Goal: Task Accomplishment & Management: Complete application form

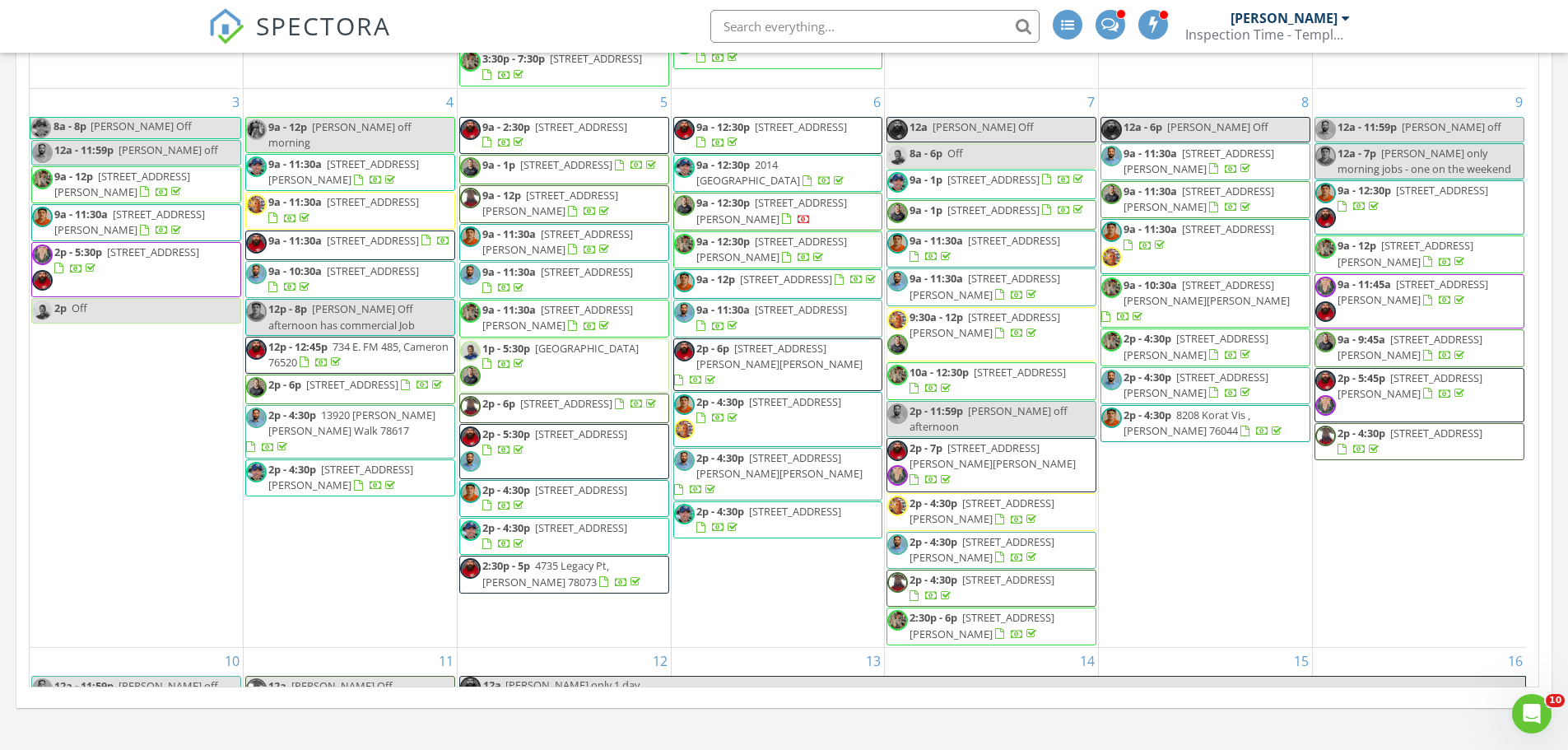
scroll to position [8932, 1593]
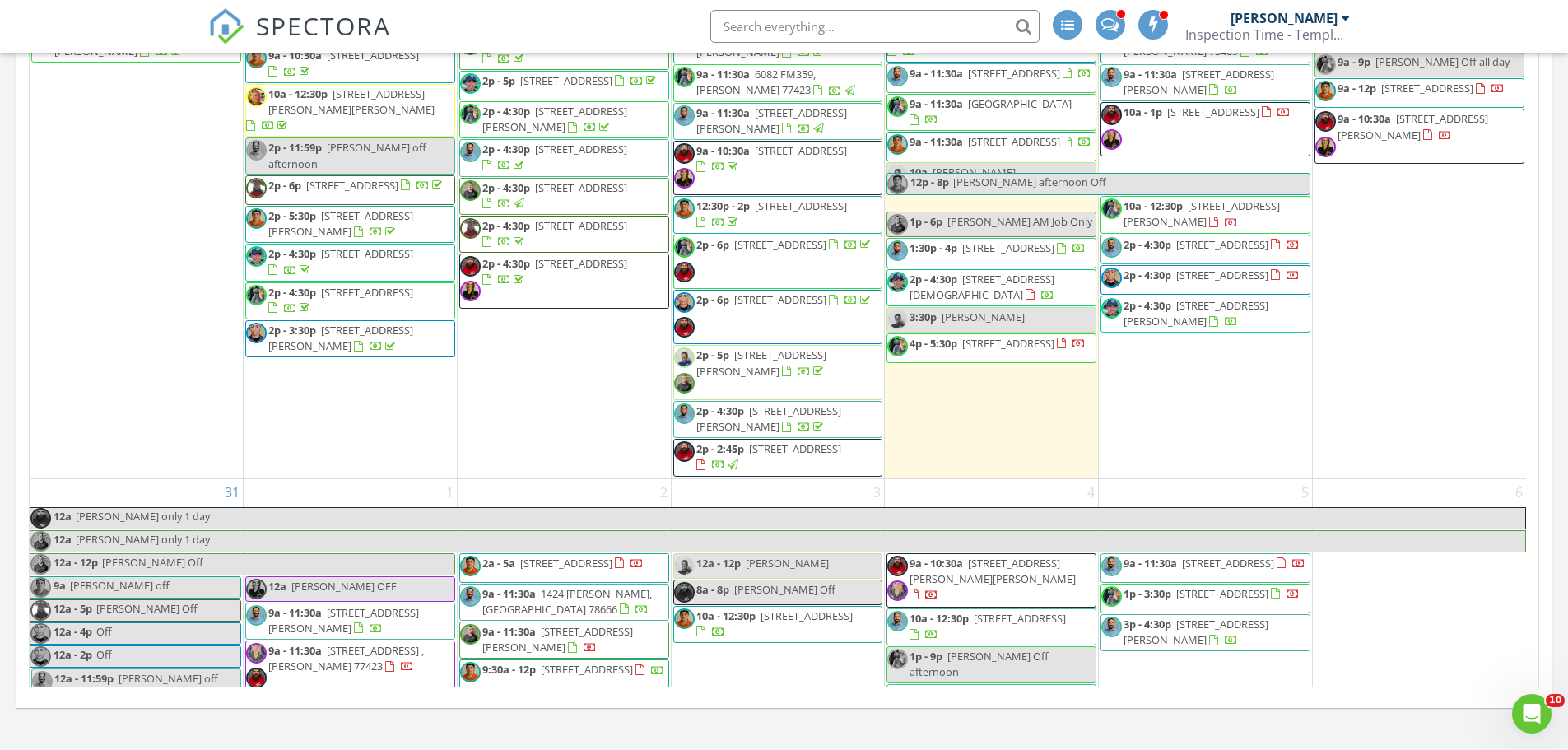
click at [1223, 331] on div "29 12a - 12p Kris Off 12a - 7p Carol Off 12a - 2p Markell off 12a Aaron Off 9a …" at bounding box center [1205, 151] width 213 height 651
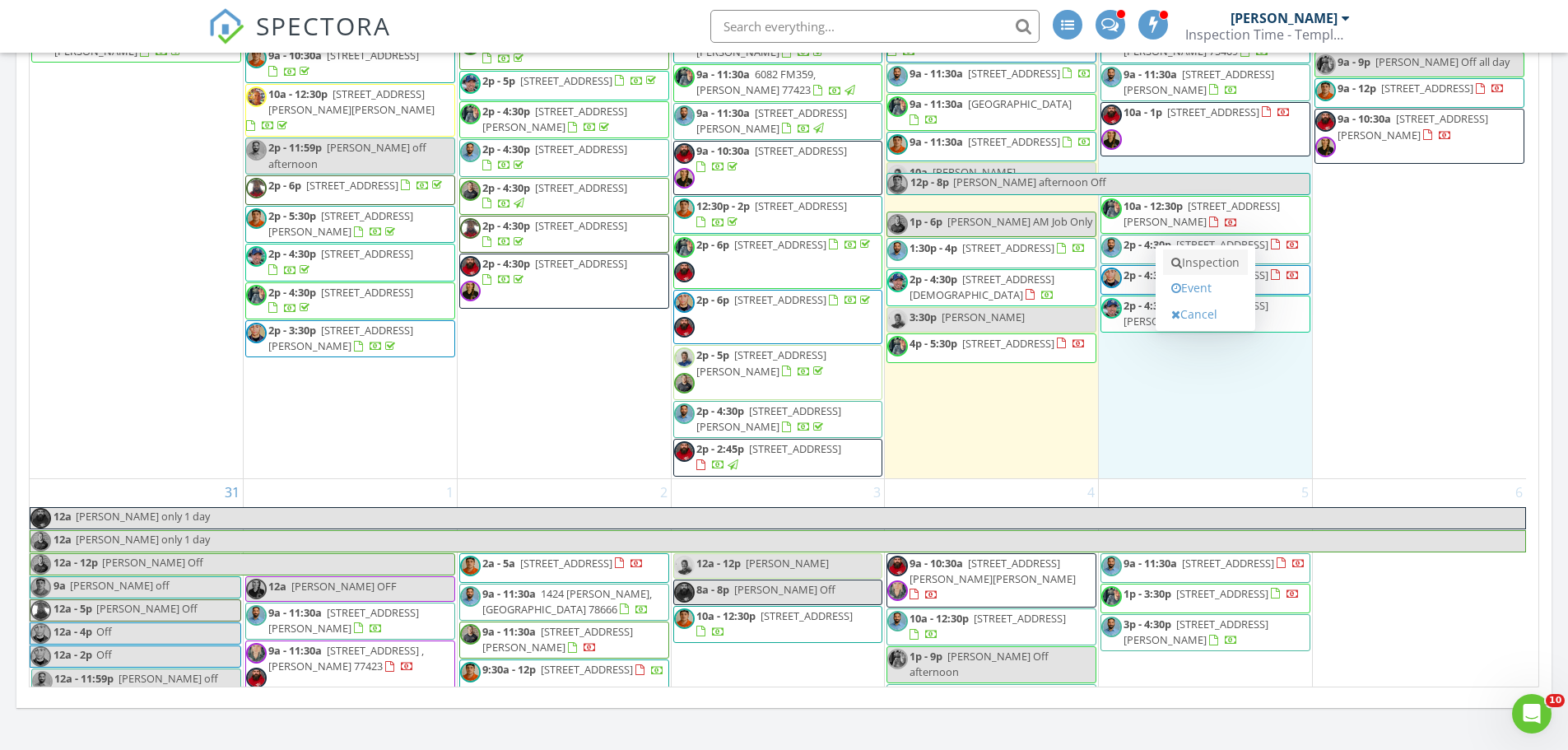
click at [1225, 266] on link "Inspection" at bounding box center [1206, 262] width 85 height 26
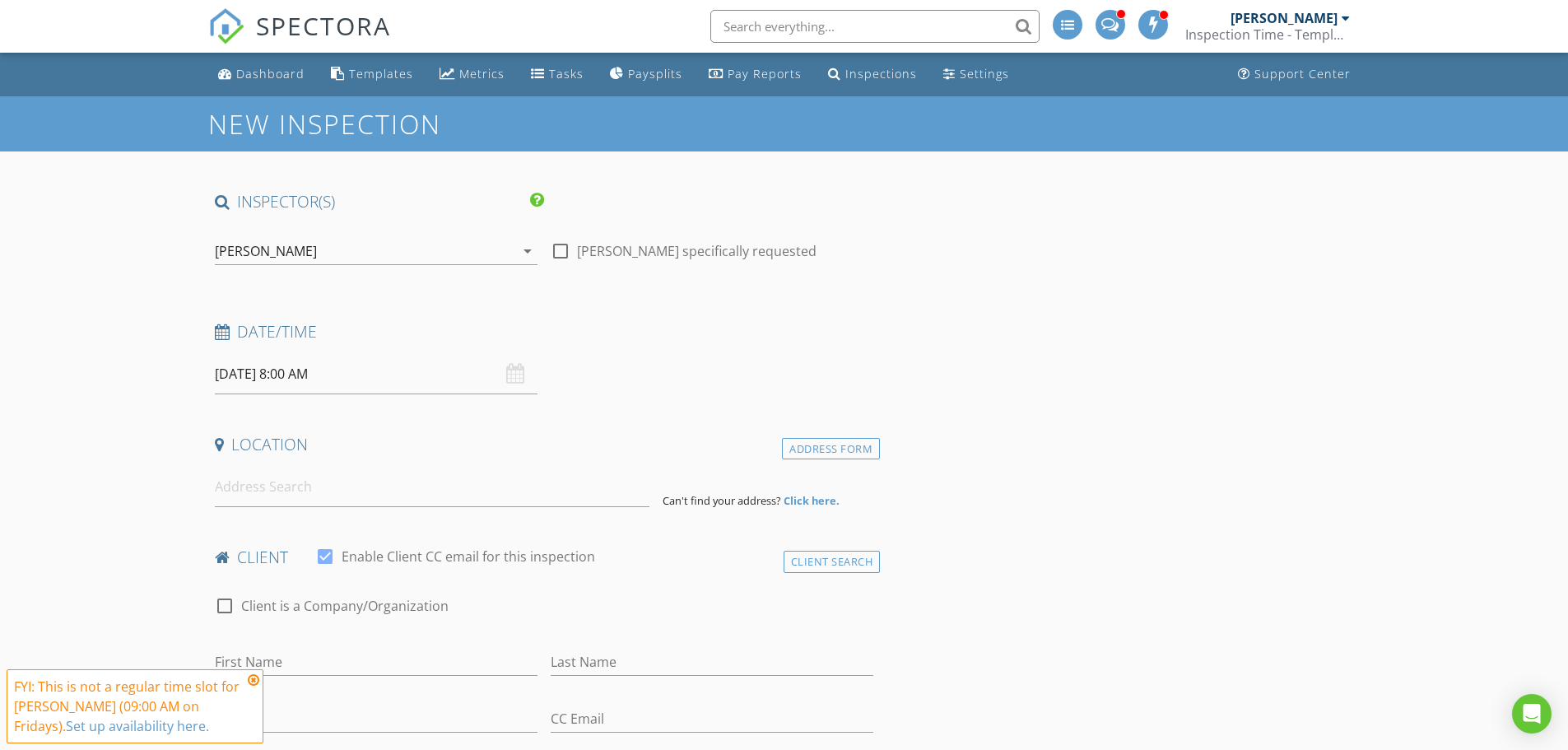
click at [303, 248] on div "[PERSON_NAME]" at bounding box center [364, 251] width 300 height 26
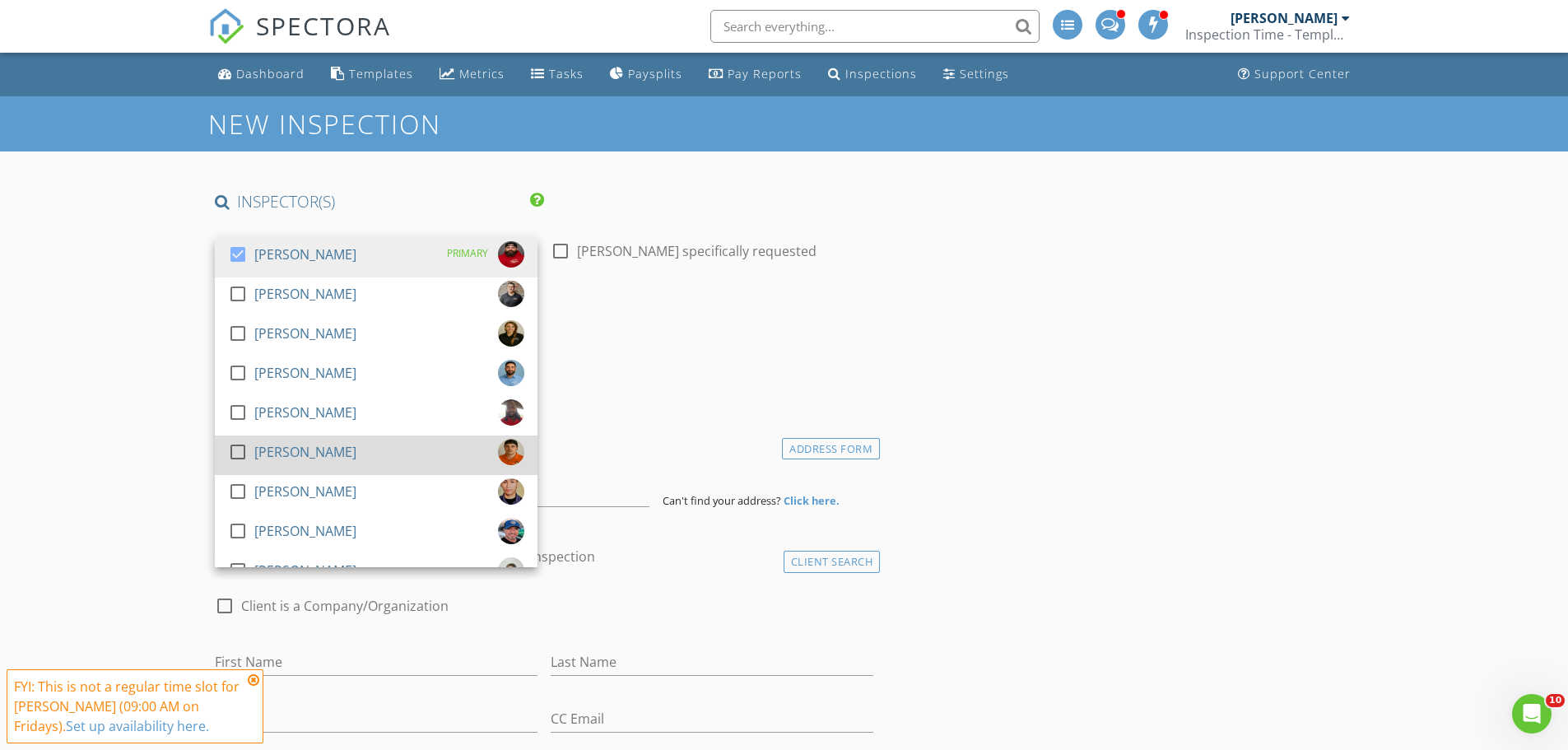
click at [240, 446] on div at bounding box center [237, 451] width 28 height 28
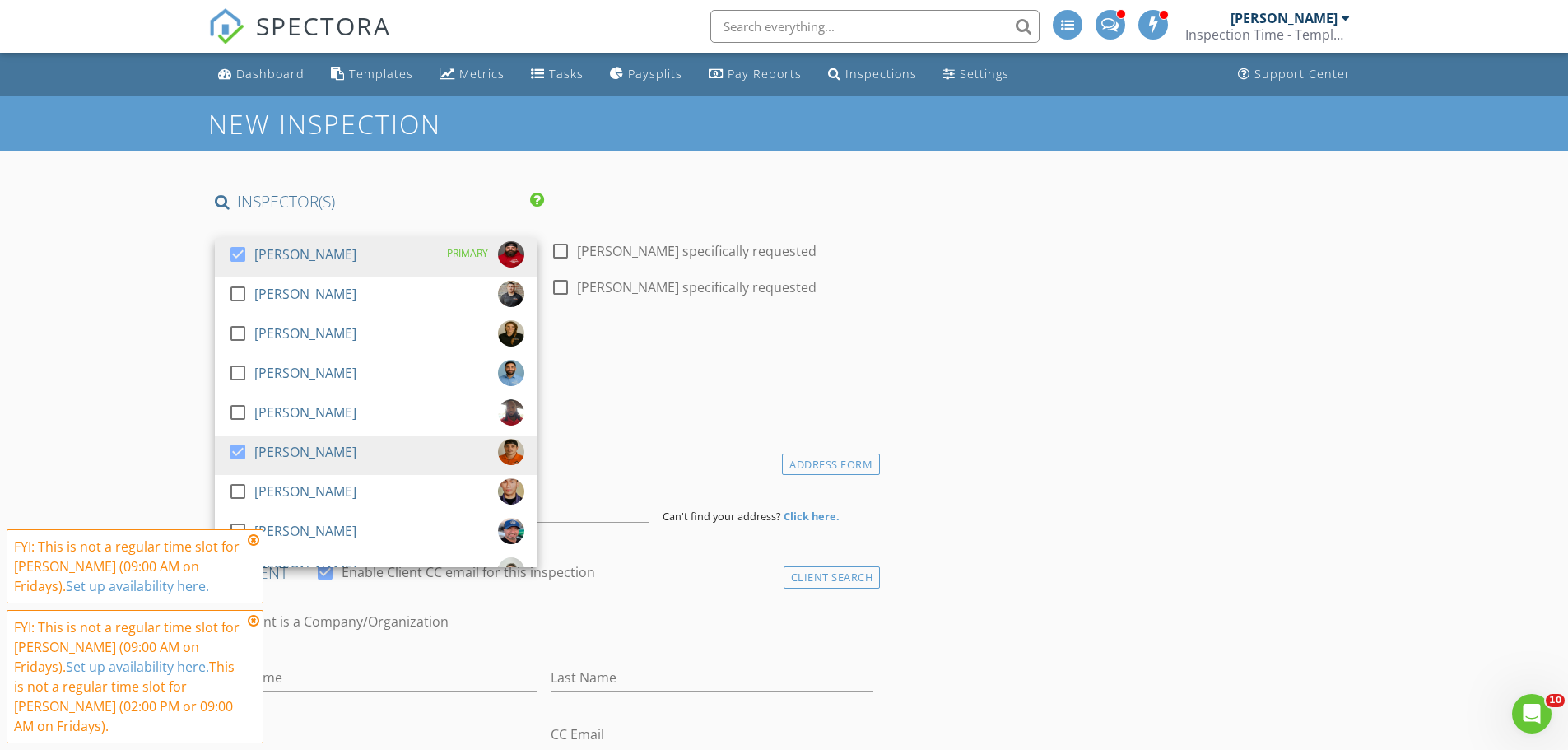
drag, startPoint x: 240, startPoint y: 253, endPoint x: 198, endPoint y: 264, distance: 43.4
click at [240, 252] on div at bounding box center [237, 254] width 28 height 28
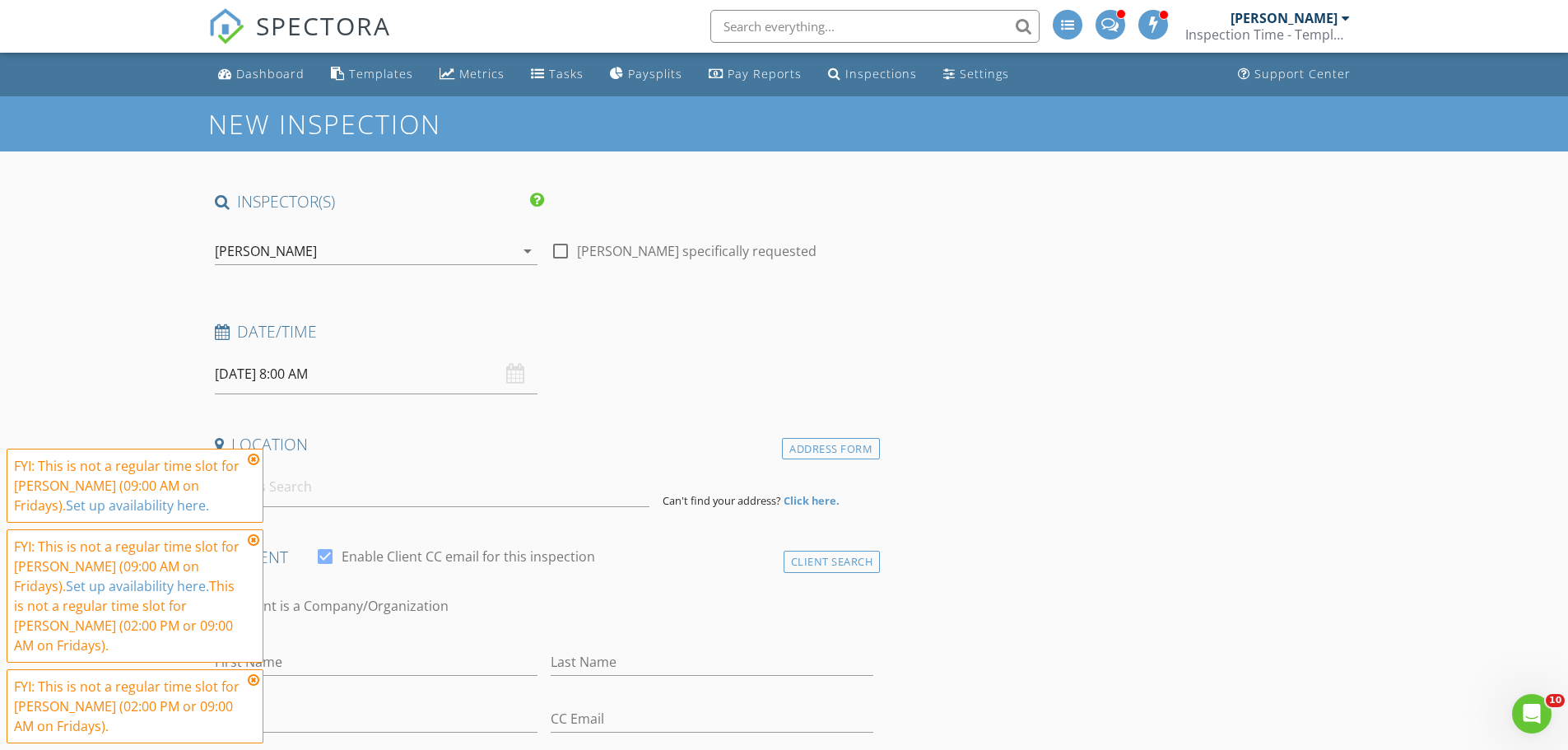
click at [254, 466] on icon at bounding box center [254, 459] width 12 height 14
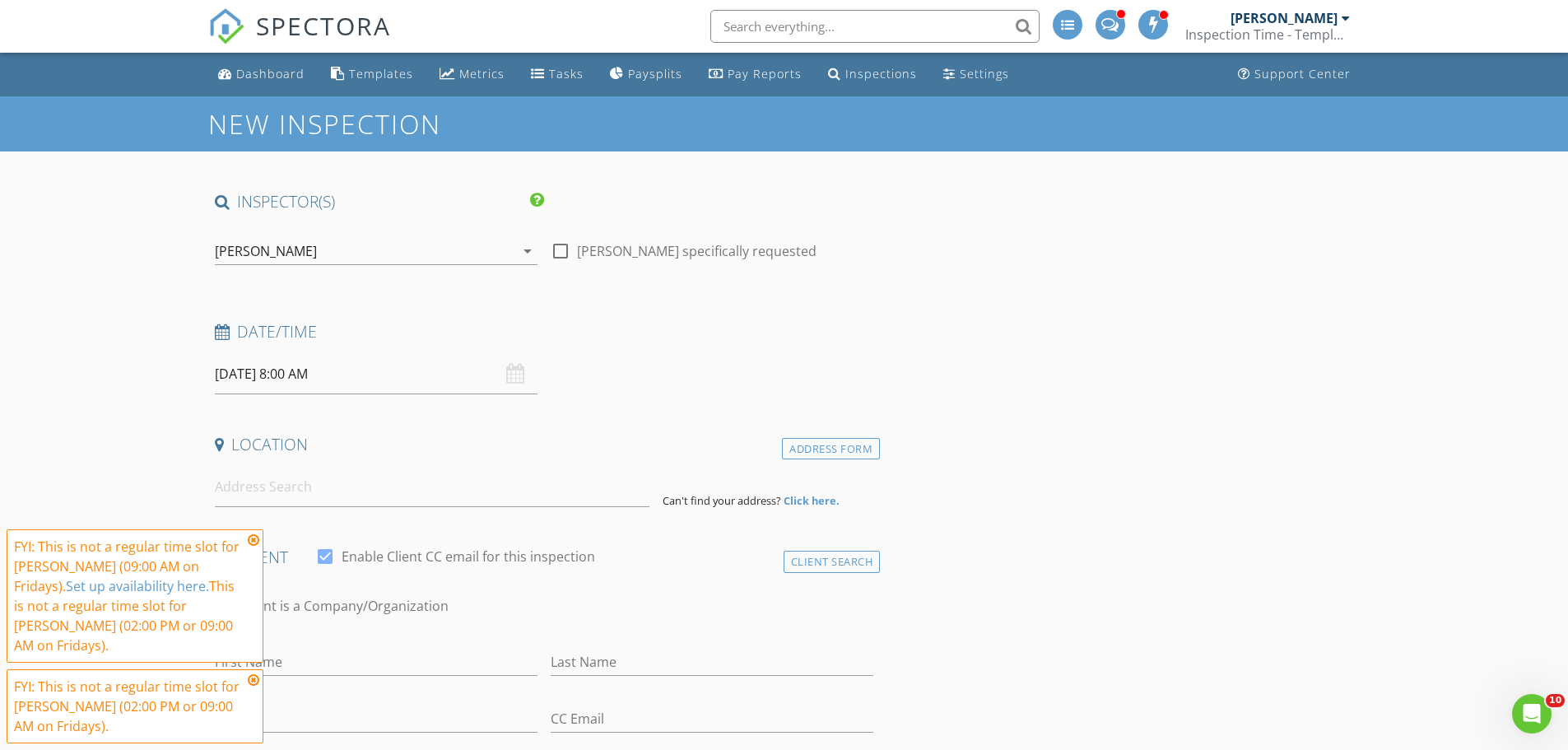
click at [254, 546] on icon at bounding box center [254, 540] width 12 height 14
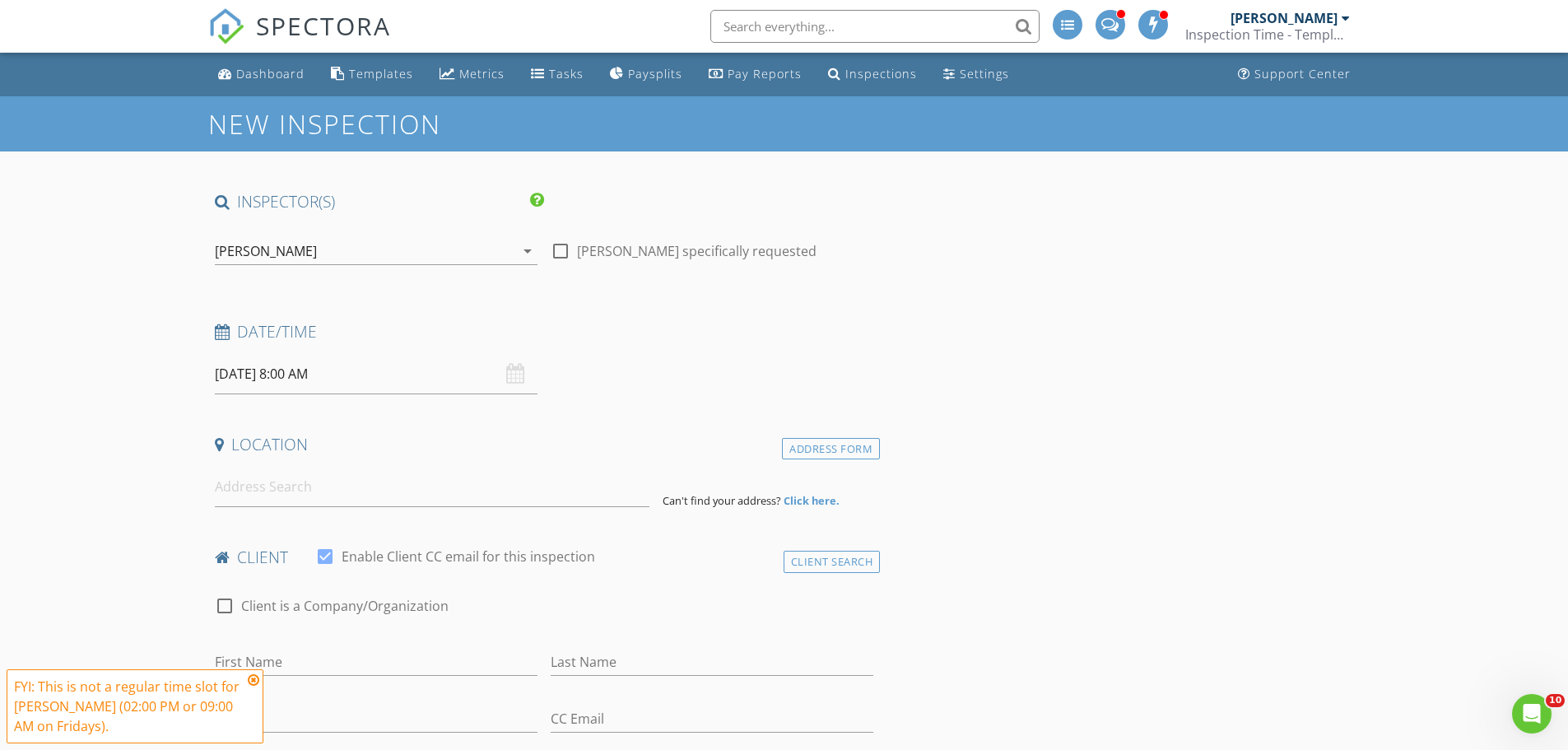
click at [291, 383] on input "08/29/2025 8:00 AM" at bounding box center [376, 374] width 322 height 41
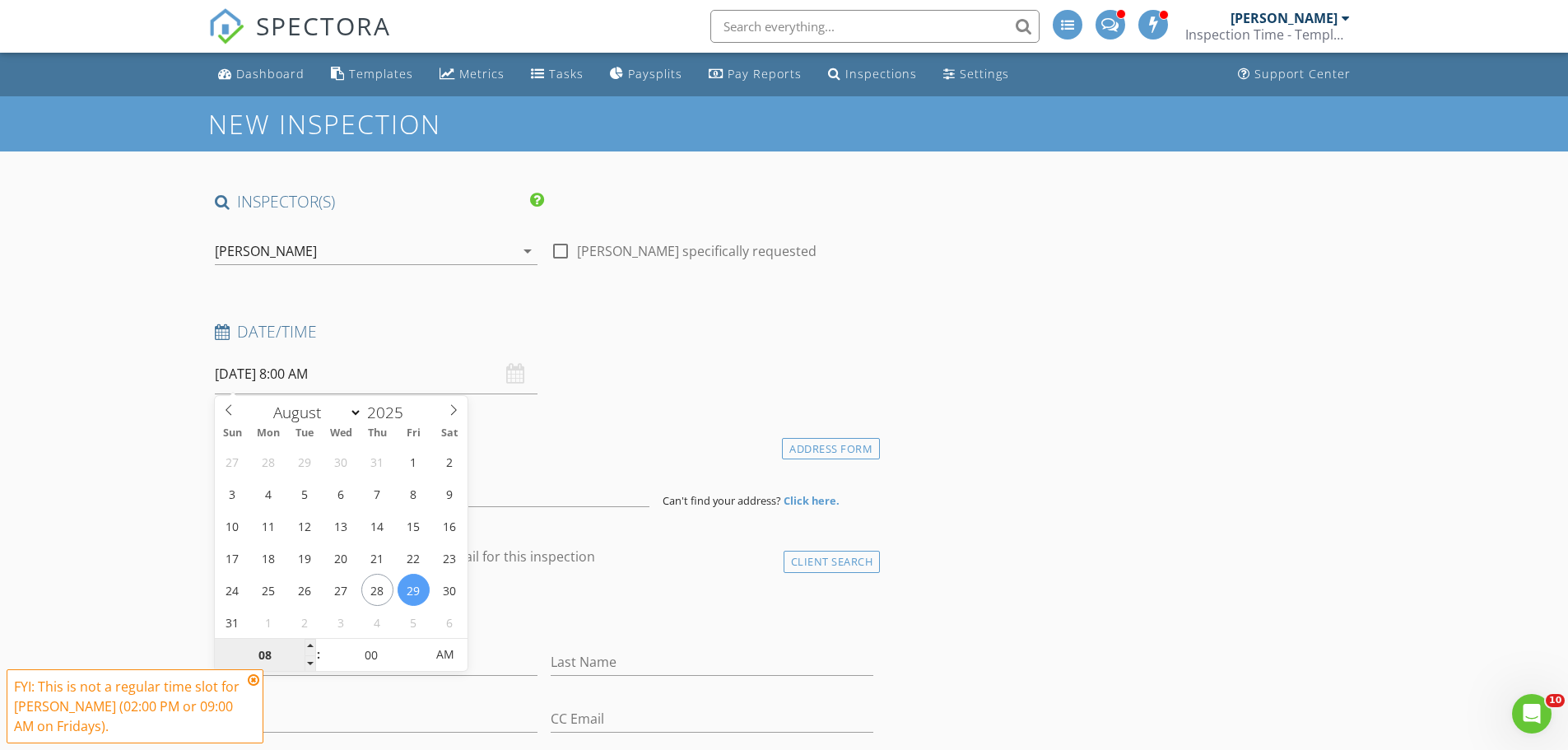
click at [285, 652] on input "08" at bounding box center [265, 655] width 101 height 33
type input "02"
type input "08/29/2025 2:00 PM"
click at [428, 646] on span "PM" at bounding box center [445, 654] width 45 height 33
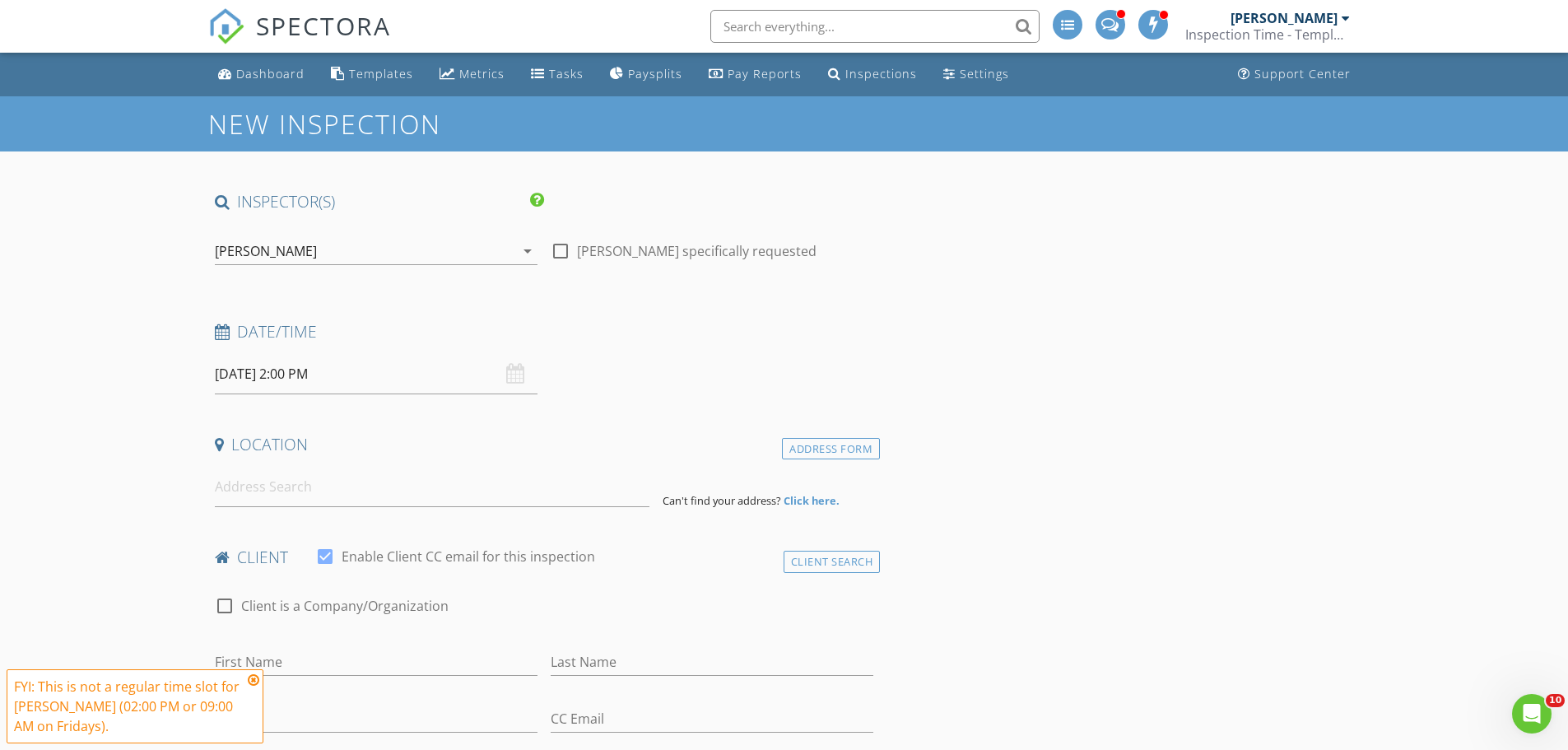
click at [256, 497] on input at bounding box center [432, 486] width 435 height 41
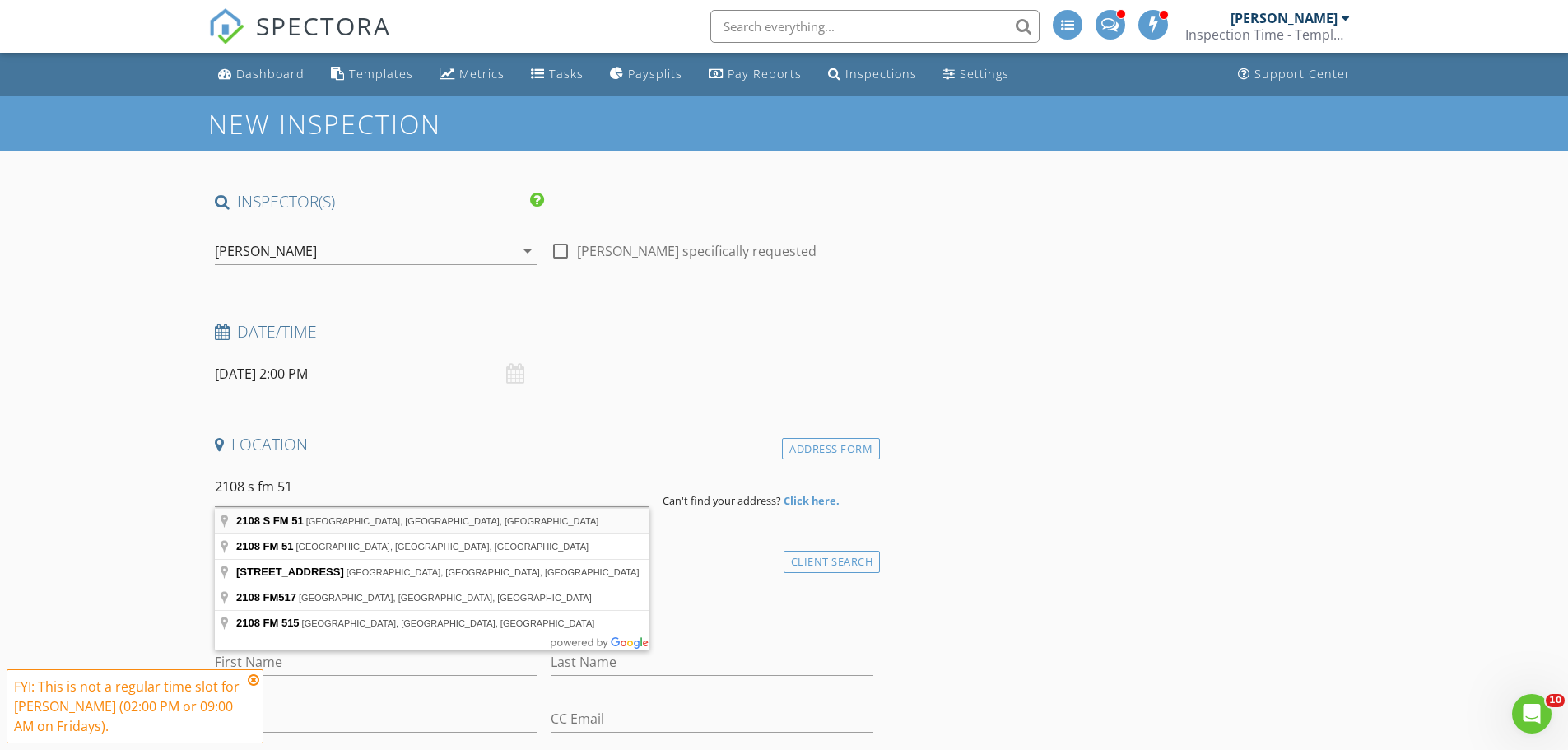
type input "2108 S FM 51, Decatur, TX, USA"
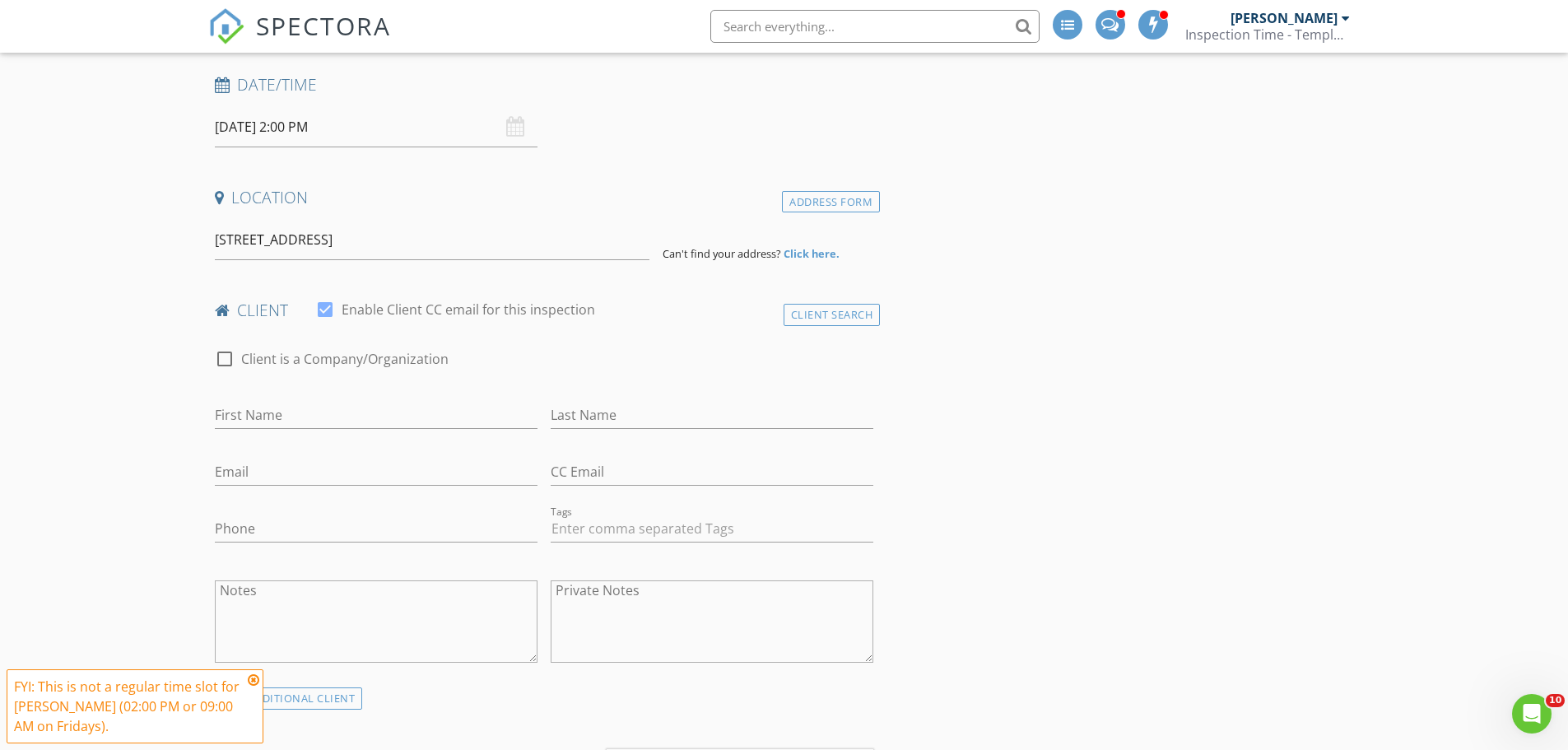
scroll to position [330, 0]
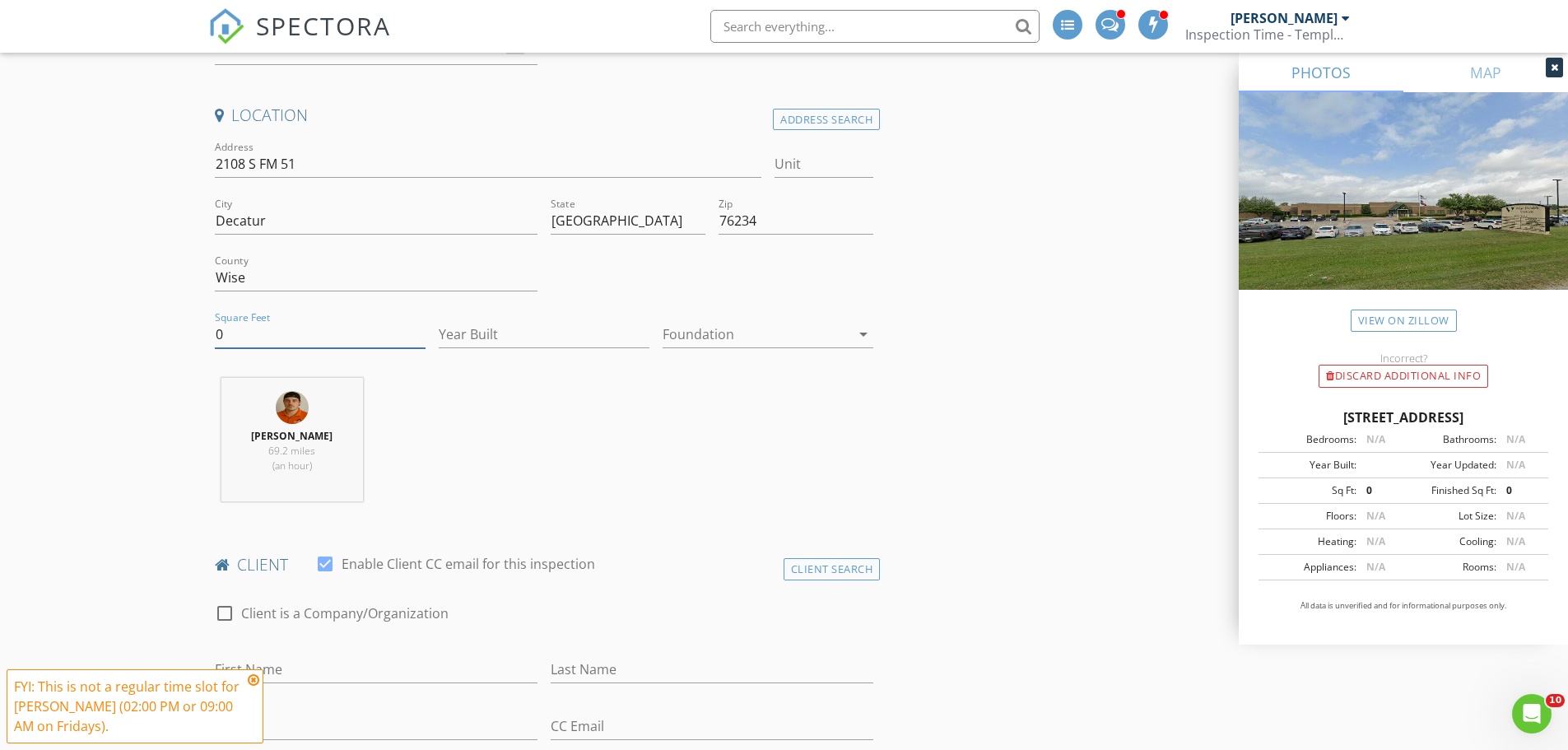
drag, startPoint x: 239, startPoint y: 331, endPoint x: 149, endPoint y: 327, distance: 90.1
type input "1400"
click at [765, 329] on div at bounding box center [756, 333] width 188 height 26
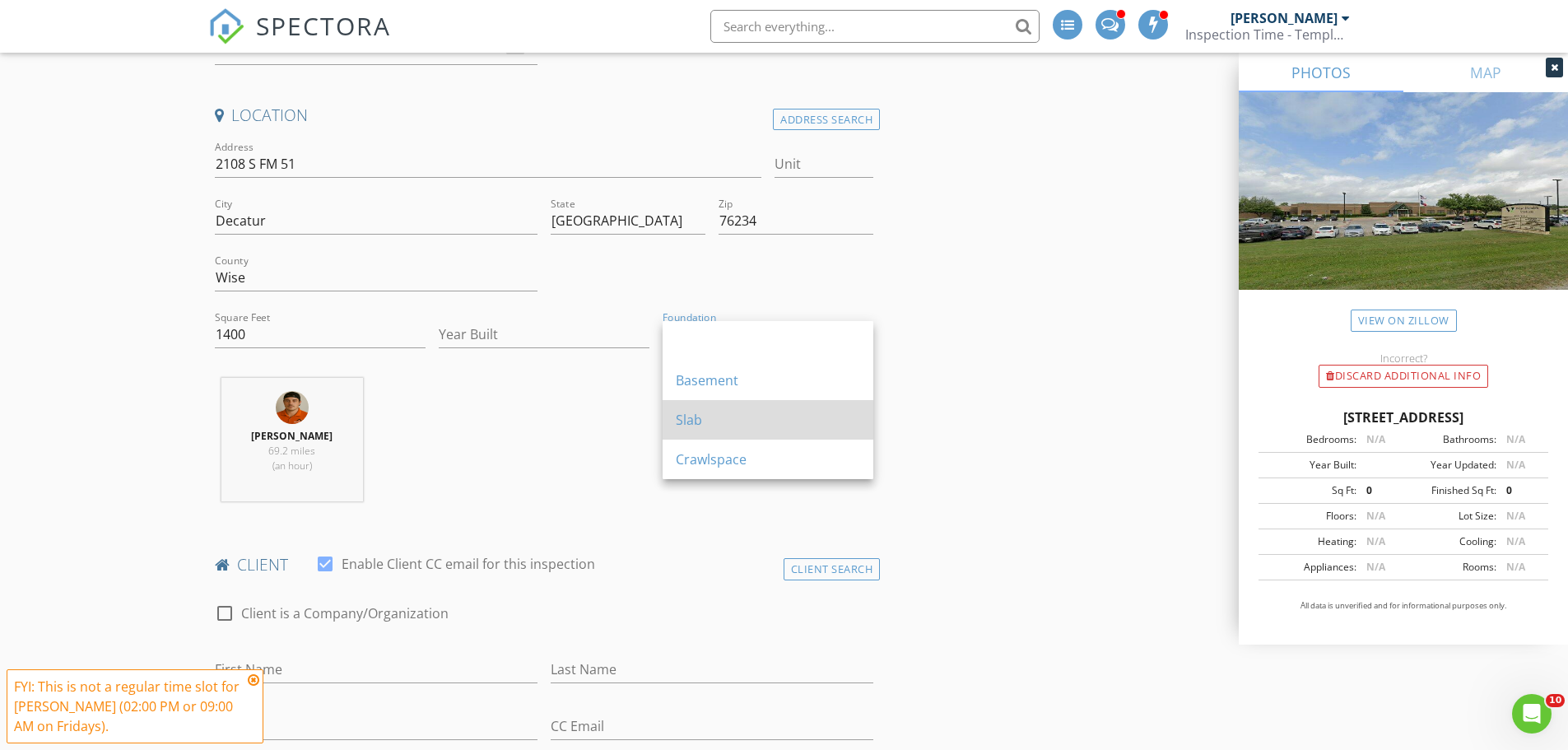
click at [713, 406] on div "Slab" at bounding box center [768, 420] width 185 height 40
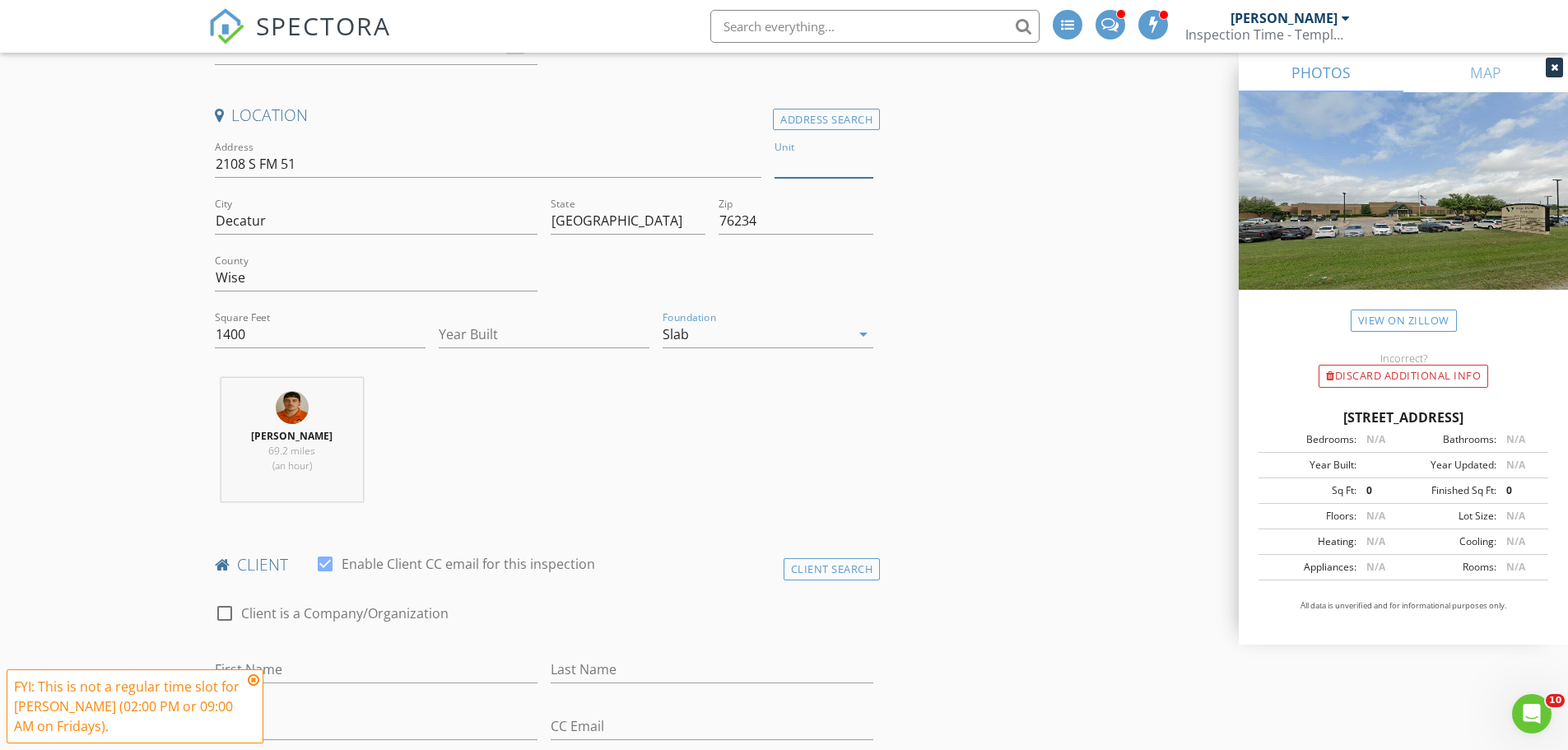
click at [797, 167] on input "Unit" at bounding box center [823, 164] width 99 height 27
type input "Suite L"
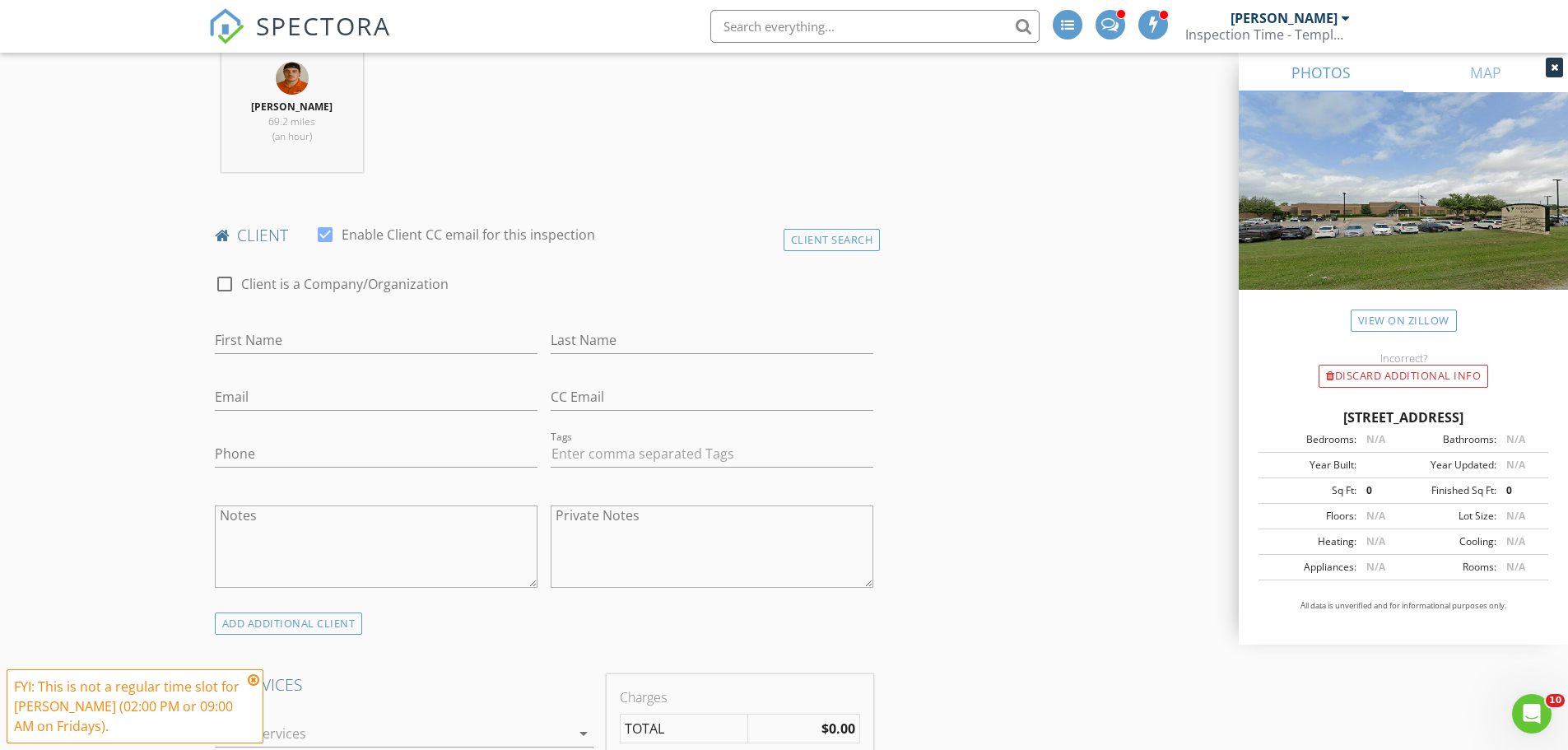
click at [256, 679] on icon at bounding box center [254, 679] width 12 height 14
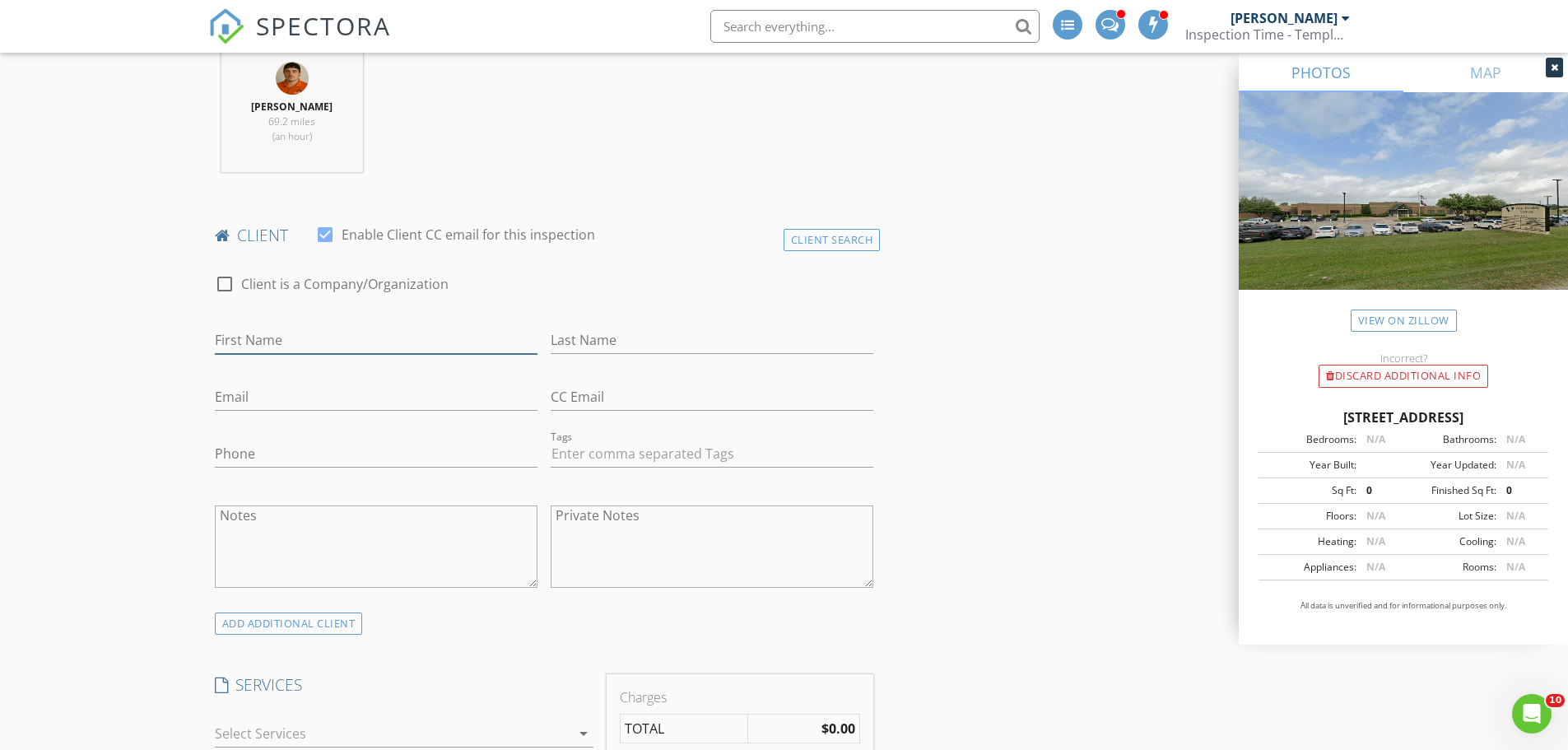
click at [267, 341] on input "First Name" at bounding box center [376, 341] width 322 height 27
type input "Edward"
type input "Eaton"
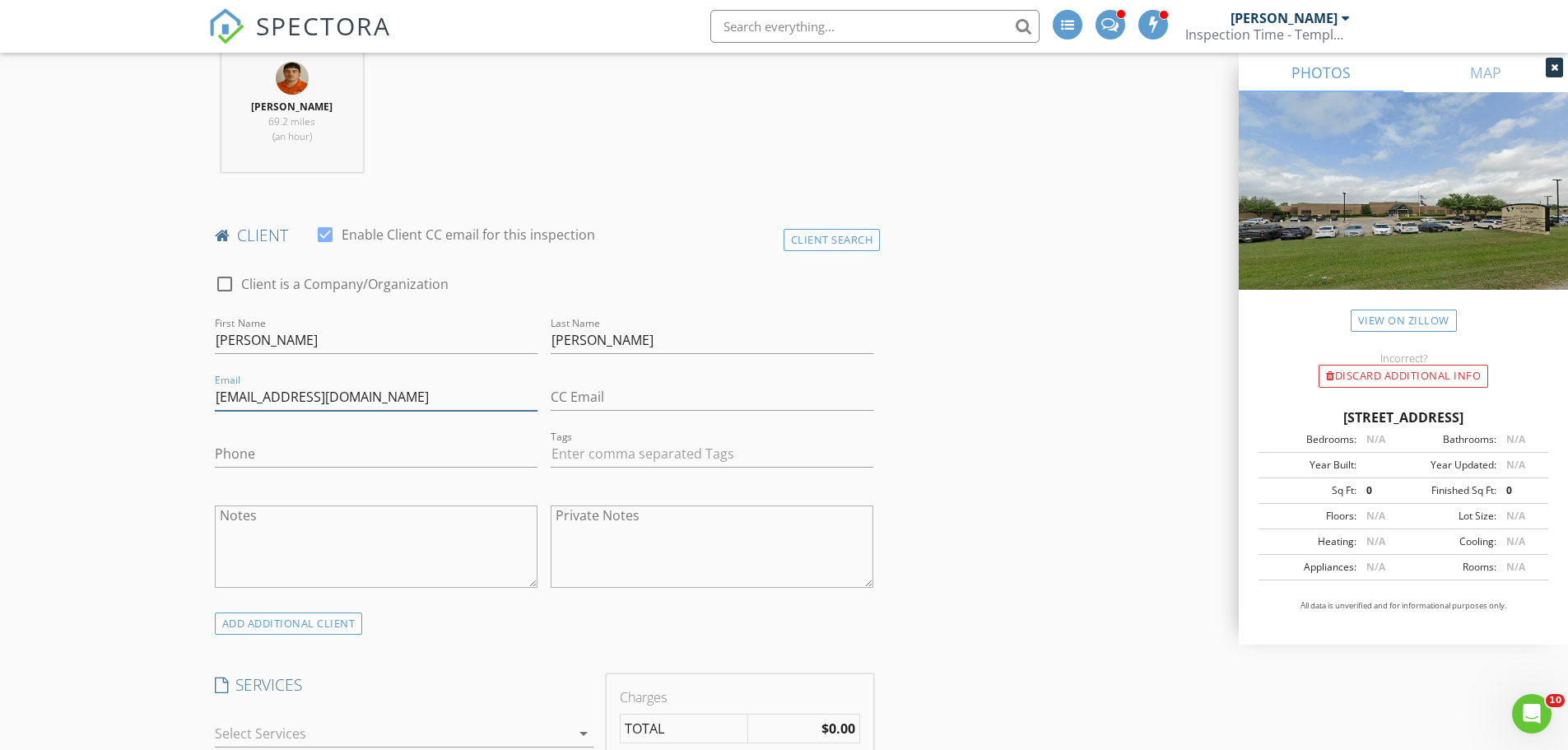
type input "adamin@halocarestrransport.com"
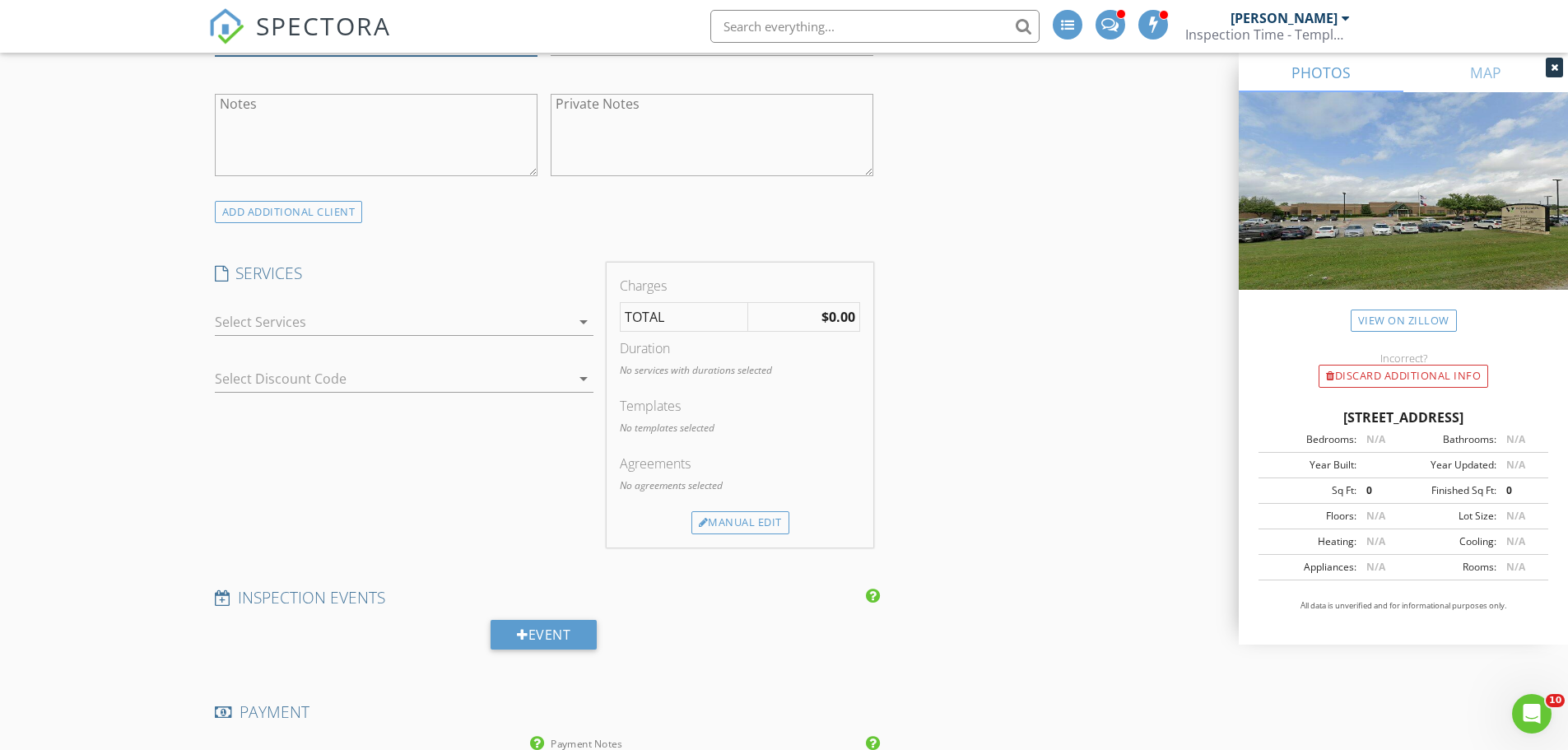
type input "940-923-1058"
click at [263, 329] on div at bounding box center [392, 322] width 356 height 26
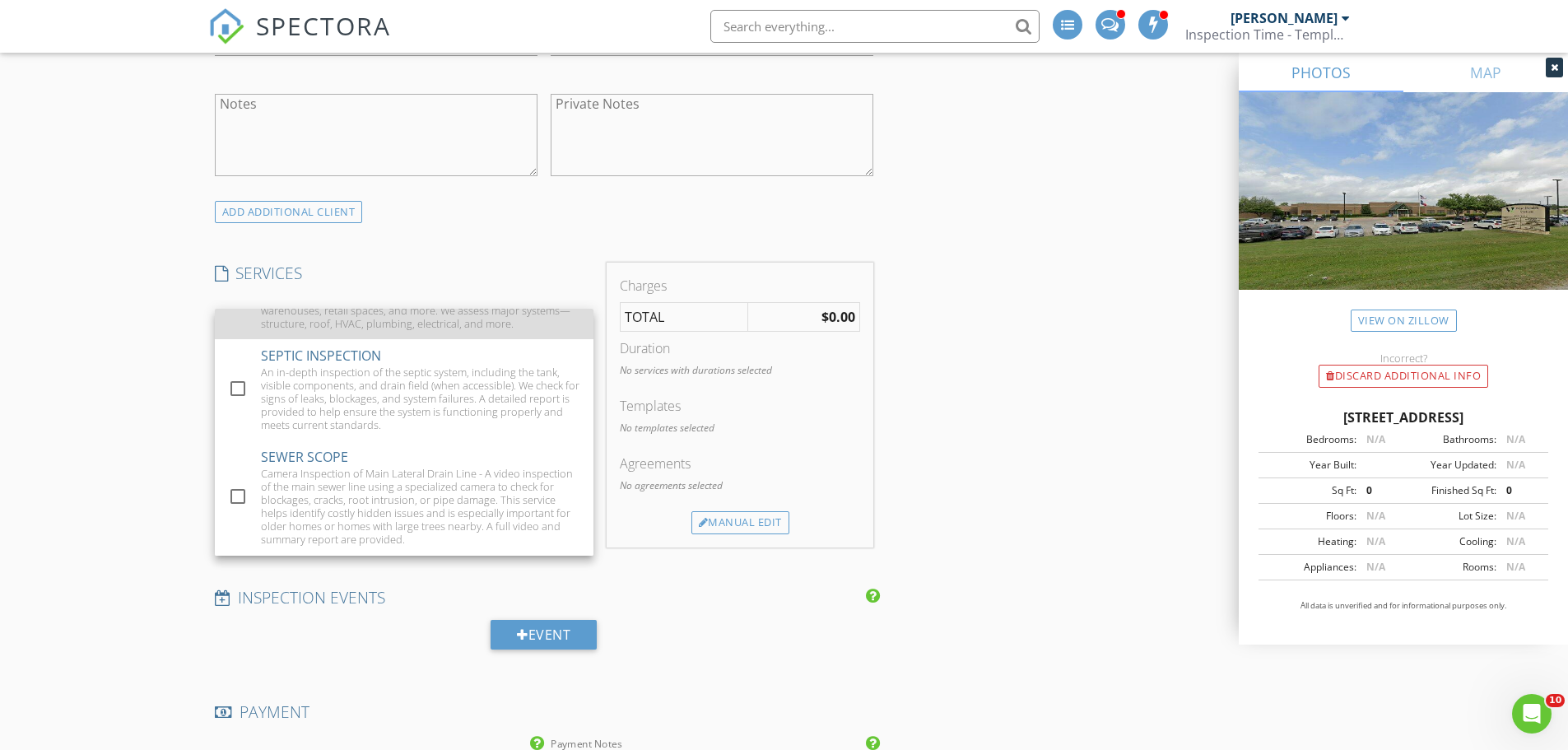
click at [234, 314] on div at bounding box center [237, 300] width 28 height 28
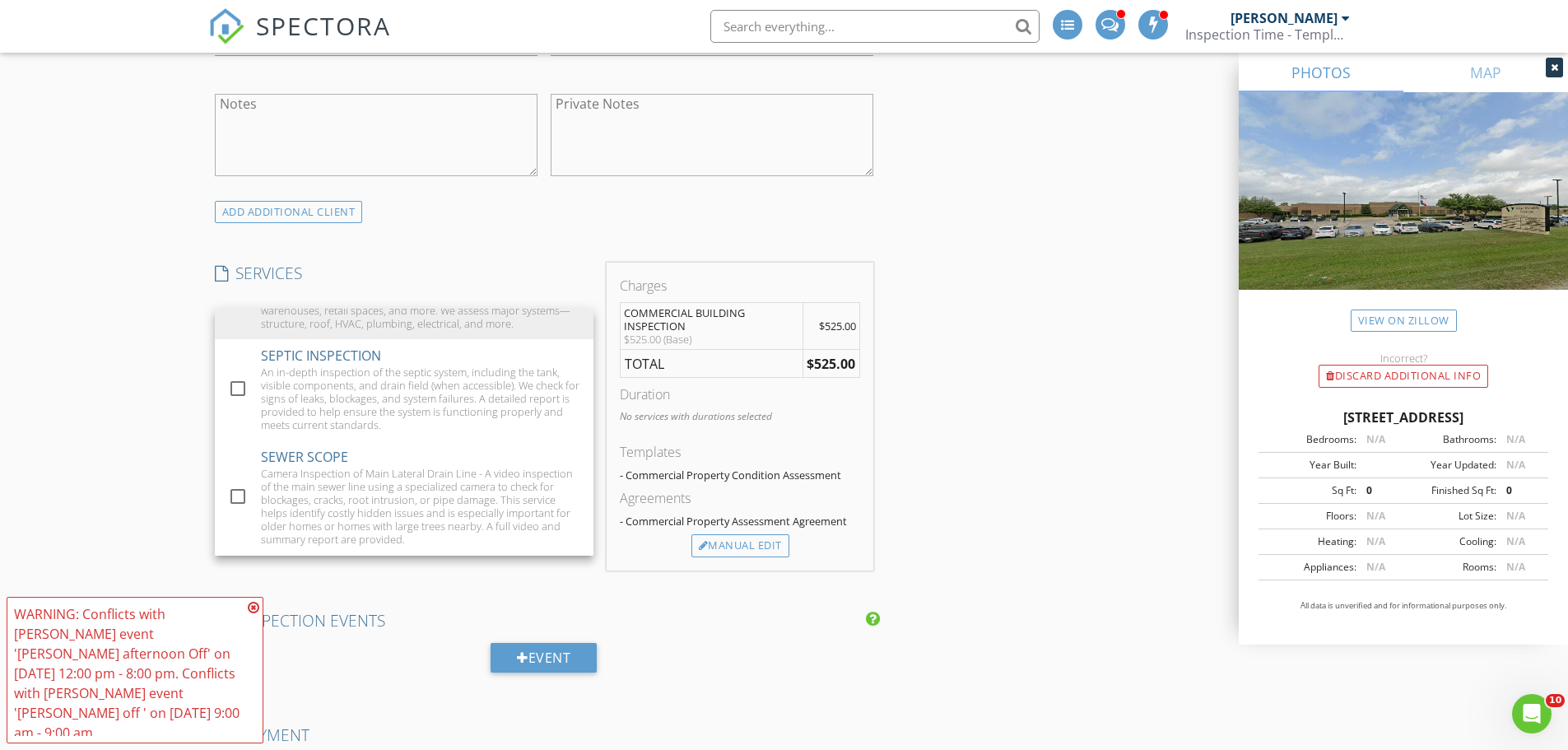
click at [149, 321] on div "New Inspection INSPECTOR(S) check_box_outline_blank Aaron Davis check_box_outli…" at bounding box center [784, 652] width 1568 height 3252
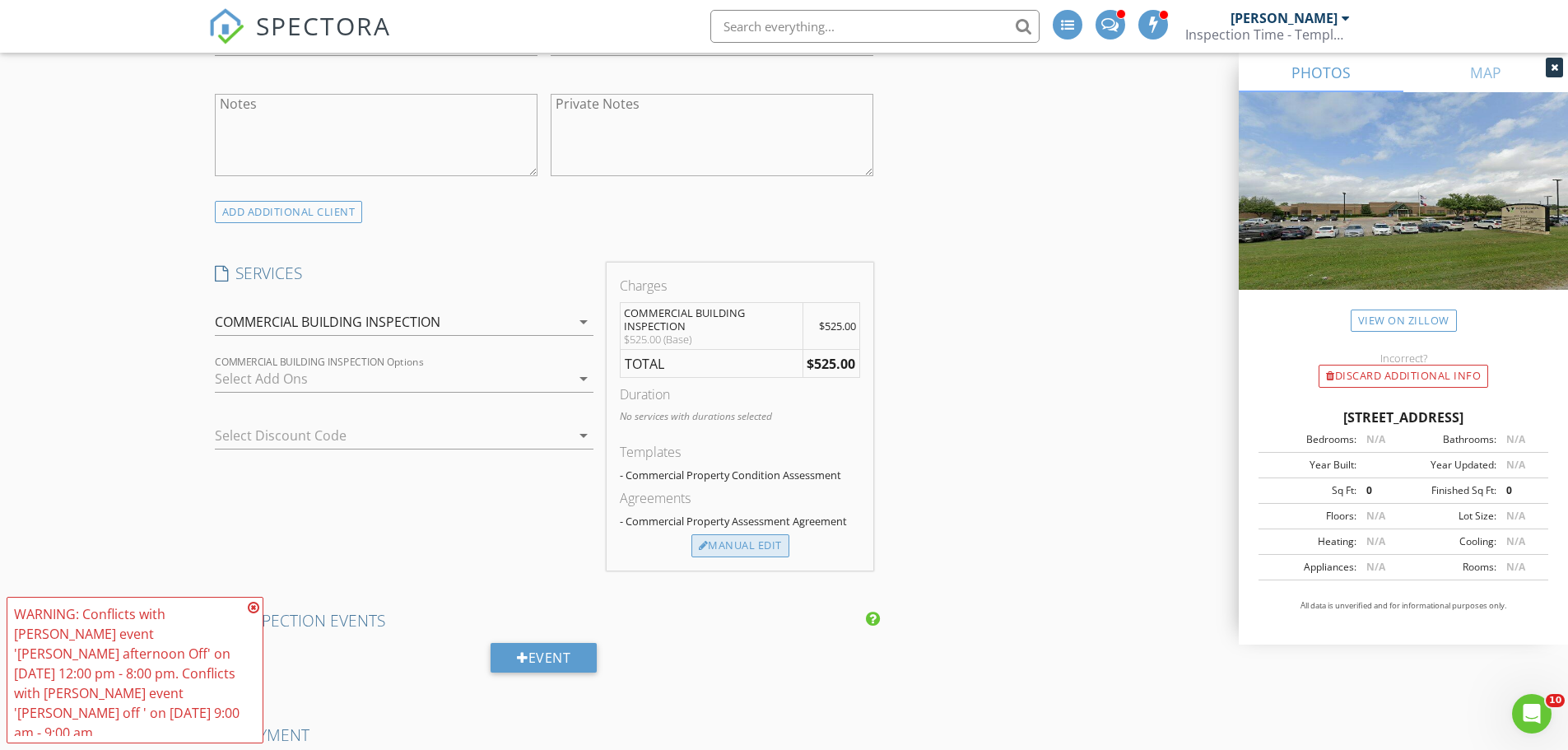
click at [740, 551] on div "Manual Edit" at bounding box center [740, 545] width 98 height 23
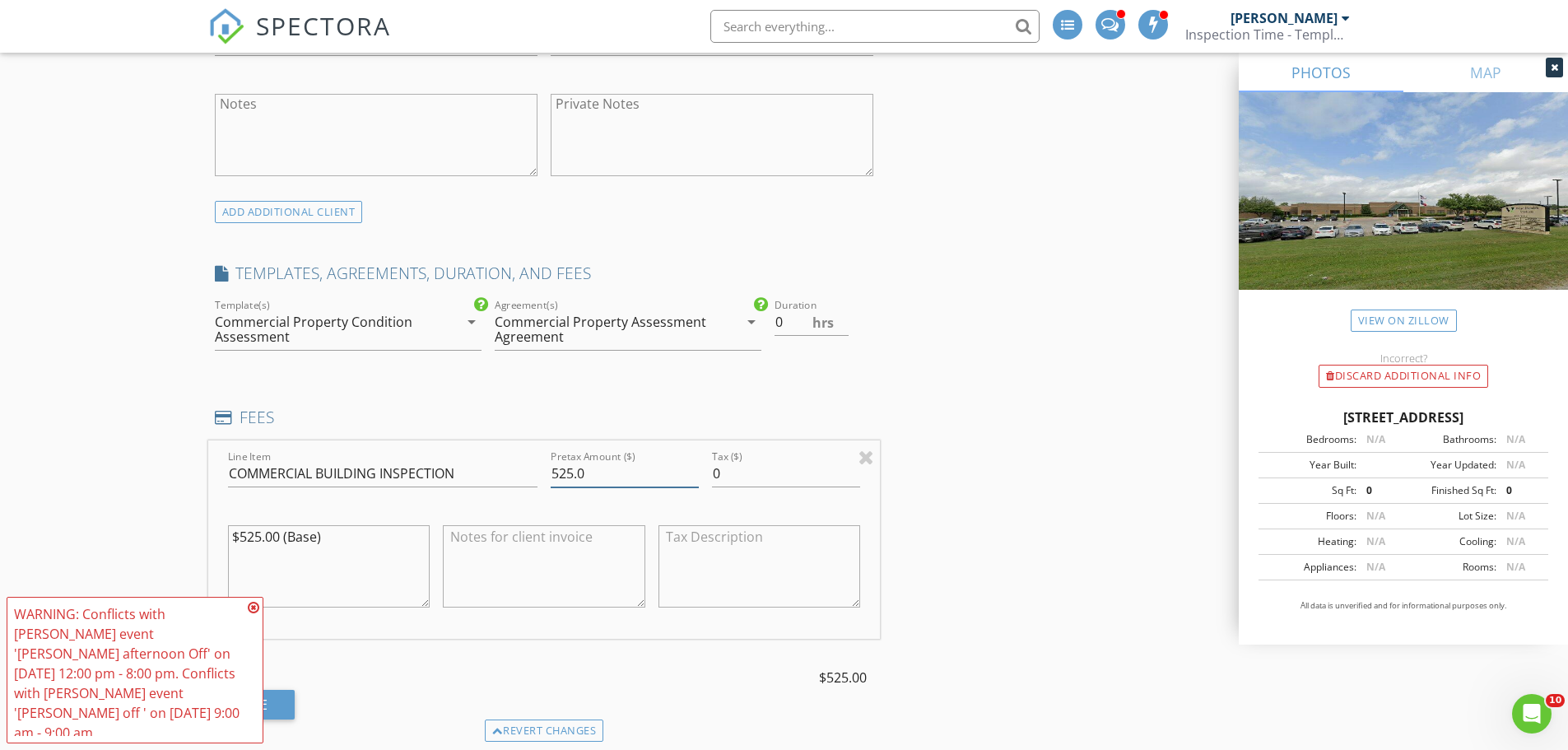
drag, startPoint x: 602, startPoint y: 481, endPoint x: 523, endPoint y: 461, distance: 81.5
click at [537, 474] on div "Line Item COMMERCIAL BUILDING INSPECTION Pretax Amount ($) 525.0 Tax ($) 0 $525…" at bounding box center [544, 539] width 672 height 198
type input "650"
drag, startPoint x: 170, startPoint y: 542, endPoint x: -66, endPoint y: 274, distance: 357.1
click at [0, 274] on html "SPECTORA Aaron Davis Inspection Time - Temple/Waco Role: Inspector Change Role …" at bounding box center [784, 689] width 1568 height 3519
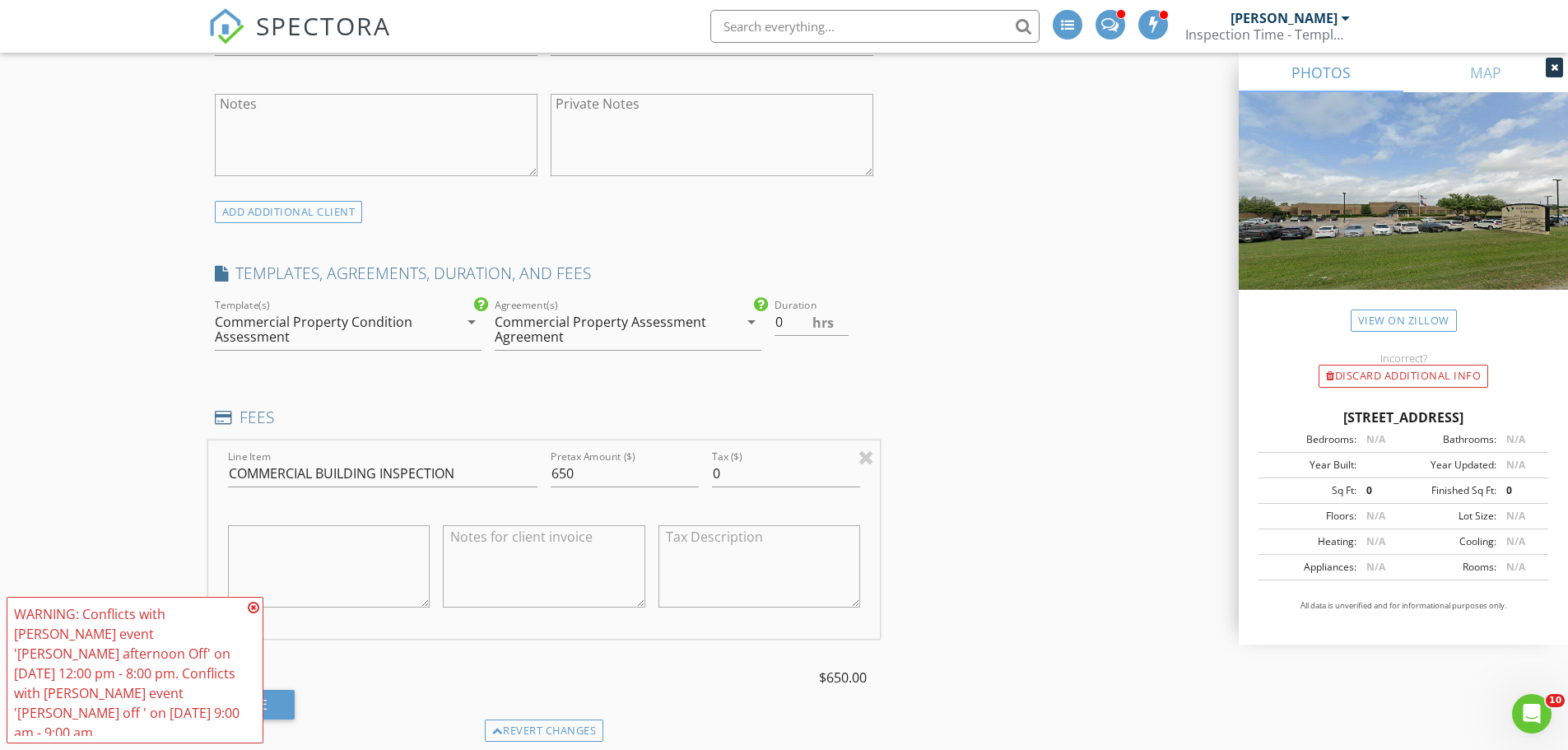
scroll to position [1482, 0]
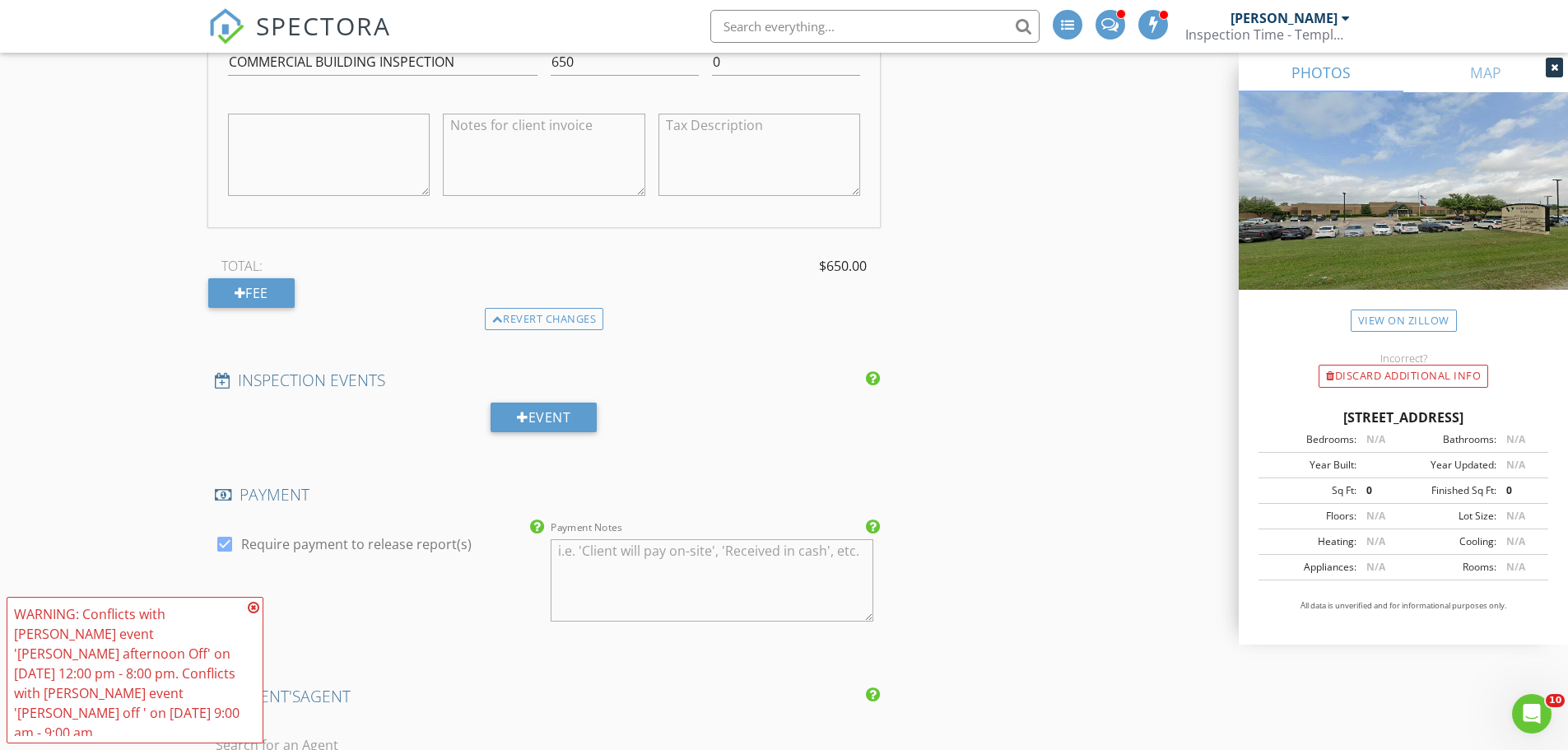
click at [253, 614] on icon at bounding box center [254, 607] width 12 height 14
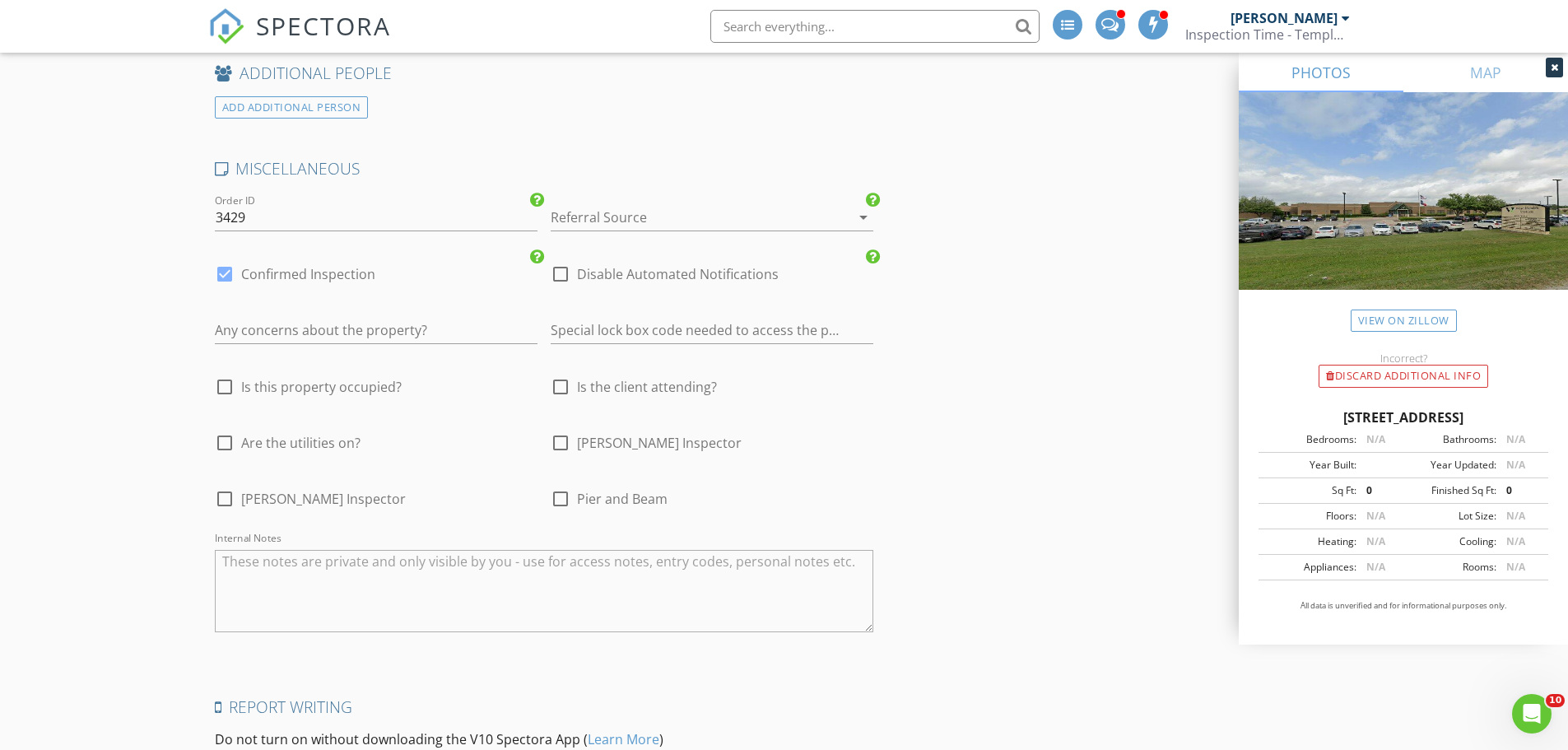
scroll to position [2768, 0]
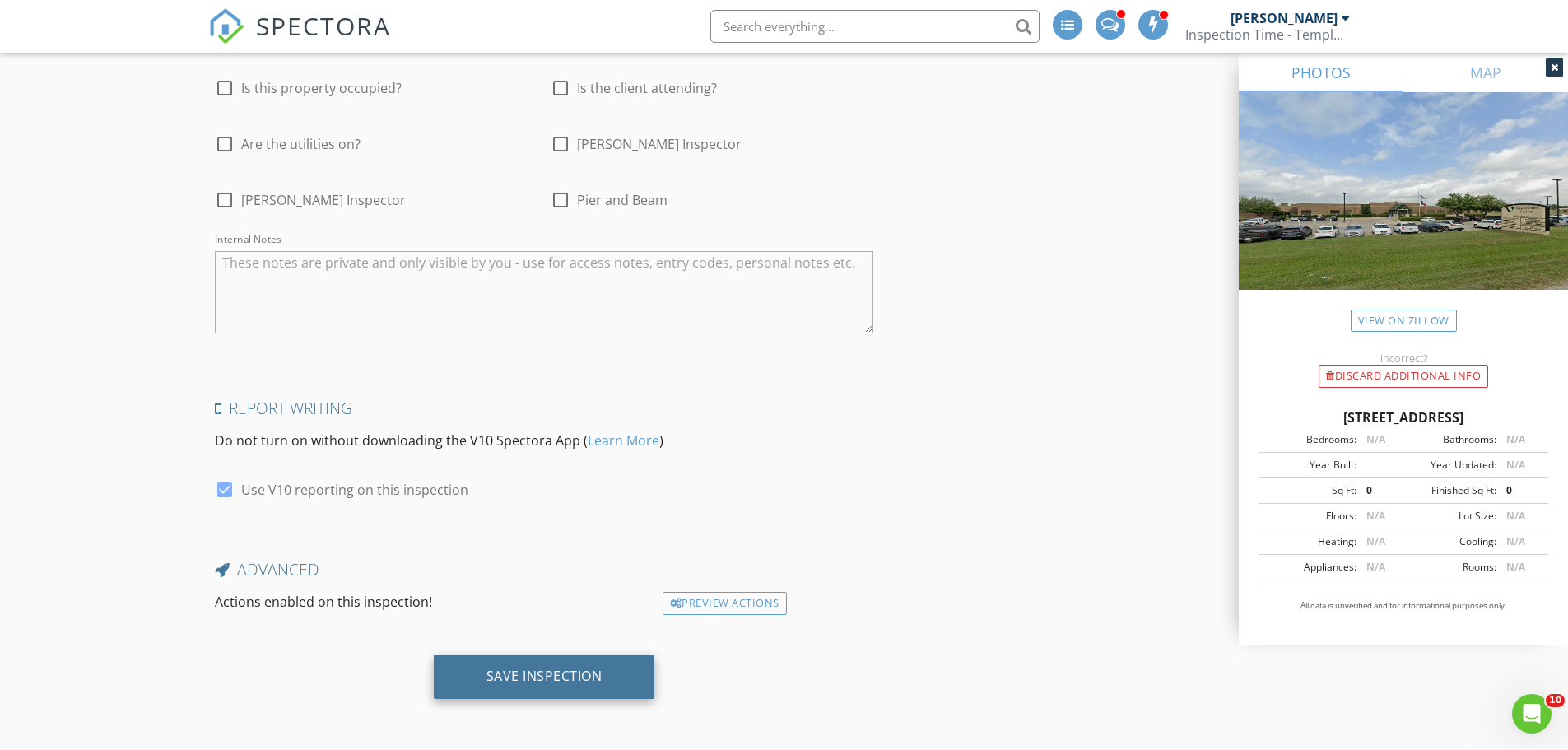
click at [519, 672] on div "Save Inspection" at bounding box center [544, 676] width 116 height 16
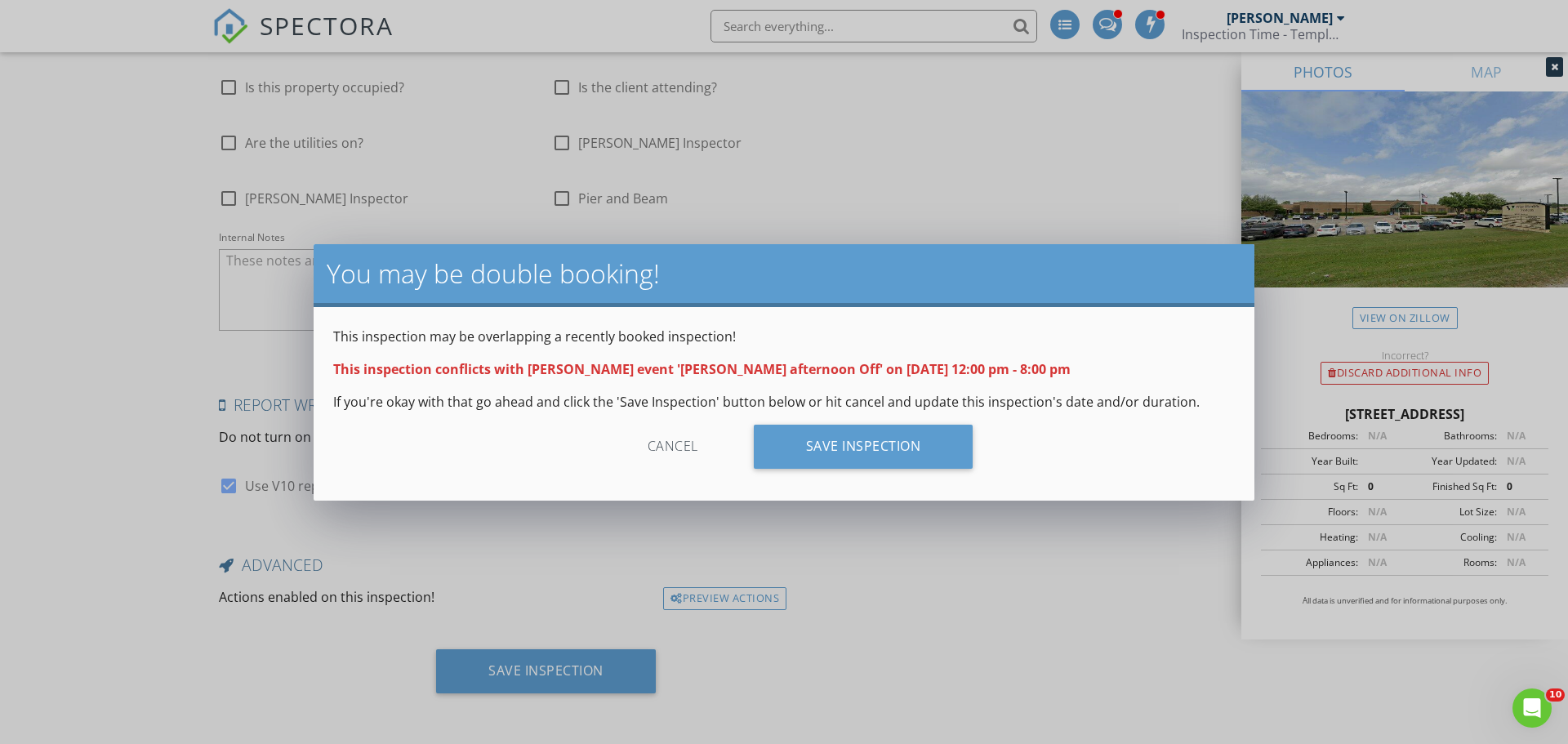
click at [653, 448] on div "Cancel" at bounding box center [673, 447] width 155 height 44
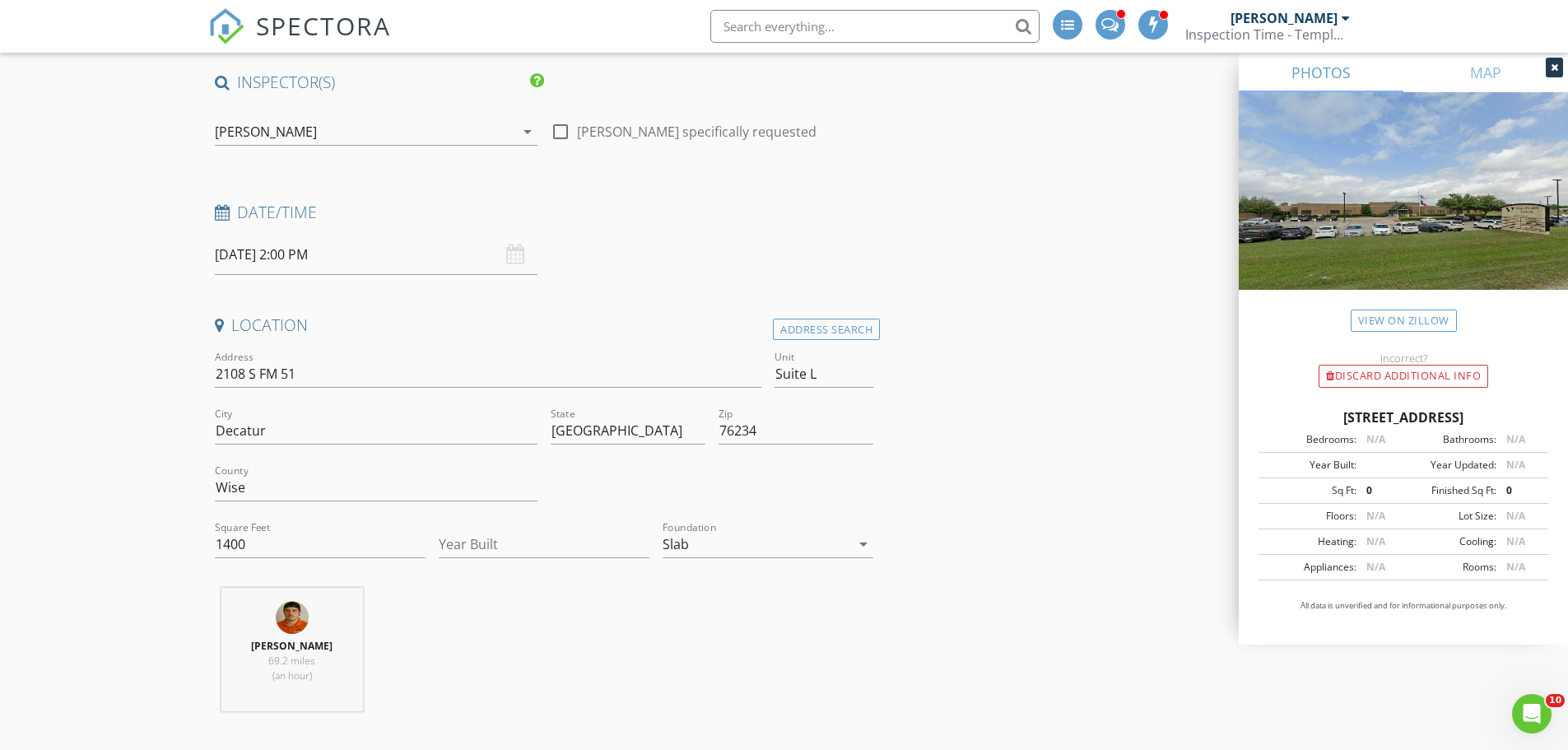
scroll to position [0, 0]
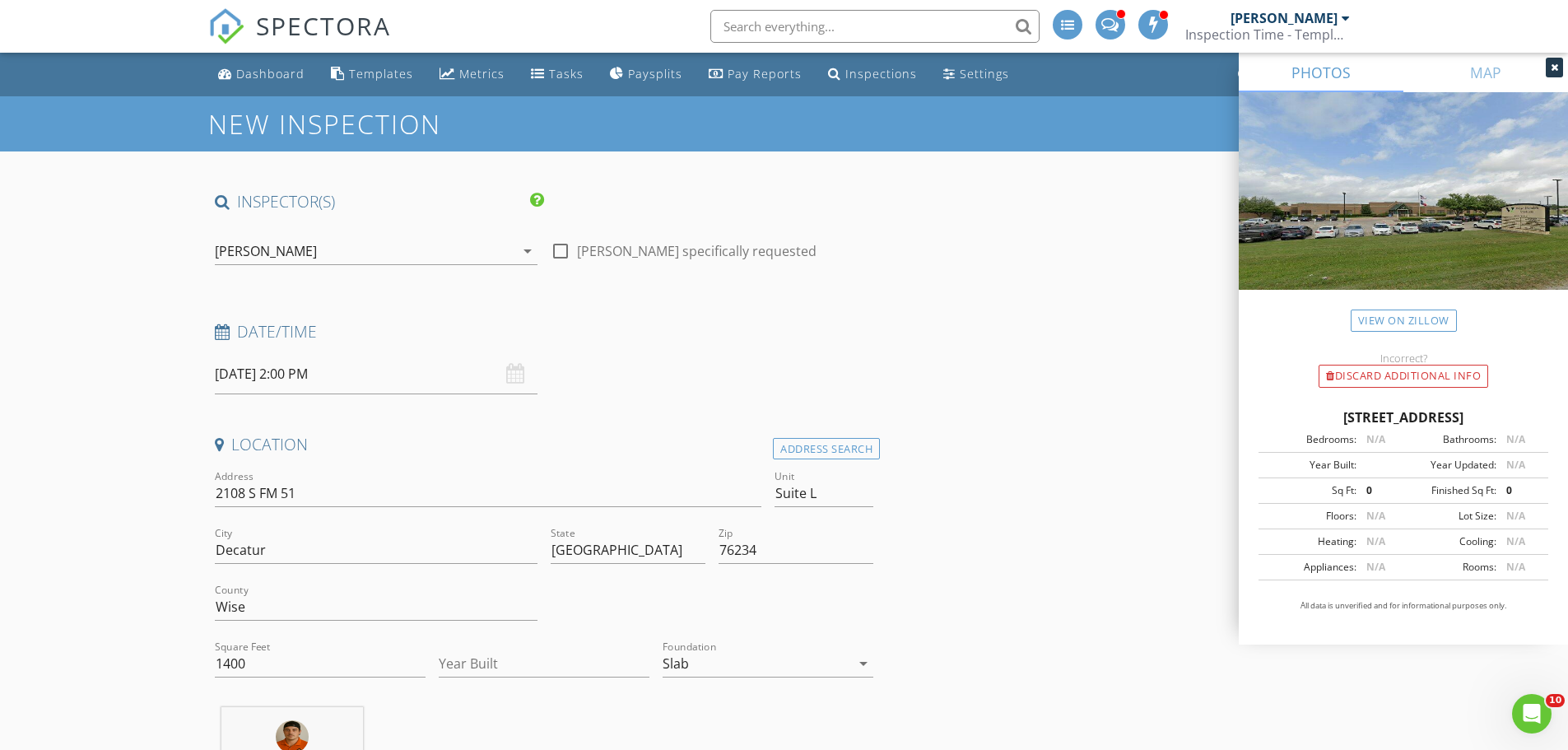
drag, startPoint x: 582, startPoint y: 555, endPoint x: 533, endPoint y: 176, distance: 382.2
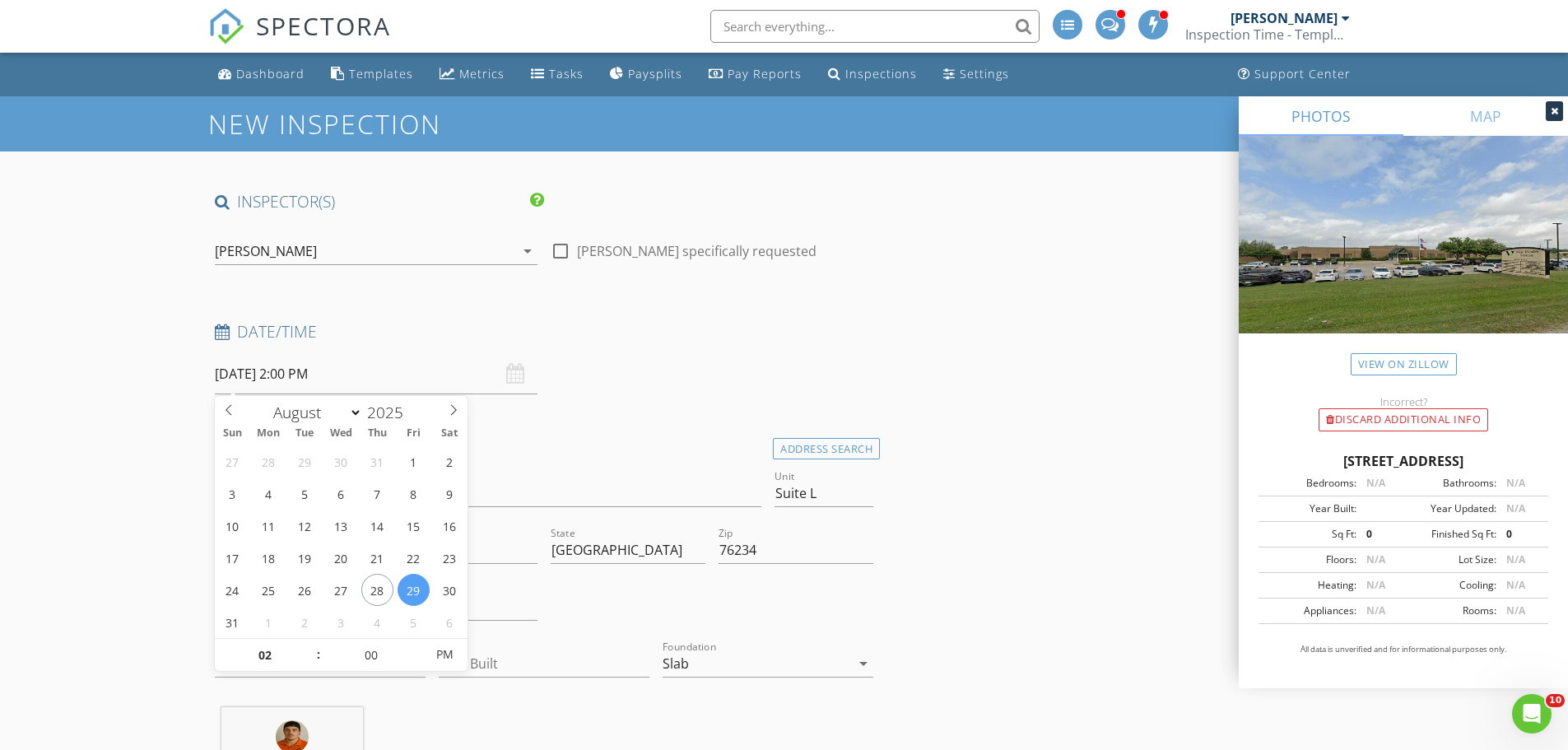
click at [332, 375] on input "08/29/2025 2:00 PM" at bounding box center [376, 374] width 322 height 41
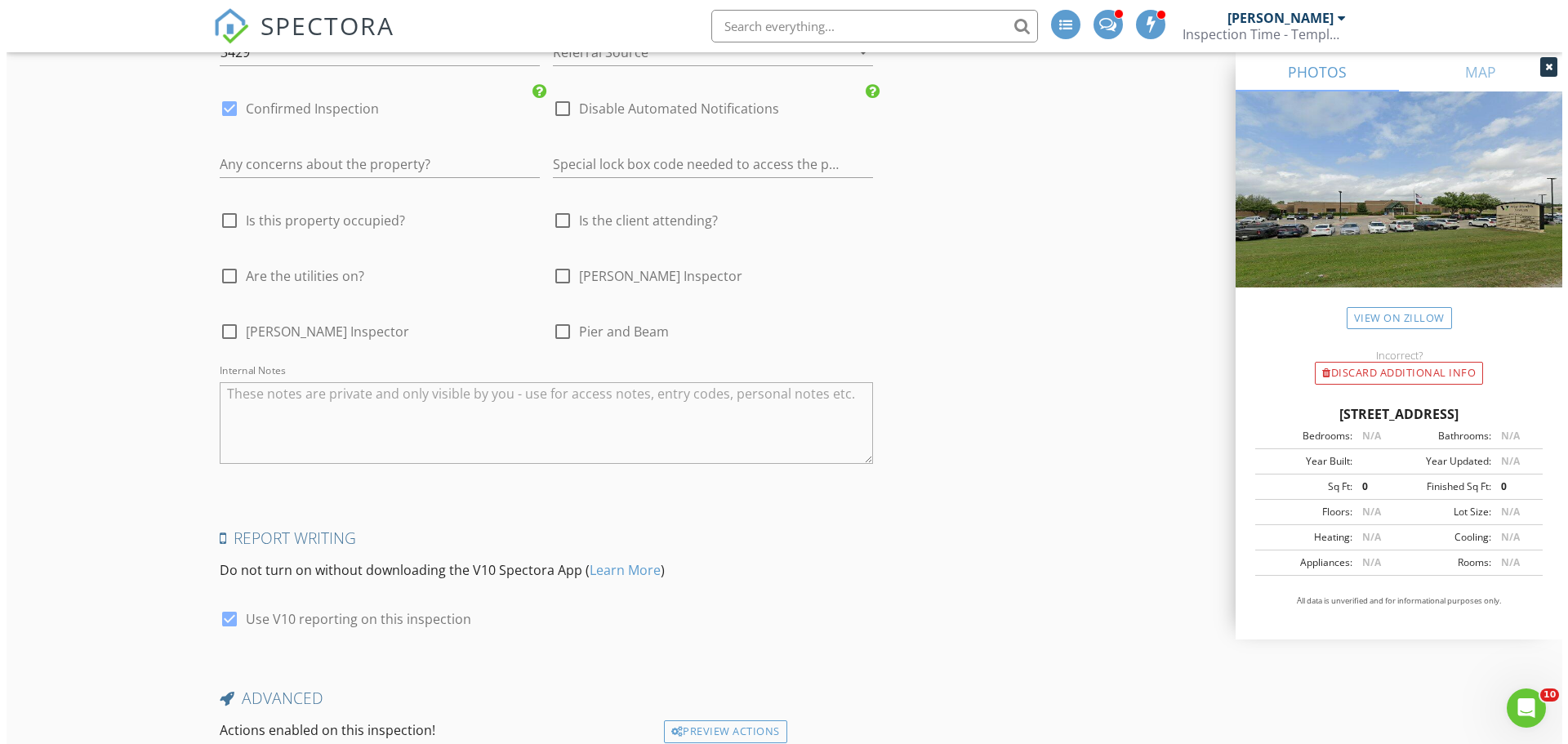
scroll to position [2746, 0]
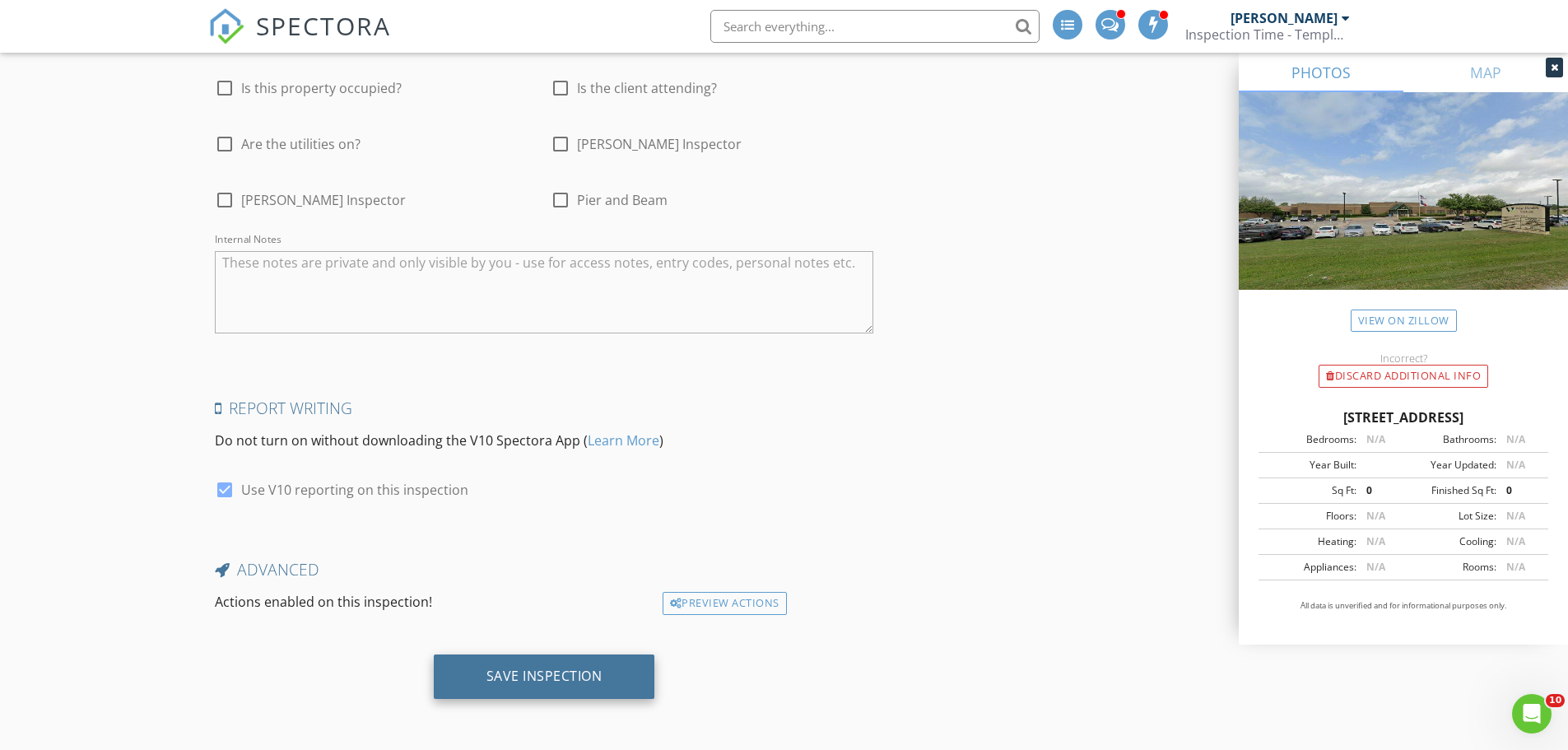
click at [546, 678] on div "Save Inspection" at bounding box center [544, 676] width 116 height 16
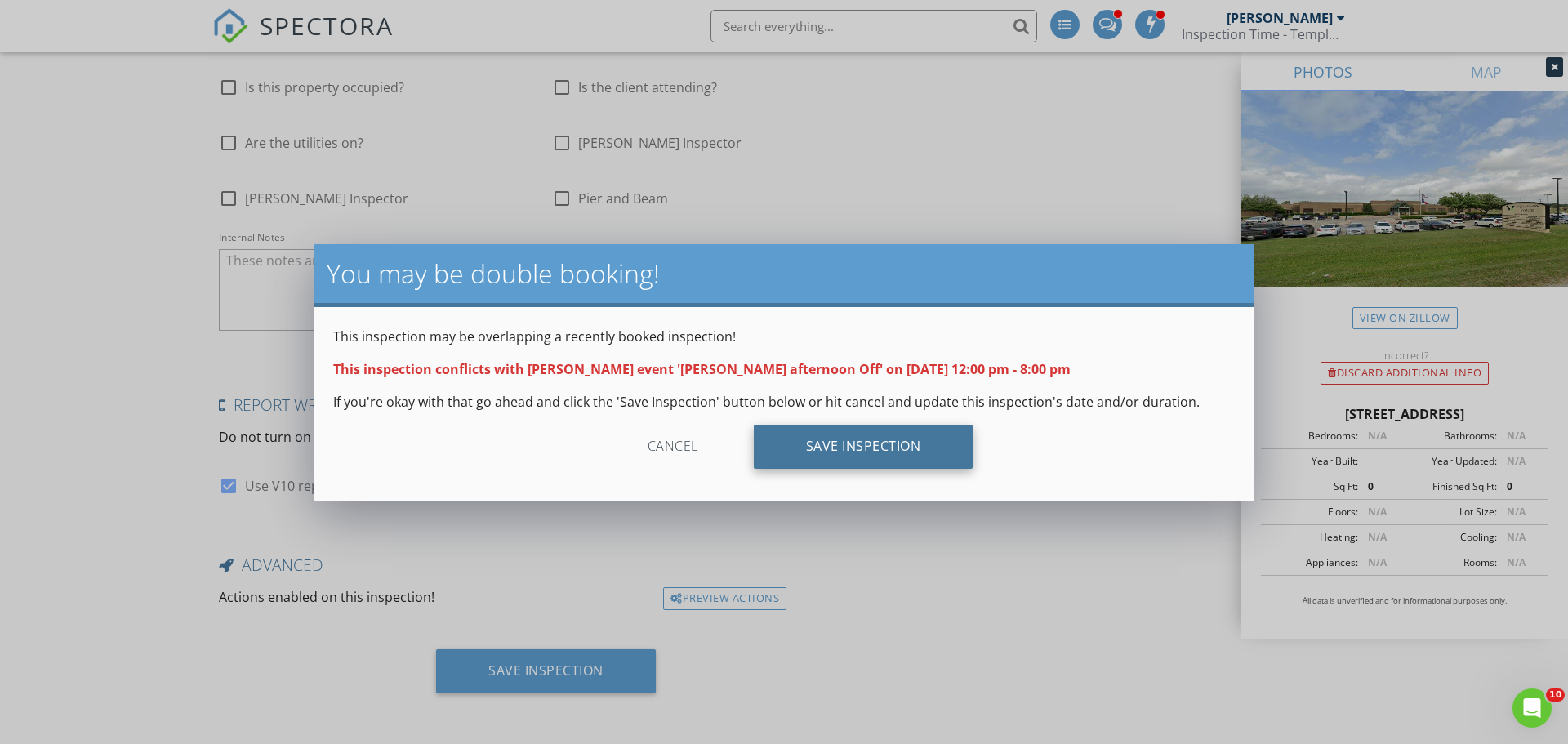
click at [873, 445] on div "Save Inspection" at bounding box center [864, 447] width 219 height 44
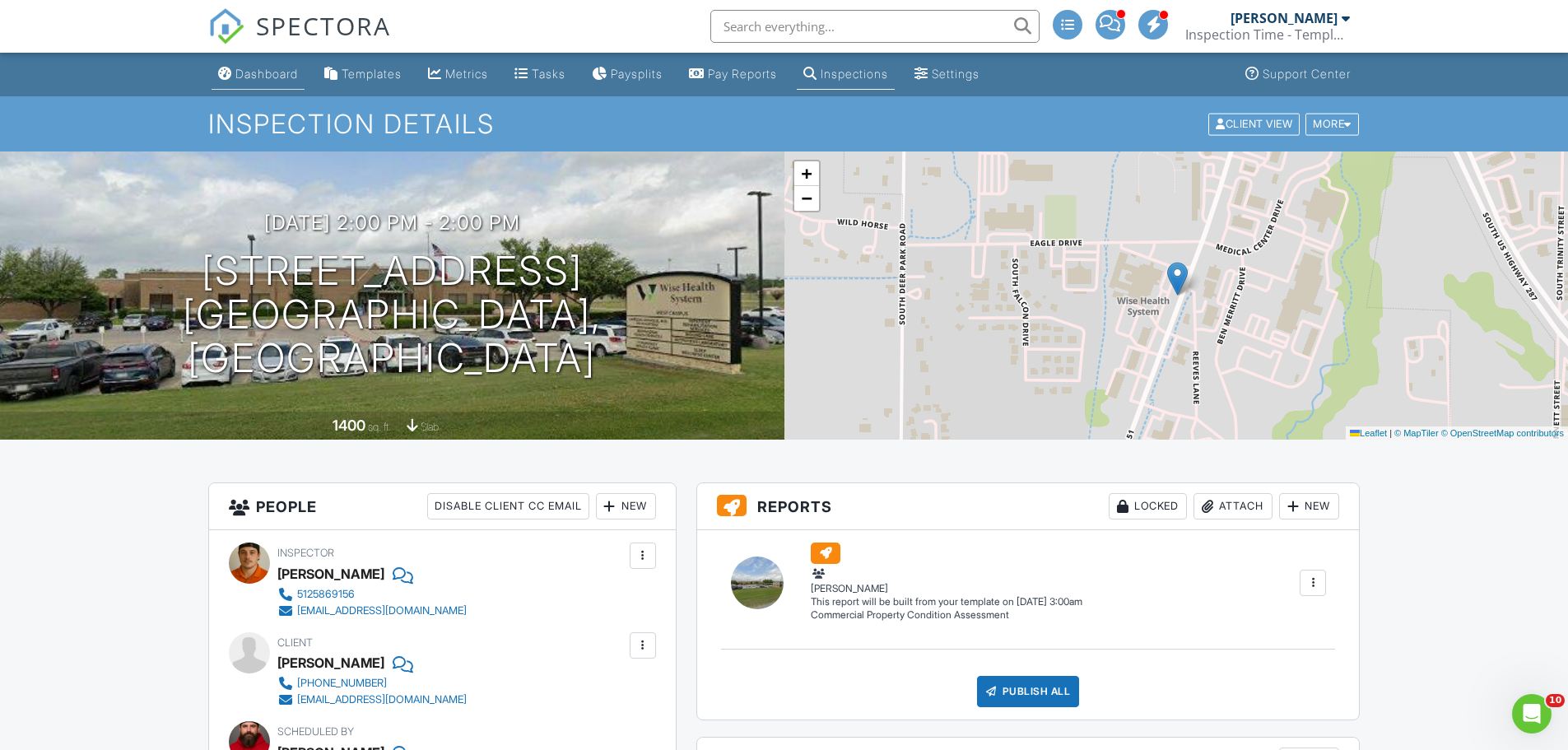
click at [276, 76] on div "Dashboard" at bounding box center [266, 73] width 63 height 14
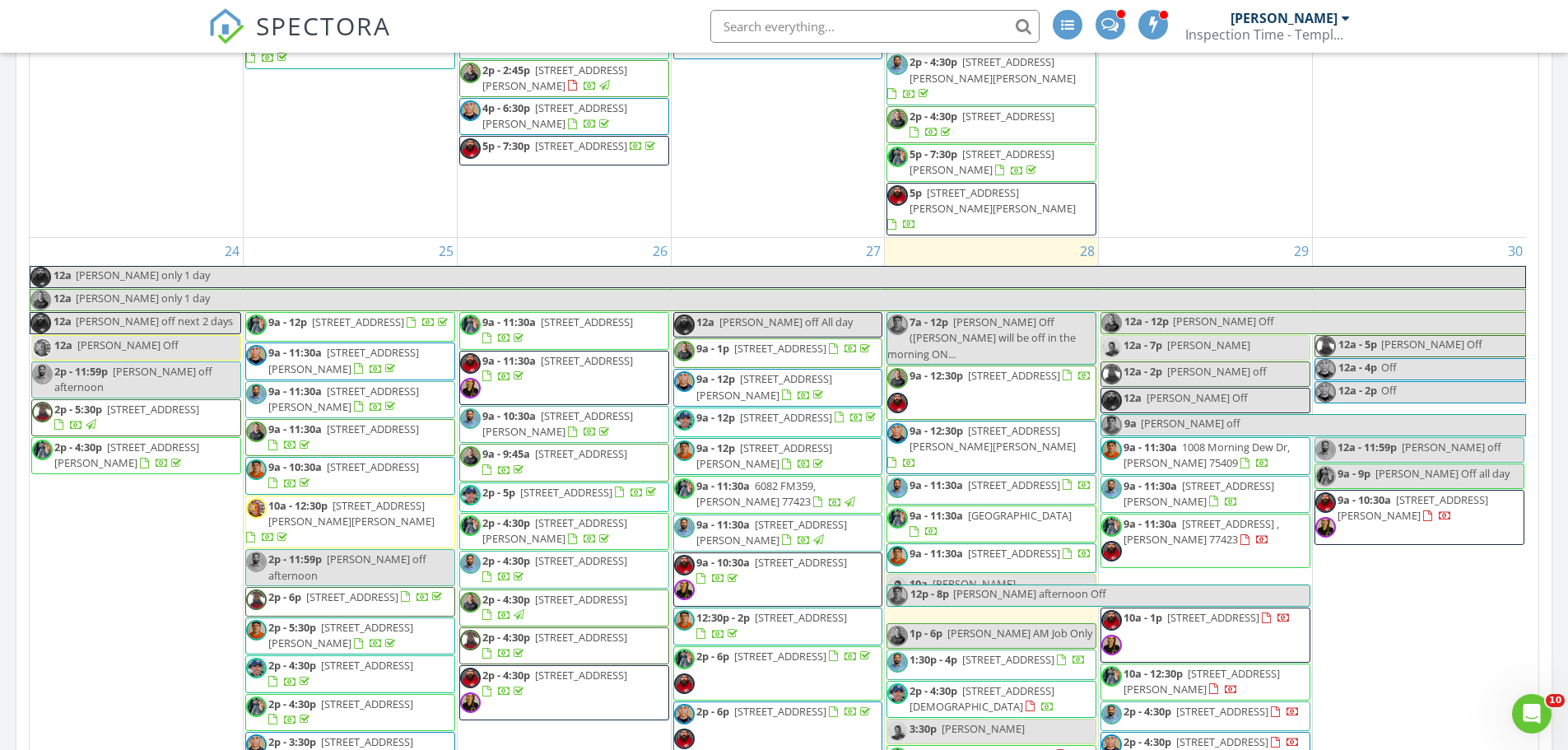
scroll to position [2799, 0]
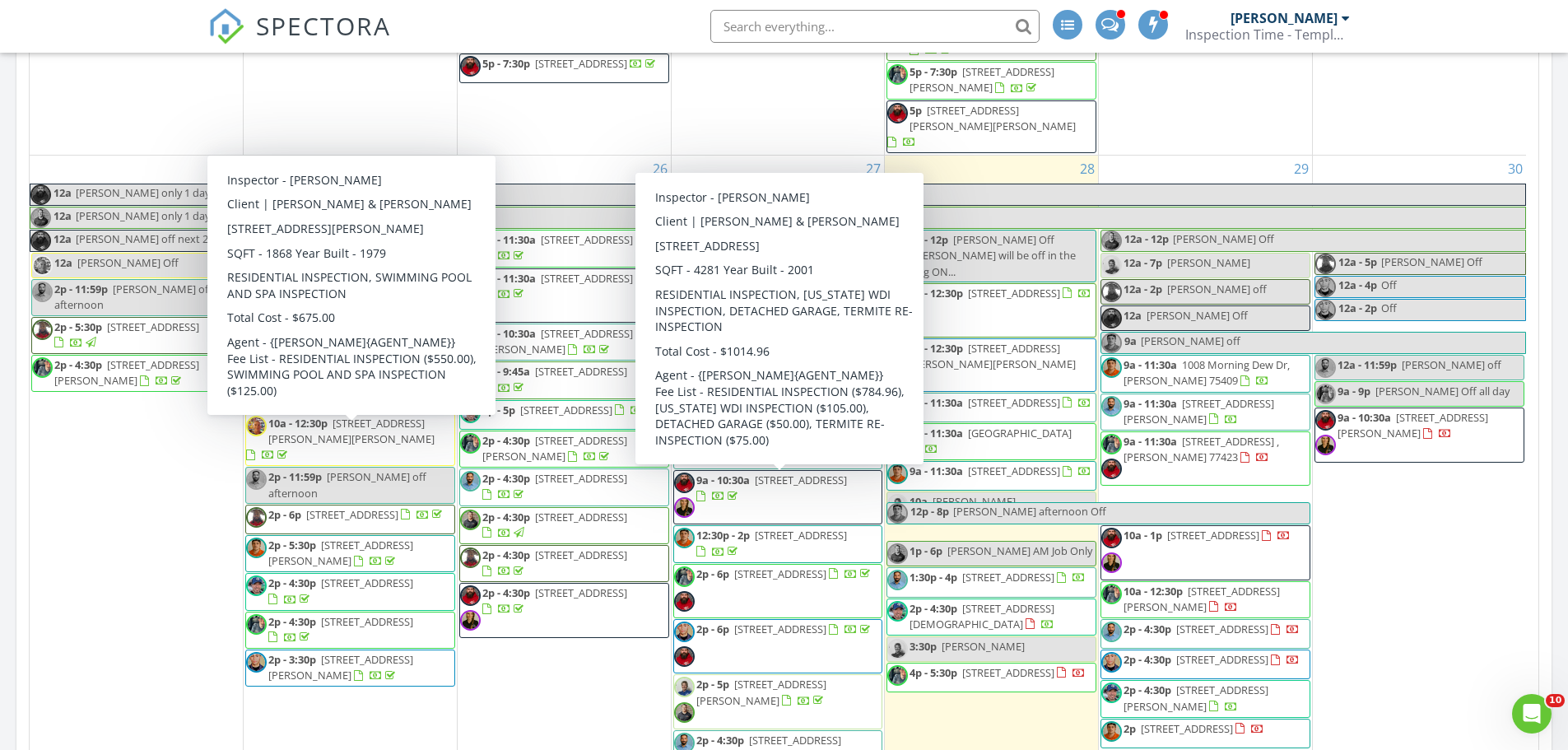
click at [149, 384] on div "24 12a Aaron only 1 day 12a kris only 1 day 12a Aaron off next 2 days 12a Randy…" at bounding box center [136, 481] width 213 height 651
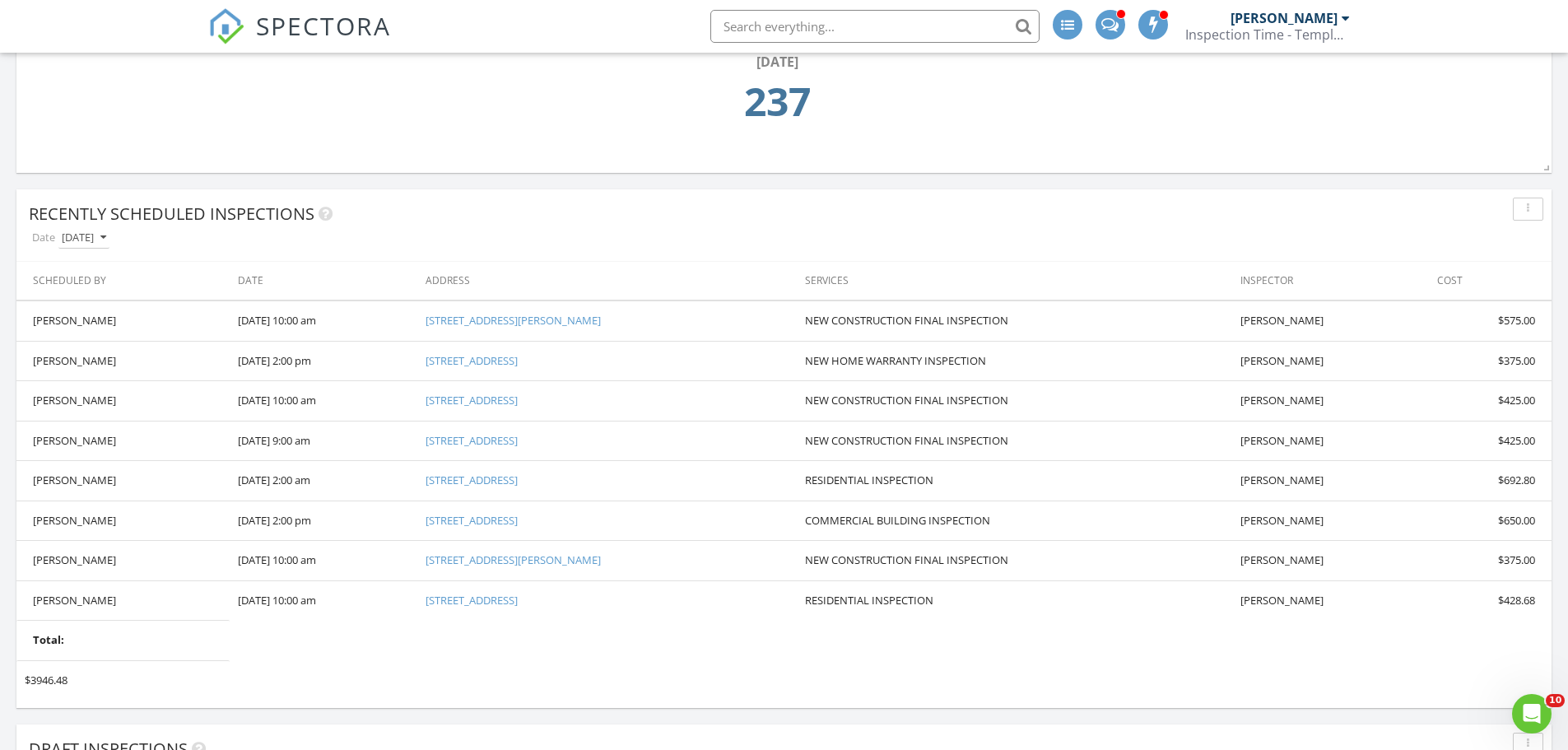
scroll to position [494, 0]
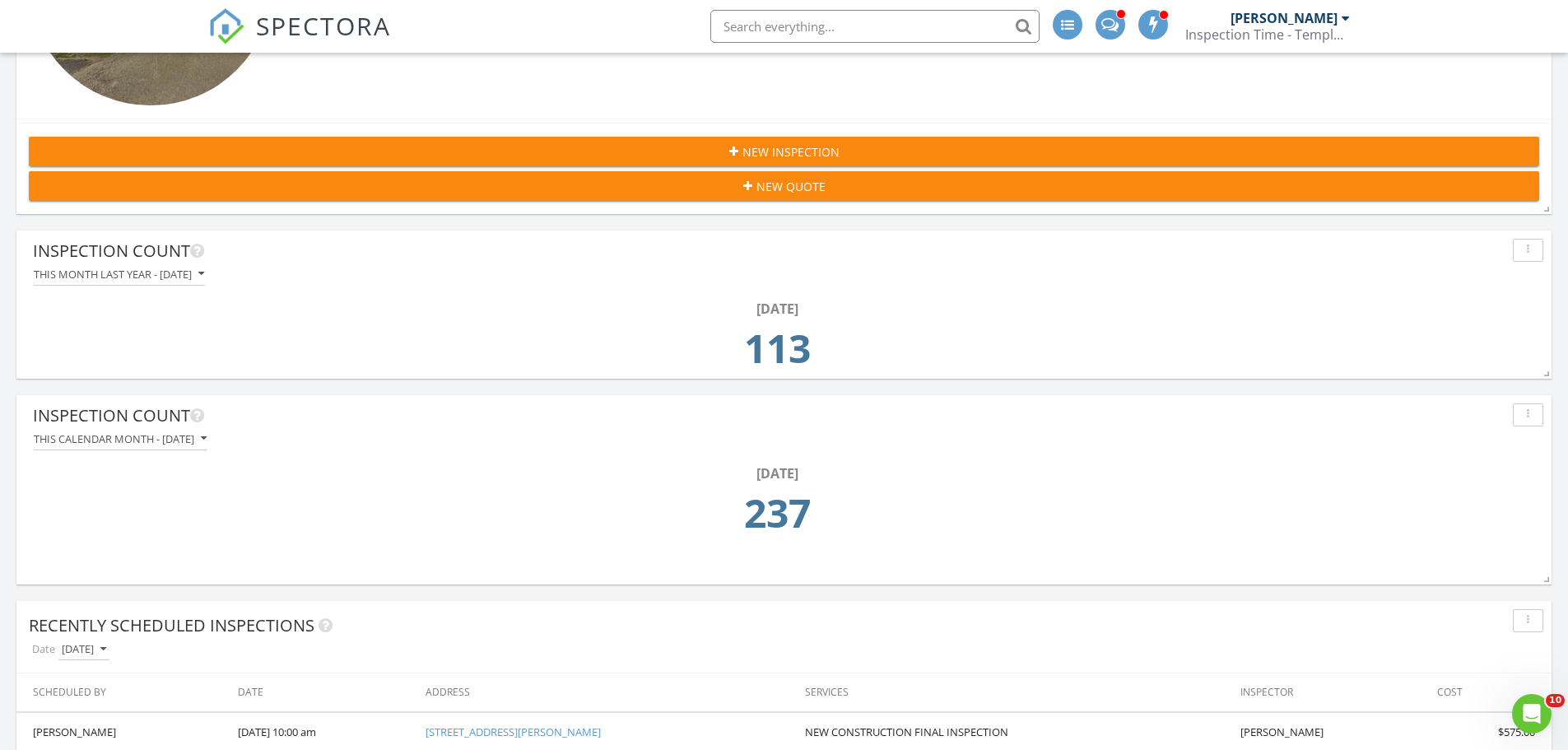
click at [808, 154] on span "New Inspection" at bounding box center [791, 151] width 97 height 17
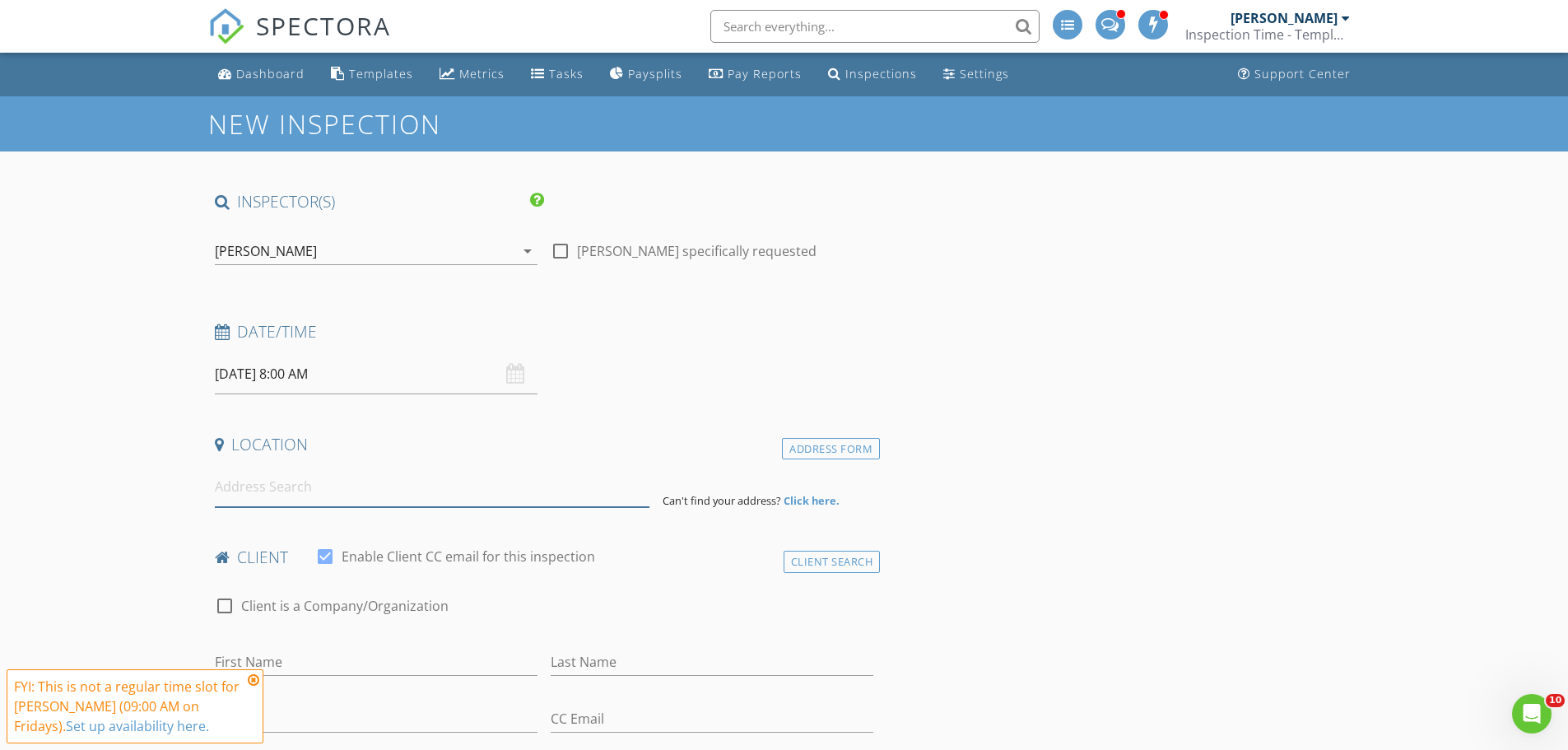
click at [286, 501] on input at bounding box center [432, 486] width 435 height 41
click at [257, 681] on icon at bounding box center [254, 679] width 12 height 14
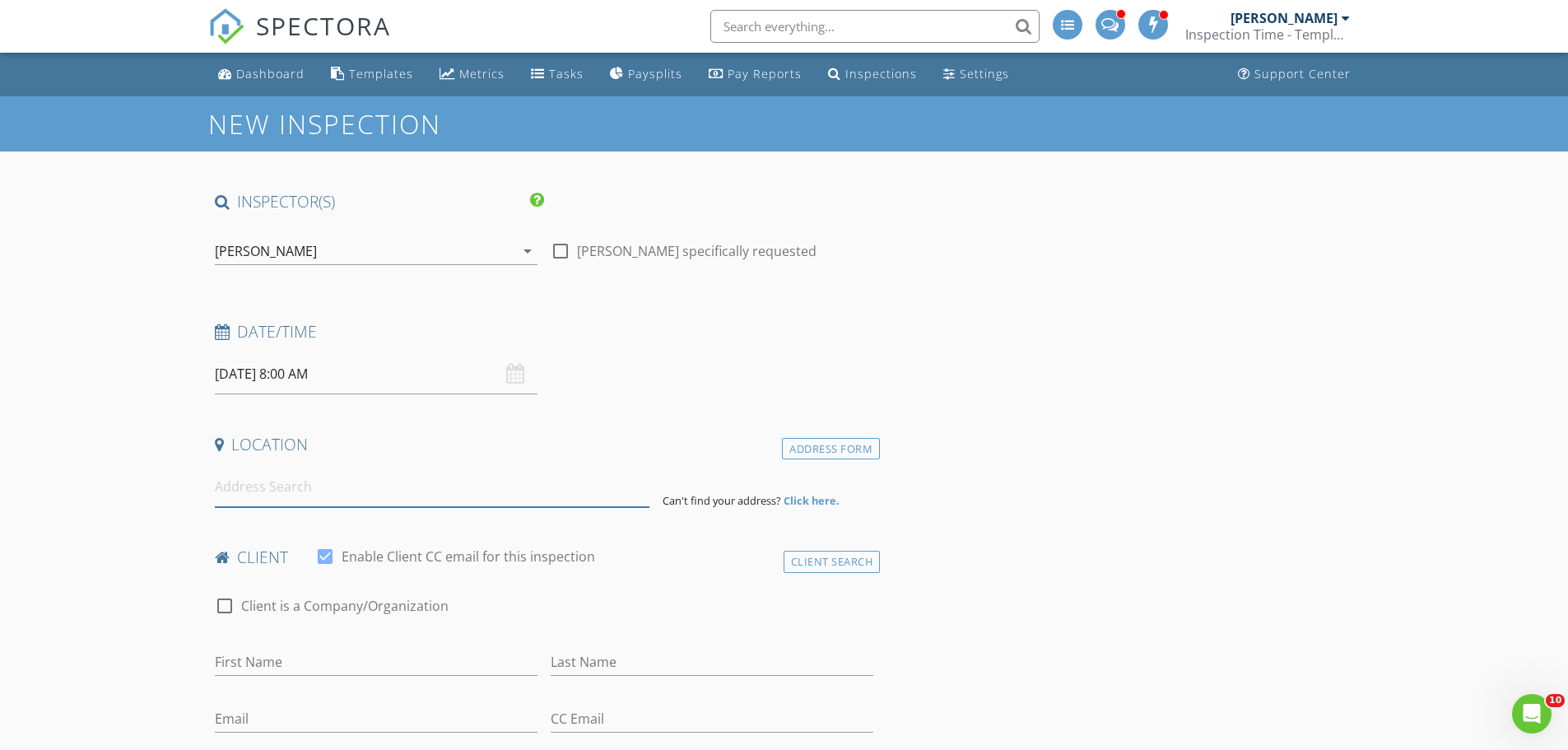
click at [256, 493] on input at bounding box center [432, 486] width 435 height 41
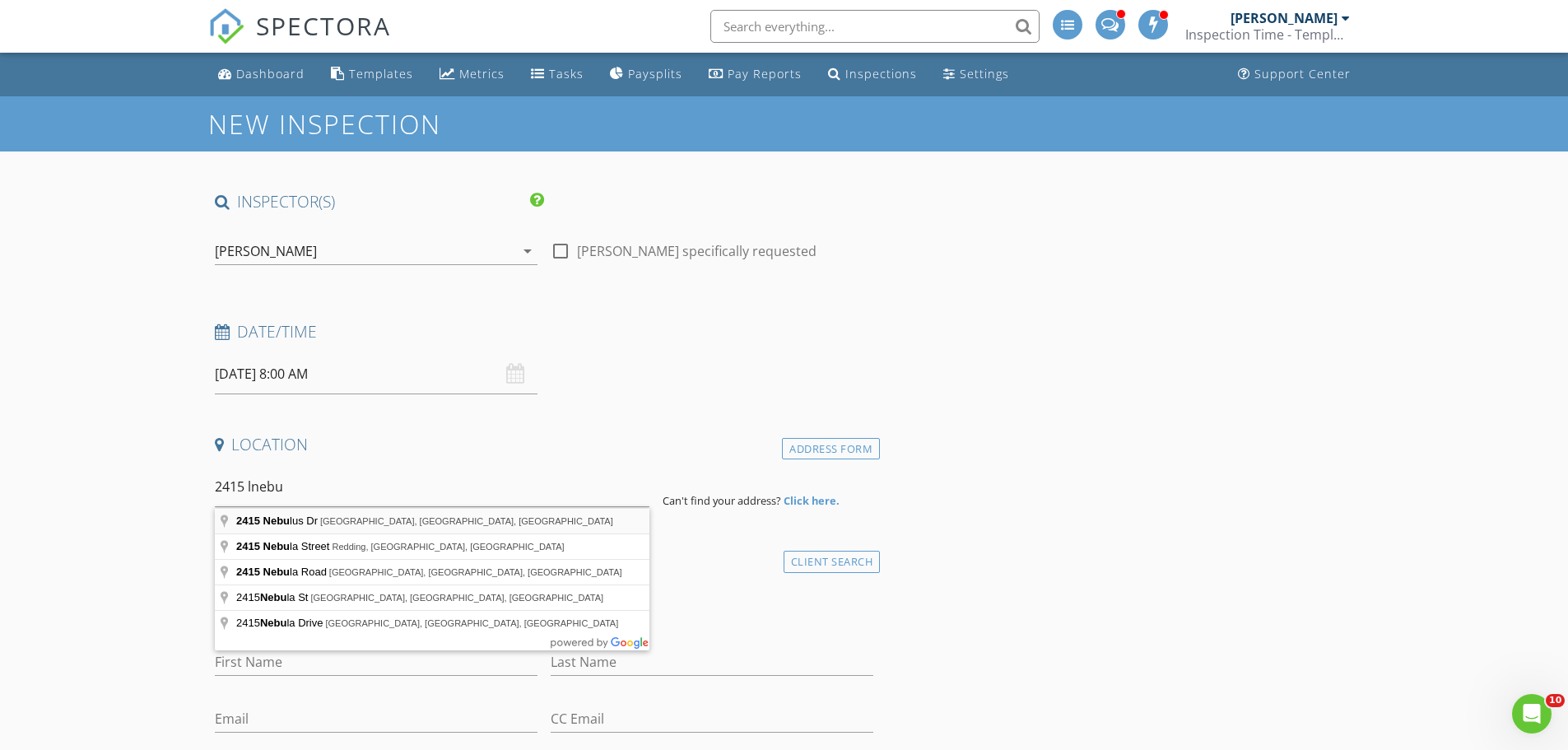
type input "[STREET_ADDRESS]"
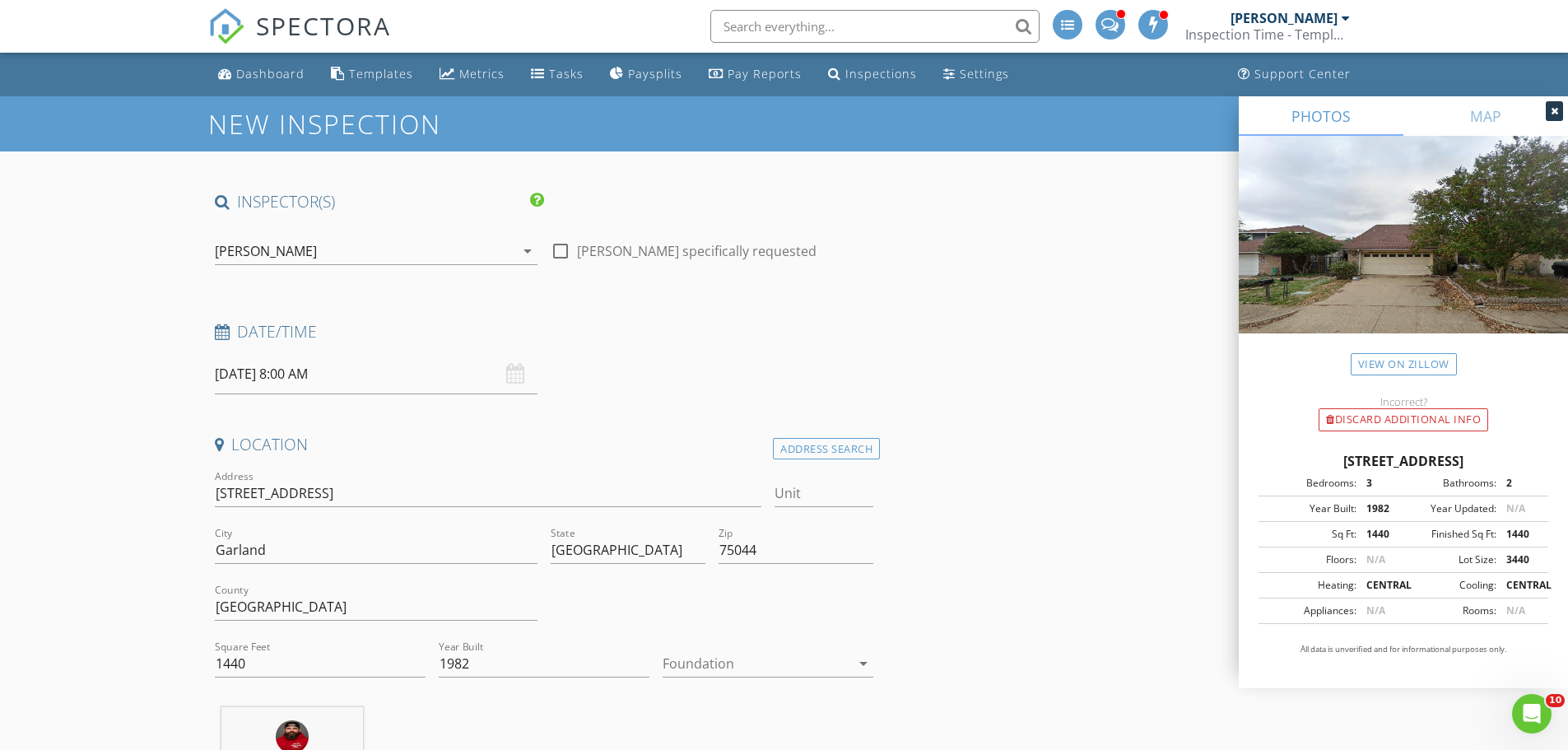
scroll to position [330, 0]
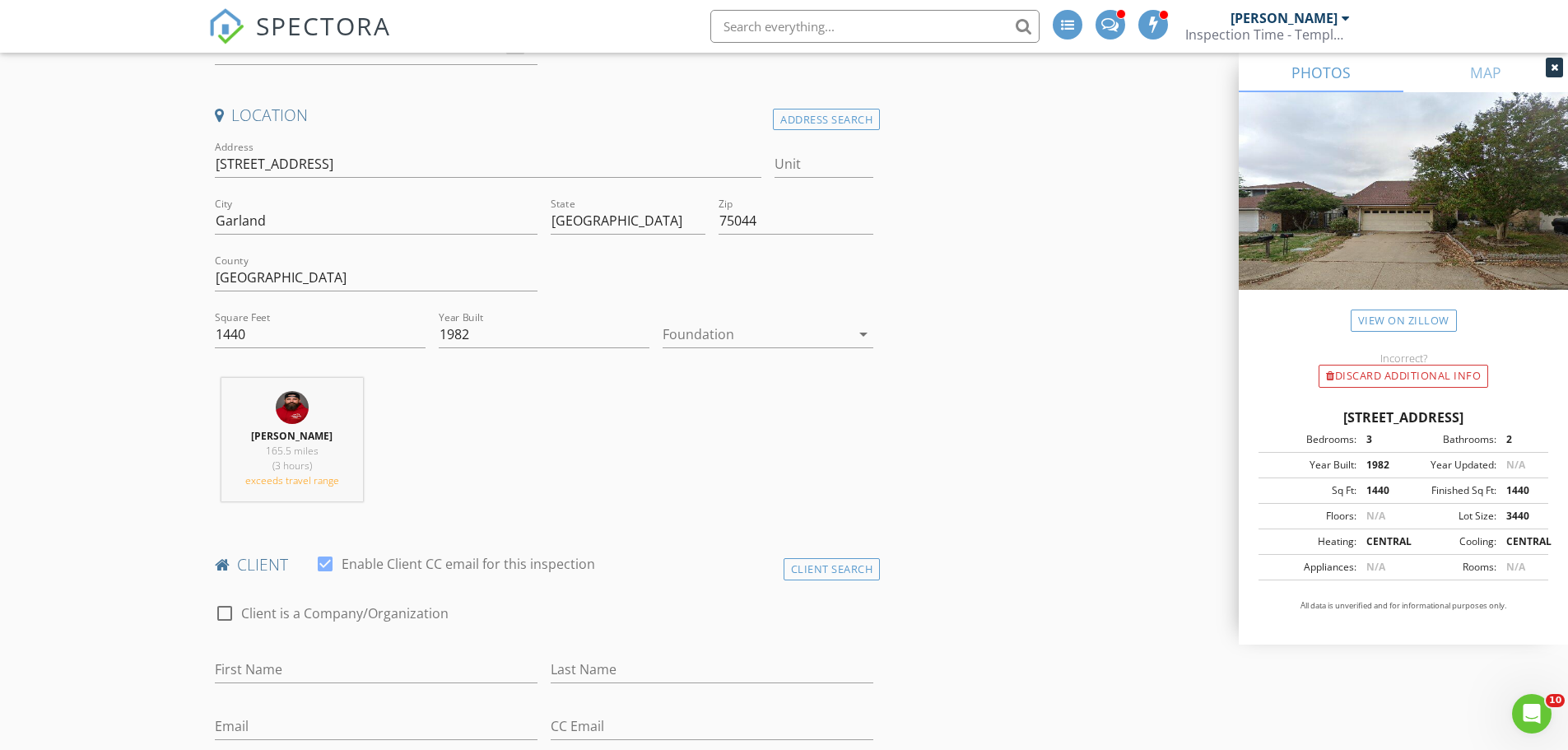
click at [723, 332] on div at bounding box center [756, 333] width 188 height 26
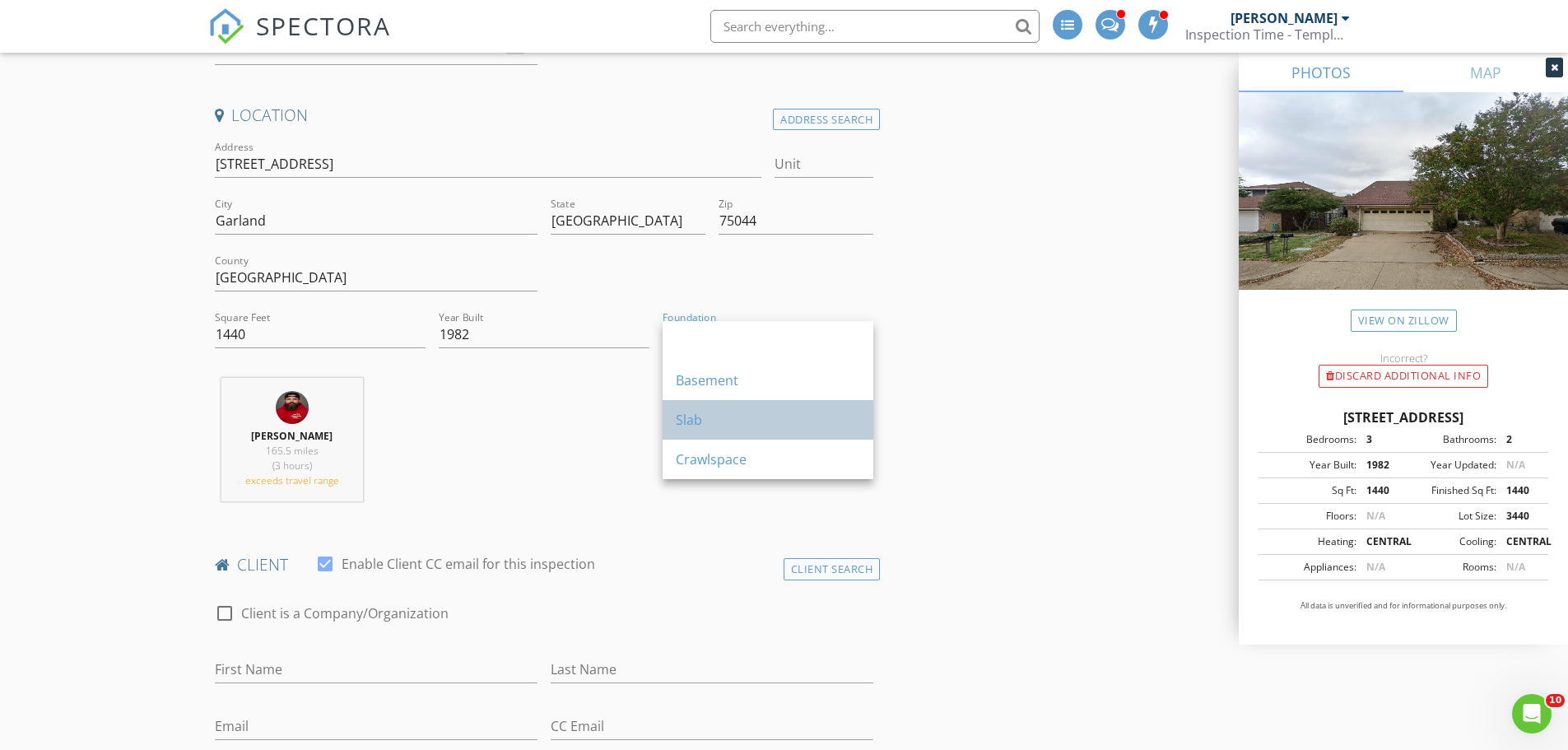
click at [704, 419] on div "Slab" at bounding box center [768, 420] width 185 height 20
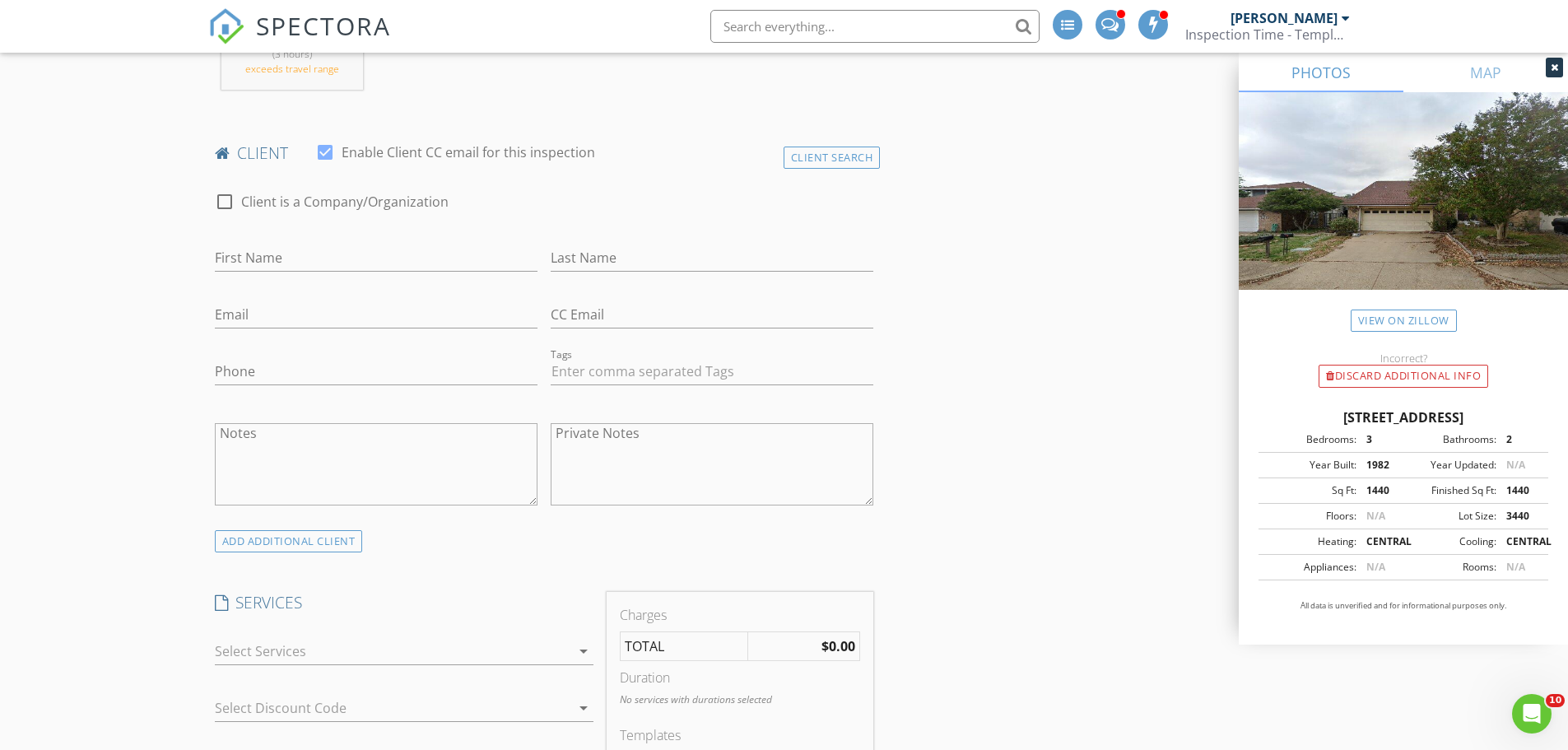
scroll to position [906, 0]
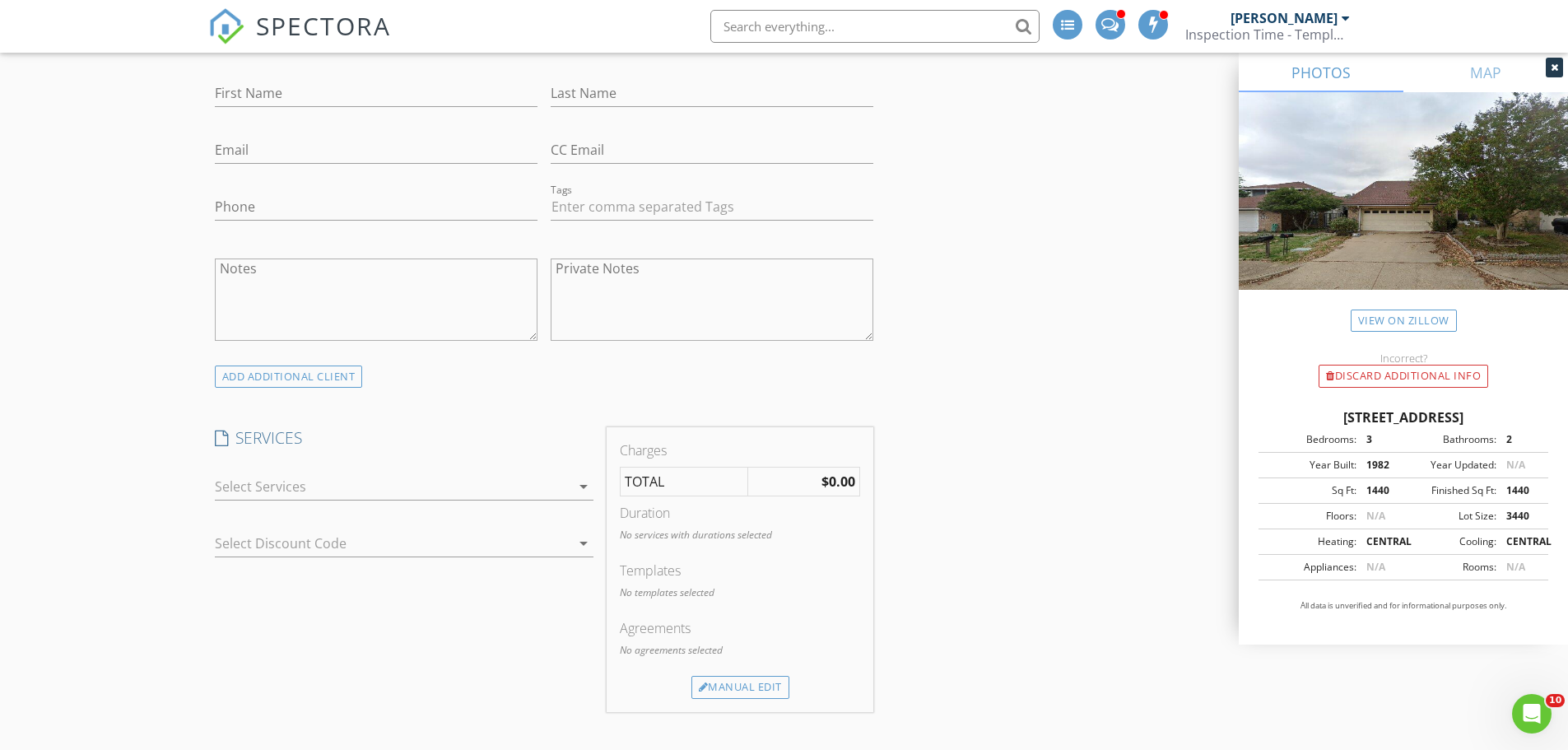
click at [387, 486] on div at bounding box center [392, 486] width 356 height 26
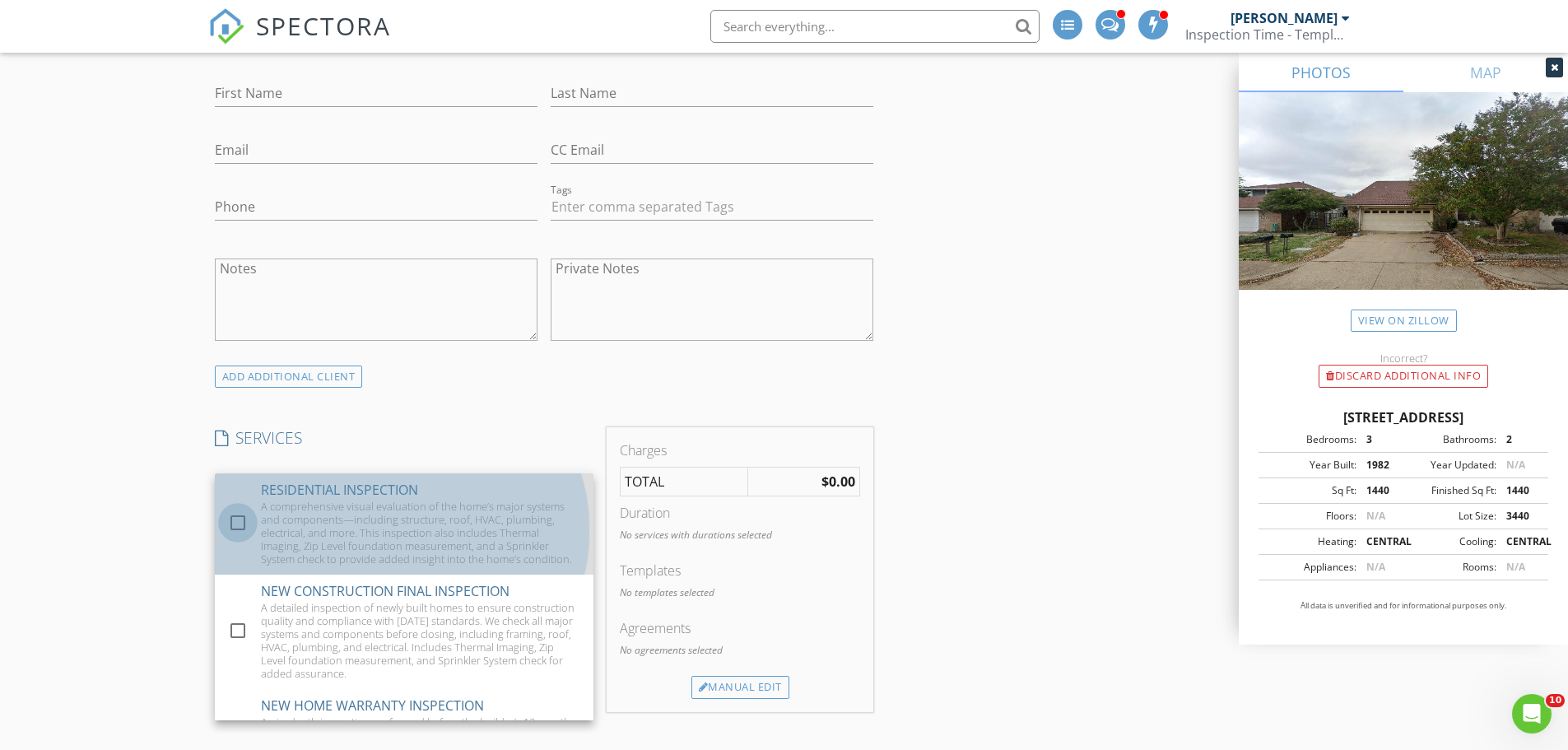
click at [237, 527] on div at bounding box center [237, 523] width 28 height 28
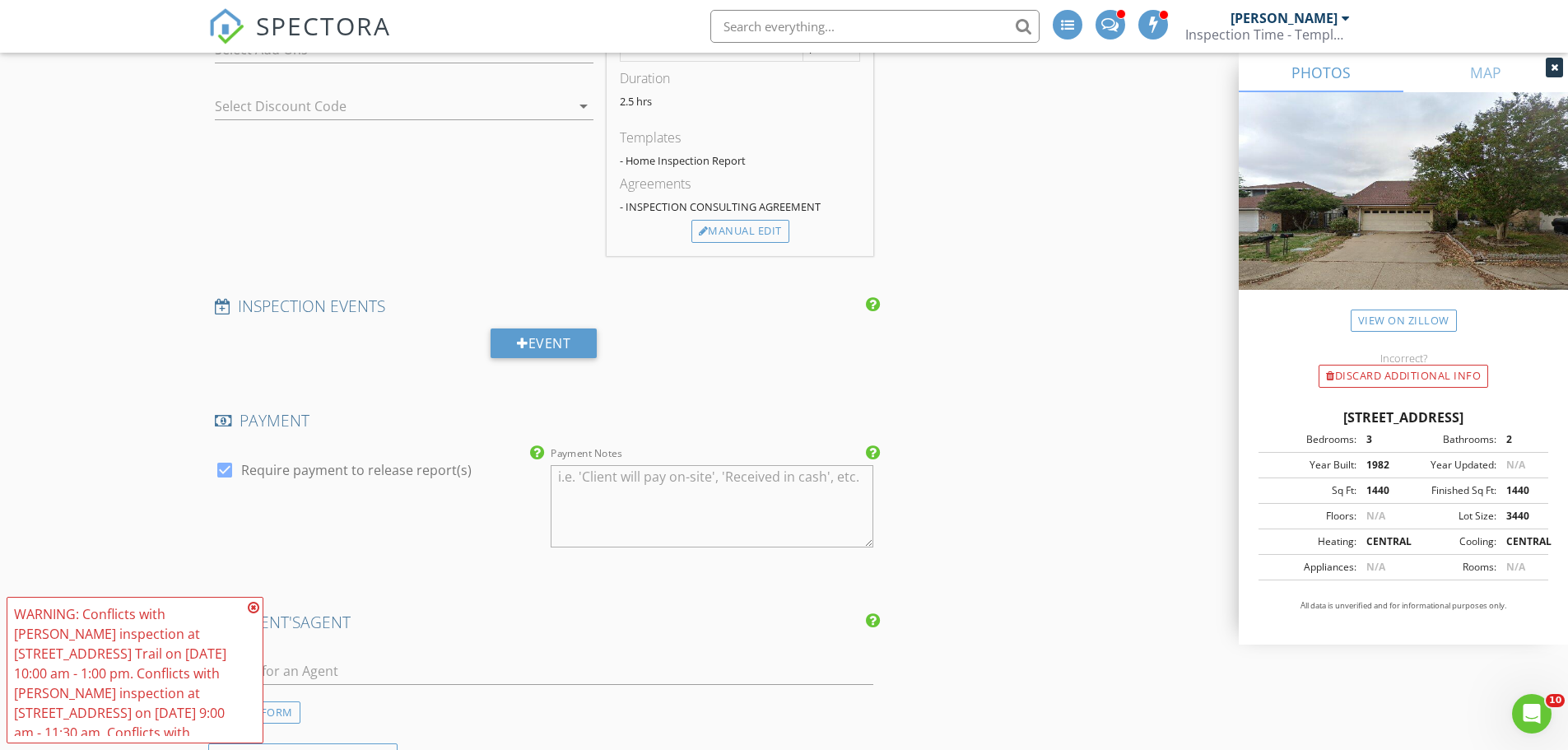
scroll to position [1070, 0]
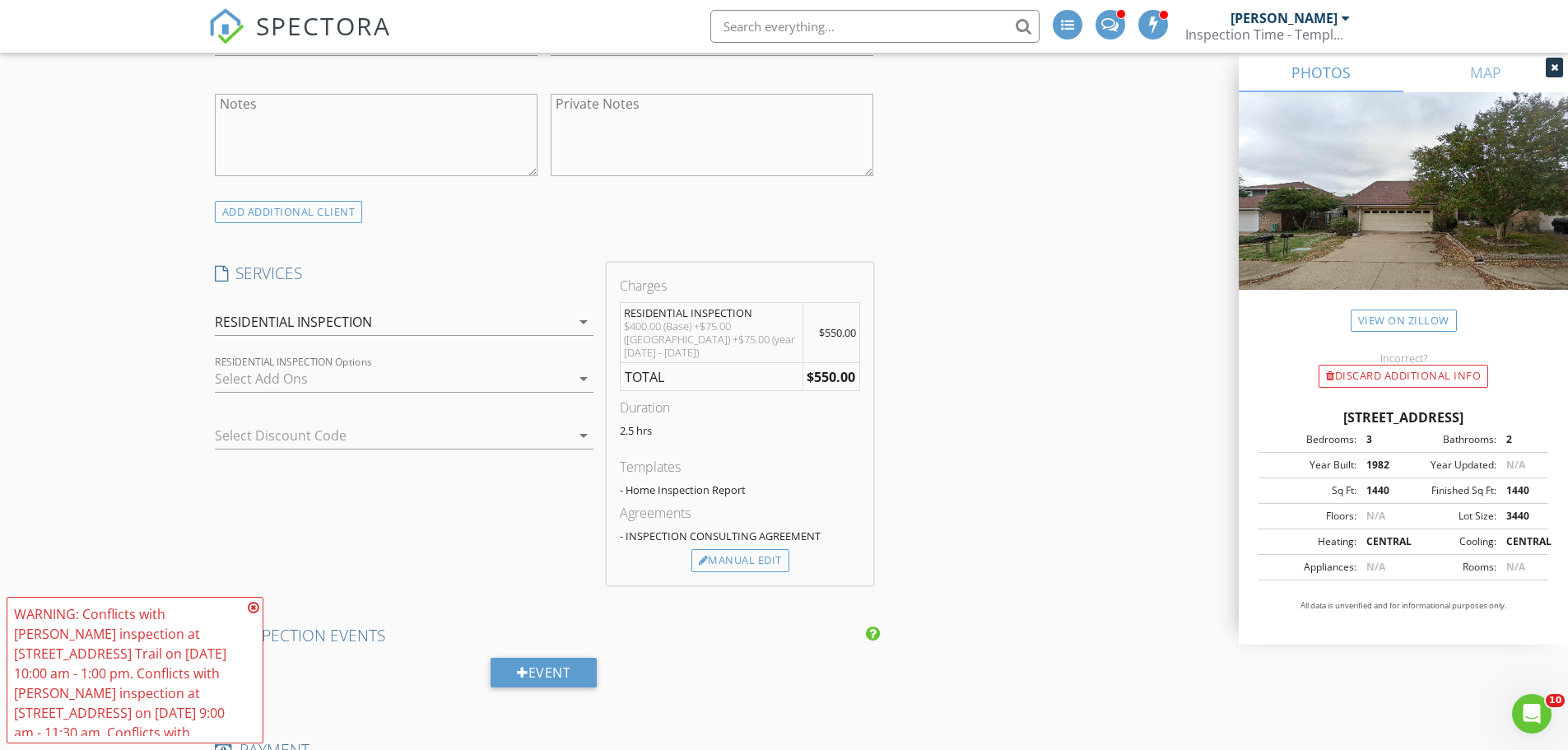
click at [255, 607] on icon at bounding box center [254, 607] width 12 height 14
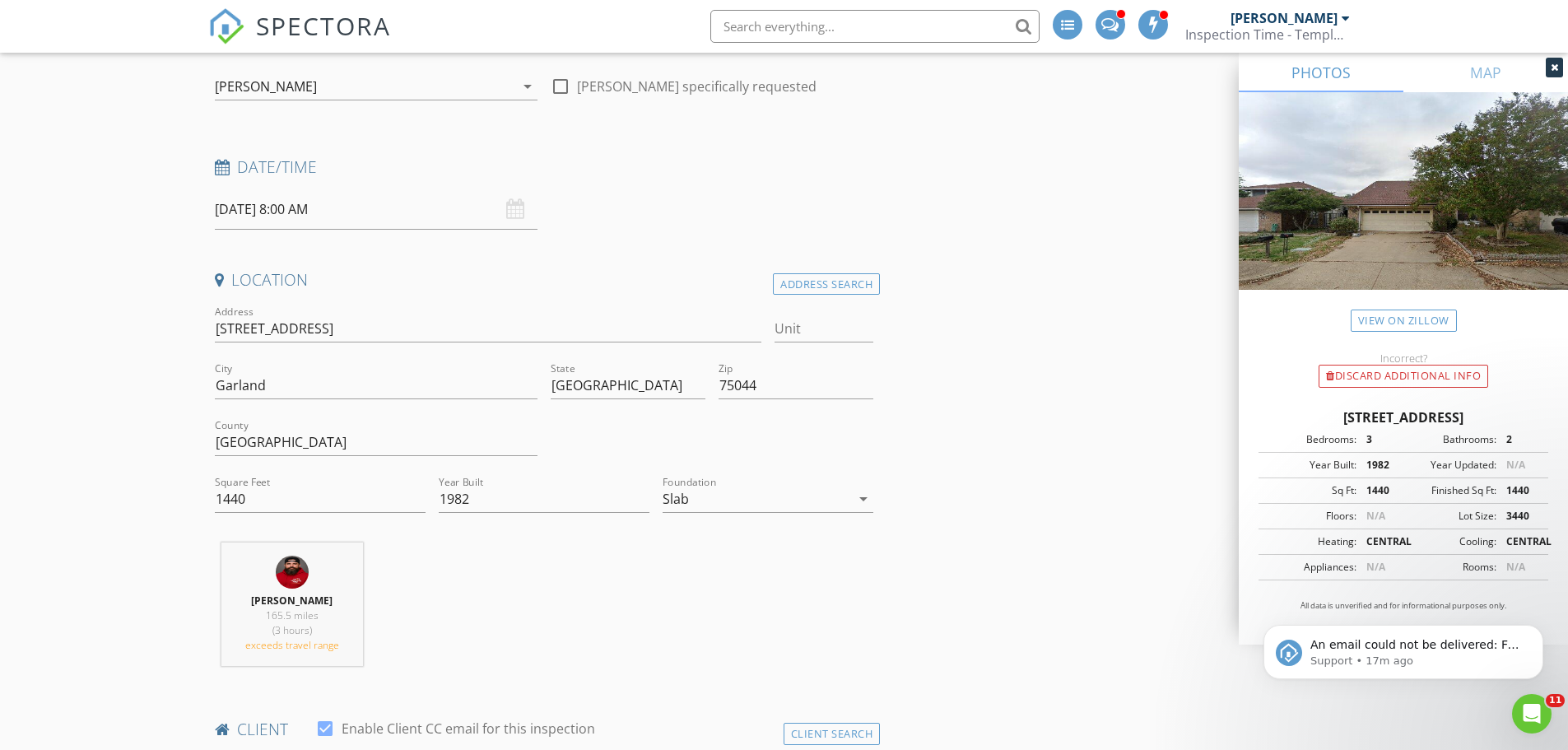
scroll to position [82, 0]
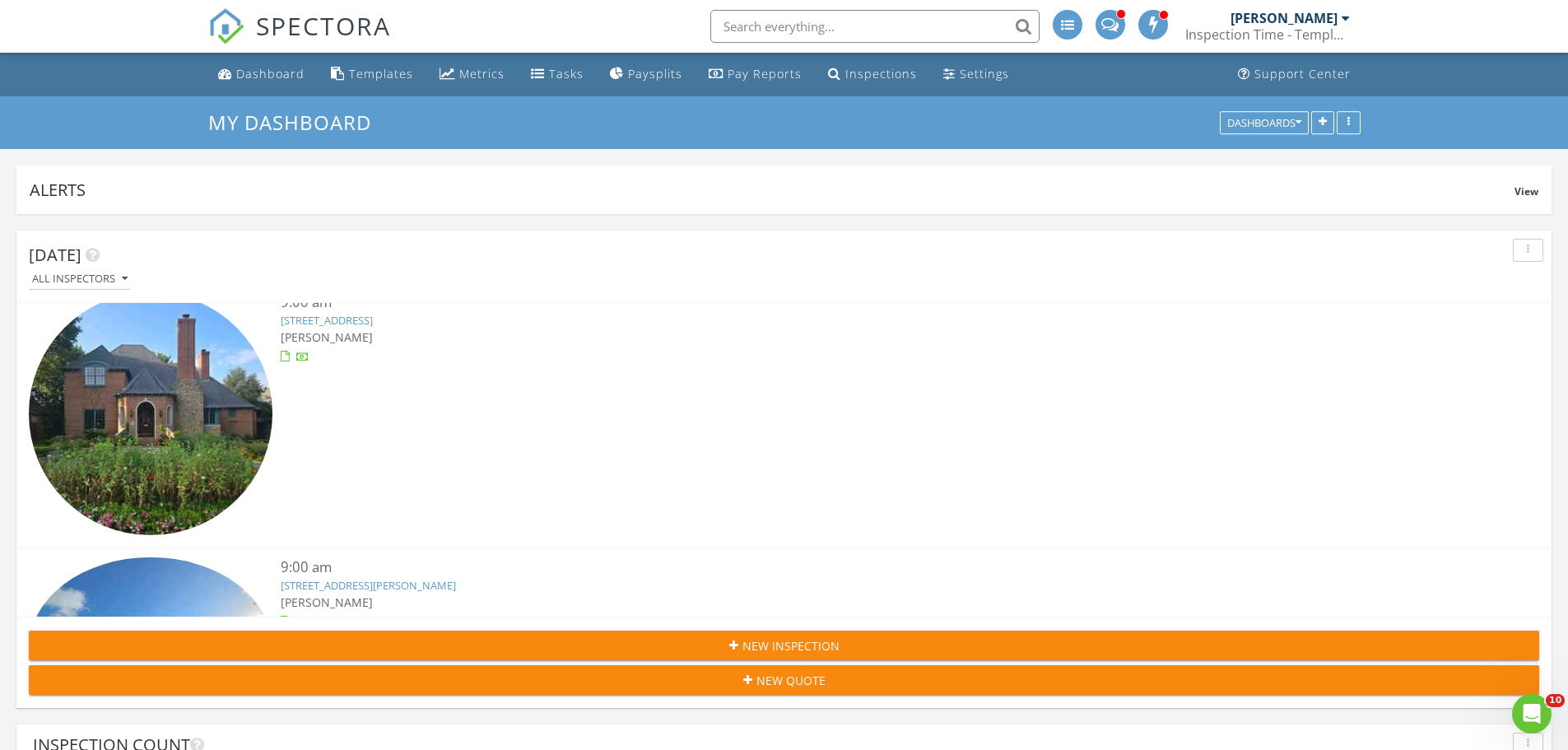
scroll to position [1152, 0]
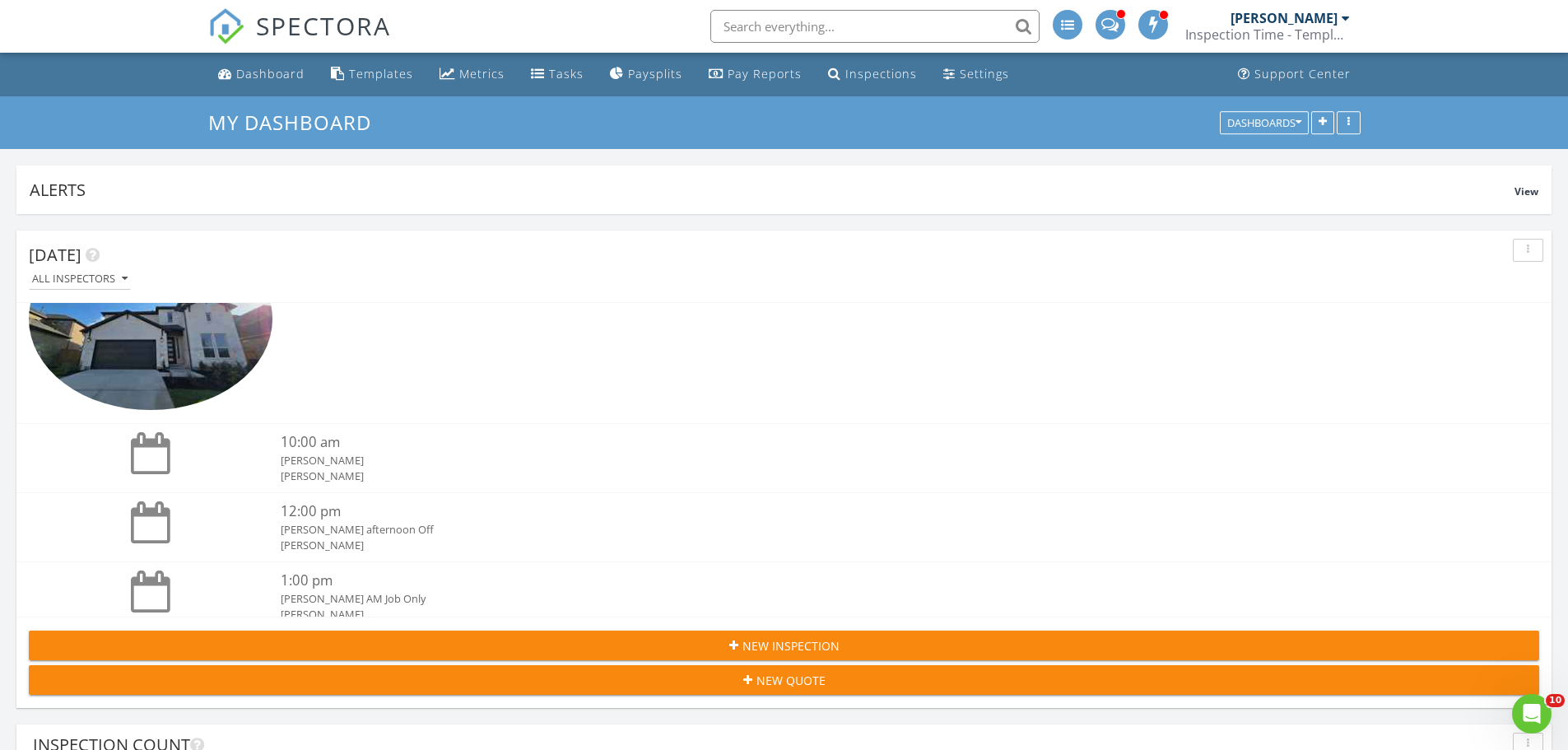
click at [767, 640] on span "New Inspection" at bounding box center [791, 645] width 97 height 17
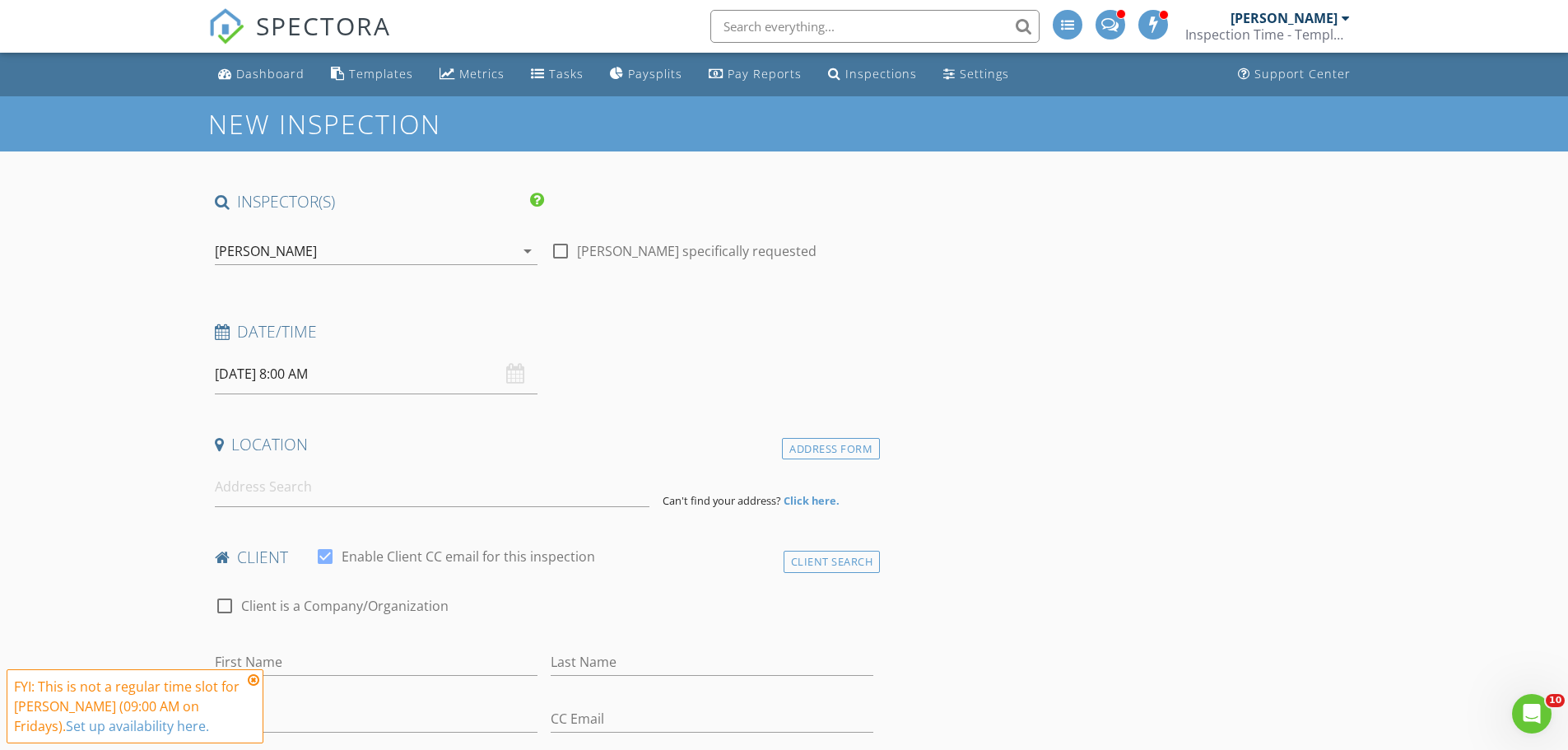
scroll to position [165, 0]
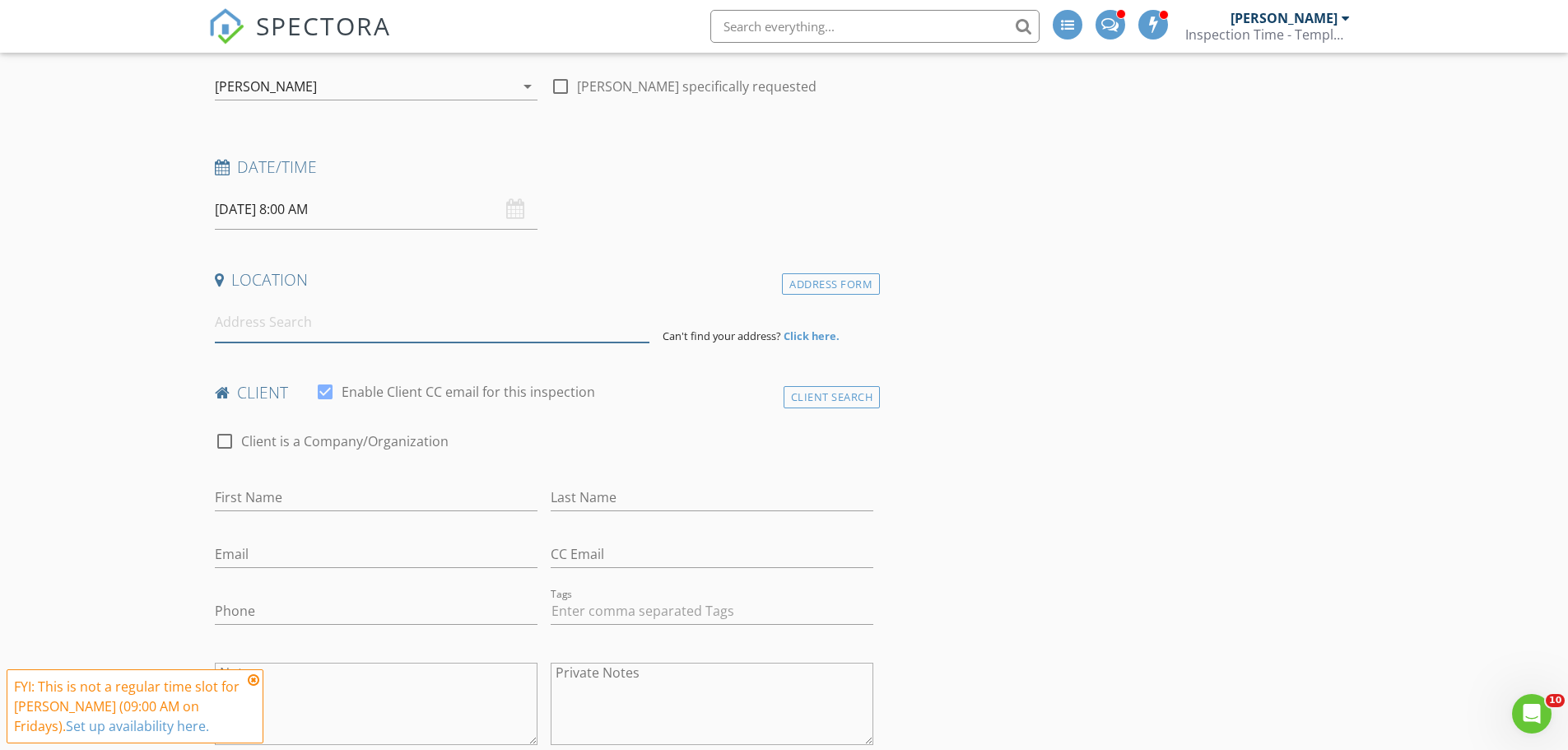
click at [267, 333] on input at bounding box center [432, 322] width 435 height 41
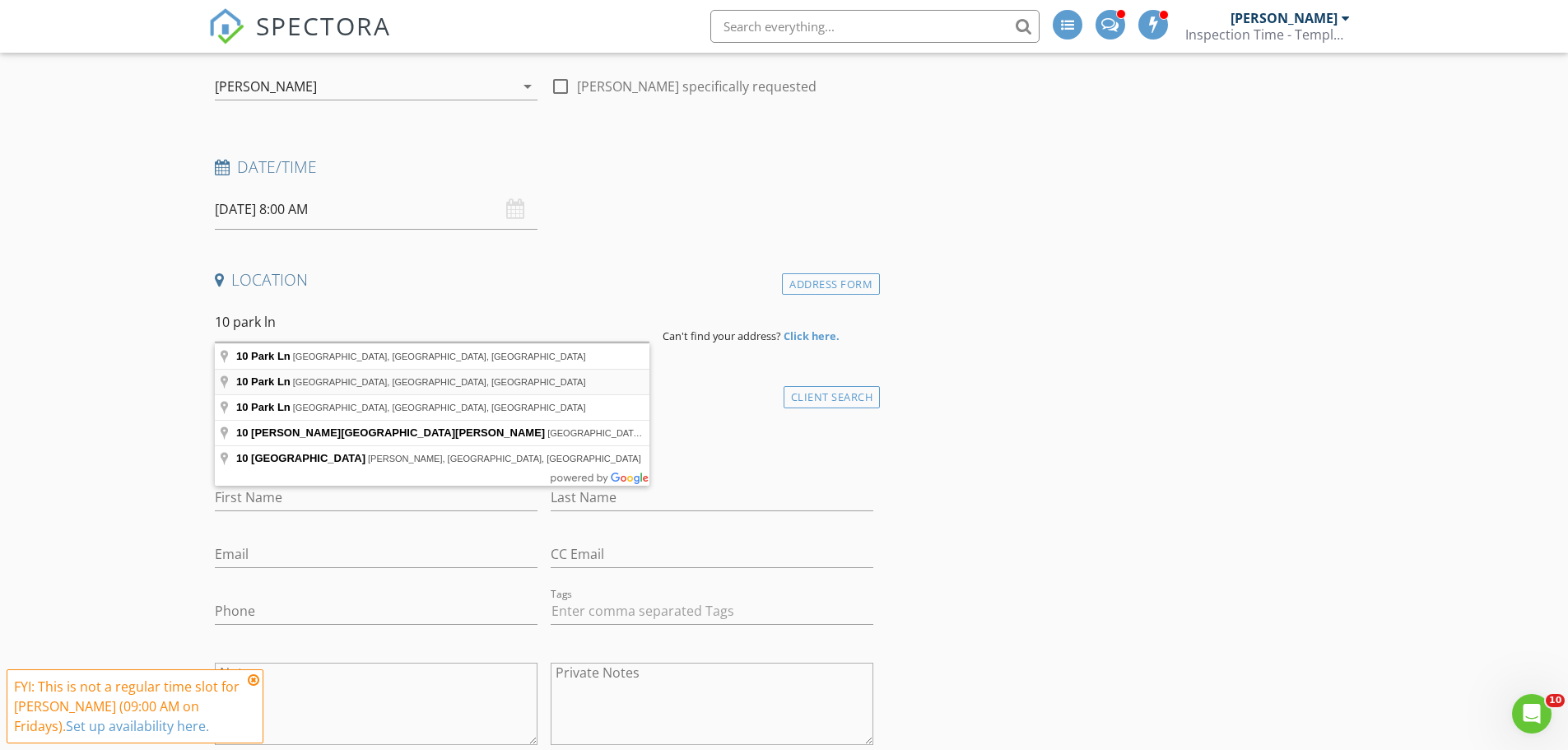
type input "[STREET_ADDRESS]"
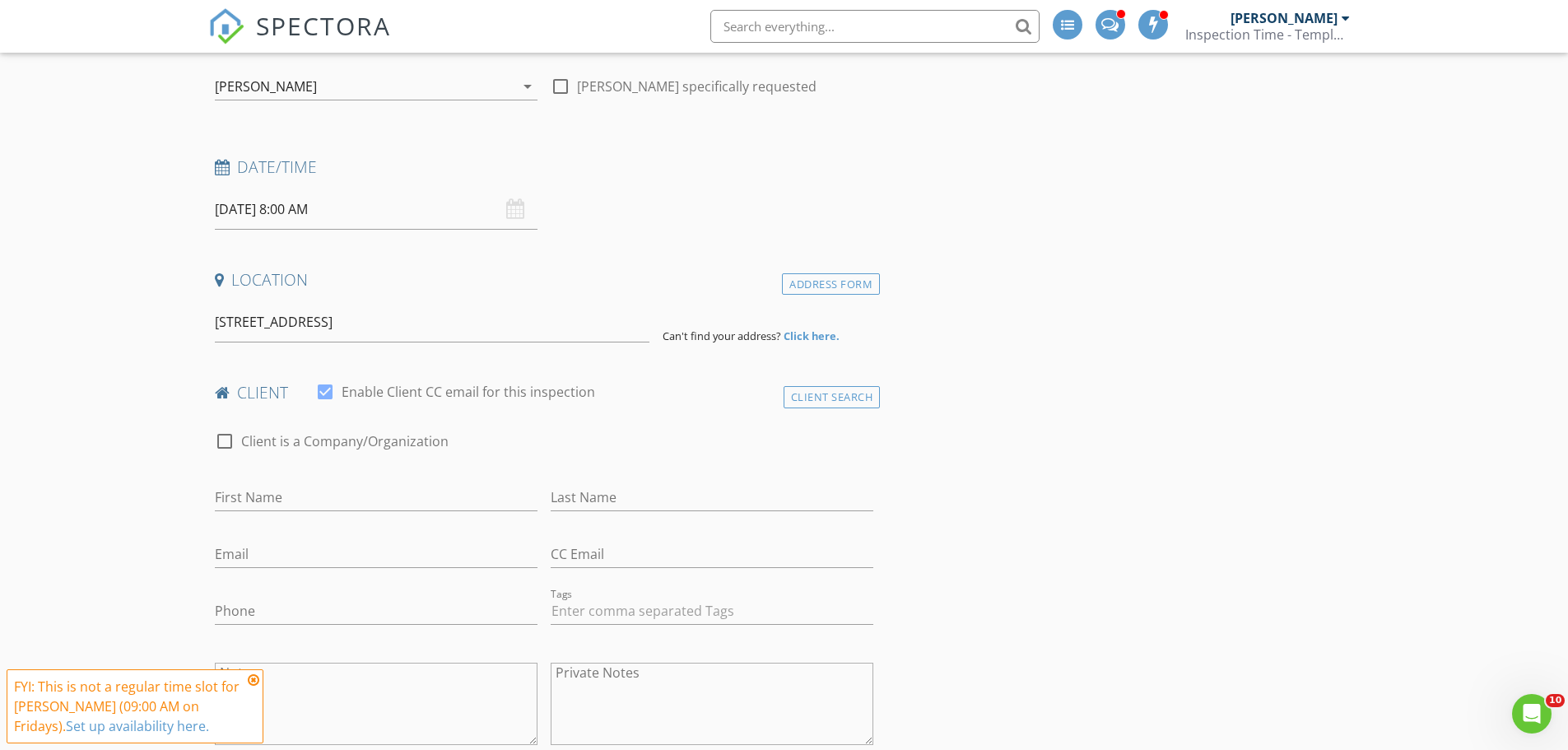
scroll to position [411, 0]
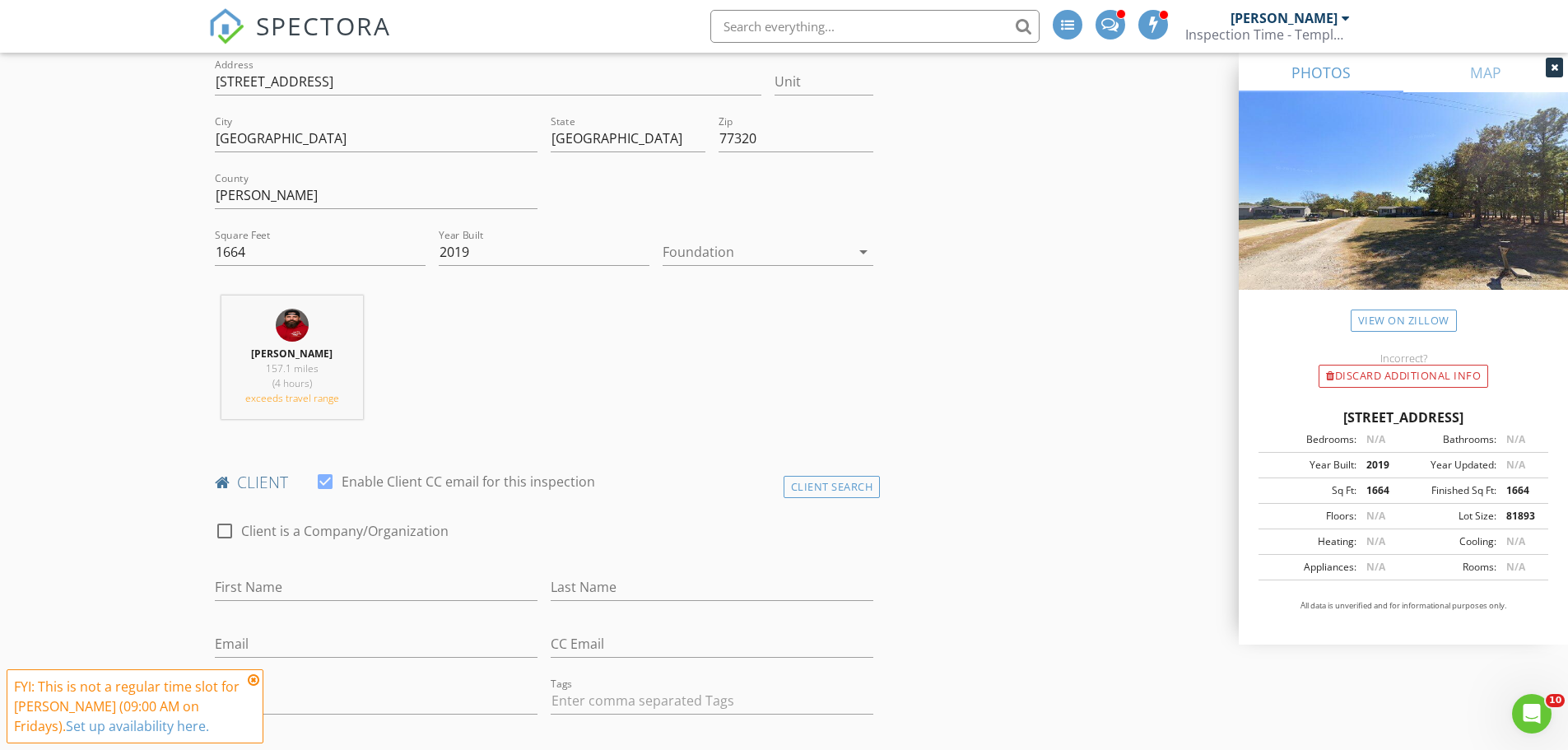
click at [755, 243] on div at bounding box center [756, 252] width 188 height 26
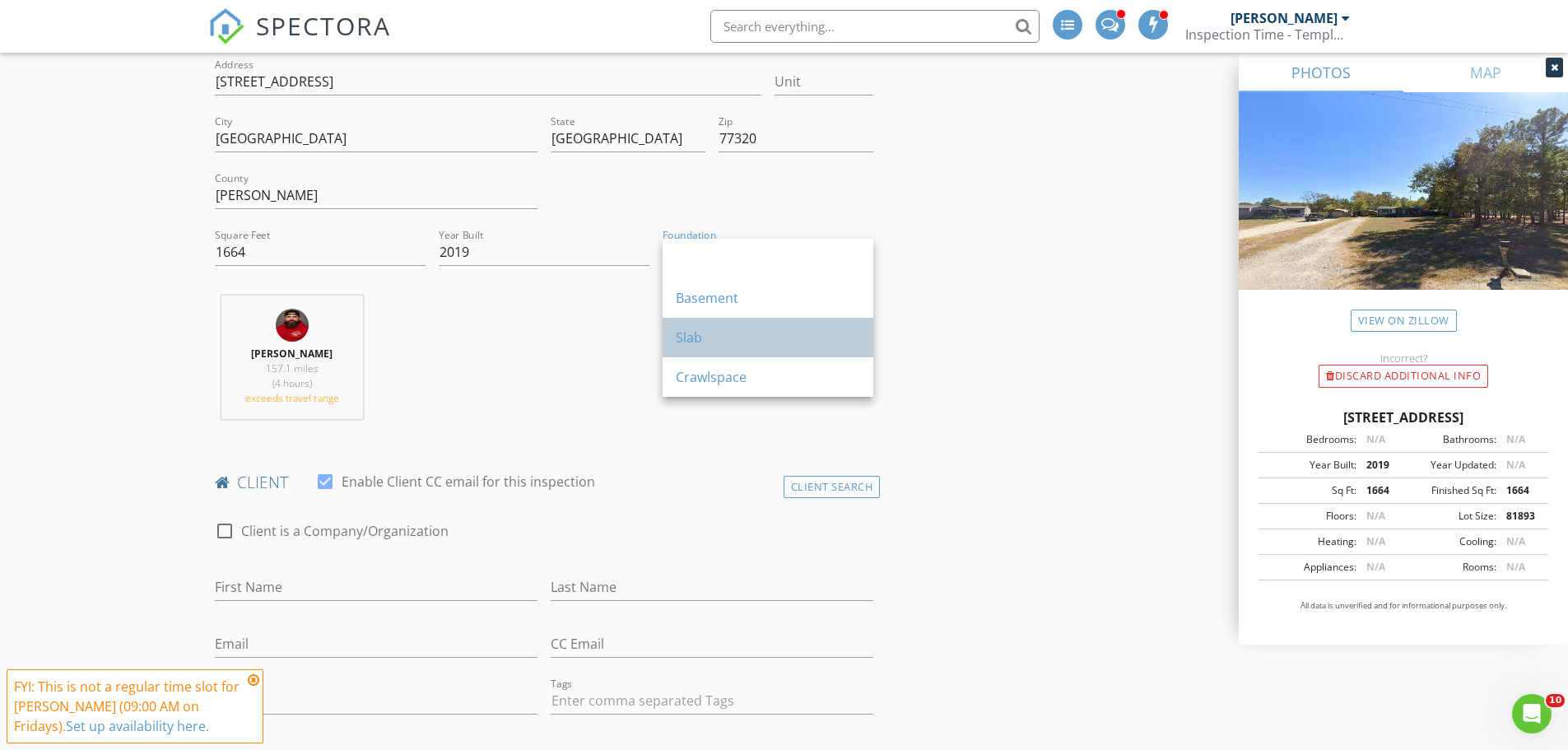
click at [706, 330] on div "Slab" at bounding box center [768, 338] width 185 height 20
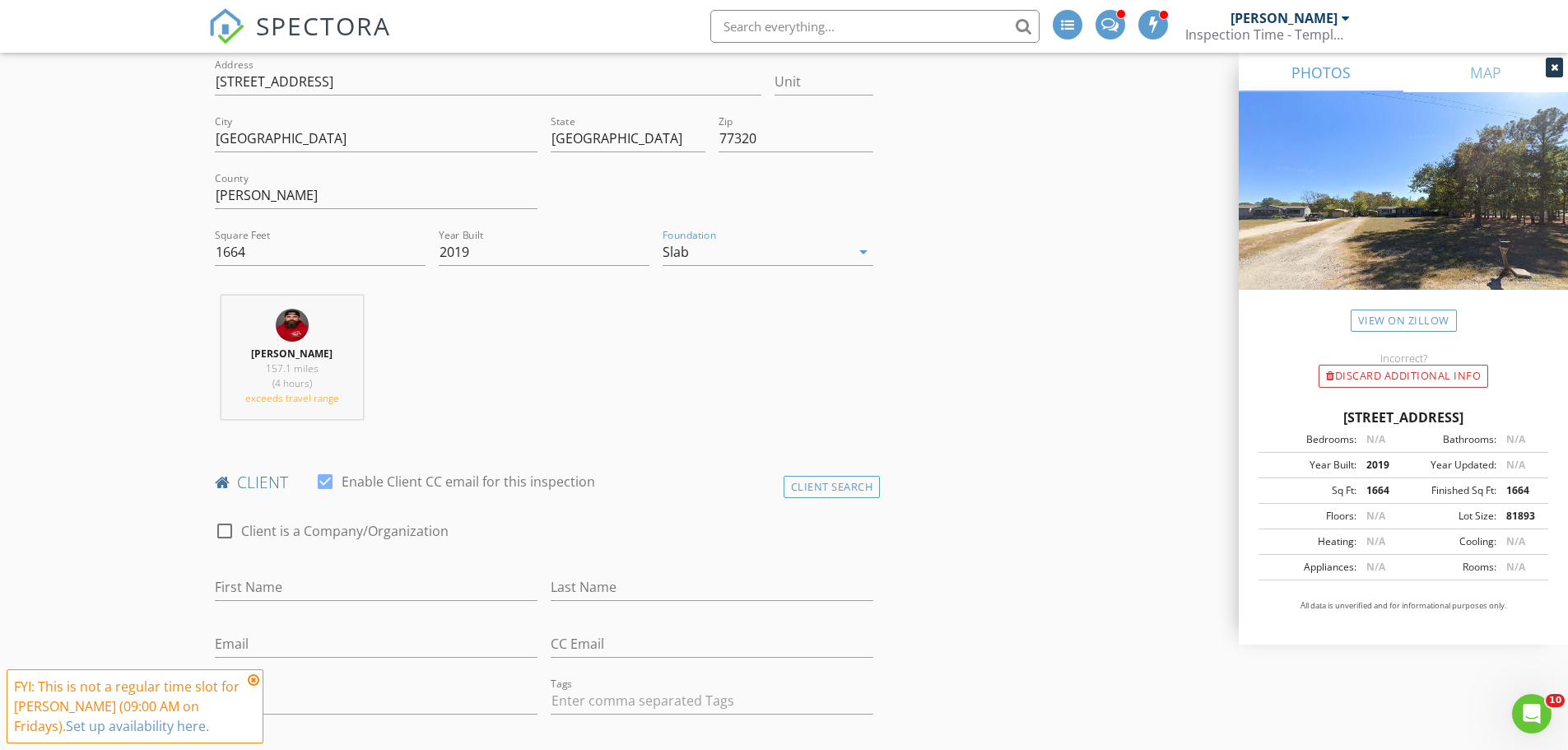
scroll to position [823, 0]
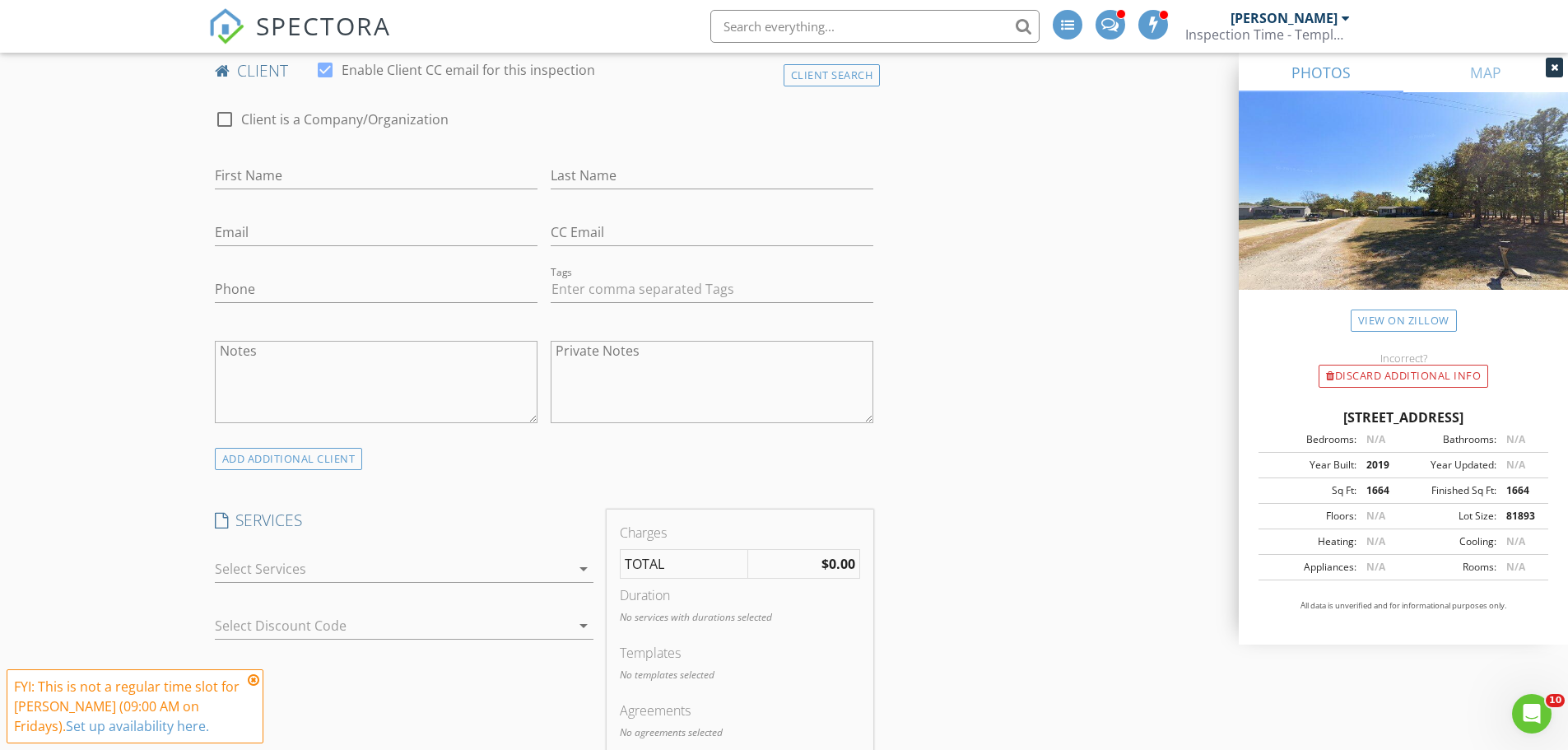
click at [408, 572] on div at bounding box center [392, 568] width 356 height 26
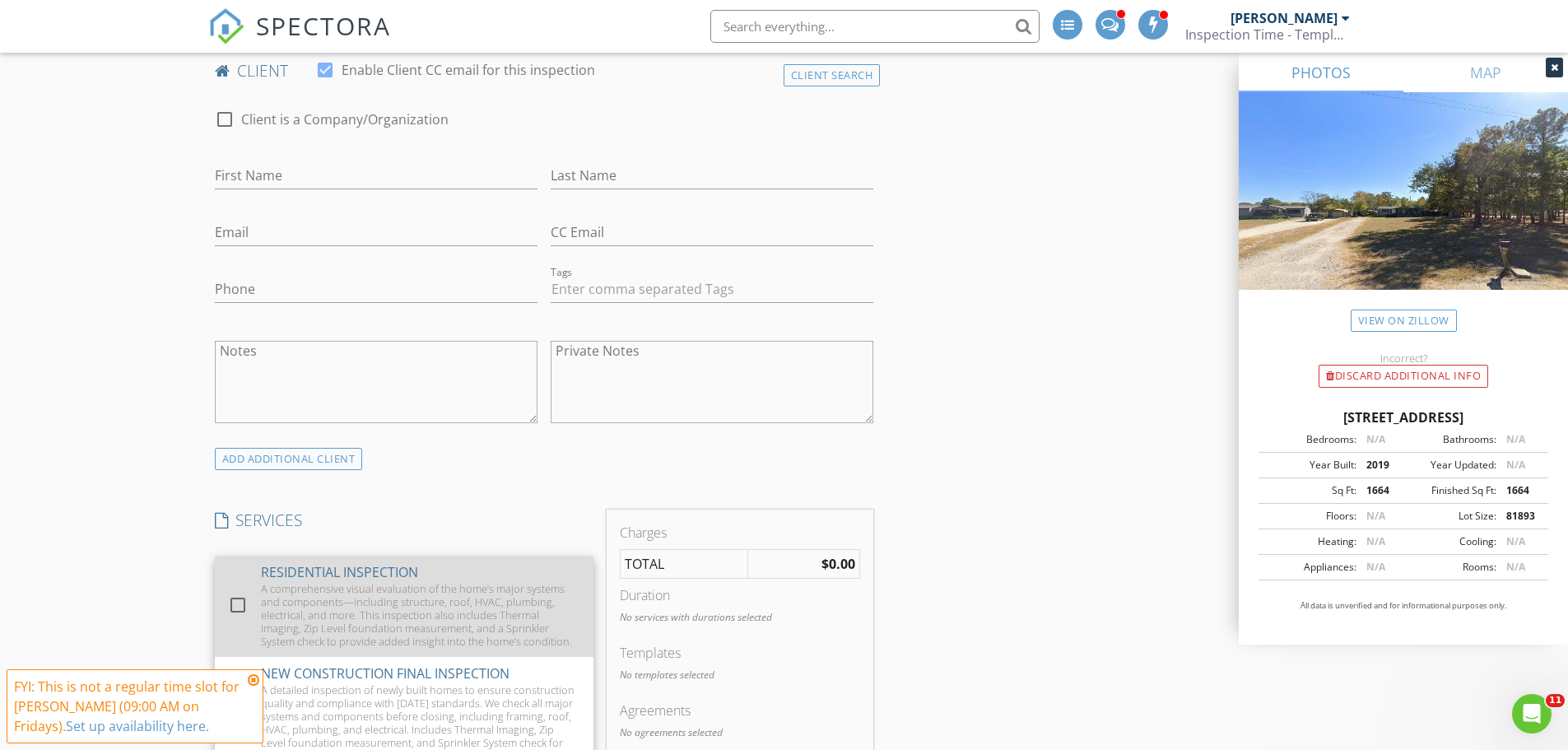
drag, startPoint x: 237, startPoint y: 611, endPoint x: 119, endPoint y: 482, distance: 174.8
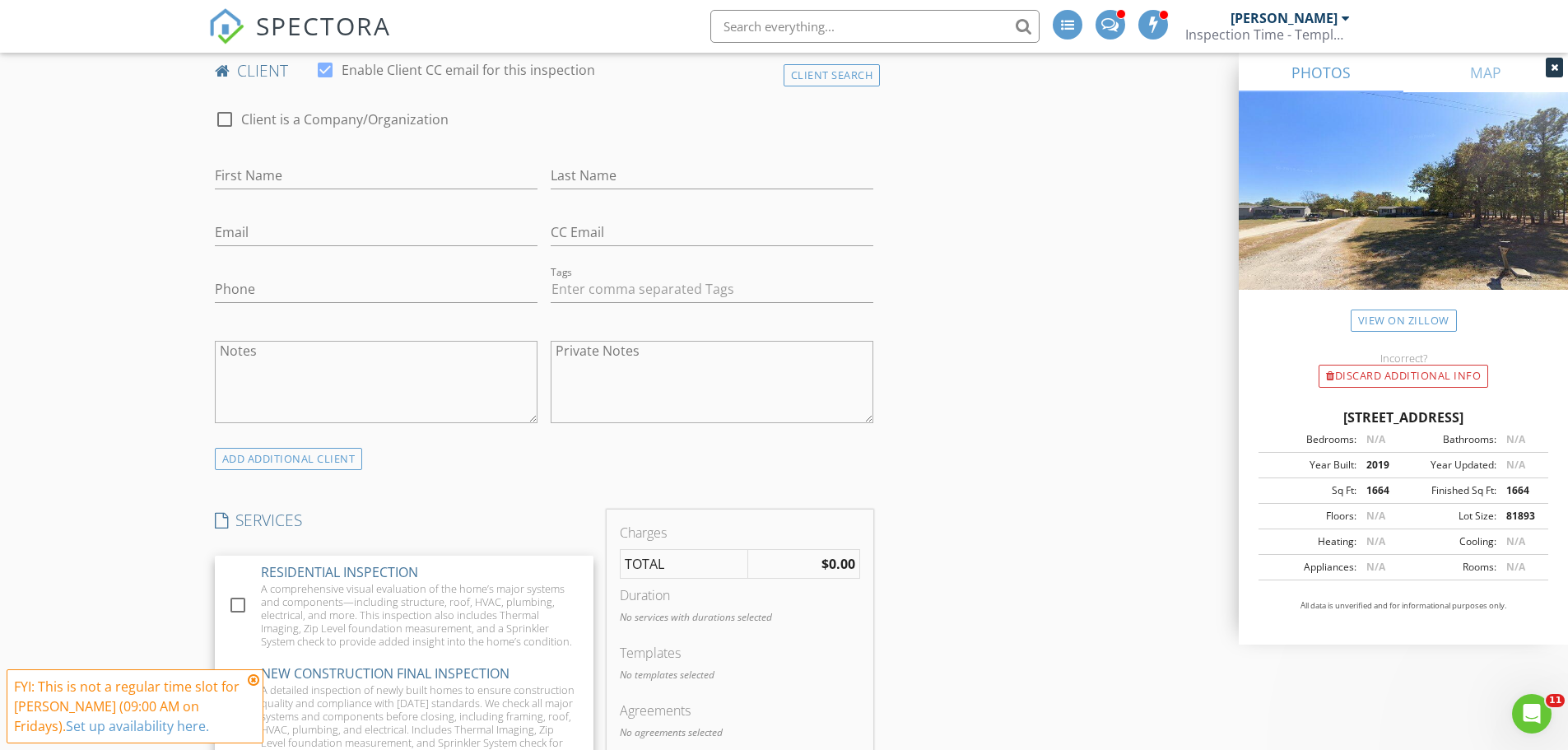
click at [237, 610] on div at bounding box center [237, 605] width 28 height 28
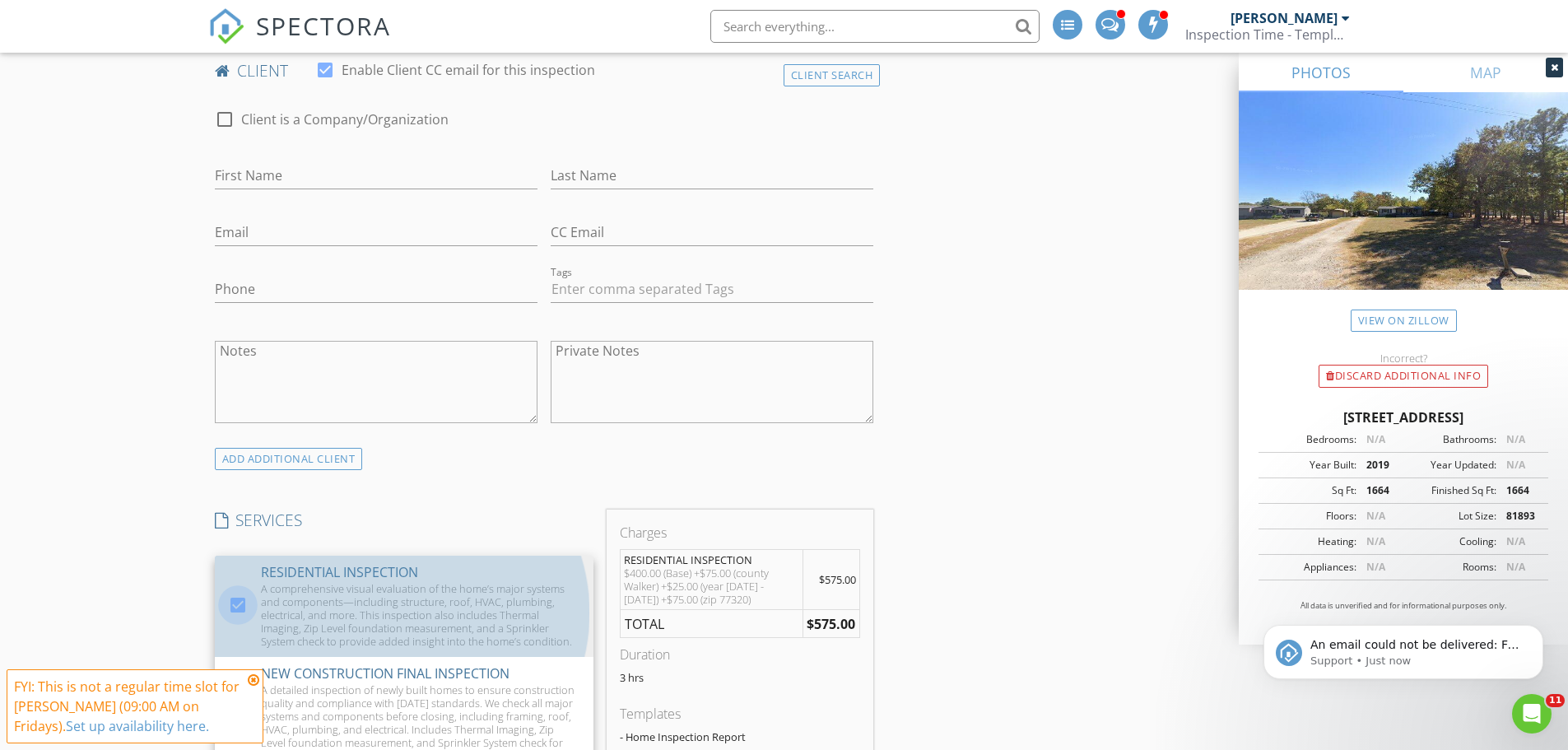
scroll to position [0, 0]
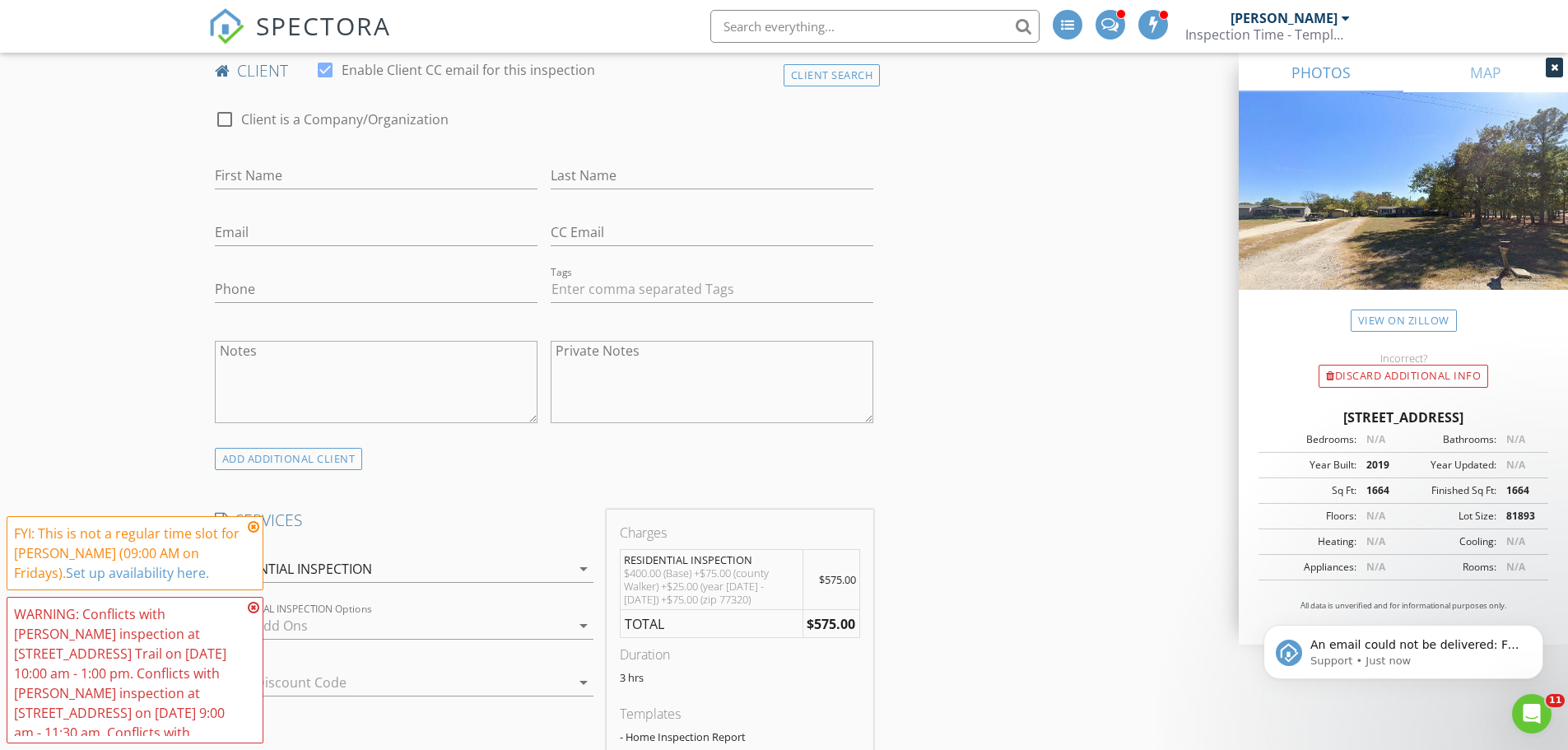
scroll to position [1070, 0]
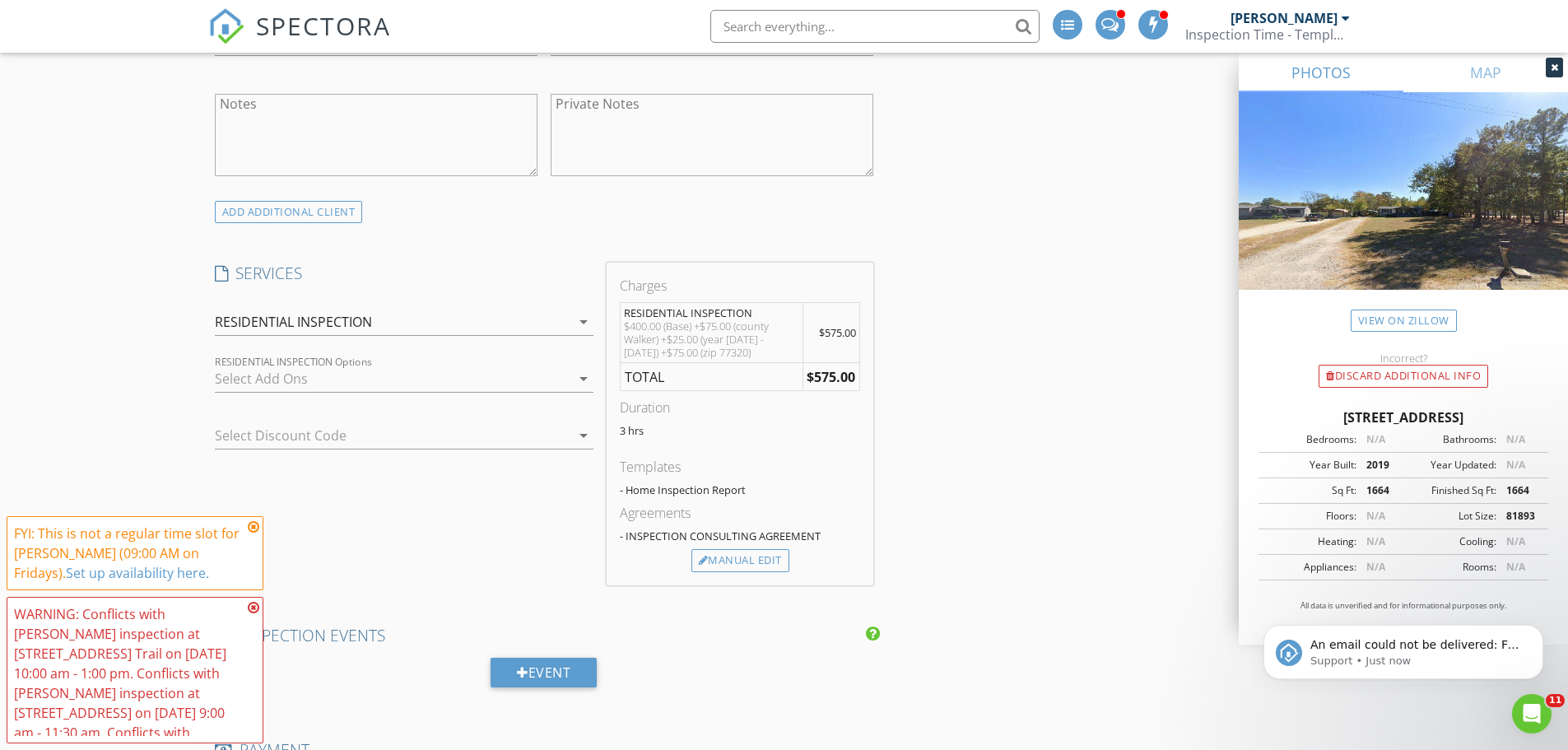
click at [255, 528] on icon at bounding box center [254, 526] width 12 height 14
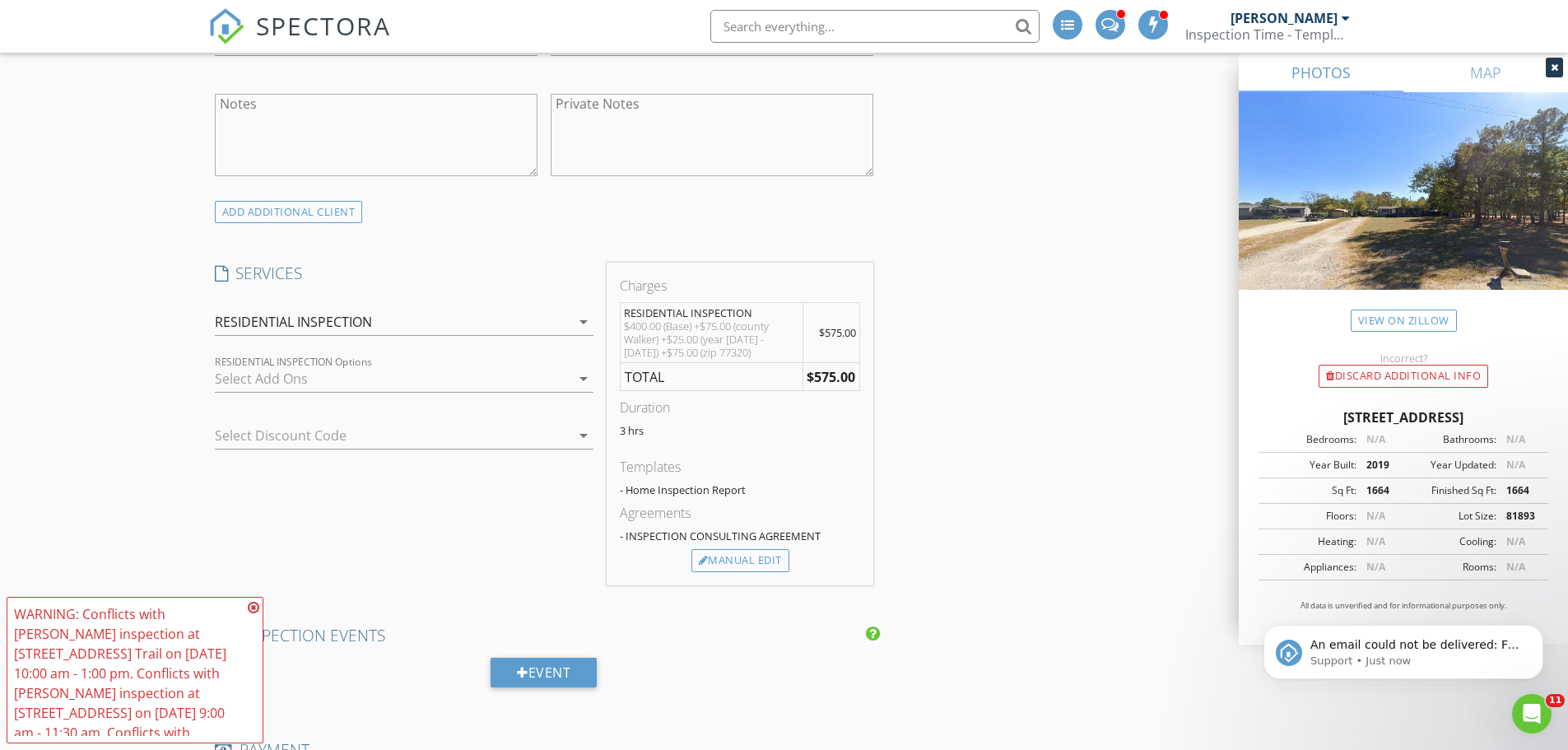
click at [254, 607] on icon at bounding box center [254, 607] width 12 height 14
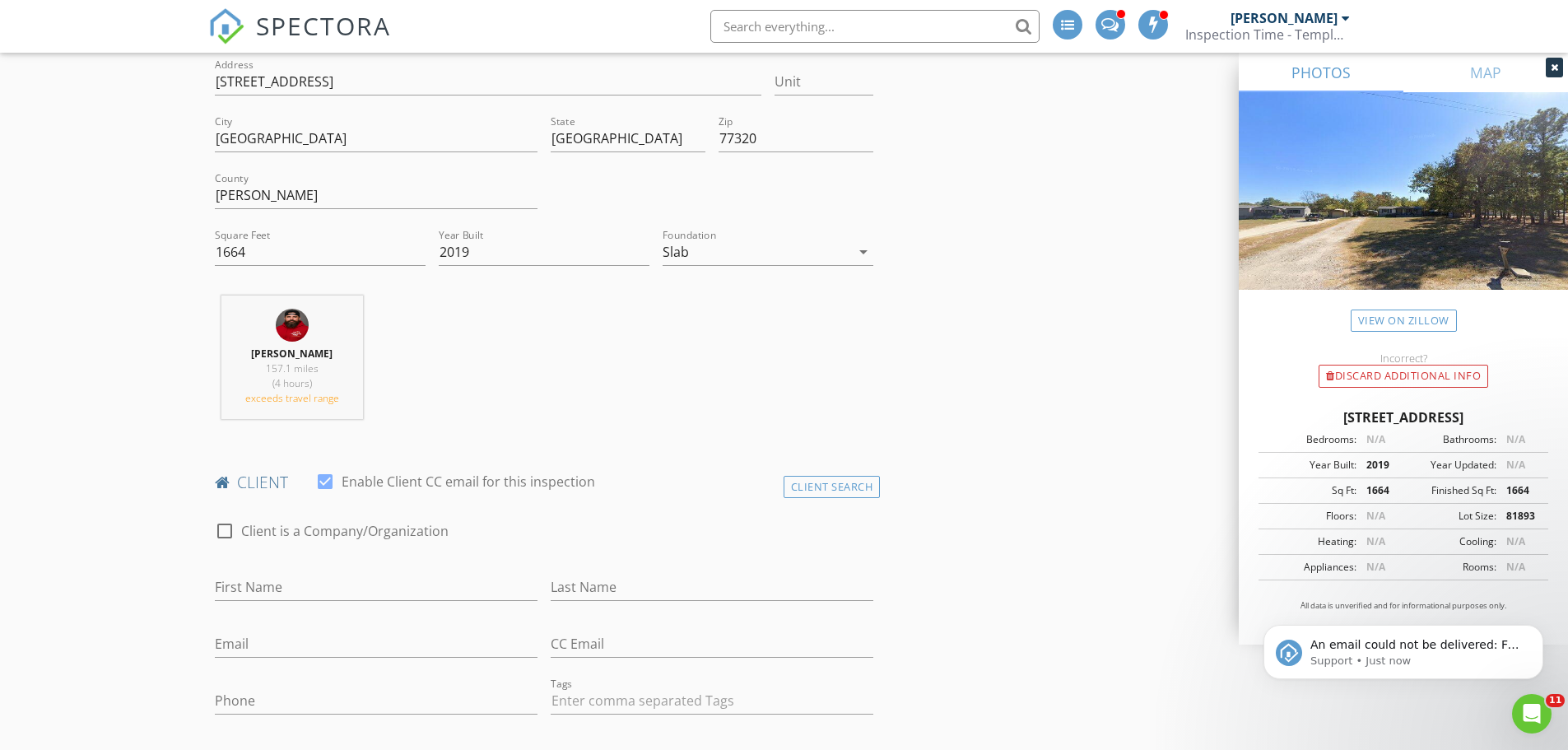
scroll to position [494, 0]
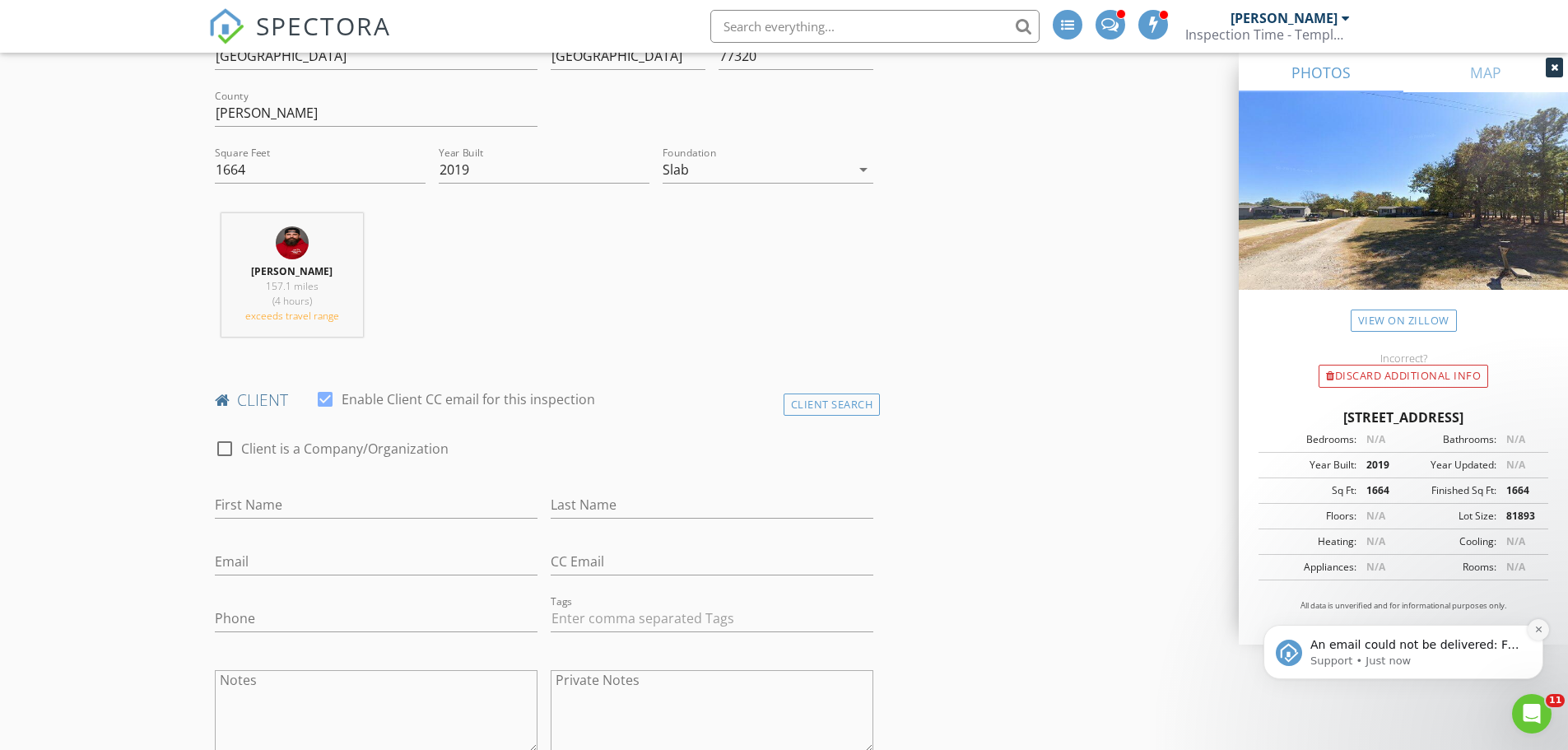
click at [1542, 628] on icon "Dismiss notification" at bounding box center [1539, 630] width 9 height 9
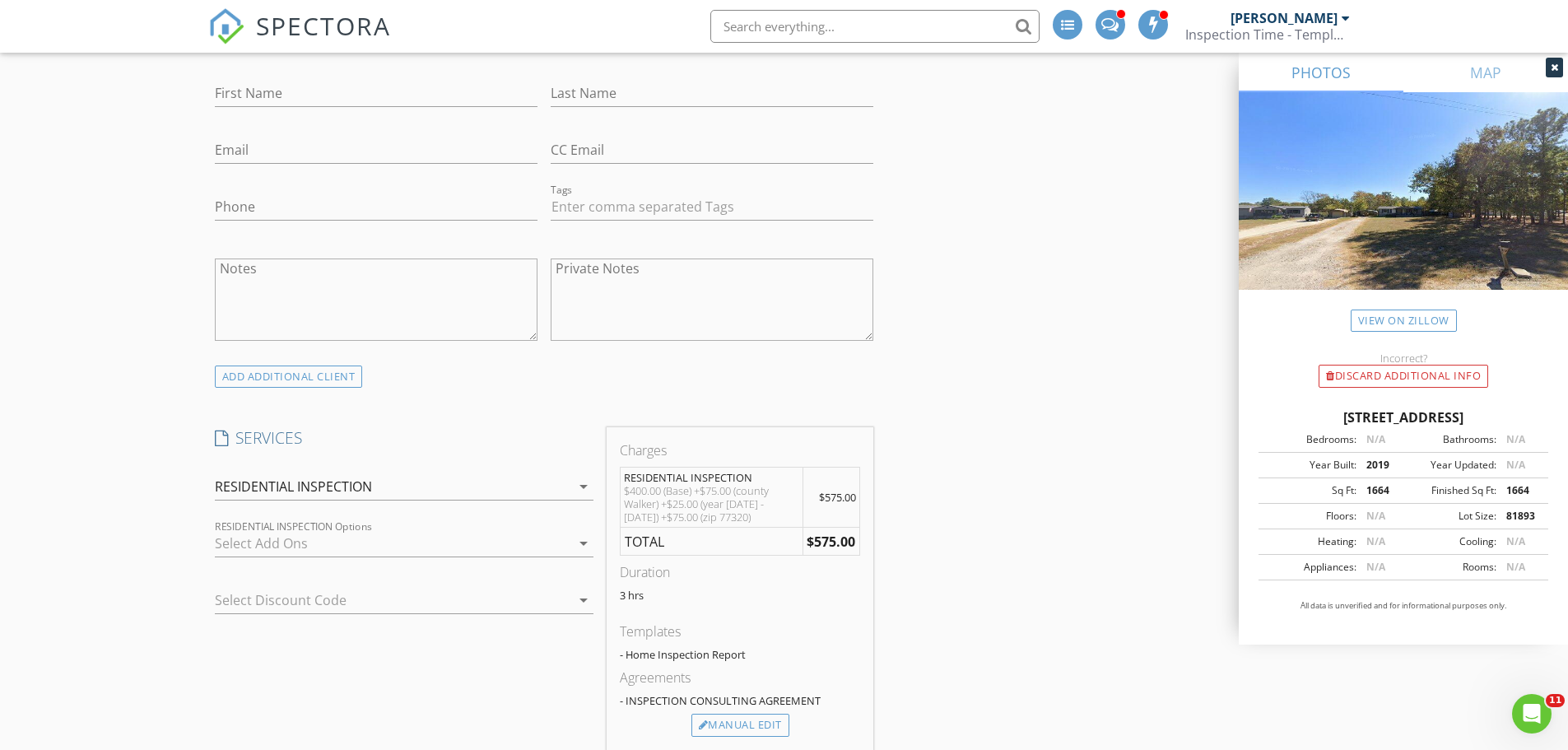
scroll to position [1070, 0]
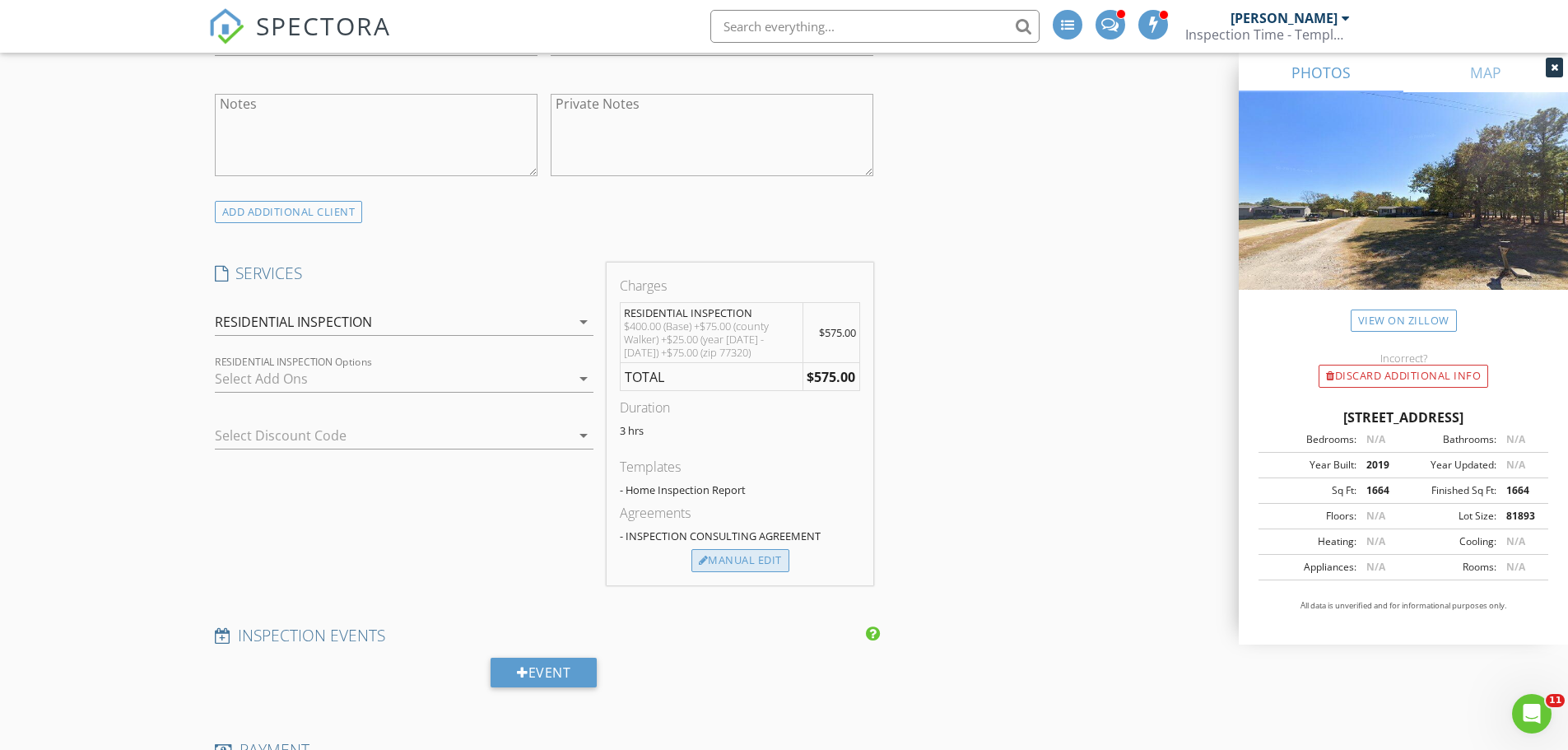
click at [746, 557] on div "Manual Edit" at bounding box center [740, 560] width 98 height 23
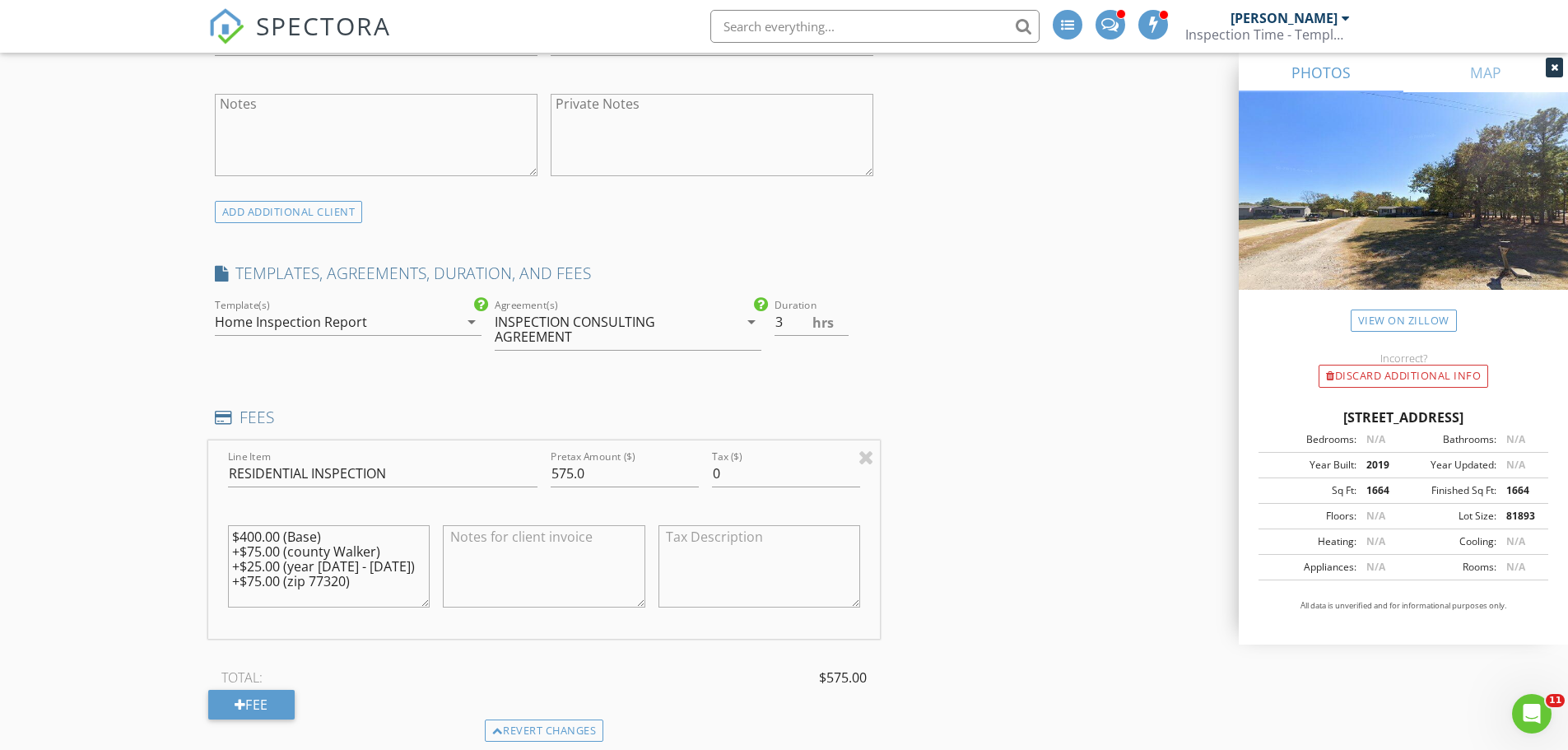
drag, startPoint x: 410, startPoint y: 578, endPoint x: 210, endPoint y: 582, distance: 200.0
click at [216, 583] on div "Line Item RESIDENTIAL INSPECTION Pretax Amount ($) 575.0 Tax ($) 0 $400.00 (Bas…" at bounding box center [544, 539] width 672 height 198
type textarea "$400.00 (Base) +$75.00 (county Walker) +$25.00 (year 1999 - 2020)"
drag, startPoint x: 601, startPoint y: 470, endPoint x: 524, endPoint y: 474, distance: 77.1
click at [524, 474] on div "Line Item RESIDENTIAL INSPECTION Pretax Amount ($) 575.0 Tax ($) 0 $400.00 (Bas…" at bounding box center [544, 539] width 672 height 198
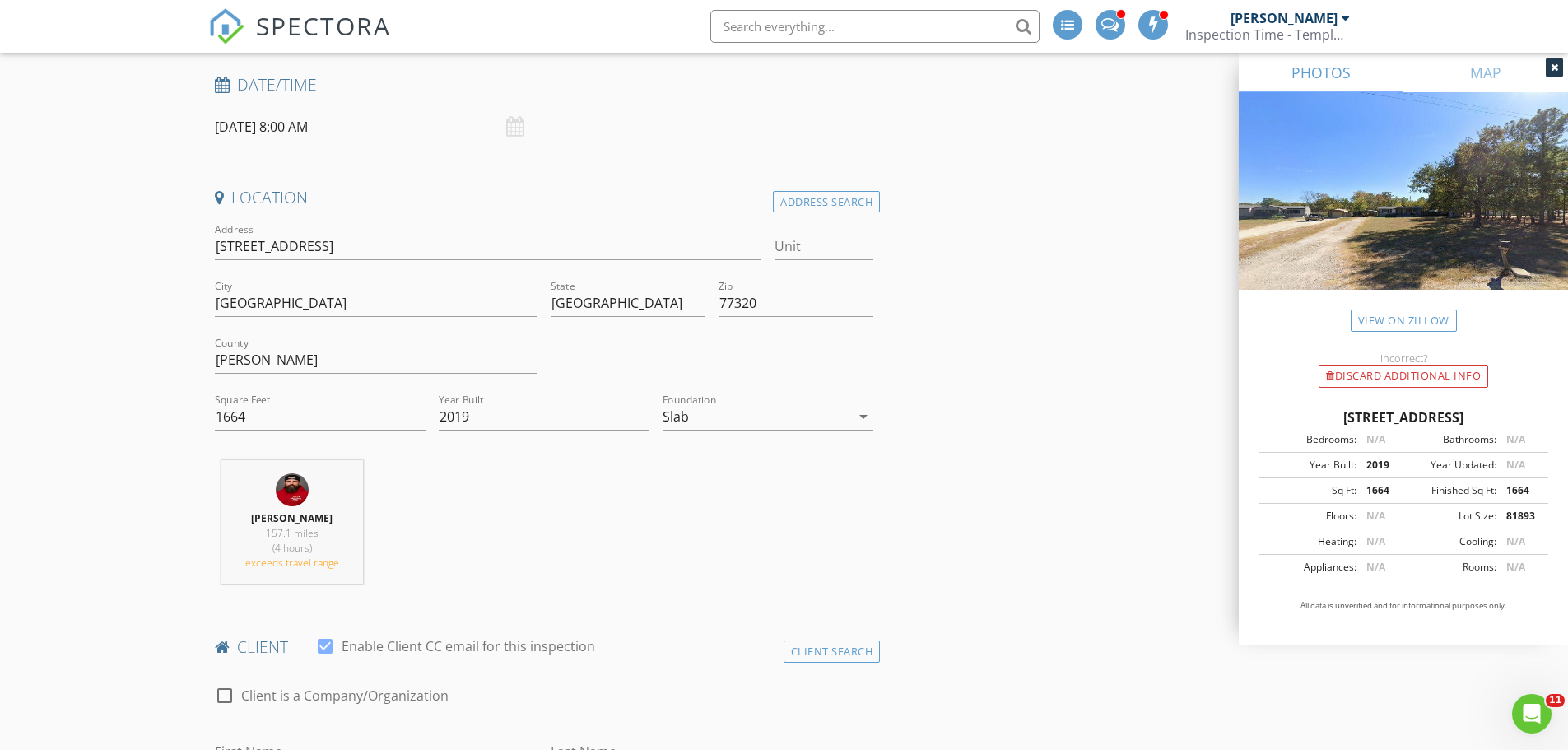
scroll to position [330, 0]
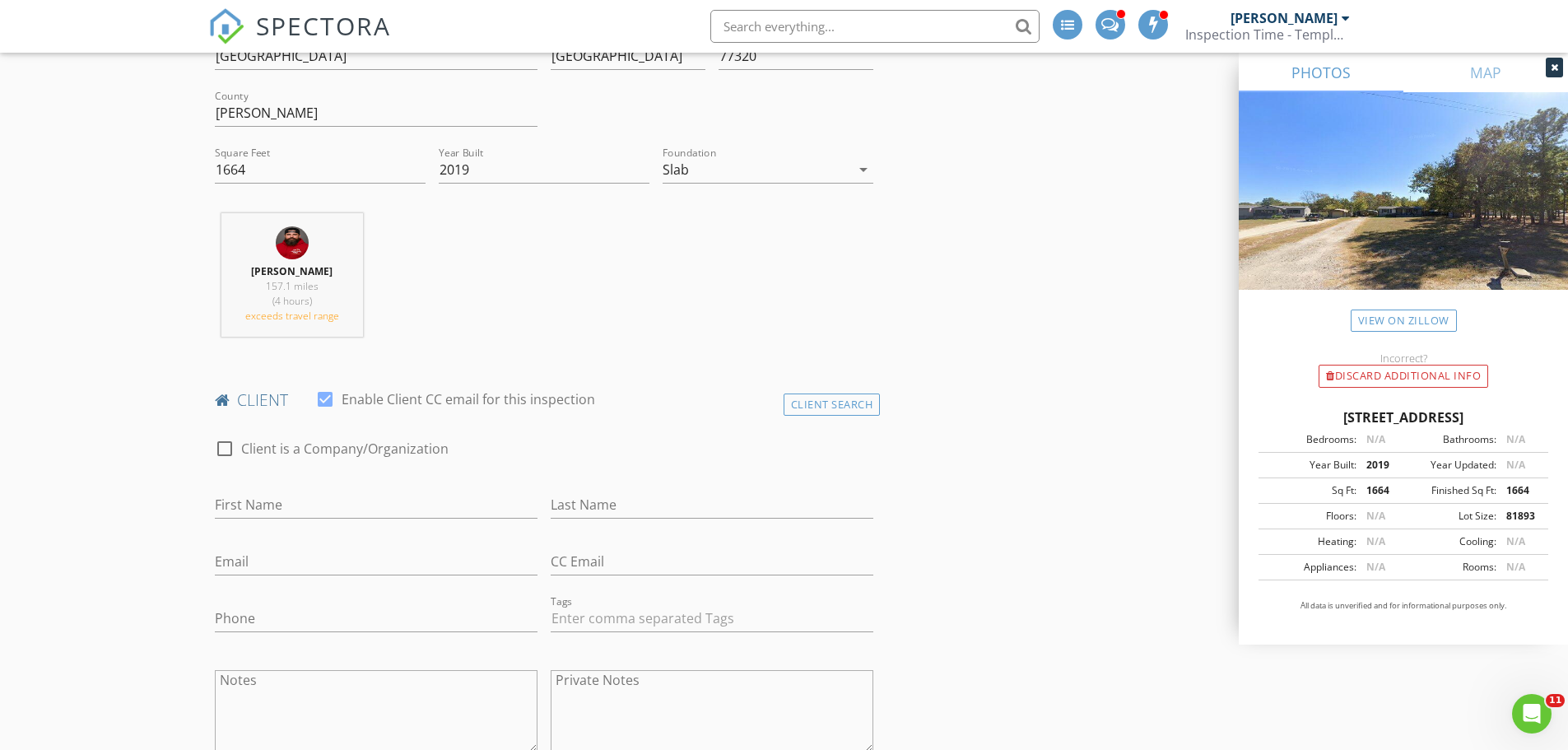
scroll to position [576, 0]
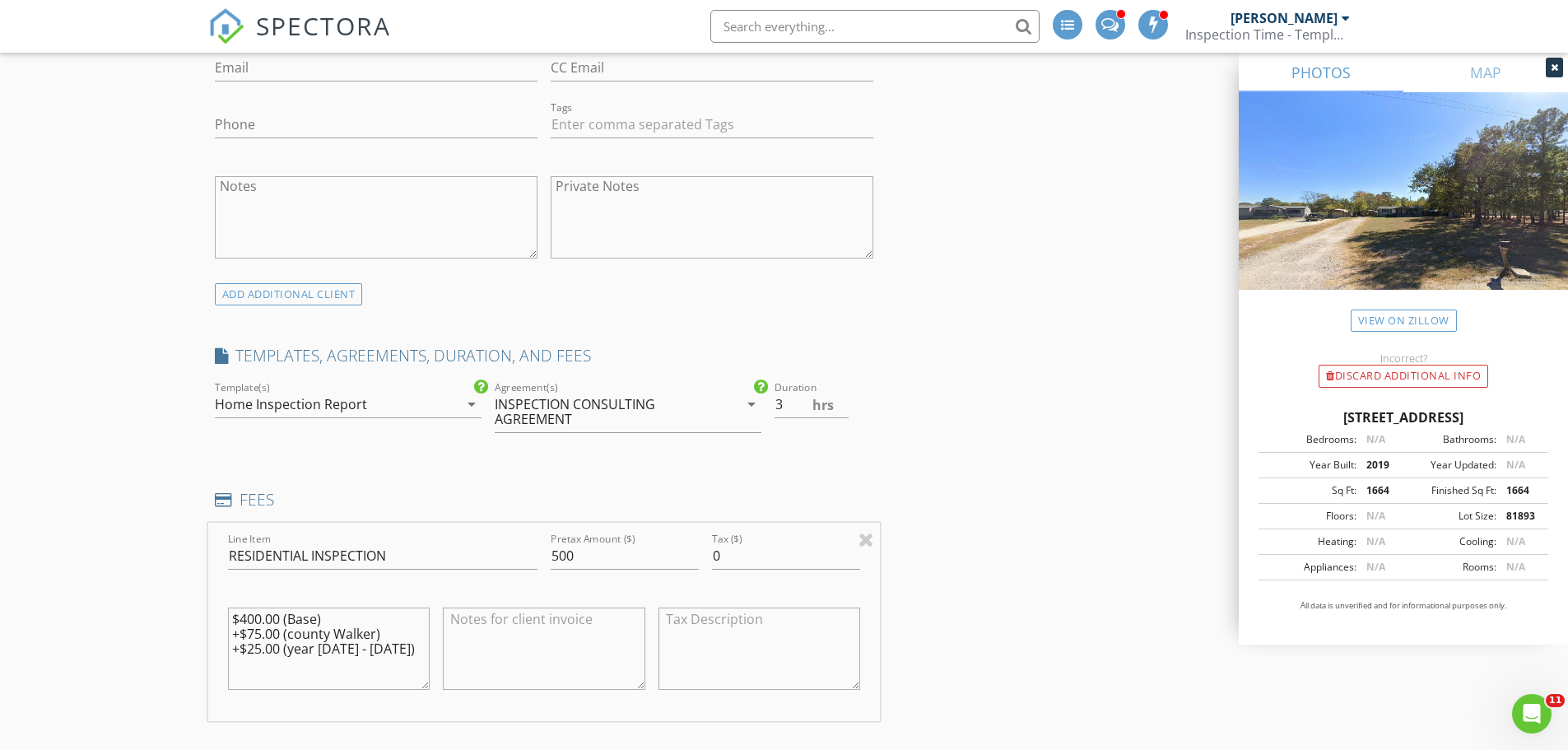
scroll to position [1070, 0]
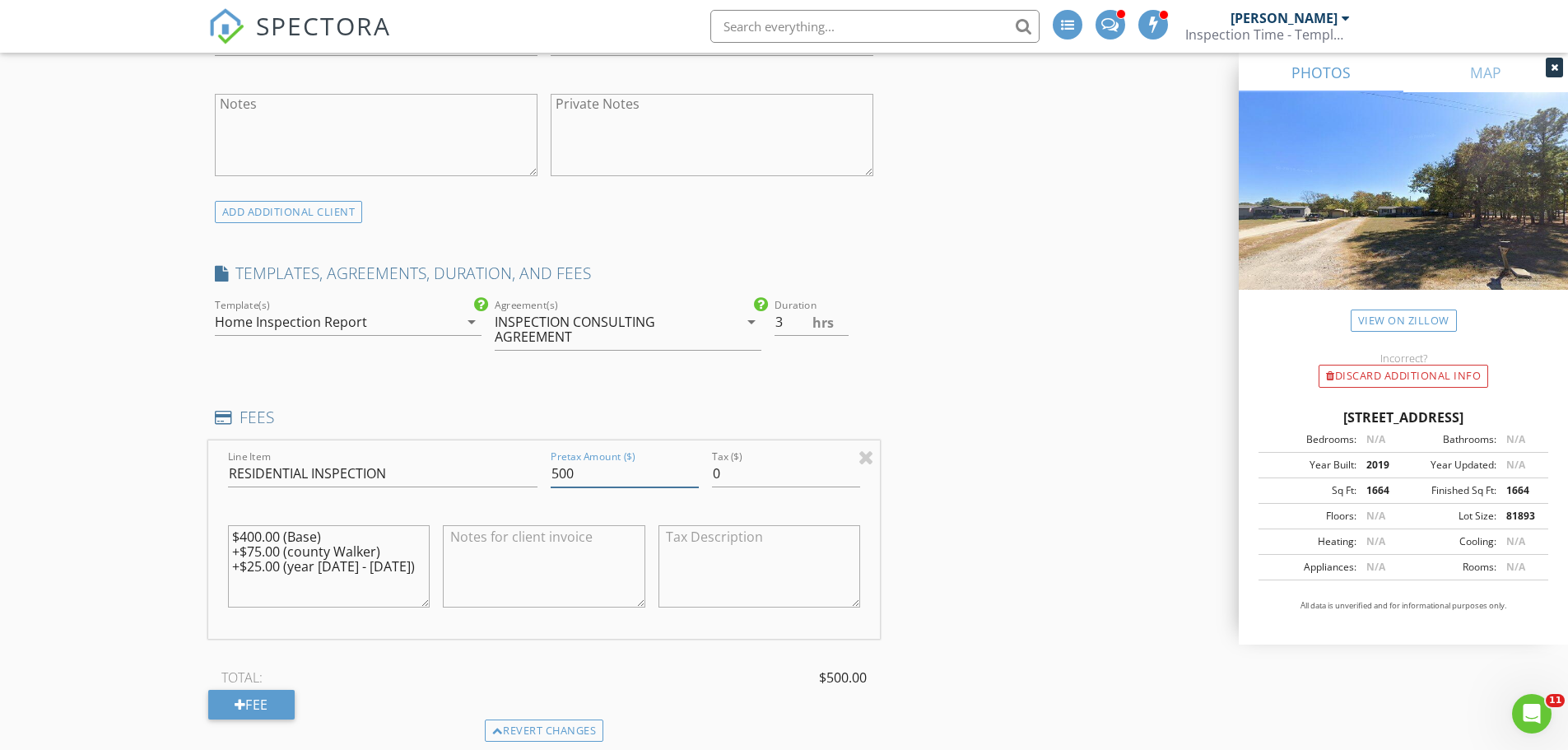
drag, startPoint x: 596, startPoint y: 473, endPoint x: 536, endPoint y: 475, distance: 60.0
click at [536, 475] on div "Line Item RESIDENTIAL INSPECTION Pretax Amount ($) 500 Tax ($) 0 $400.00 (Base)…" at bounding box center [544, 539] width 672 height 198
type input "575"
click at [405, 567] on textarea "$400.00 (Base) +$75.00 (county Walker) +$25.00 (year 1999 - 2020)" at bounding box center [330, 566] width 203 height 82
click at [146, 400] on div "New Inspection INSPECTOR(S) check_box Aaron Davis PRIMARY check_box_outline_bla…" at bounding box center [784, 737] width 1568 height 3423
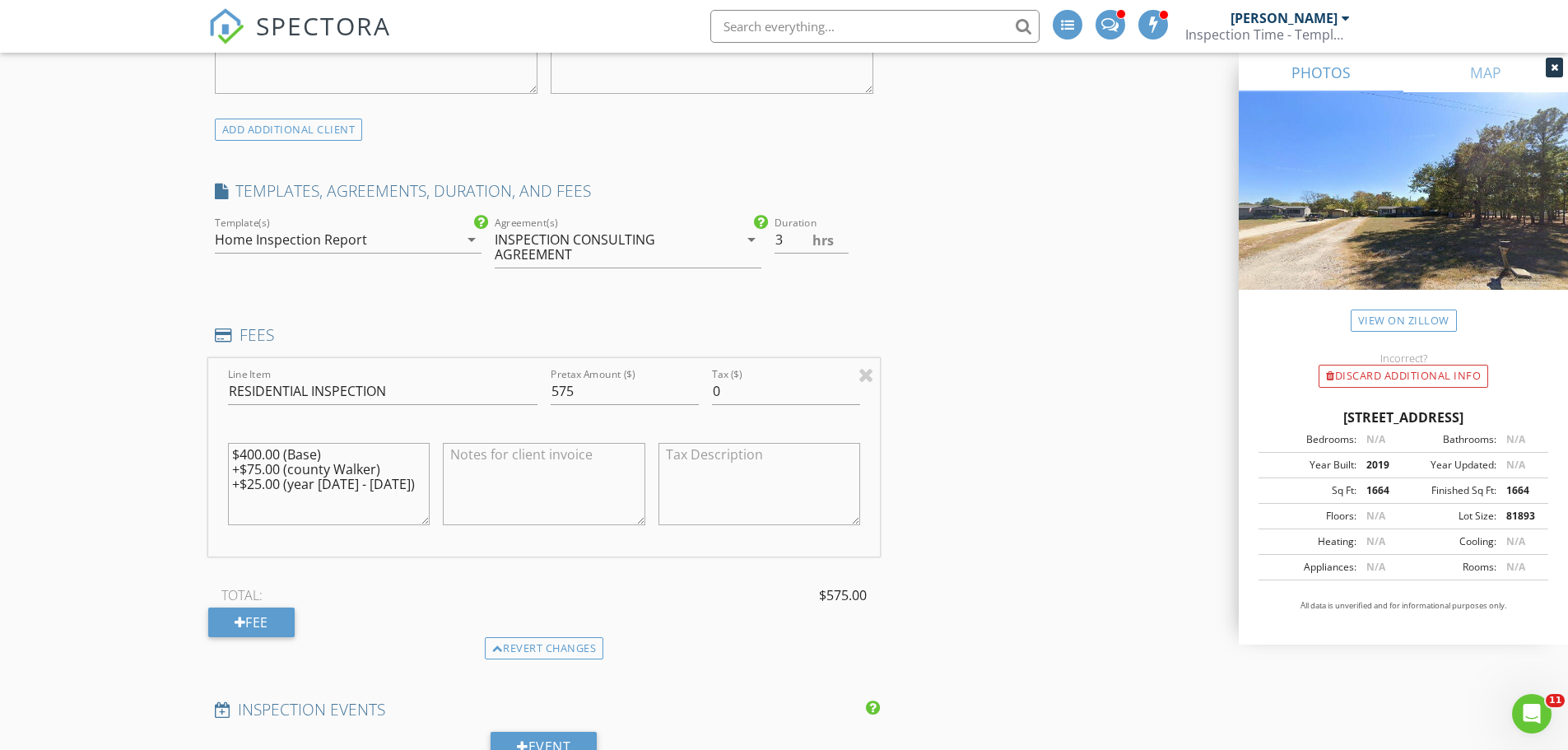
scroll to position [1235, 0]
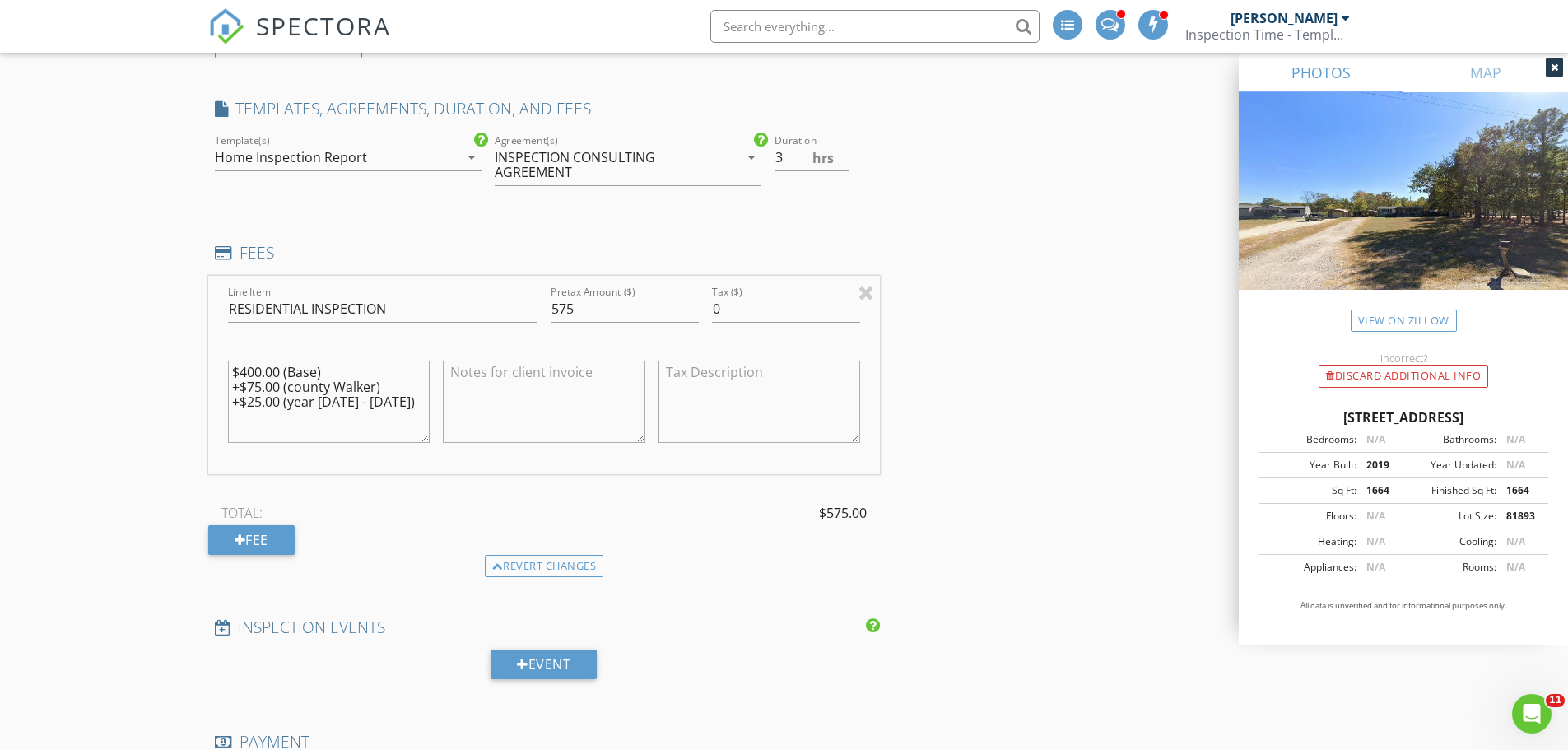
click at [95, 356] on div "New Inspection INSPECTOR(S) check_box Aaron Davis PRIMARY check_box_outline_bla…" at bounding box center [784, 572] width 1568 height 3423
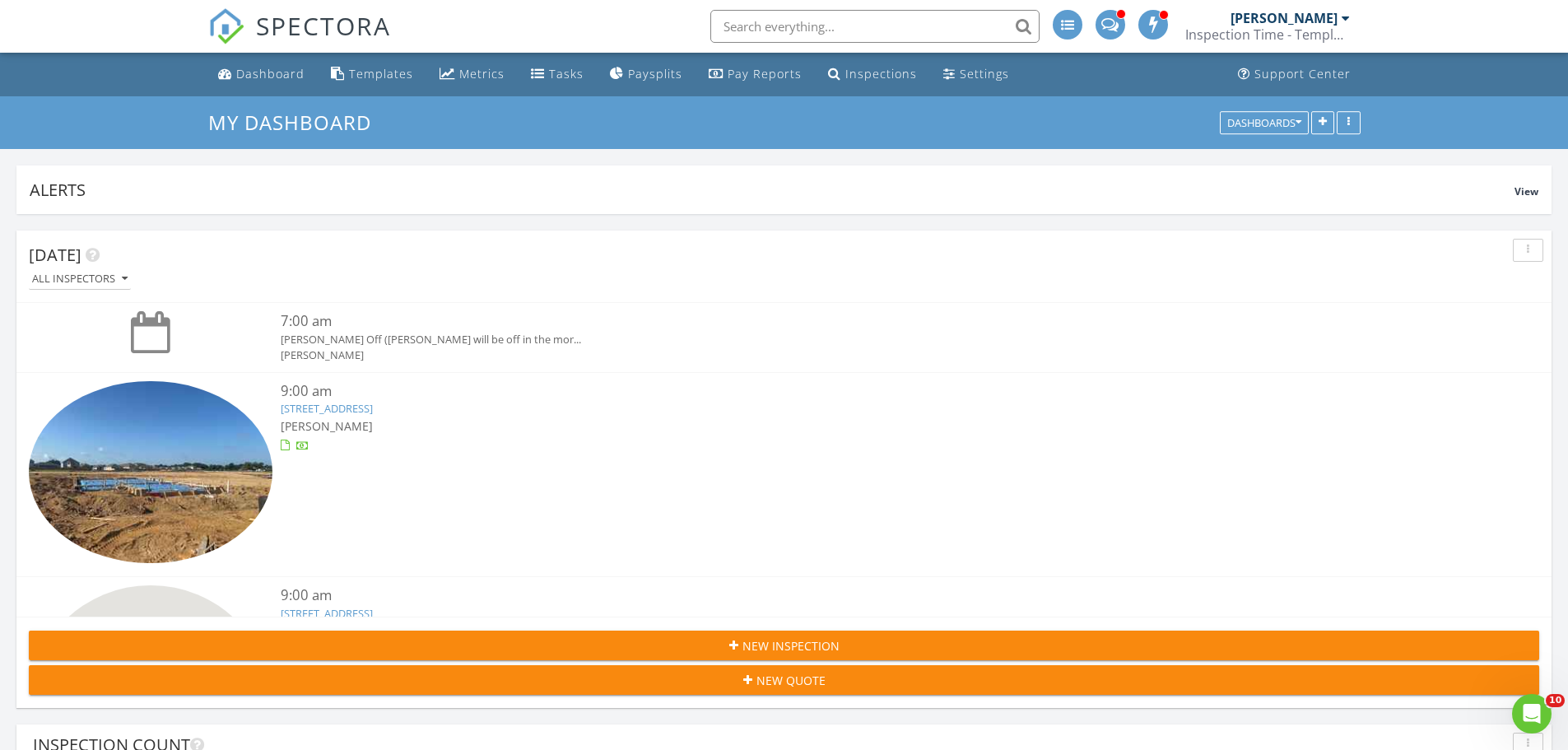
click at [914, 26] on input "text" at bounding box center [875, 26] width 330 height 33
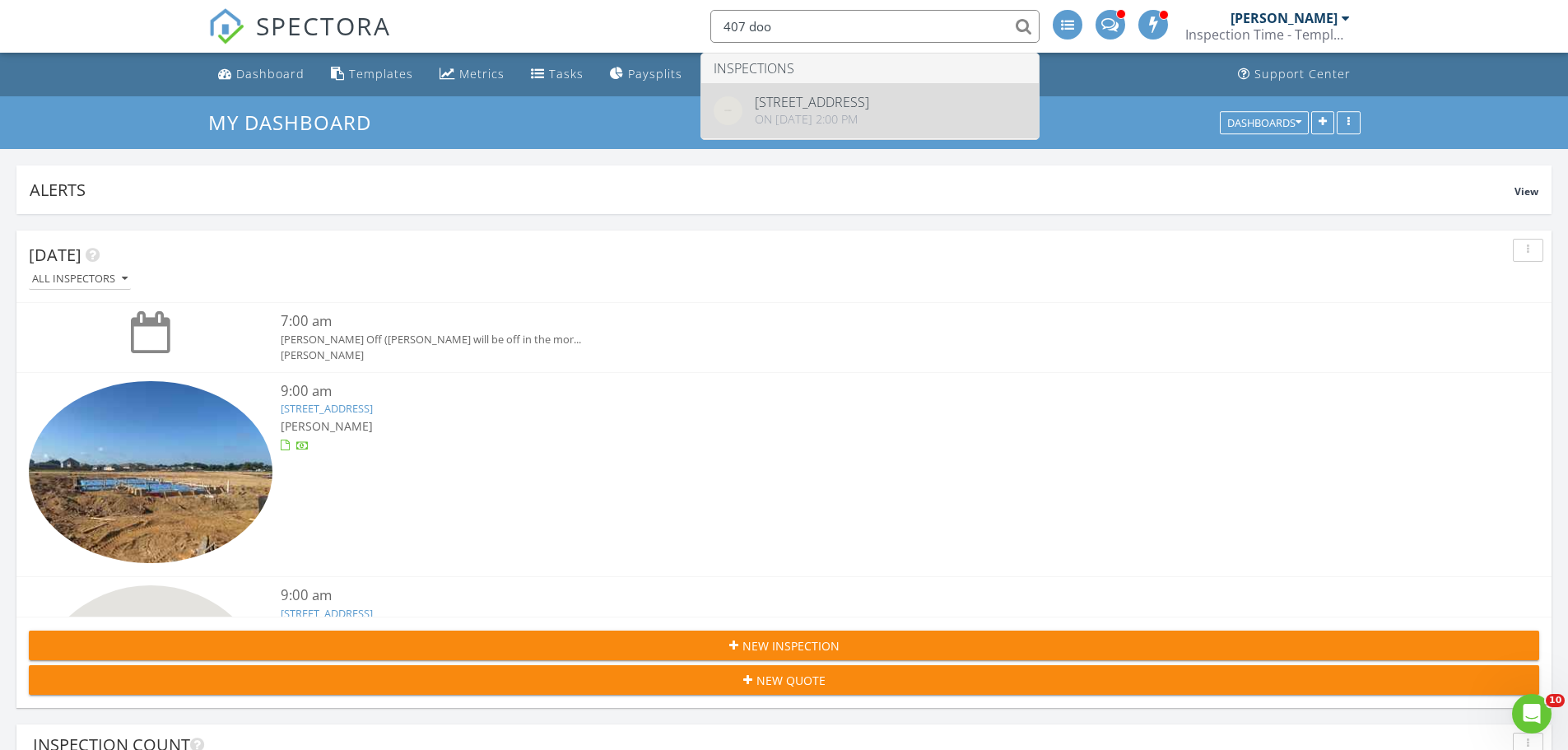
type input "407 doo"
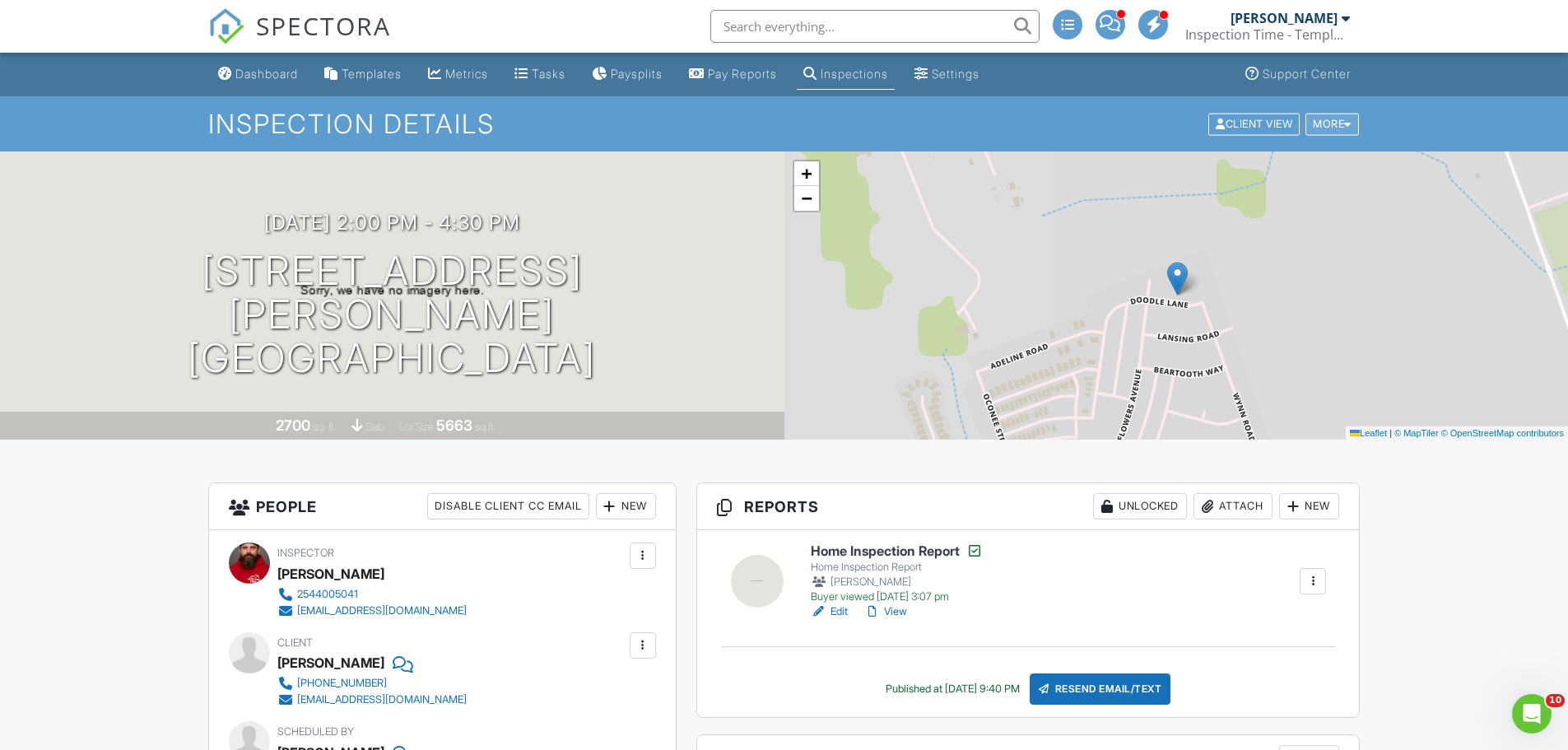
click at [1341, 119] on div "More" at bounding box center [1332, 124] width 53 height 23
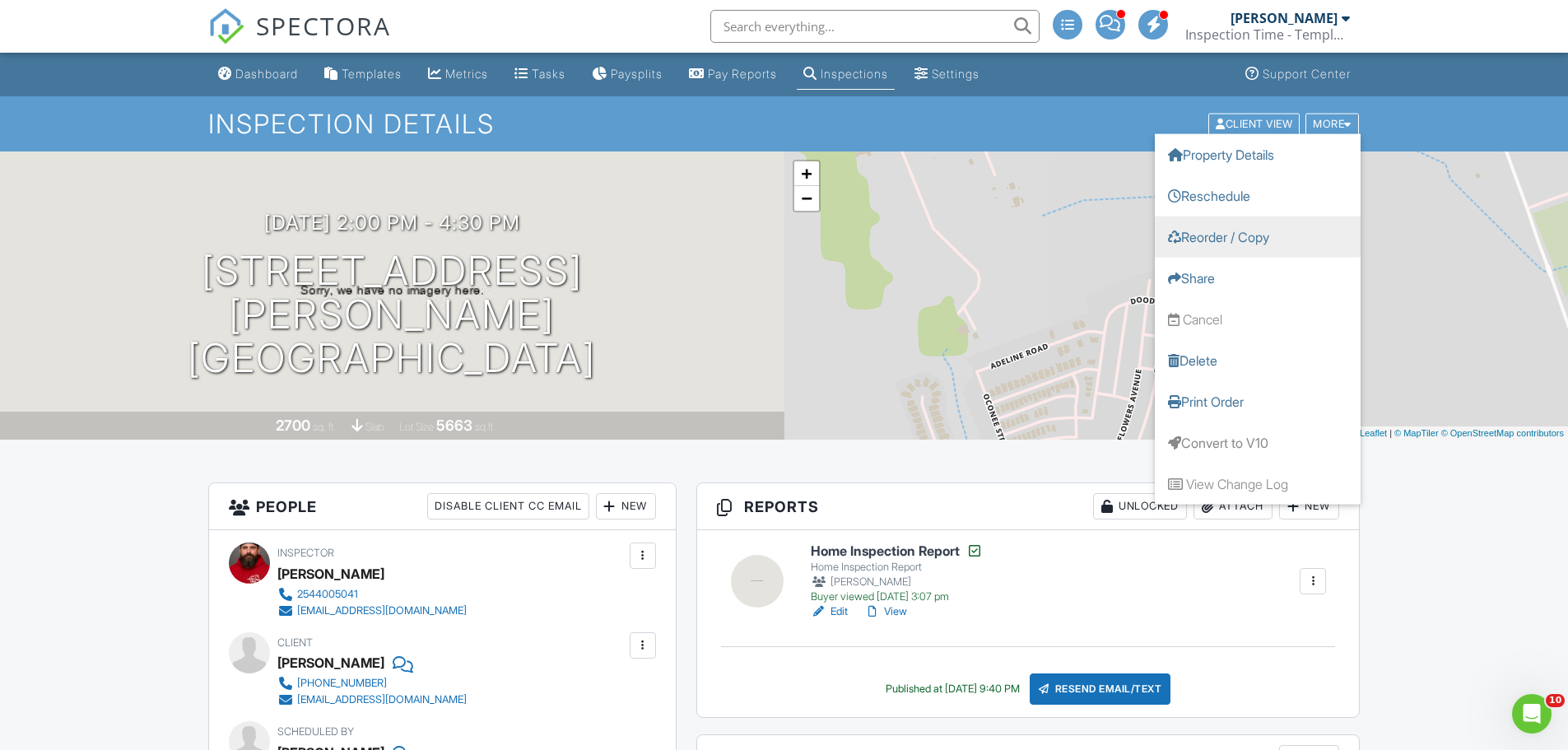
click at [1246, 232] on link "Reorder / Copy" at bounding box center [1257, 236] width 206 height 41
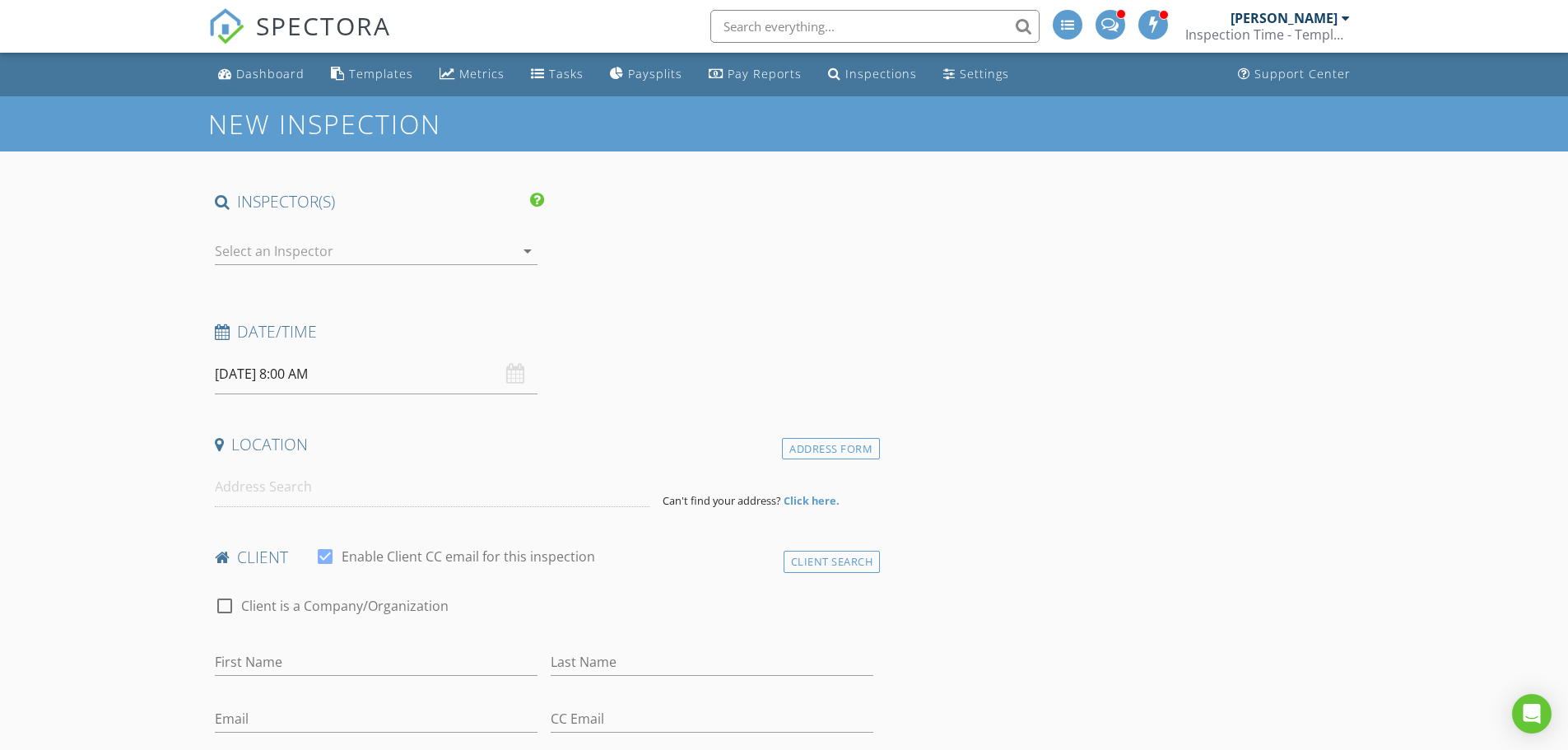
type input "Roshan"
type input "Basani"
type input "[EMAIL_ADDRESS][DOMAIN_NAME]"
type input "[PHONE_NUMBER]"
checkbox input "false"
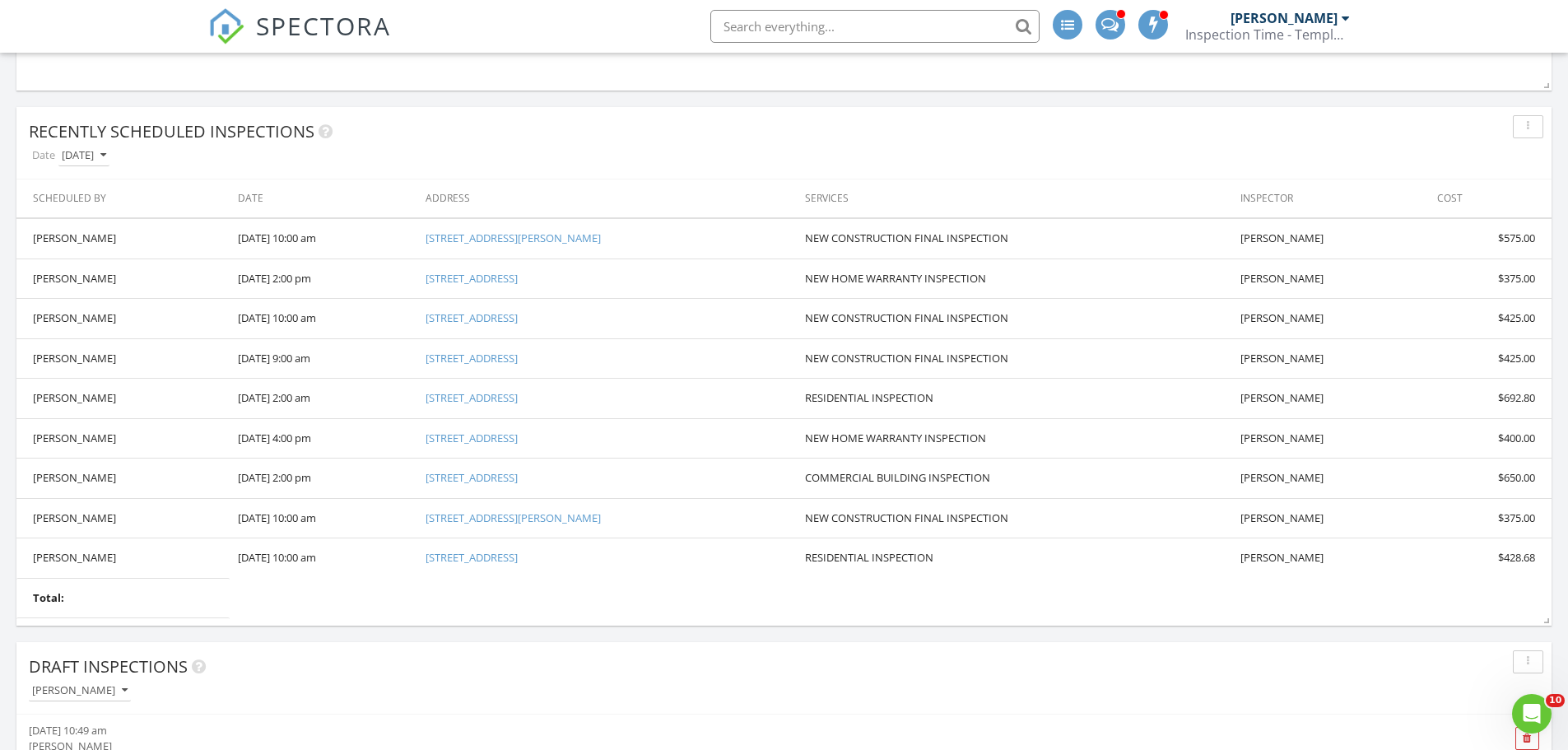
scroll to position [576, 0]
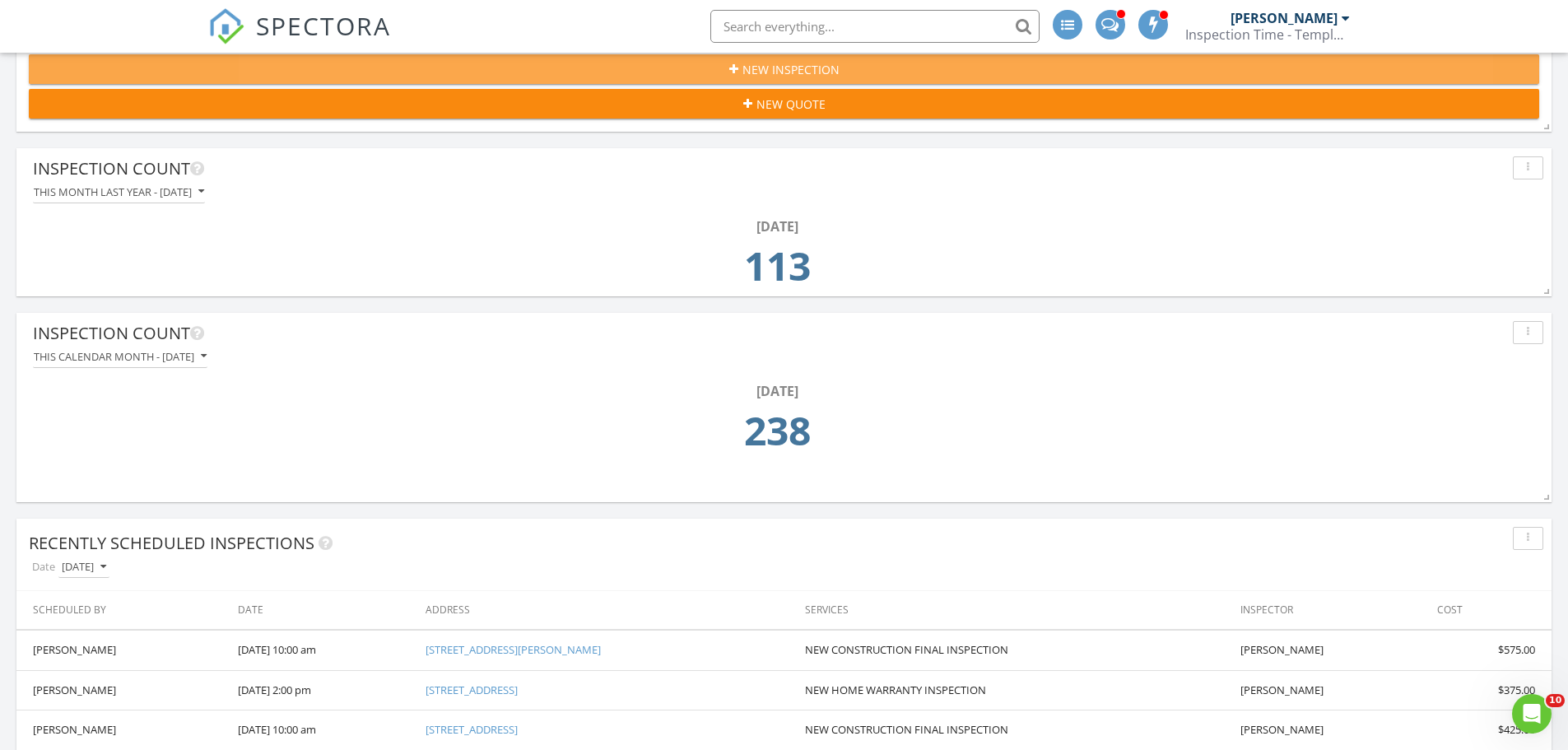
click at [756, 58] on button "New Inspection" at bounding box center [784, 69] width 1511 height 30
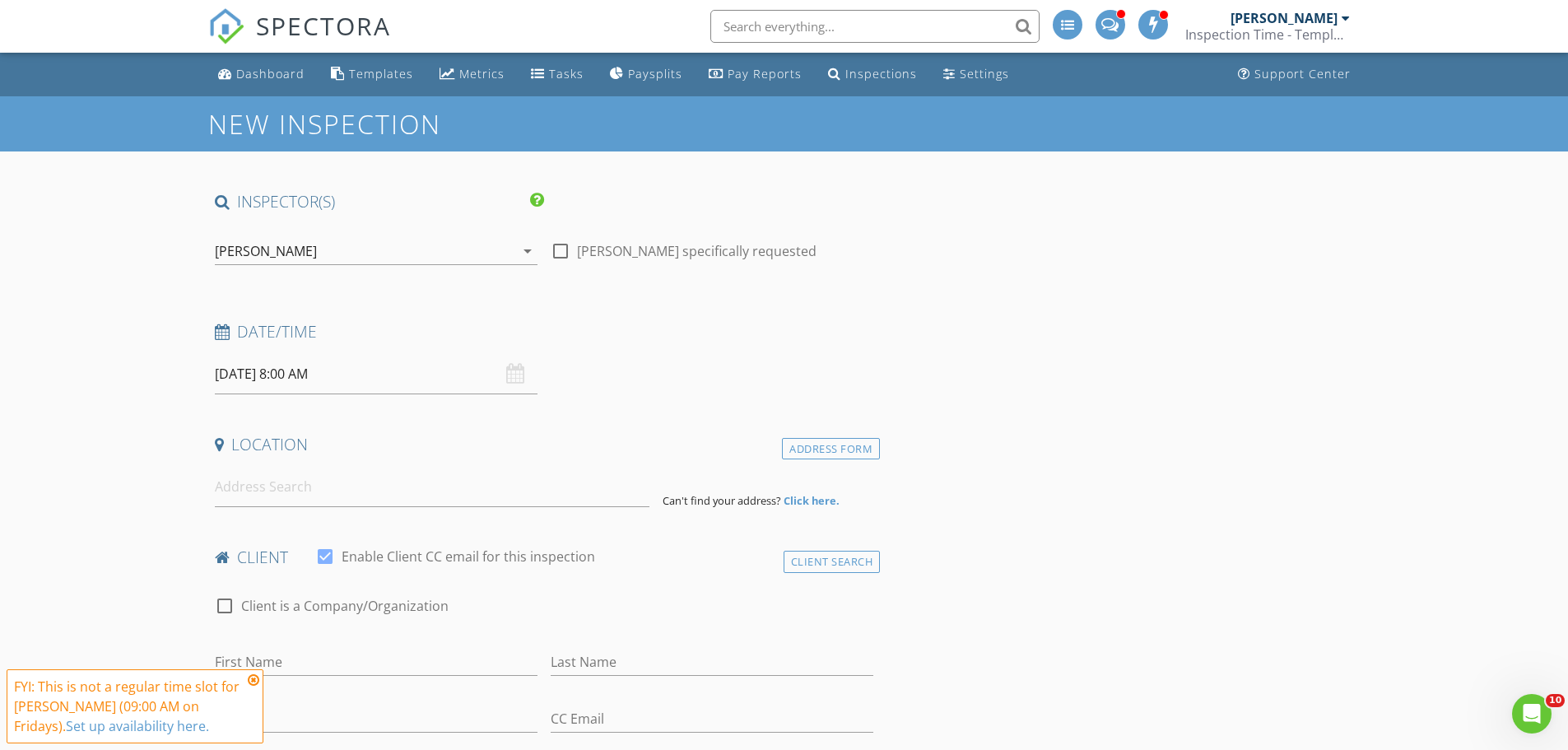
click at [290, 255] on div "[PERSON_NAME]" at bounding box center [364, 251] width 300 height 26
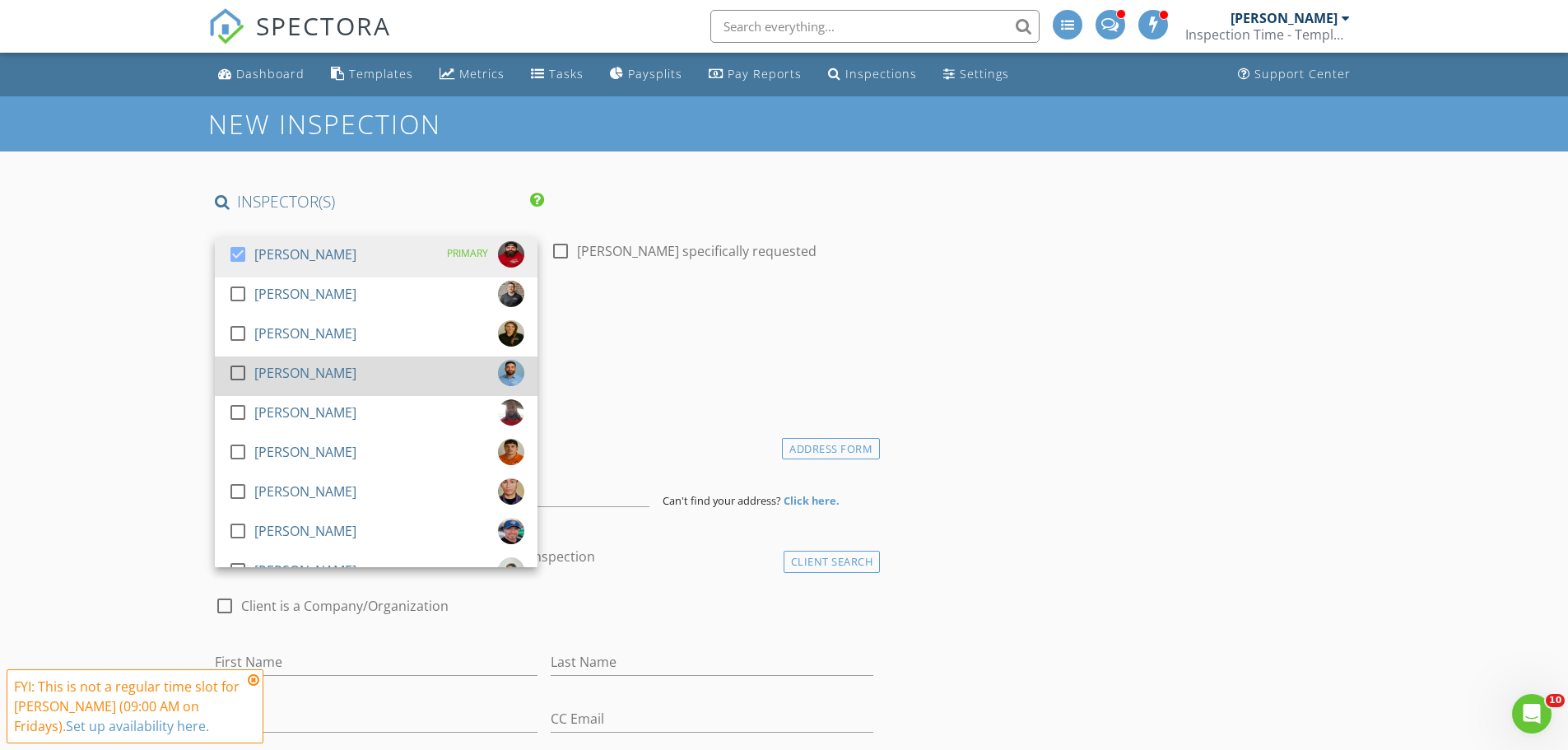
click at [236, 372] on div at bounding box center [237, 372] width 28 height 28
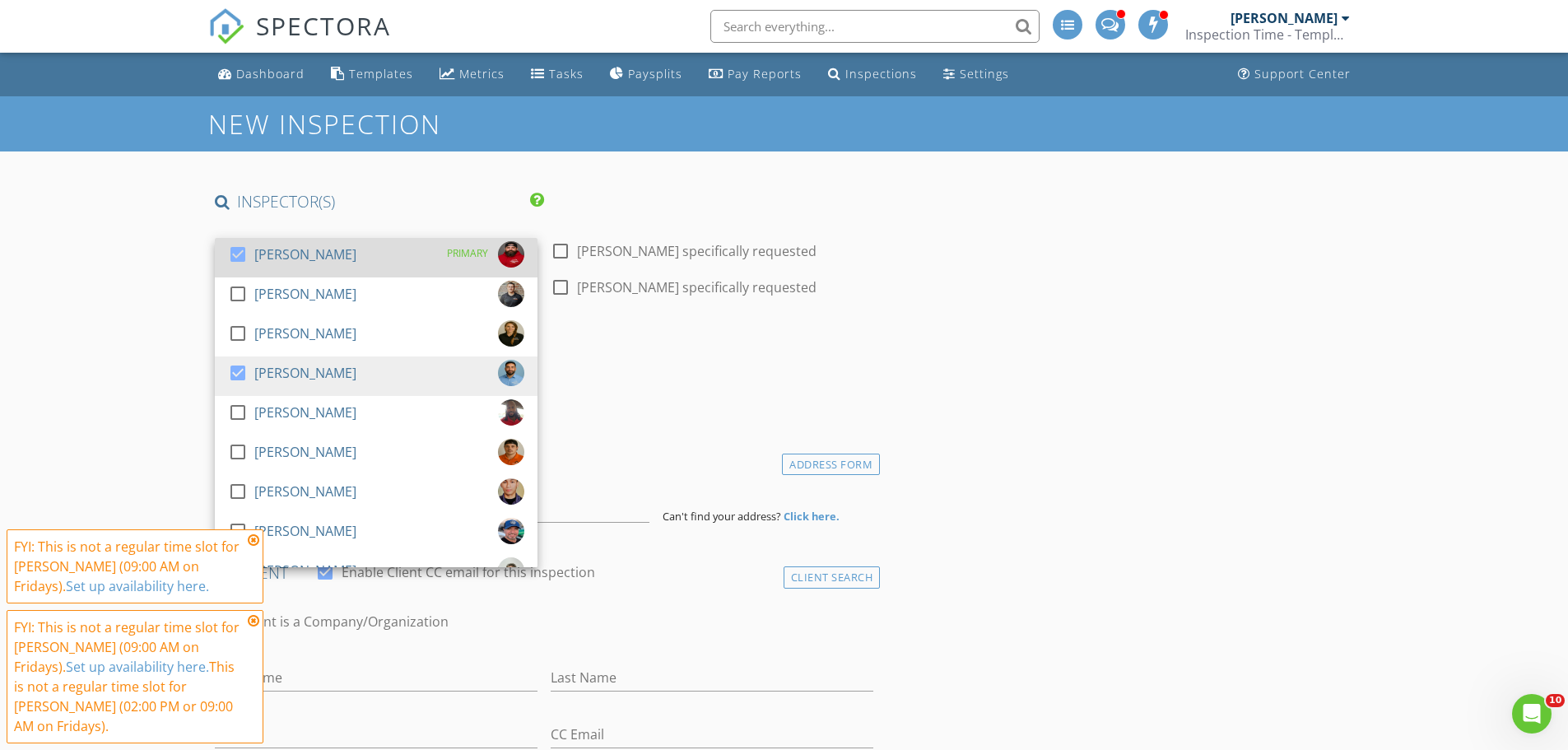
click at [238, 253] on div at bounding box center [237, 254] width 28 height 28
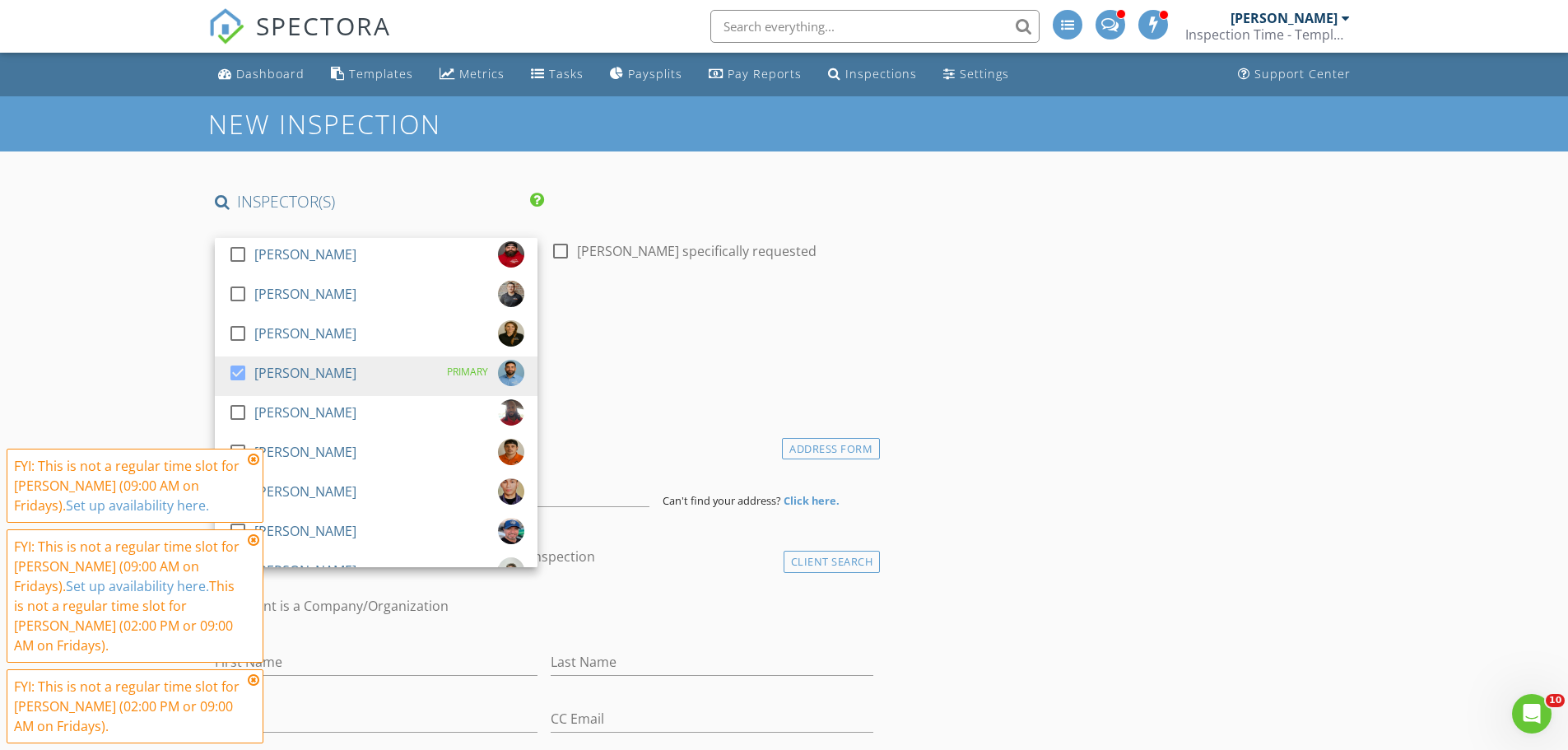
click at [255, 546] on icon at bounding box center [254, 540] width 12 height 14
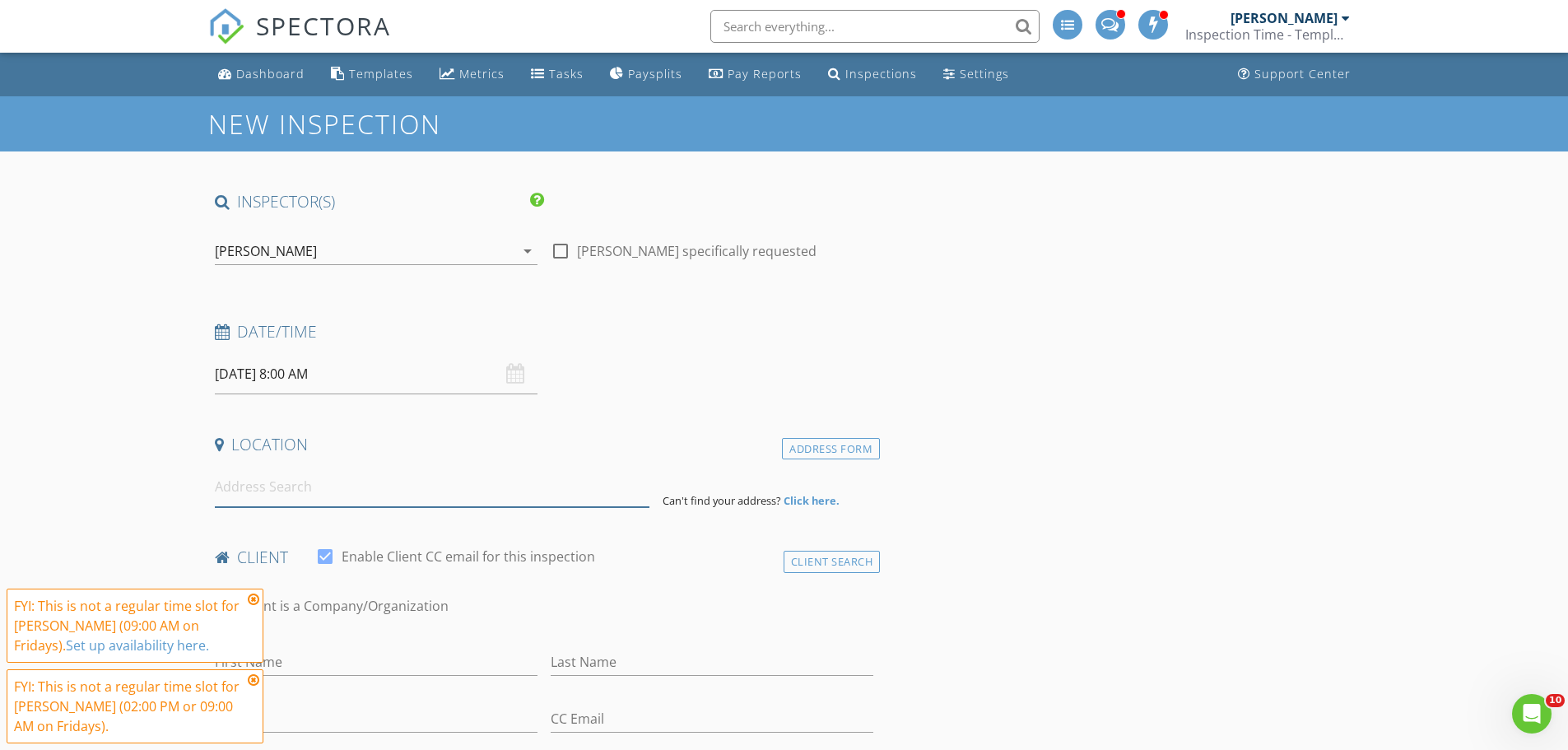
click at [254, 476] on input at bounding box center [432, 486] width 435 height 41
drag, startPoint x: 254, startPoint y: 678, endPoint x: 254, endPoint y: 644, distance: 34.0
click at [254, 678] on icon at bounding box center [254, 679] width 12 height 14
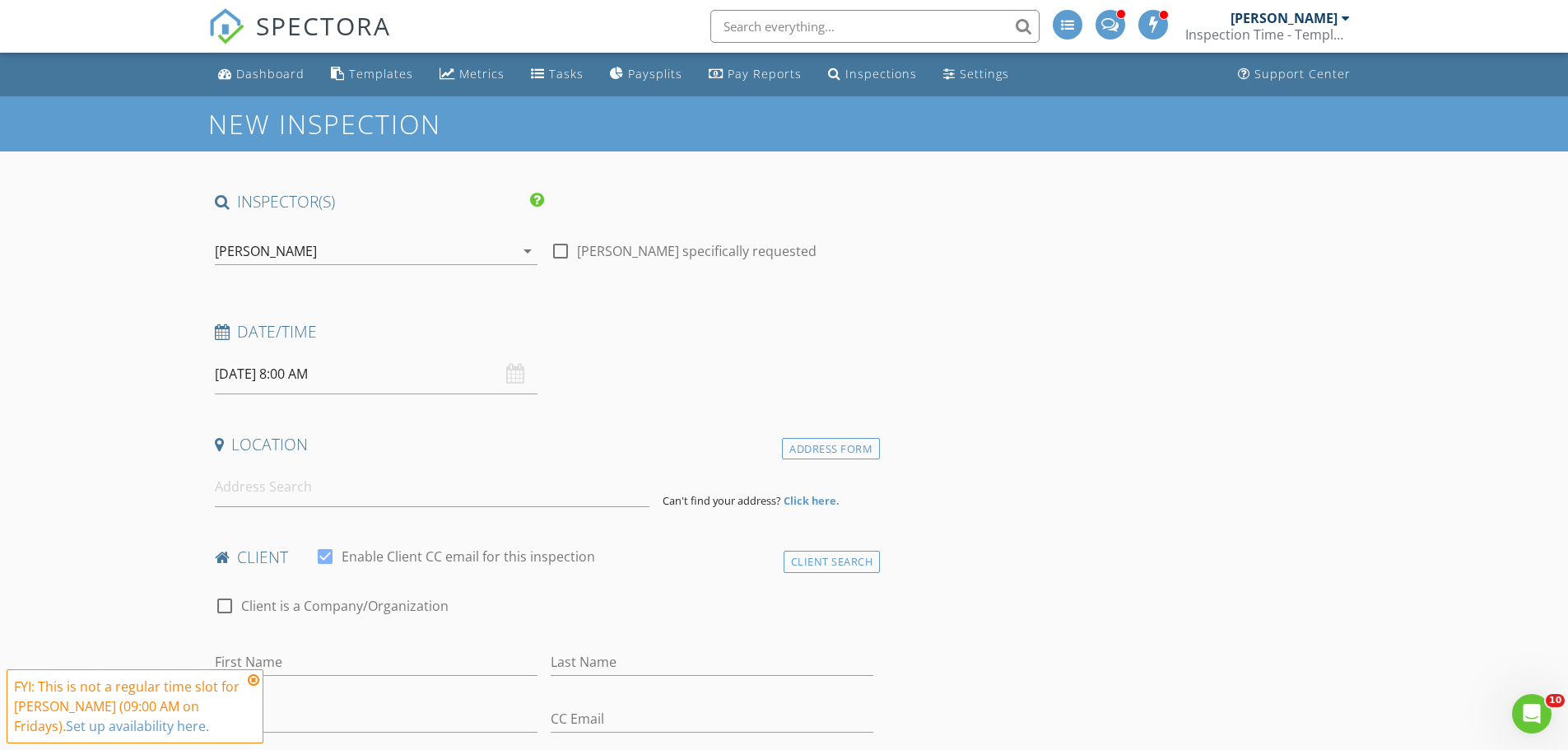
click at [254, 598] on label "Client is a Company/Organization" at bounding box center [344, 606] width 207 height 16
checkbox input "true"
click at [256, 492] on input at bounding box center [432, 486] width 435 height 41
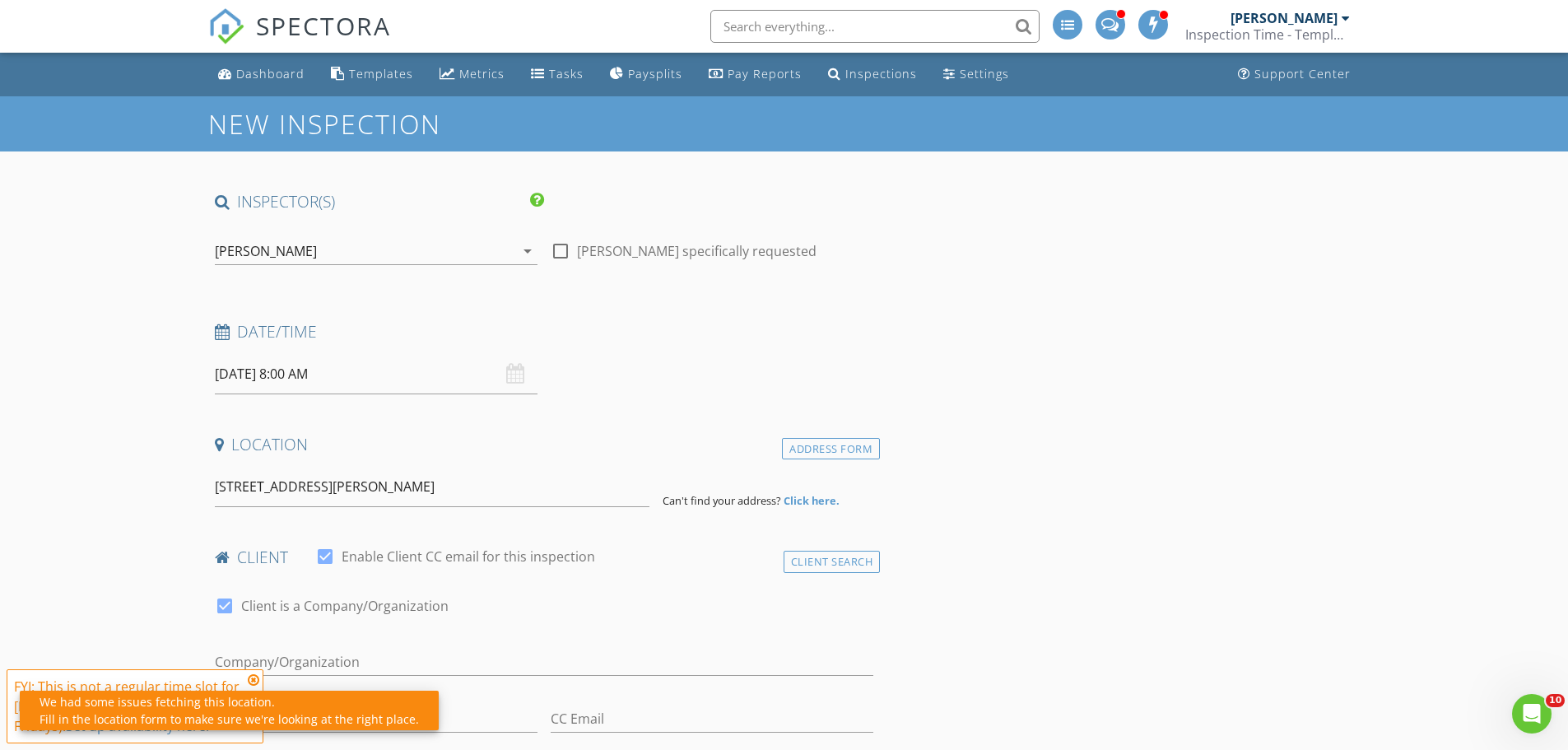
click at [255, 680] on icon at bounding box center [254, 679] width 12 height 14
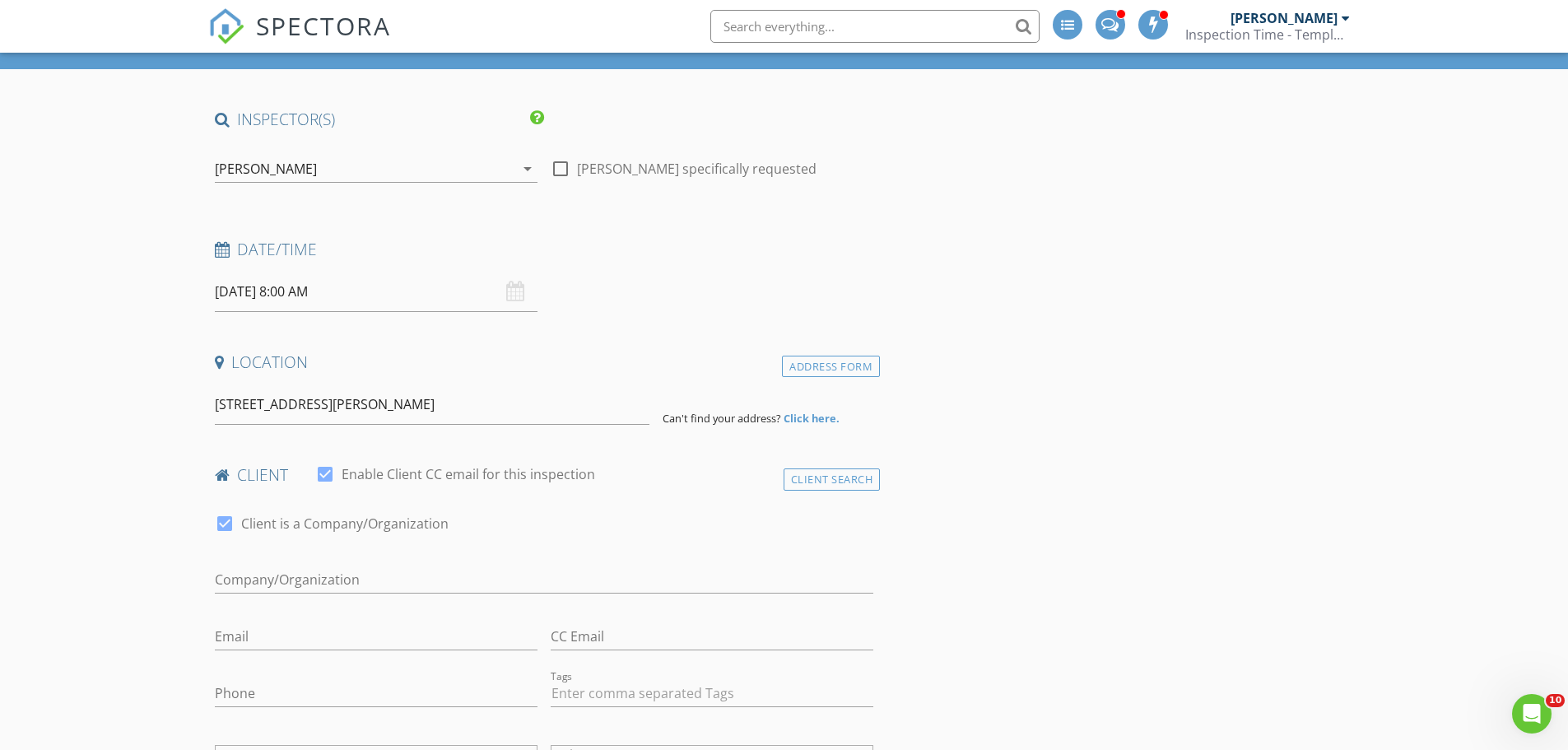
scroll to position [247, 0]
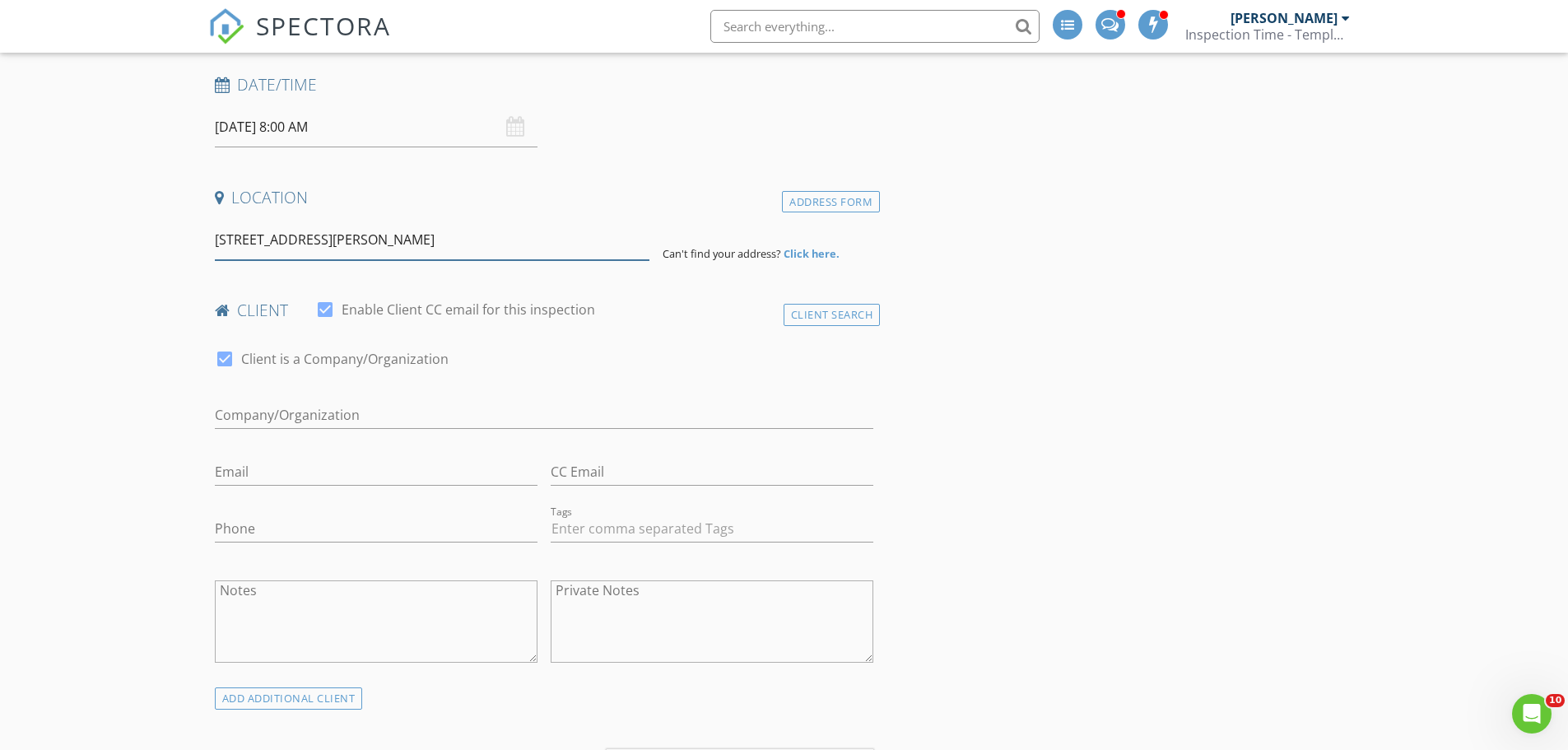
click at [449, 246] on input "316 Cowpoke Drive, Jarrell, TX, USA" at bounding box center [432, 240] width 435 height 41
type input "316 Cowpoke Drive, Jarrell, TX, USA"
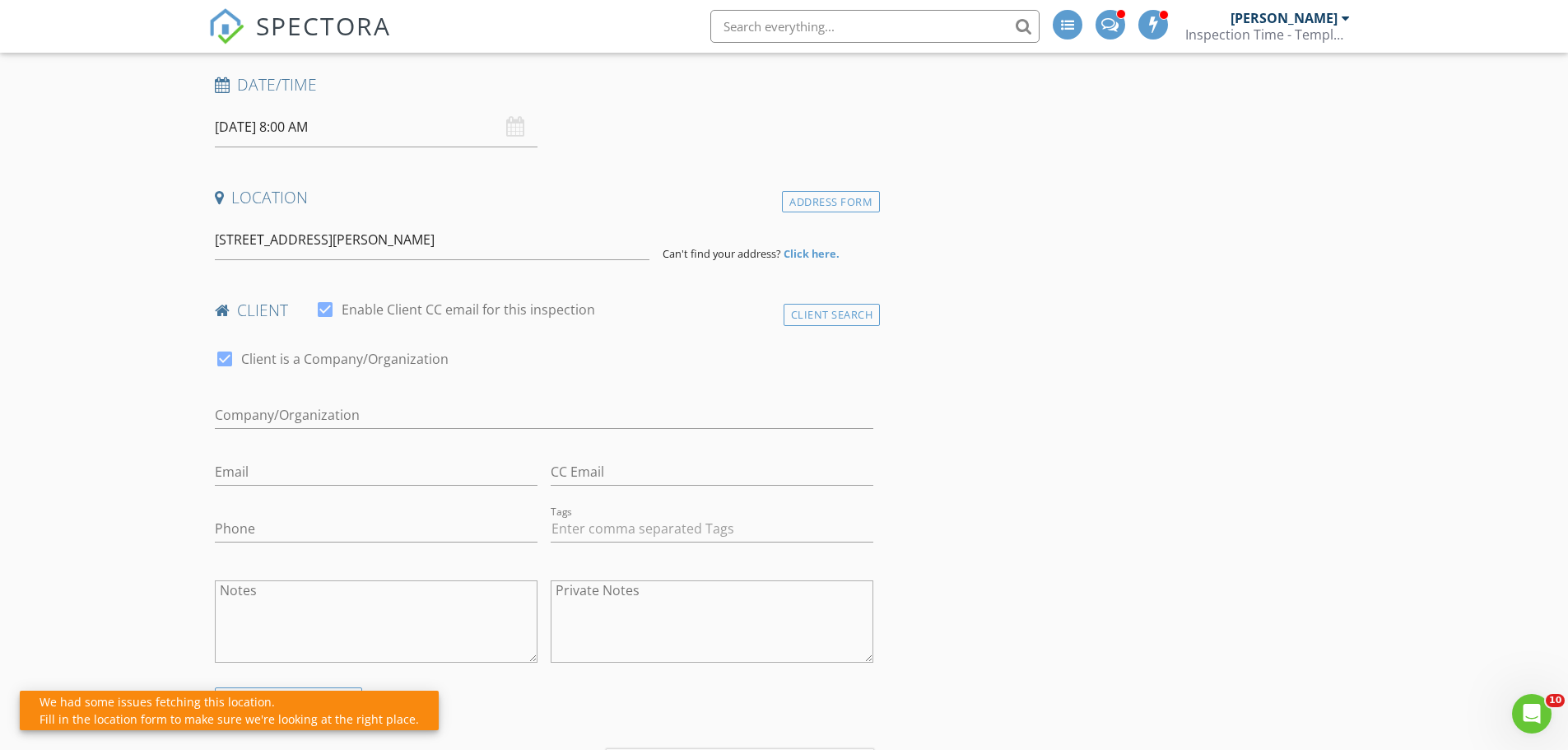
click at [834, 254] on strong "Click here." at bounding box center [812, 254] width 56 height 14
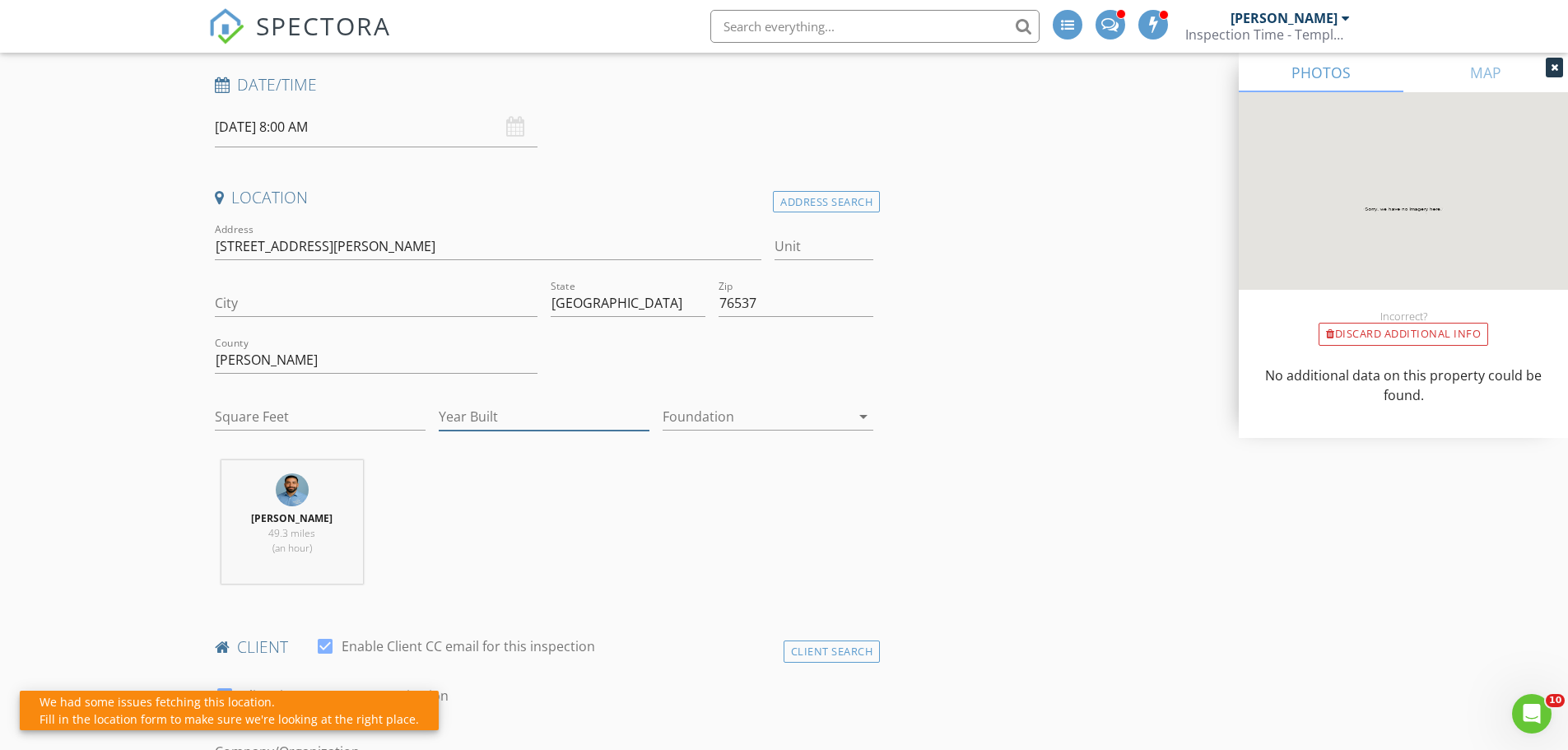
click at [524, 418] on input "Year Built" at bounding box center [544, 417] width 211 height 27
type input "2025"
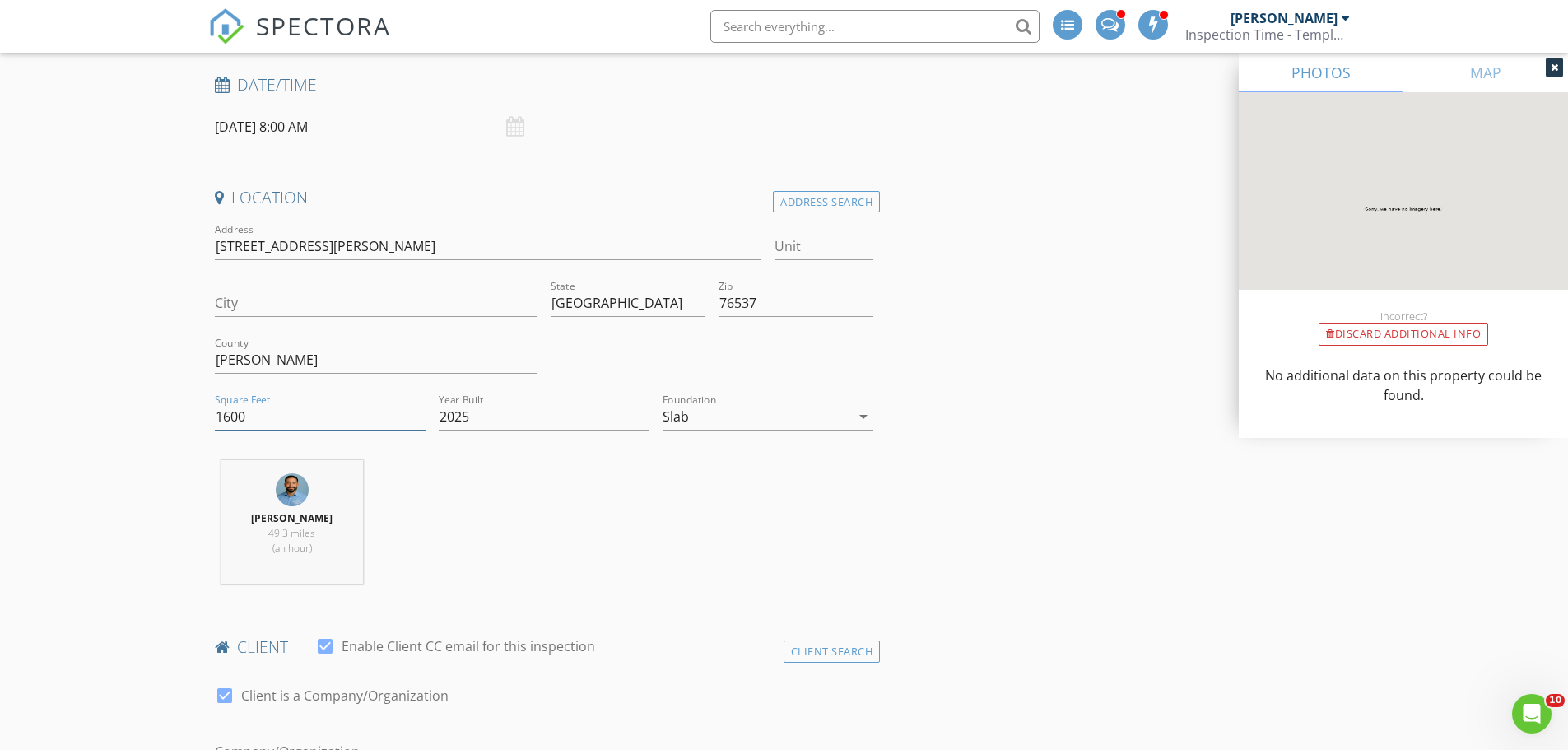
type input "1600"
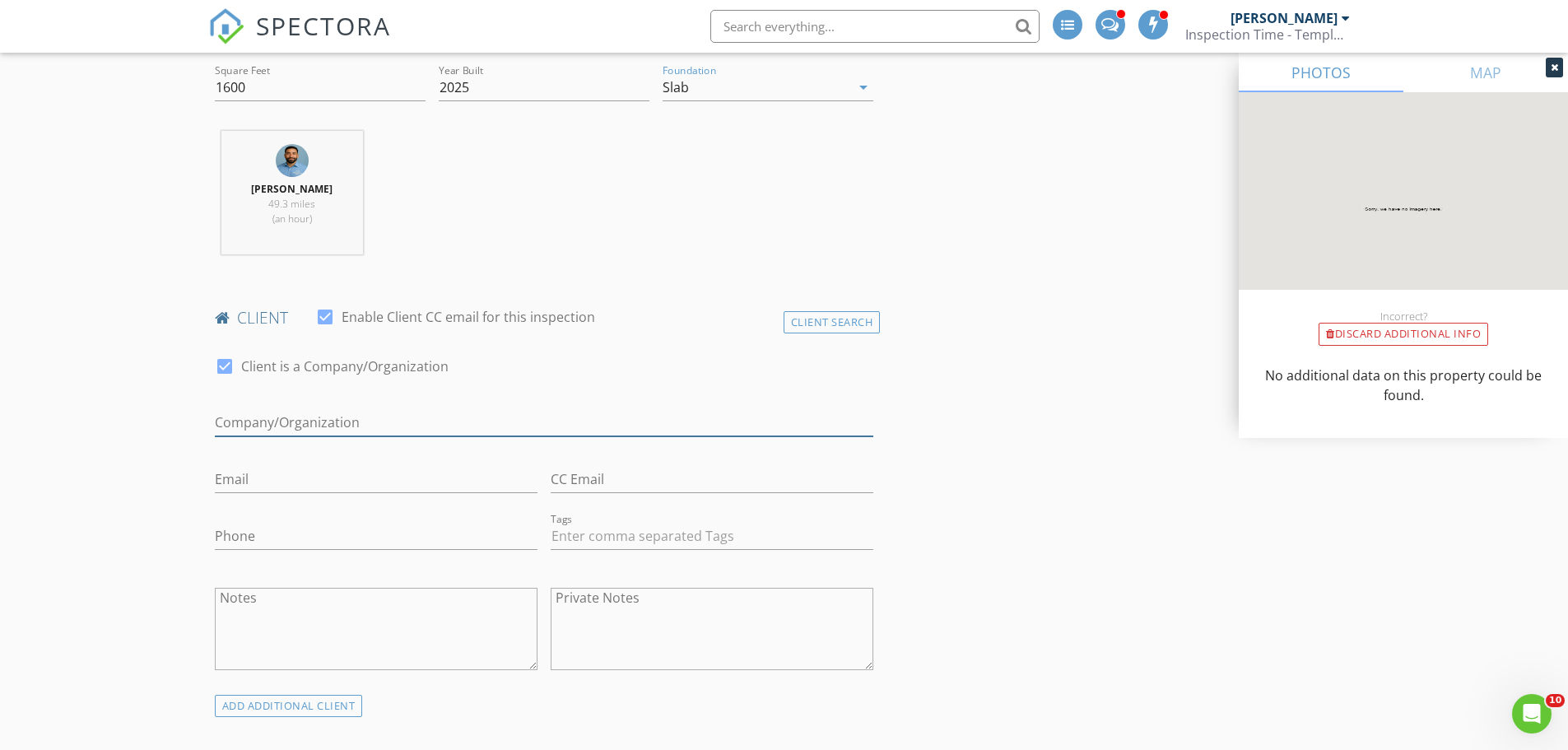
click at [313, 409] on input "Enable Client CC email for this inspection" at bounding box center [544, 423] width 659 height 27
click at [216, 366] on div at bounding box center [225, 366] width 28 height 28
checkbox input "false"
click at [235, 418] on input "First Name" at bounding box center [376, 423] width 322 height 27
type input "Raymond"
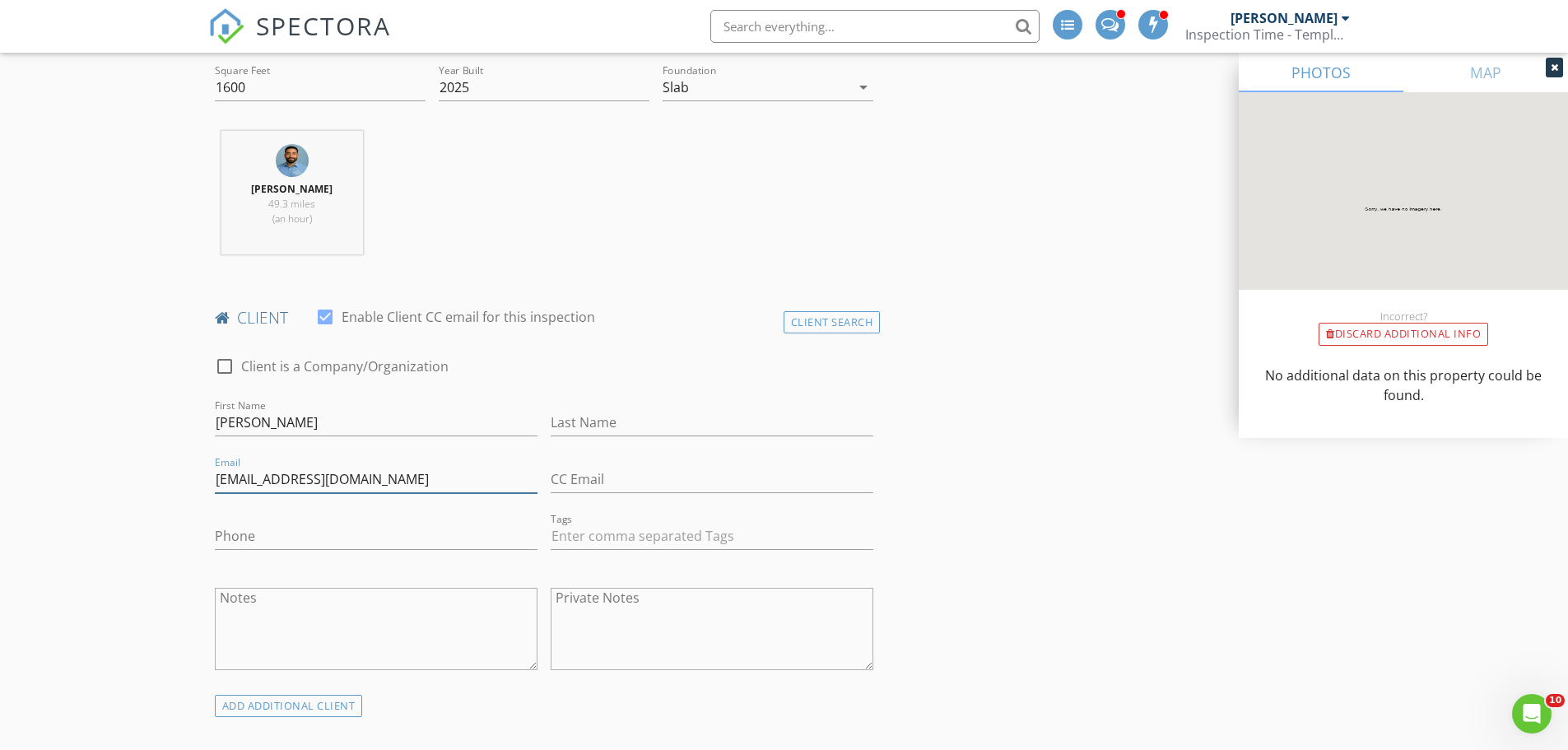
type input "getloman@yahoo.com"
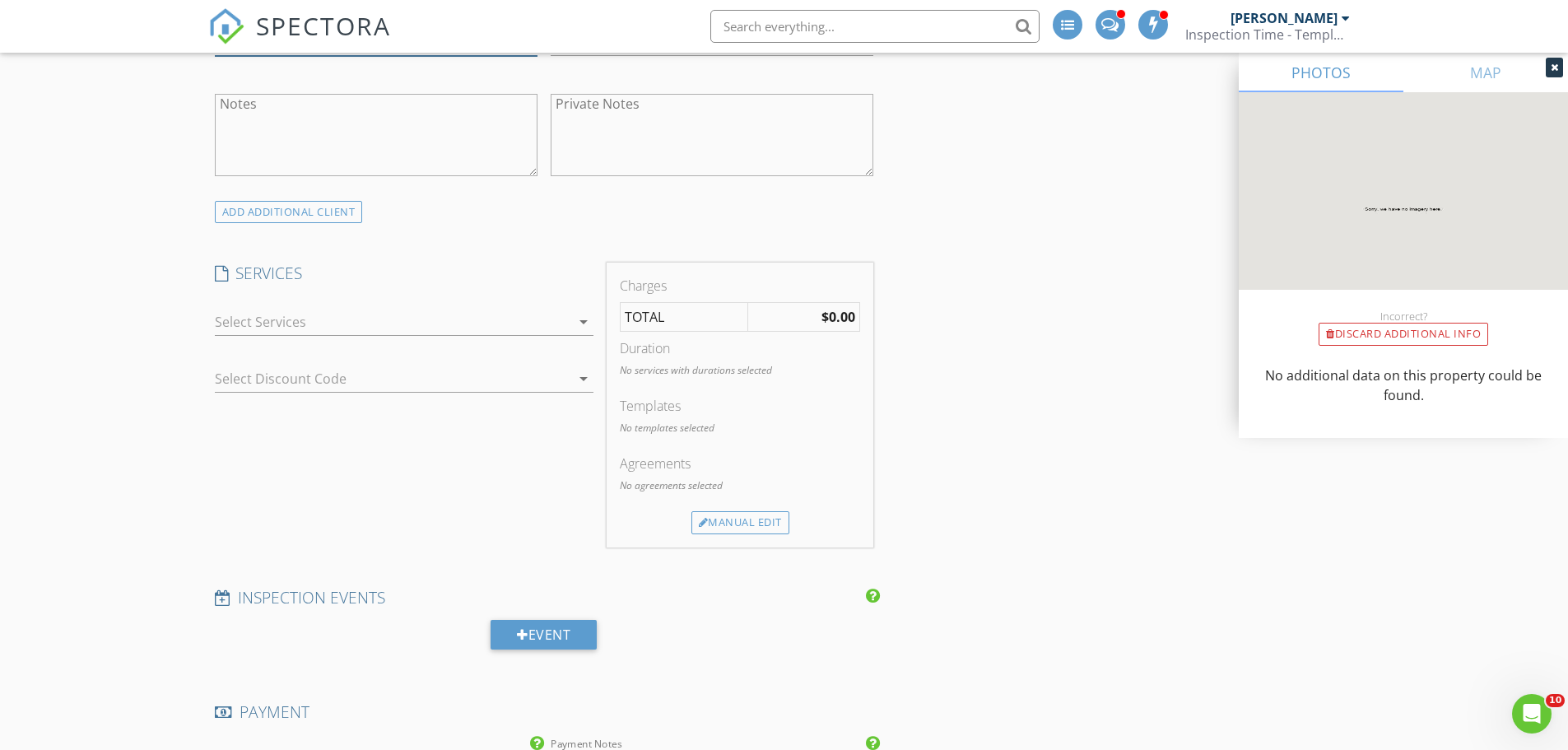
drag, startPoint x: 305, startPoint y: 332, endPoint x: 241, endPoint y: 345, distance: 65.3
type input "443-463-1983"
click at [305, 332] on div at bounding box center [392, 322] width 356 height 26
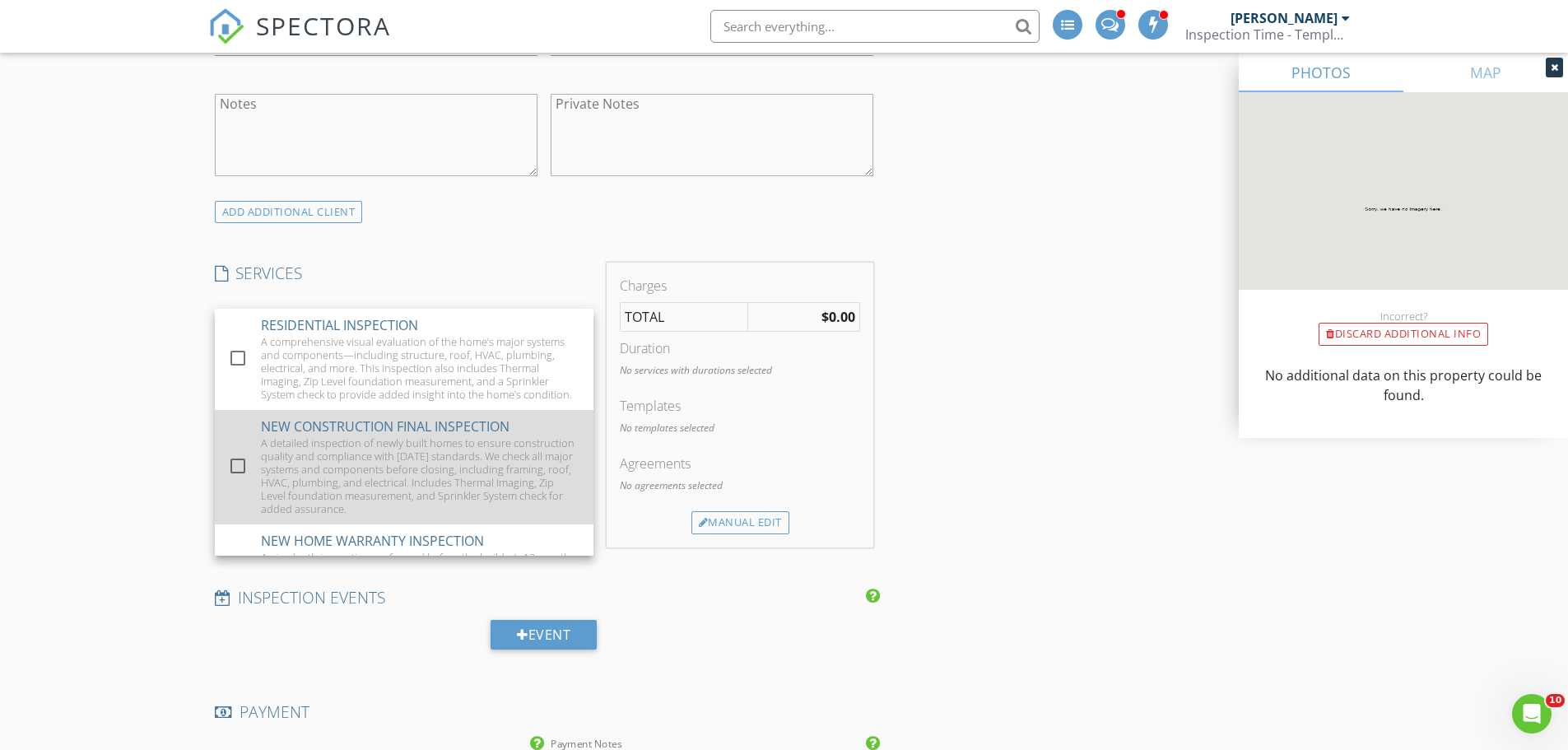
click at [239, 470] on div at bounding box center [237, 466] width 28 height 28
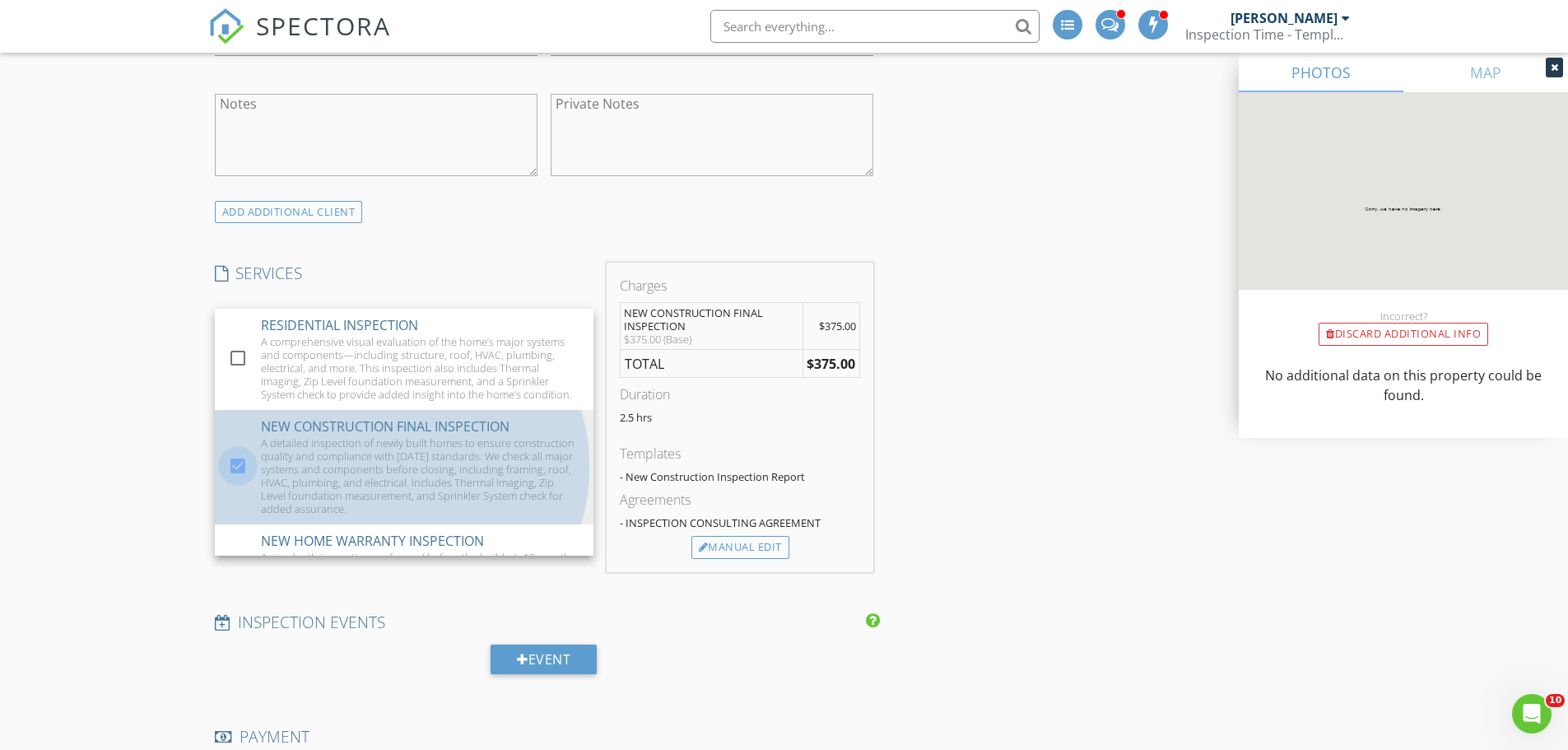
click at [164, 356] on div "New Inspection INSPECTOR(S) check_box_outline_blank Aaron Davis check_box_outli…" at bounding box center [784, 653] width 1568 height 3254
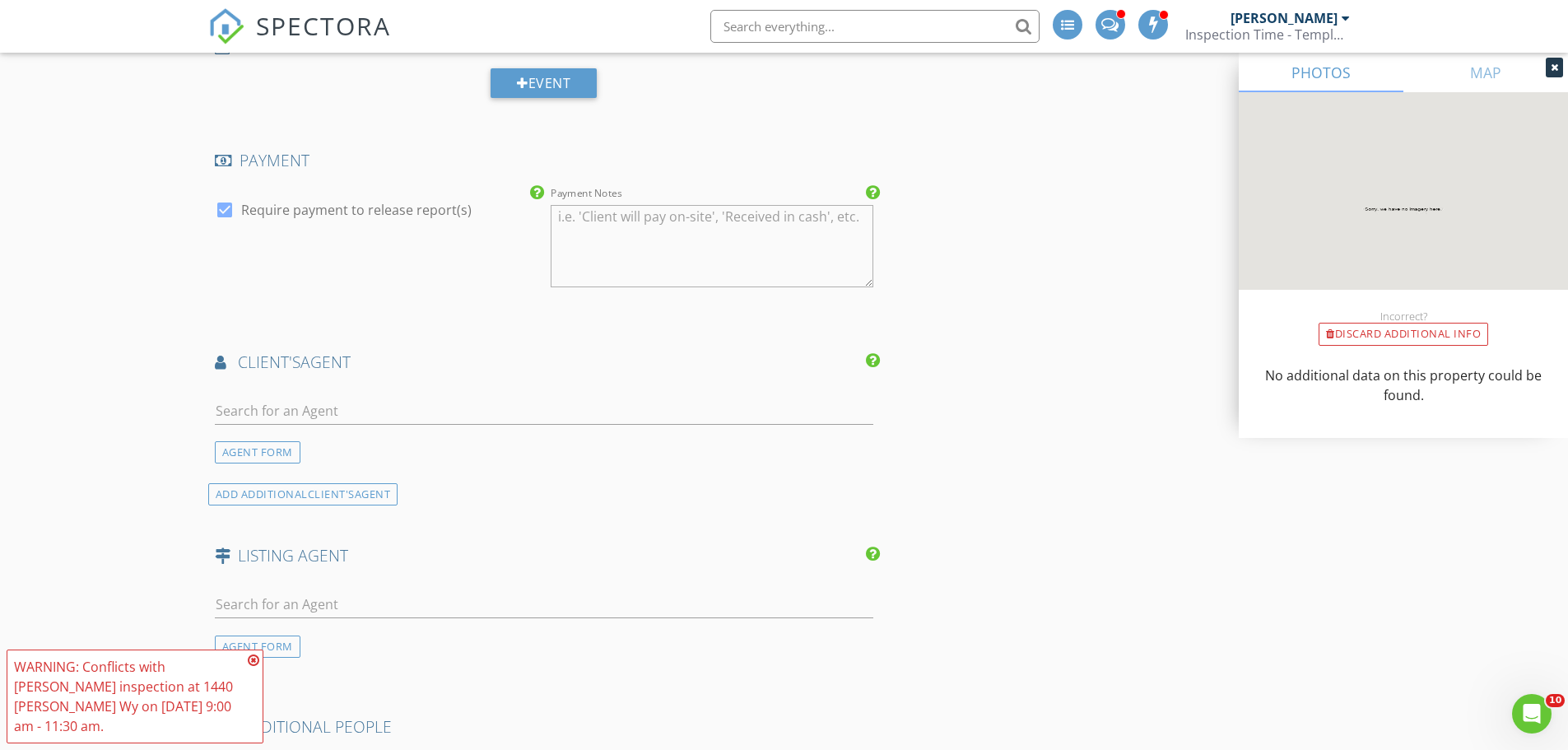
scroll to position [1728, 0]
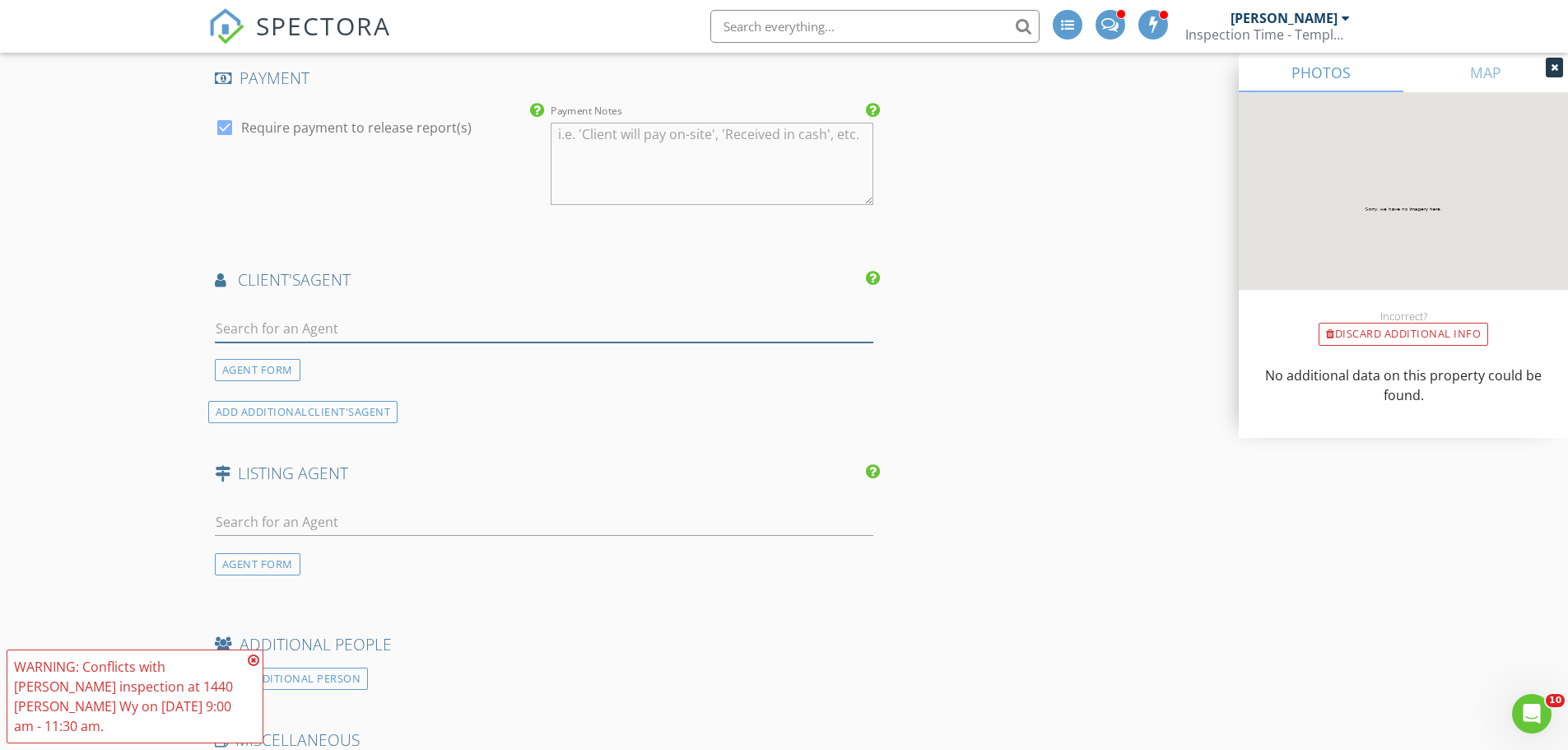
click at [265, 321] on input "text" at bounding box center [544, 329] width 659 height 27
type input "shane"
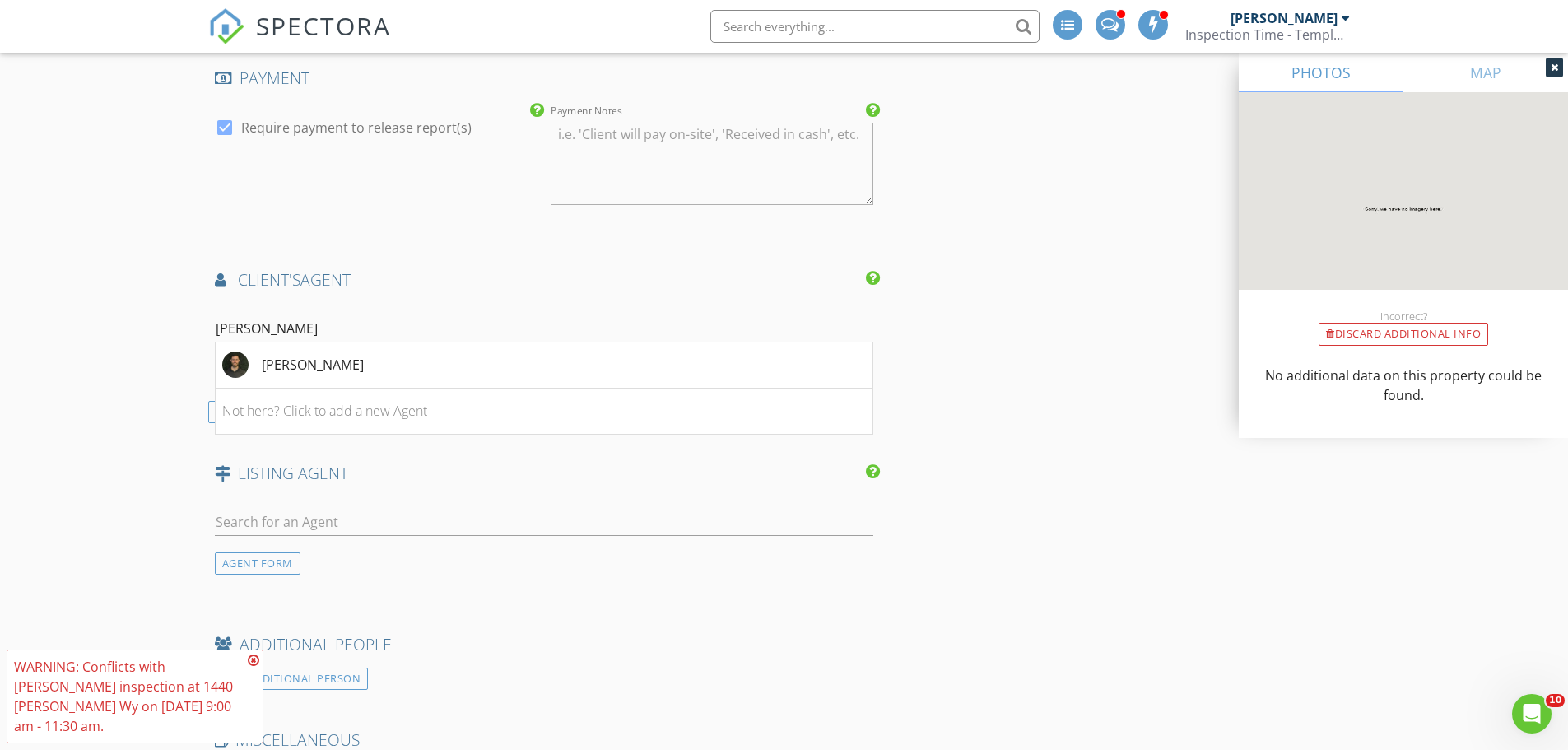
click at [260, 358] on div "Shane hargrave" at bounding box center [293, 364] width 141 height 26
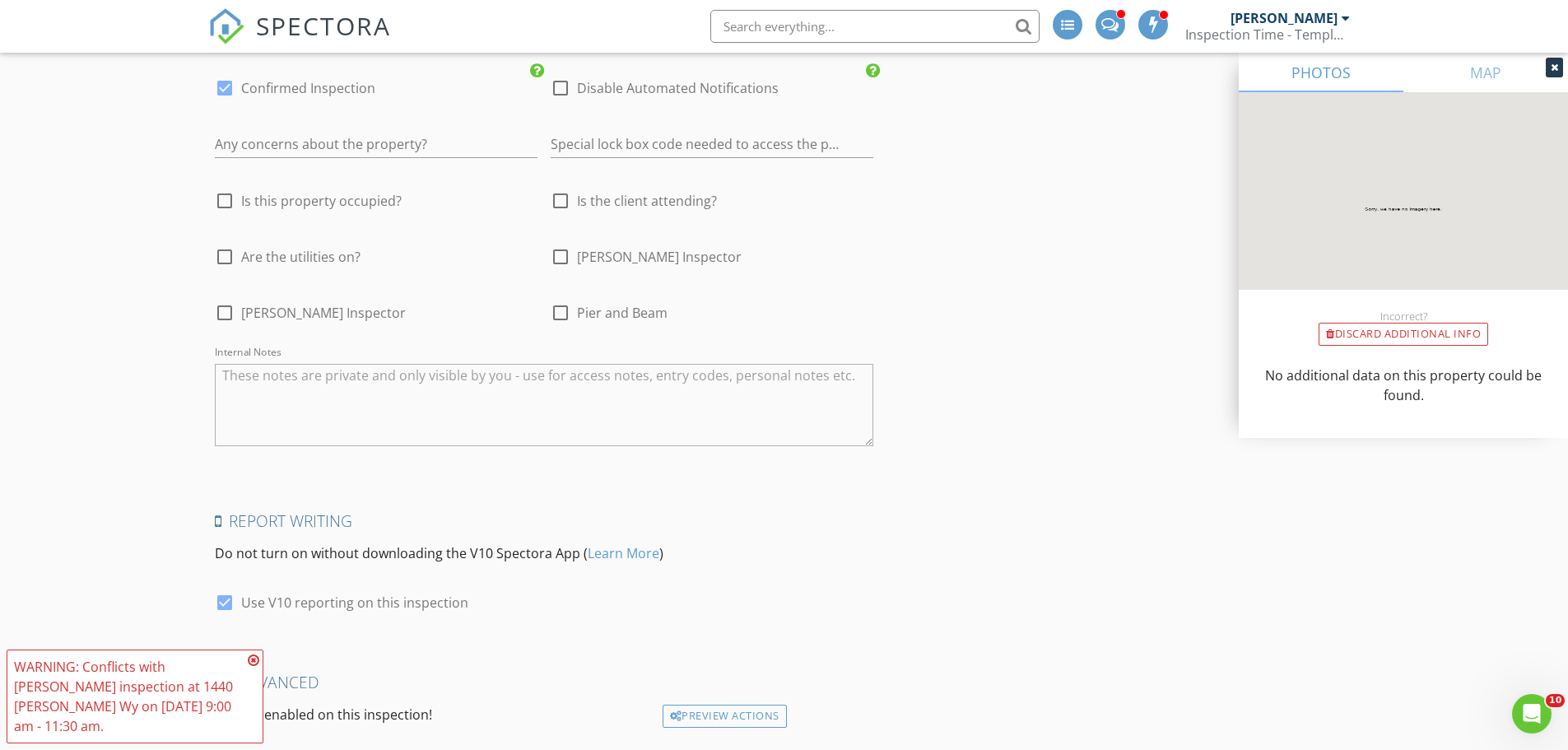
scroll to position [2911, 0]
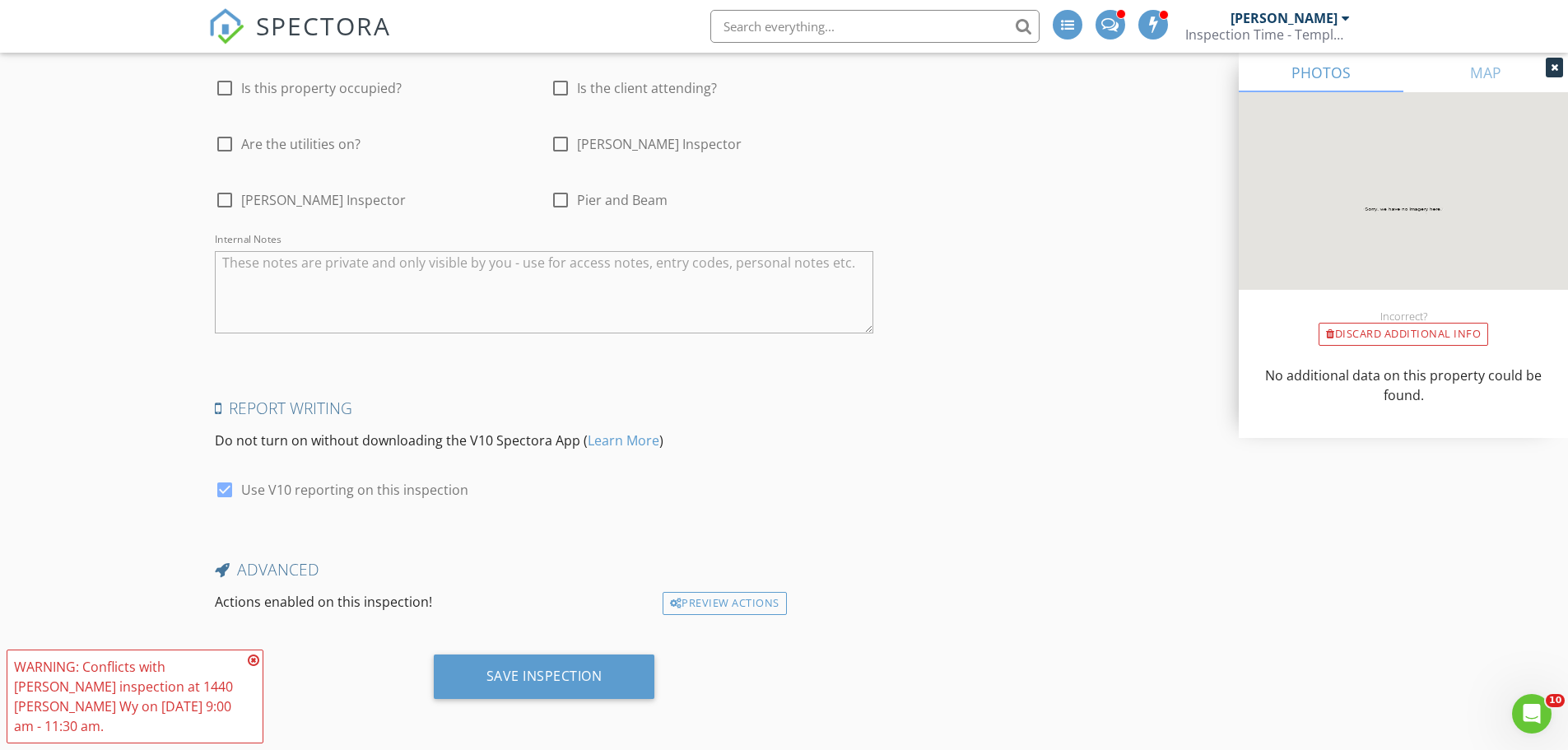
click at [255, 658] on icon at bounding box center [254, 660] width 12 height 14
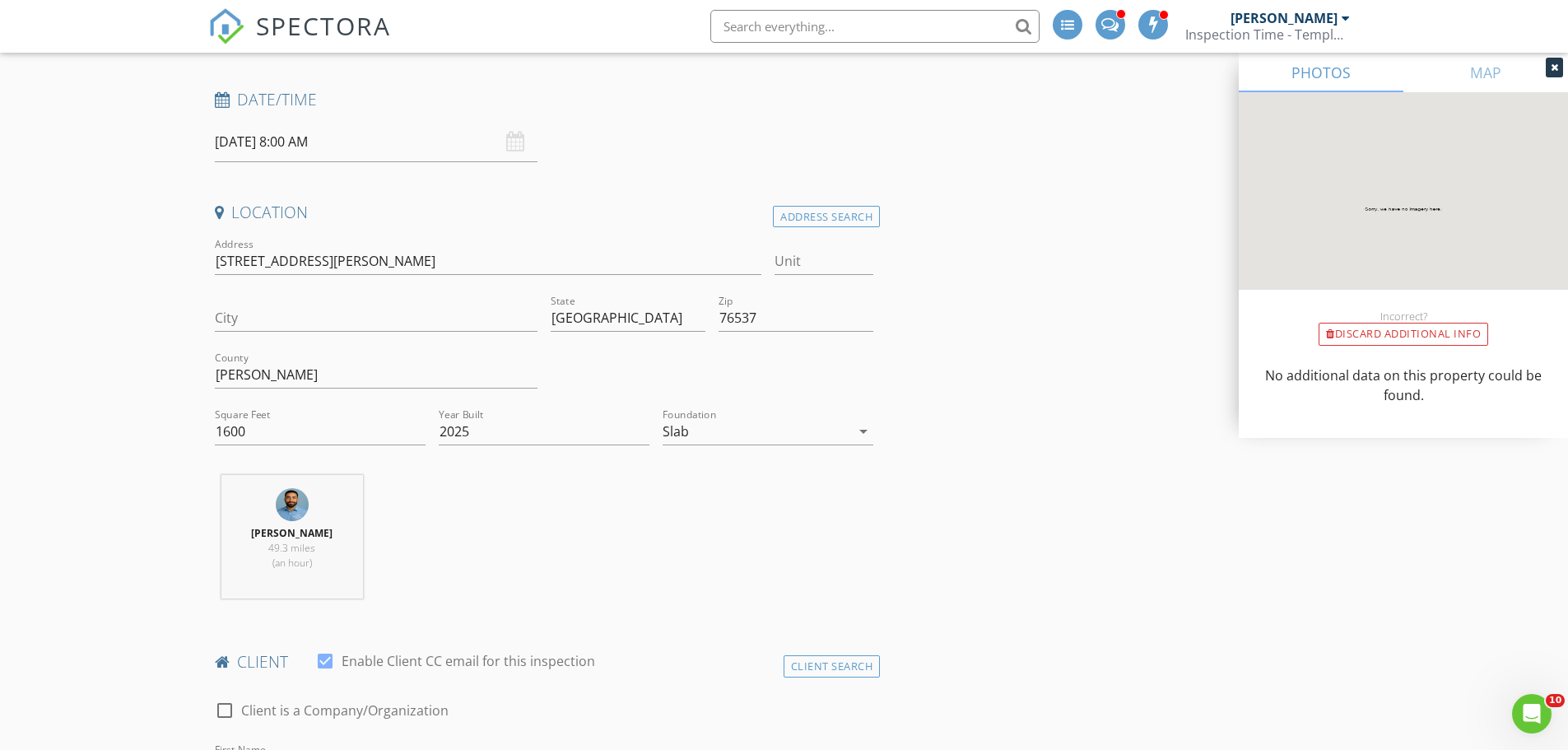
scroll to position [0, 0]
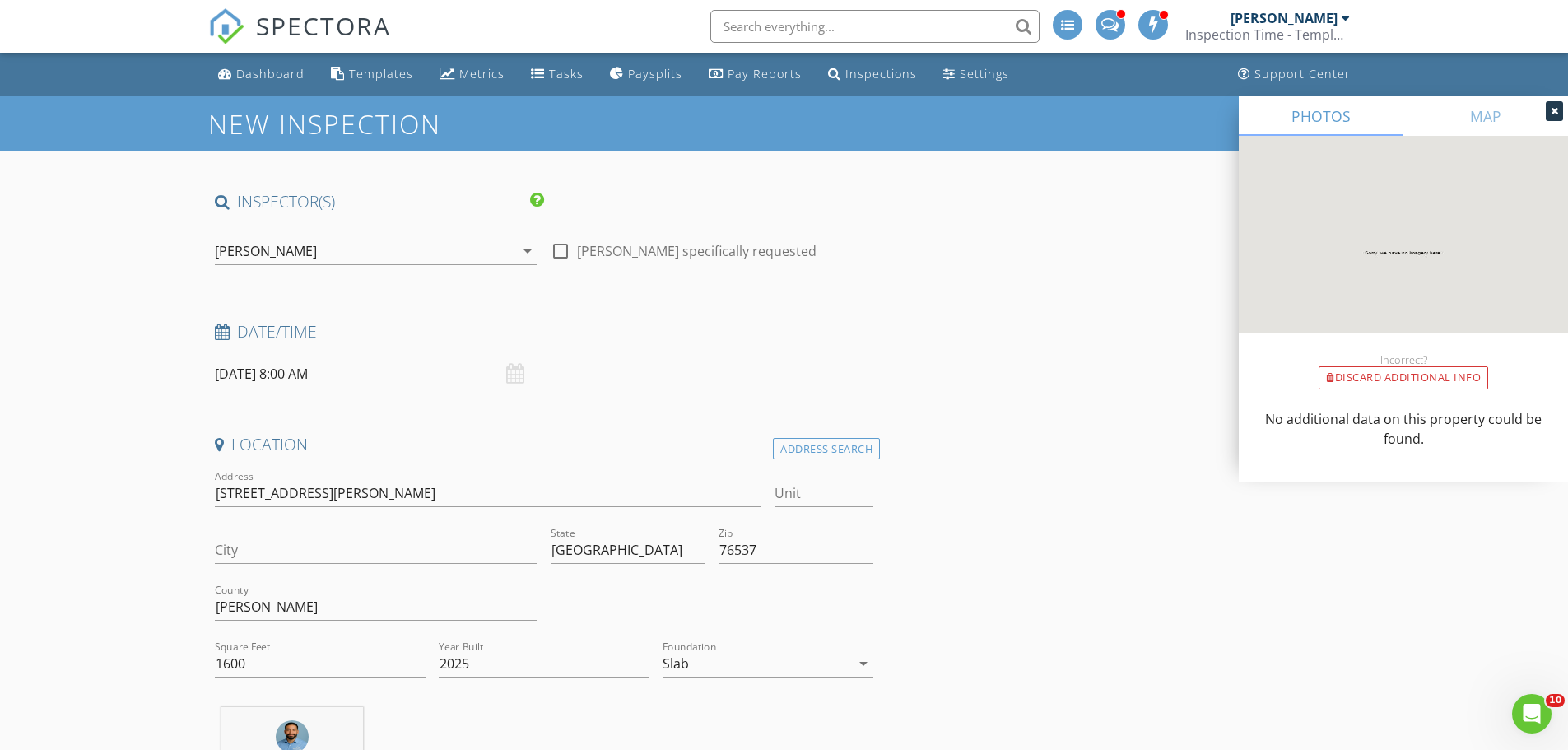
drag, startPoint x: 168, startPoint y: 625, endPoint x: 224, endPoint y: 111, distance: 517.0
click at [275, 378] on input "08/29/2025 8:00 AM" at bounding box center [376, 374] width 322 height 41
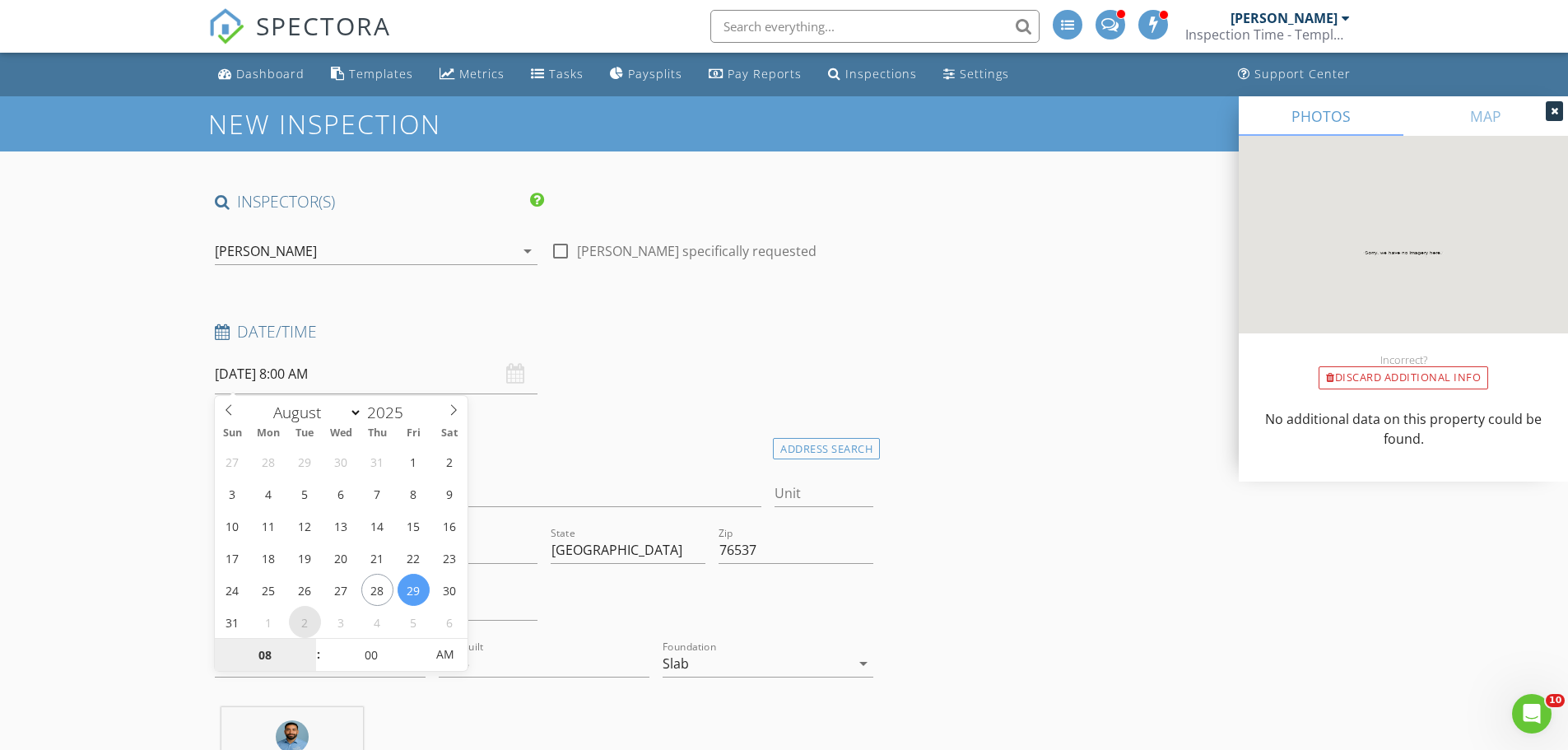
select select "8"
type input "09/02/2025 8:00 AM"
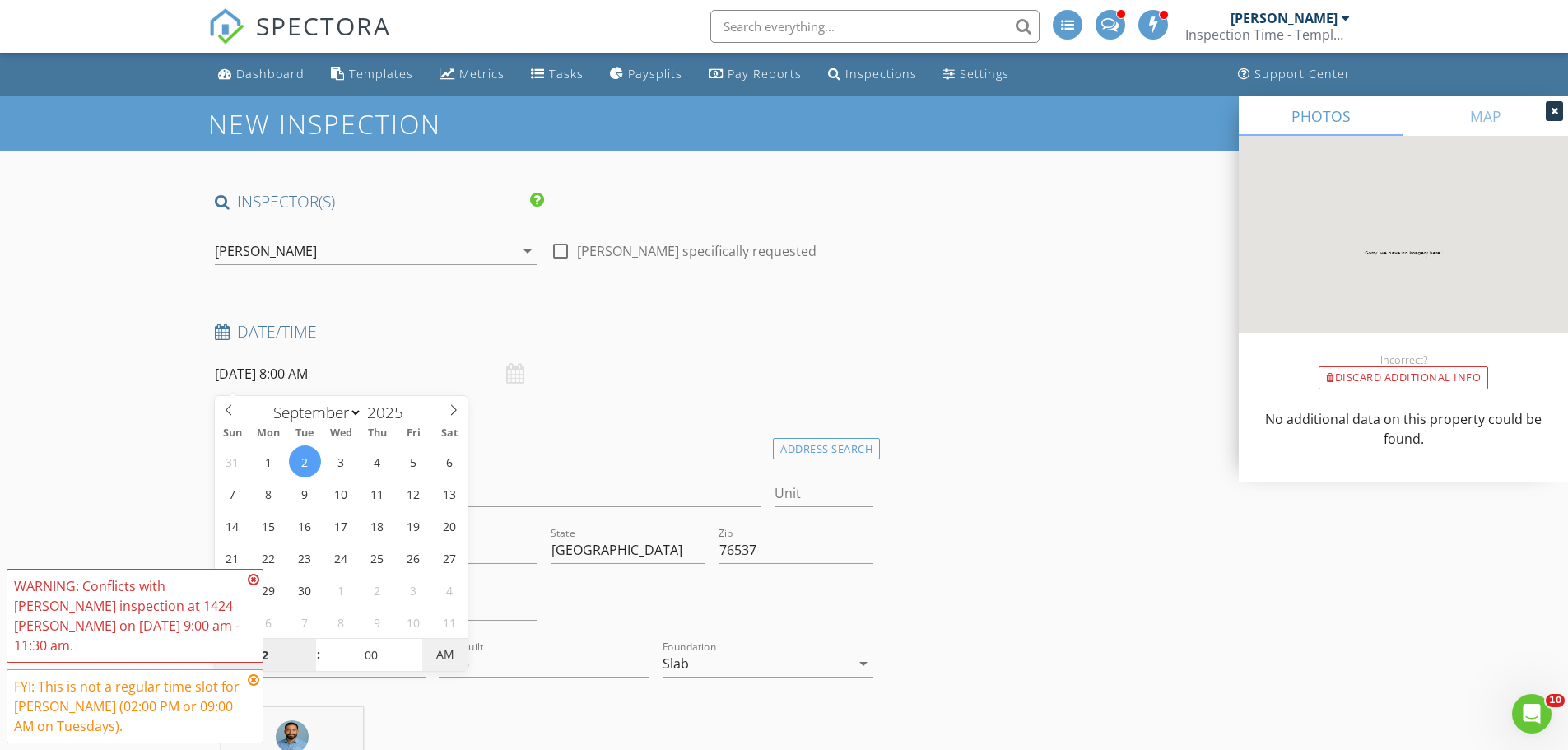
type input "02"
type input "09/02/2025 2:00 PM"
drag, startPoint x: 460, startPoint y: 647, endPoint x: 113, endPoint y: 417, distance: 416.3
click at [460, 648] on span "AM" at bounding box center [445, 654] width 45 height 33
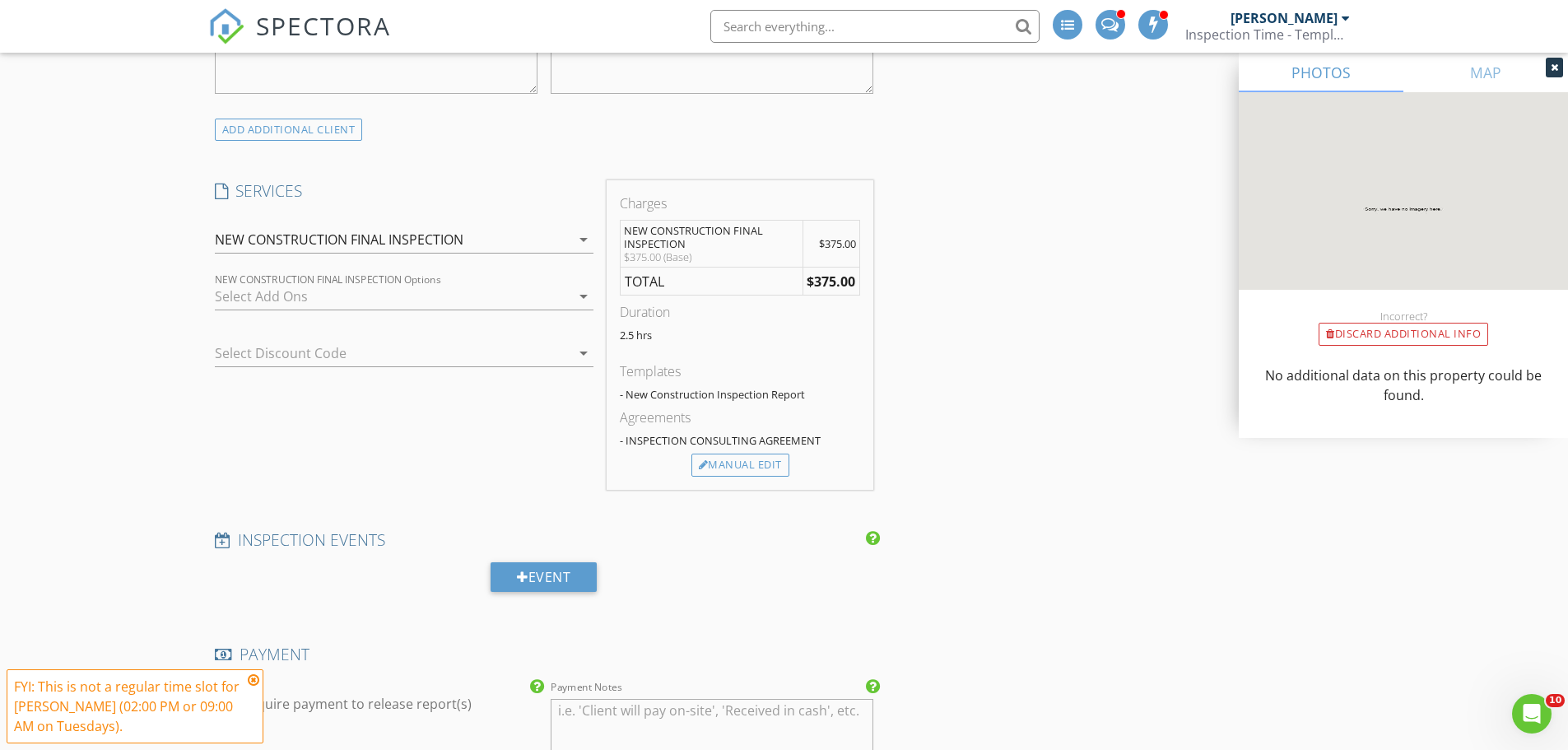
scroll to position [1811, 0]
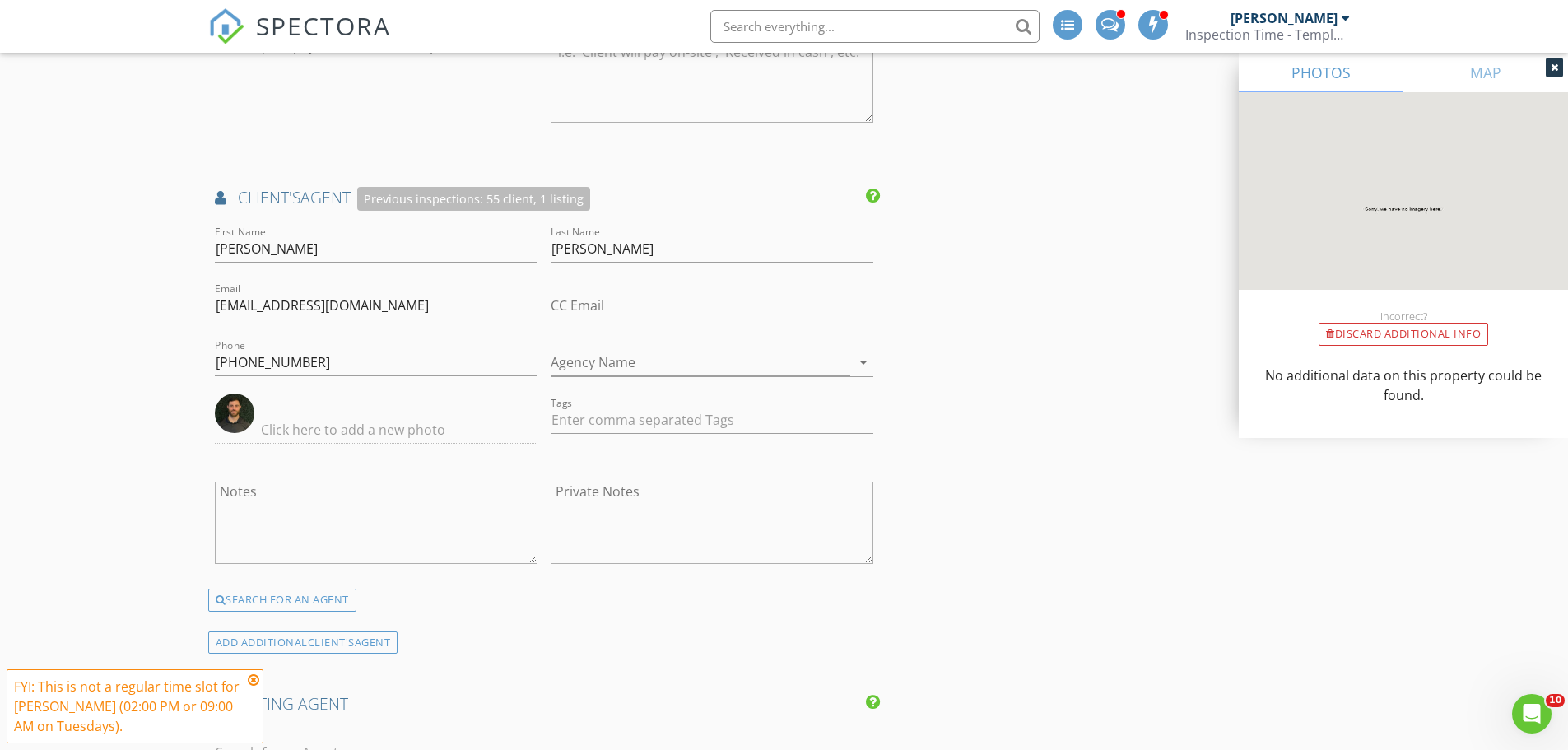
click at [257, 681] on icon at bounding box center [254, 679] width 12 height 14
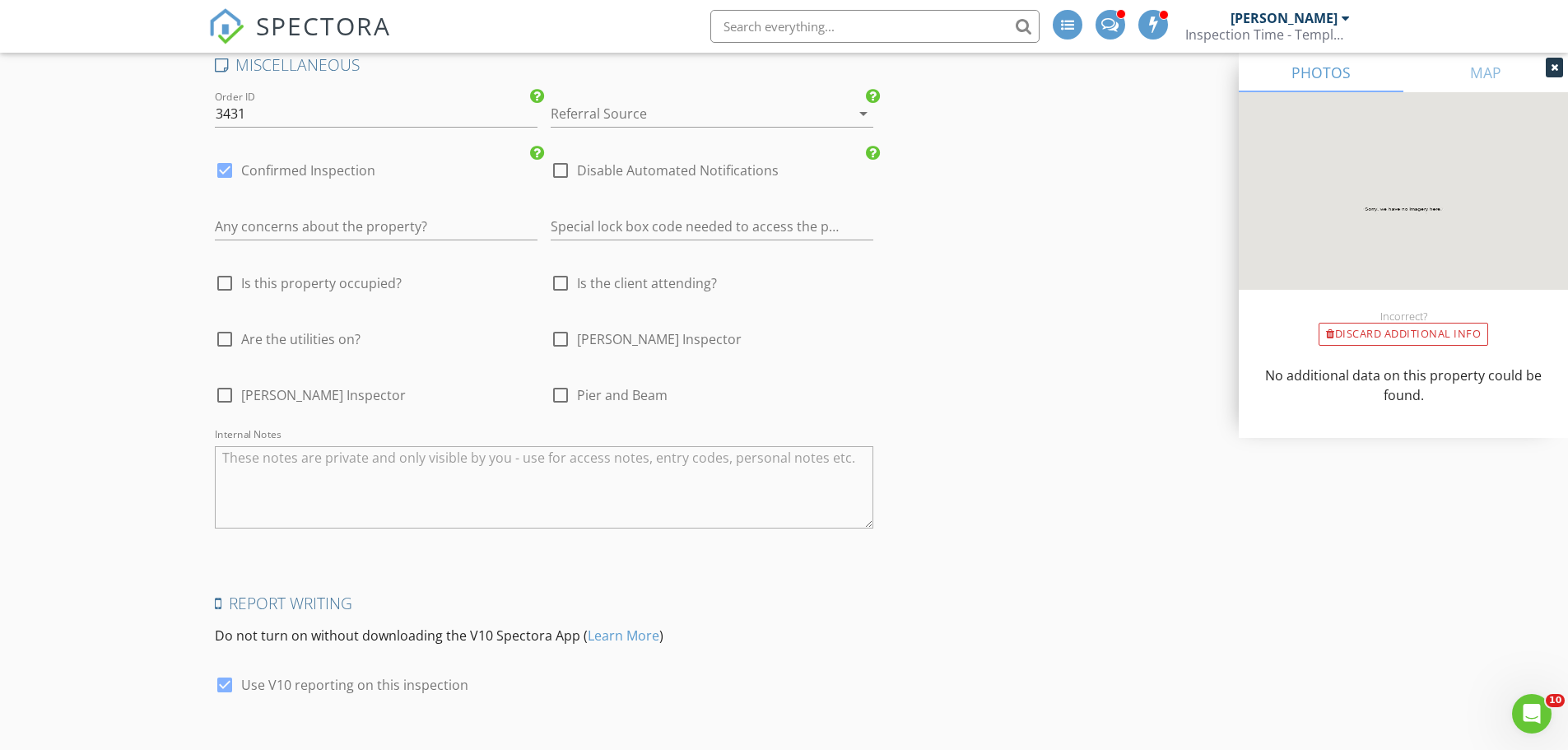
scroll to position [2911, 0]
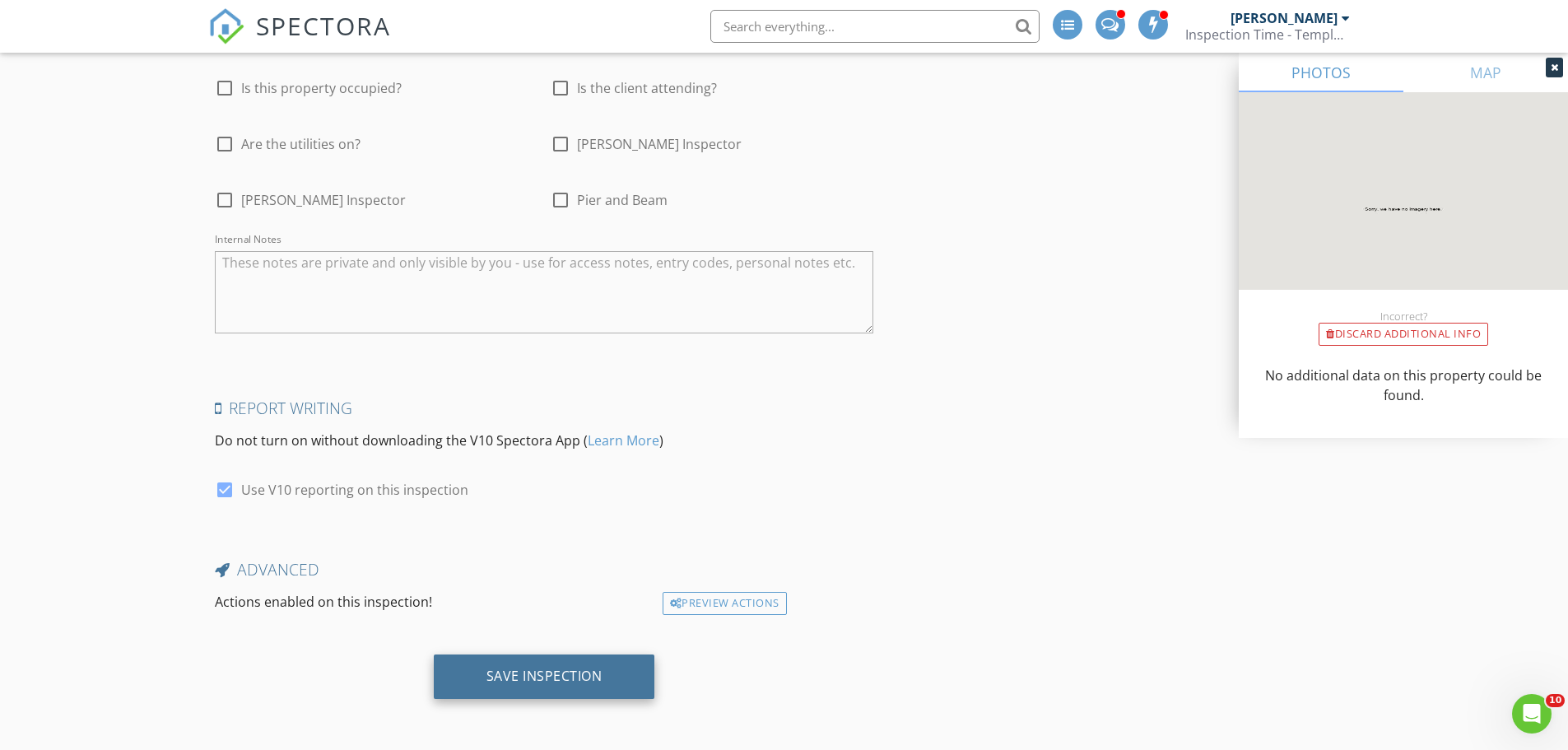
click at [534, 690] on div "Save Inspection" at bounding box center [544, 676] width 221 height 44
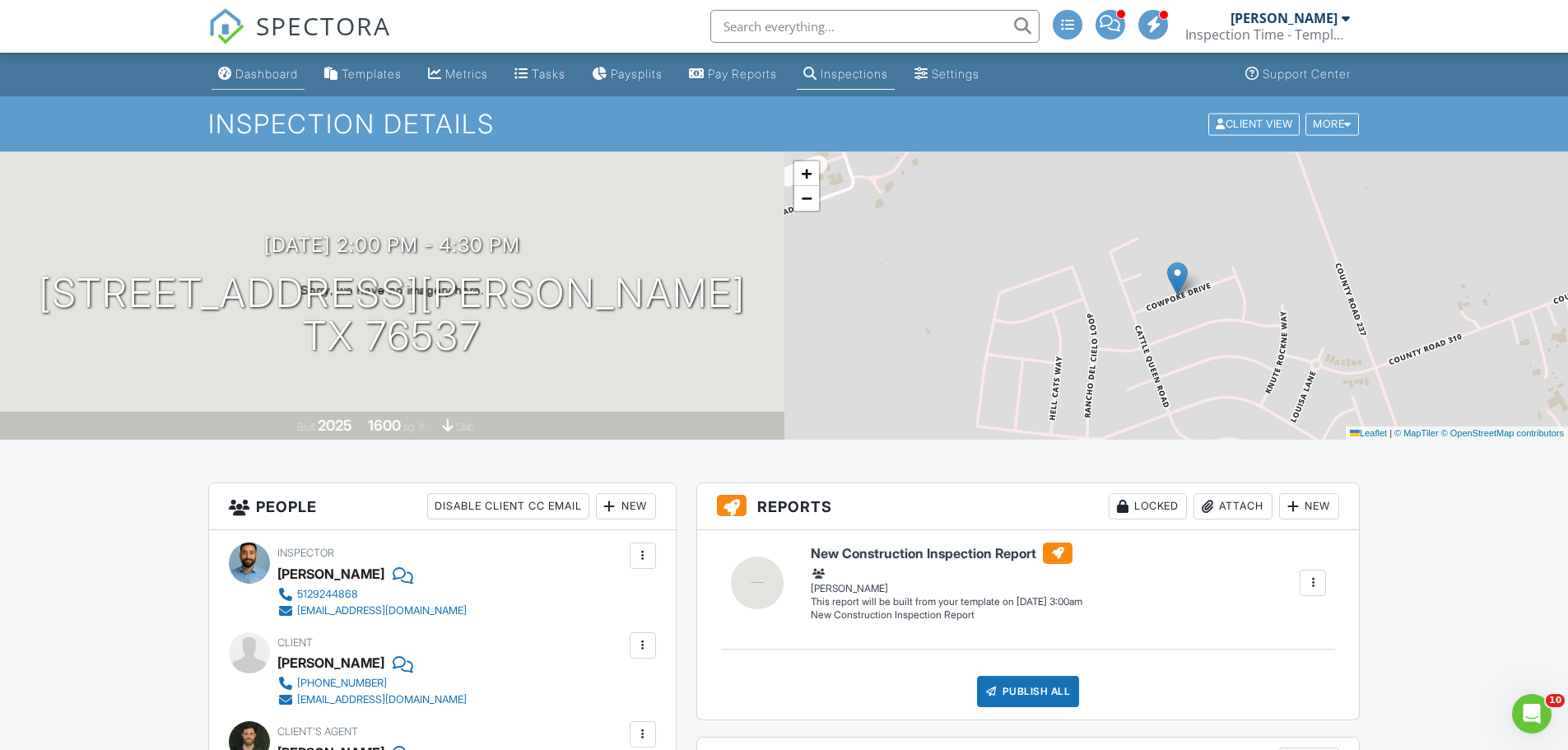
click at [248, 82] on link "Dashboard" at bounding box center [258, 74] width 93 height 31
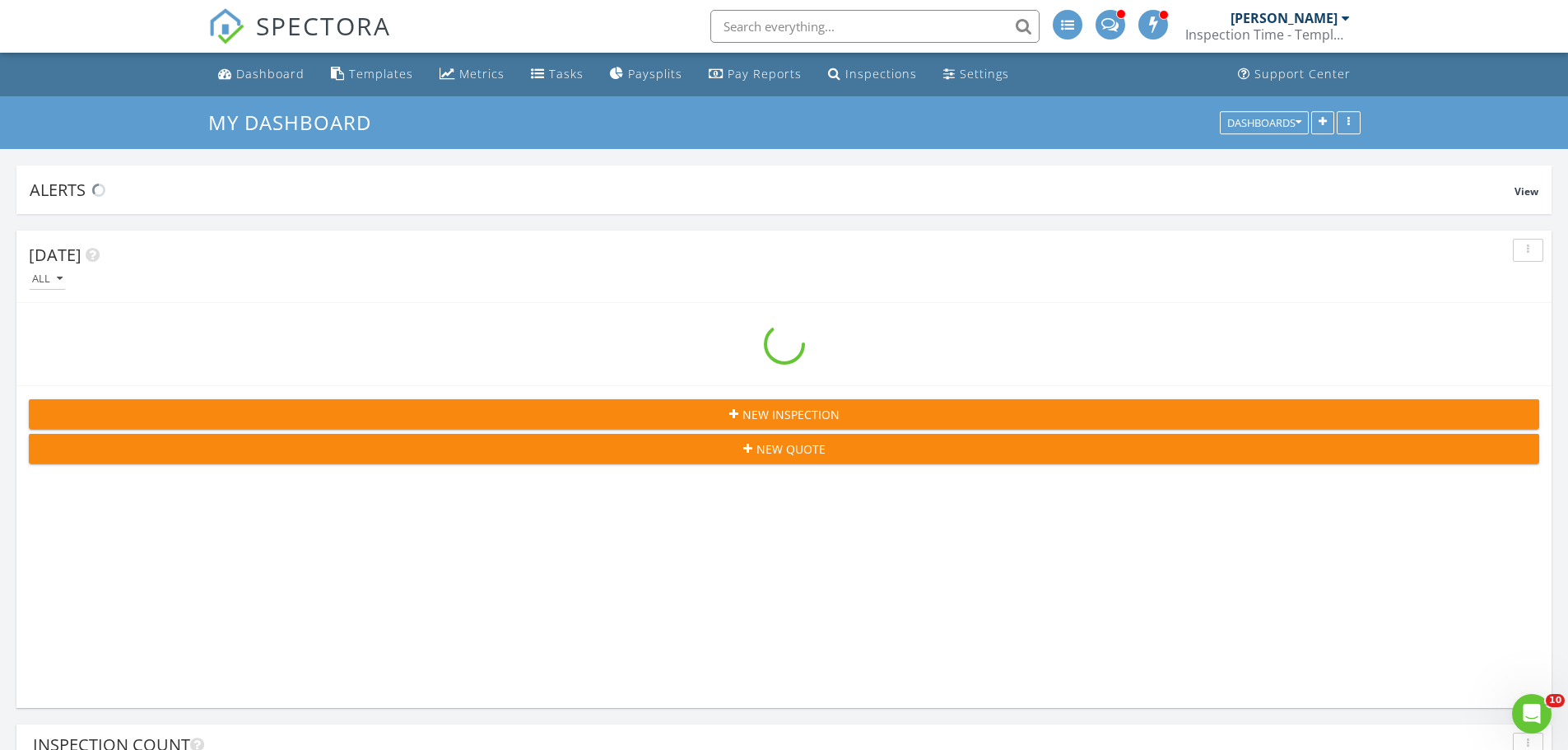
scroll to position [8932, 1593]
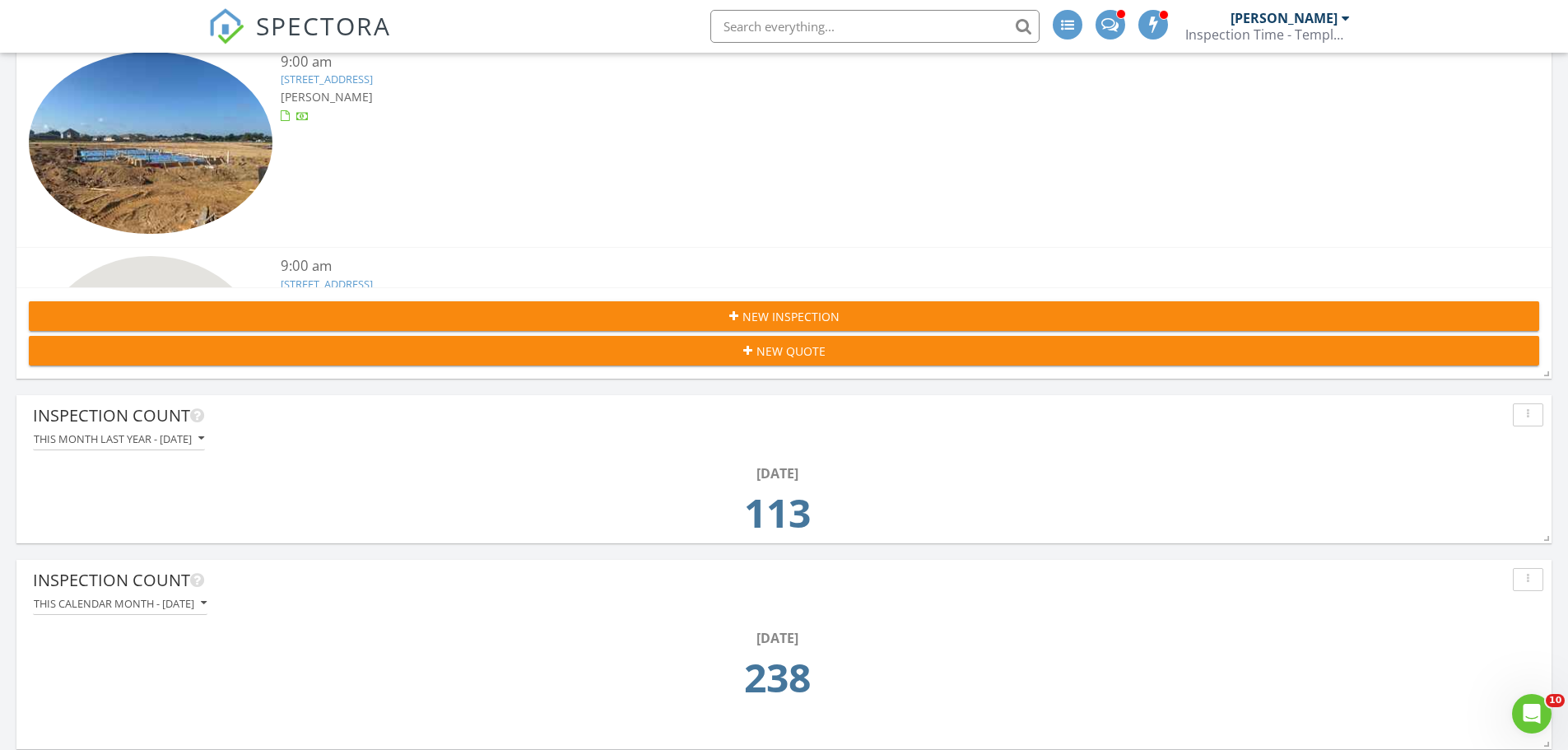
scroll to position [411, 0]
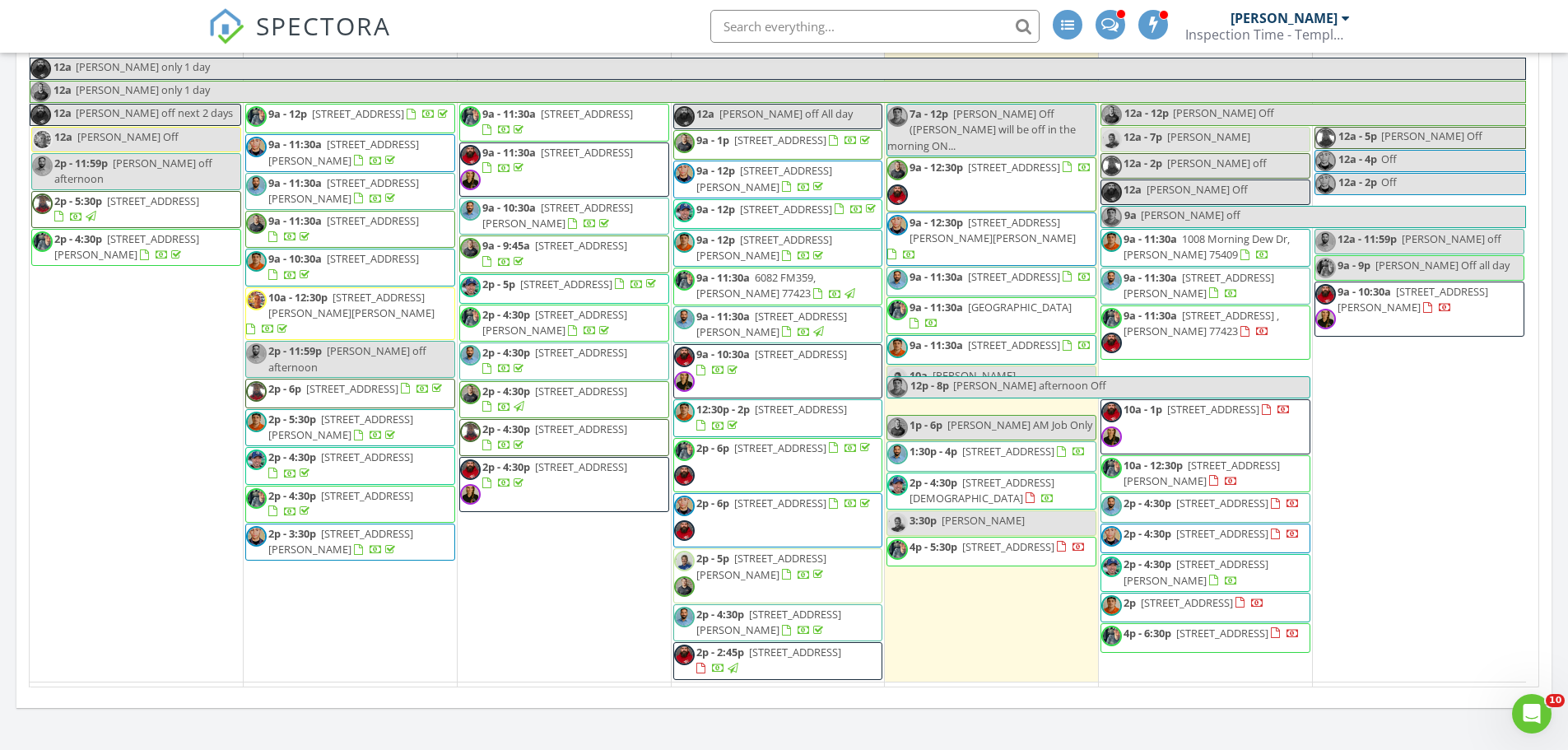
scroll to position [1976, 0]
